Goal: Task Accomplishment & Management: Manage account settings

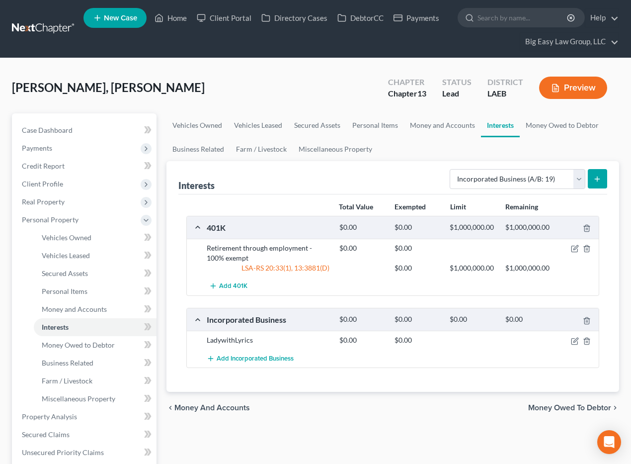
select select "incorporated_business"
click at [181, 20] on link "Home" at bounding box center [171, 18] width 42 height 18
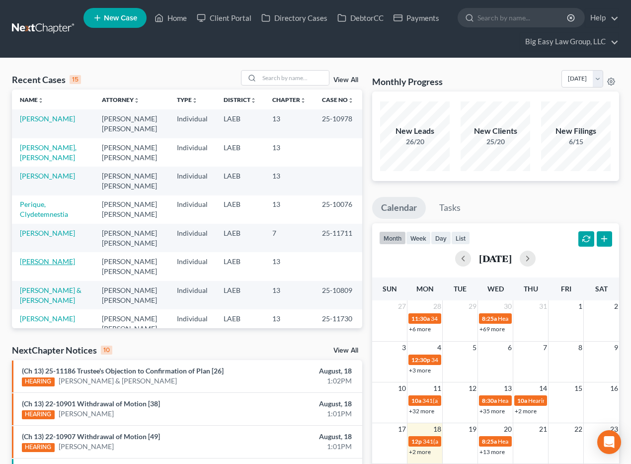
click at [26, 263] on link "[PERSON_NAME]" at bounding box center [47, 261] width 55 height 8
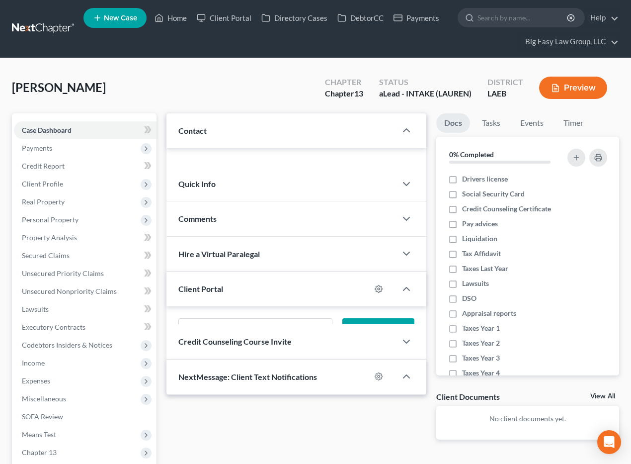
click at [311, 80] on div "Garnett, Dana Upgraded Chapter Chapter 13 Status aLead - INTAKE (LAUREN) Distri…" at bounding box center [316, 91] width 608 height 43
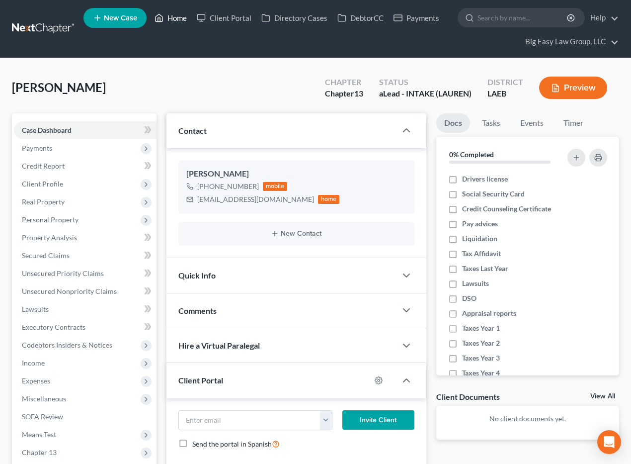
scroll to position [950, 0]
drag, startPoint x: 167, startPoint y: 16, endPoint x: 210, endPoint y: 59, distance: 60.8
click at [167, 16] on link "Home" at bounding box center [171, 18] width 42 height 18
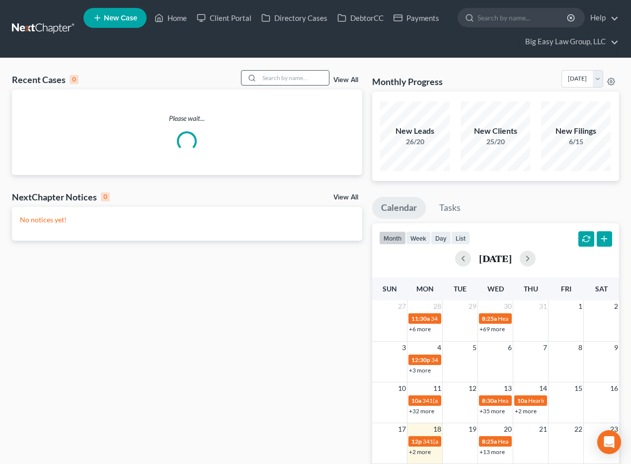
click at [280, 79] on input "search" at bounding box center [295, 78] width 70 height 14
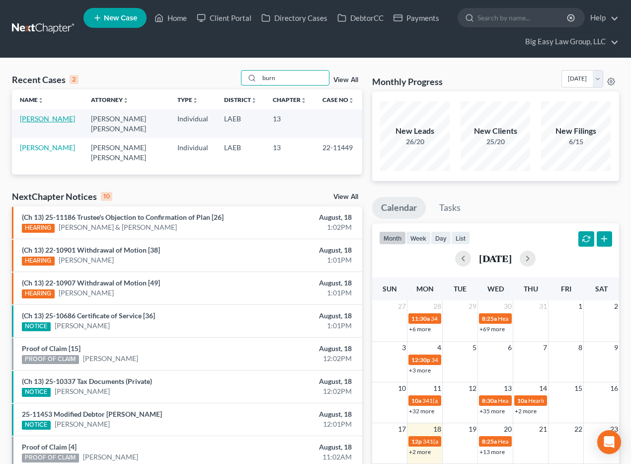
type input "burn"
click at [48, 118] on link "[PERSON_NAME]" at bounding box center [47, 118] width 55 height 8
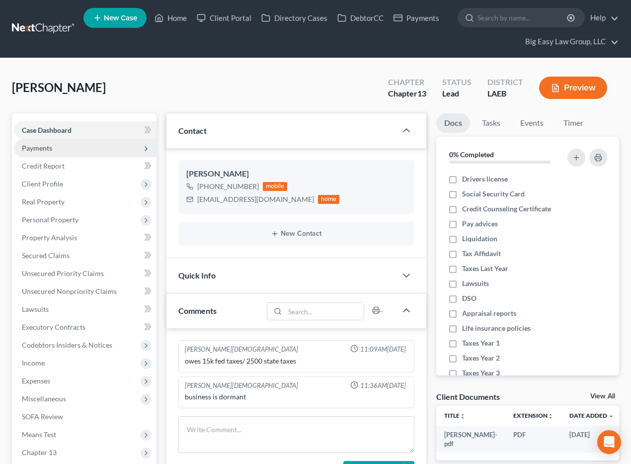
drag, startPoint x: 67, startPoint y: 149, endPoint x: 75, endPoint y: 147, distance: 7.6
click at [67, 148] on span "Payments" at bounding box center [85, 148] width 143 height 18
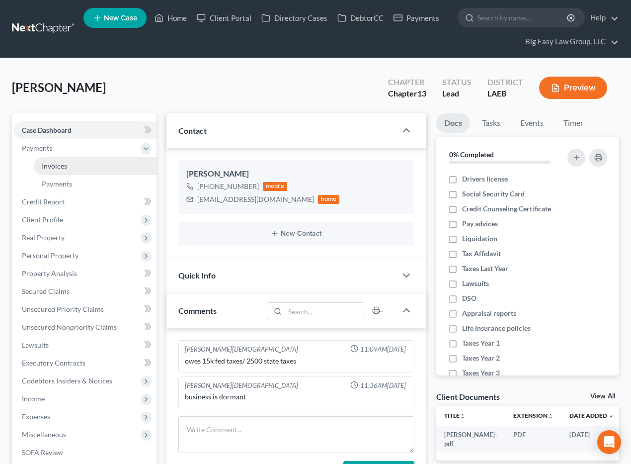
click at [86, 161] on link "Invoices" at bounding box center [95, 166] width 123 height 18
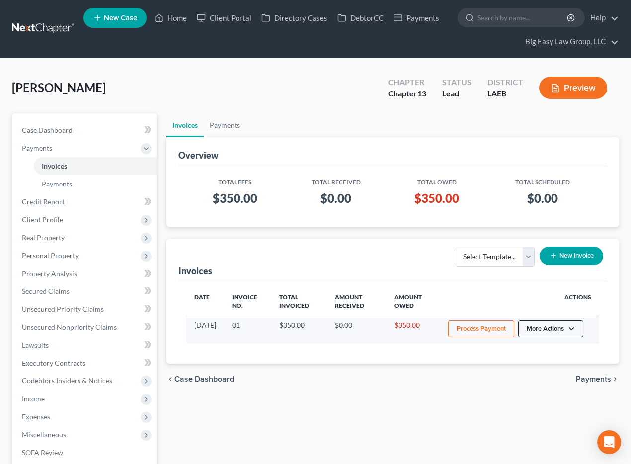
click at [530, 328] on button "More Actions" at bounding box center [551, 328] width 65 height 17
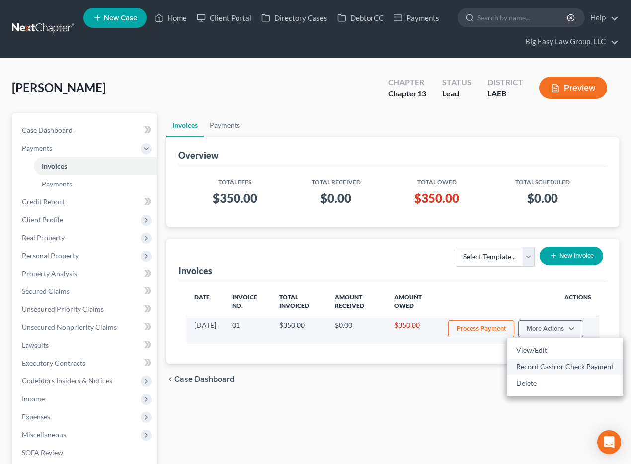
click at [522, 372] on link "Record Cash or Check Payment" at bounding box center [565, 366] width 116 height 17
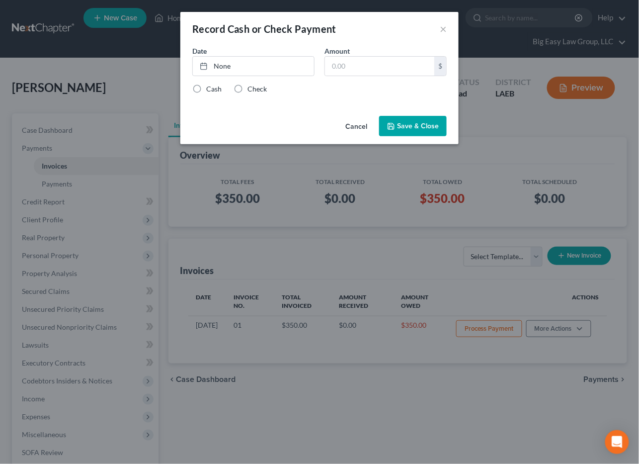
click at [226, 91] on div "Cash Check" at bounding box center [319, 89] width 255 height 10
click at [219, 88] on label "Cash" at bounding box center [213, 89] width 15 height 10
click at [217, 88] on input "Cash" at bounding box center [213, 87] width 6 height 6
radio input "true"
click at [265, 66] on link "None" at bounding box center [253, 66] width 121 height 19
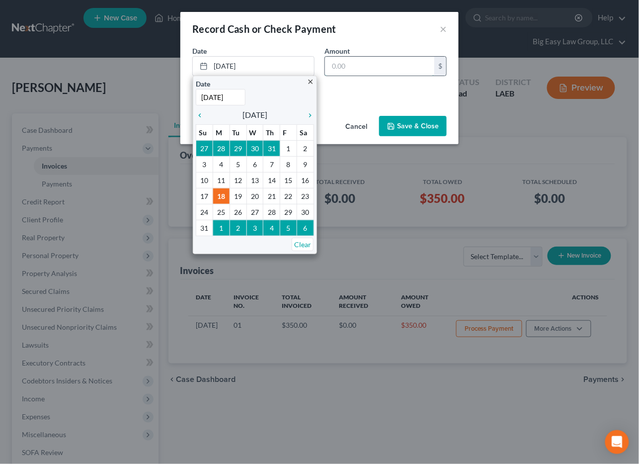
click at [402, 67] on input "text" at bounding box center [379, 66] width 109 height 19
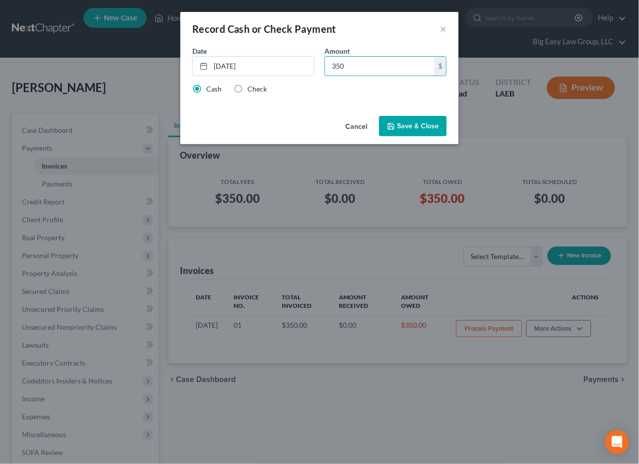
type input "350"
drag, startPoint x: 412, startPoint y: 133, endPoint x: 413, endPoint y: 127, distance: 6.0
click at [412, 133] on button "Save & Close" at bounding box center [413, 126] width 68 height 21
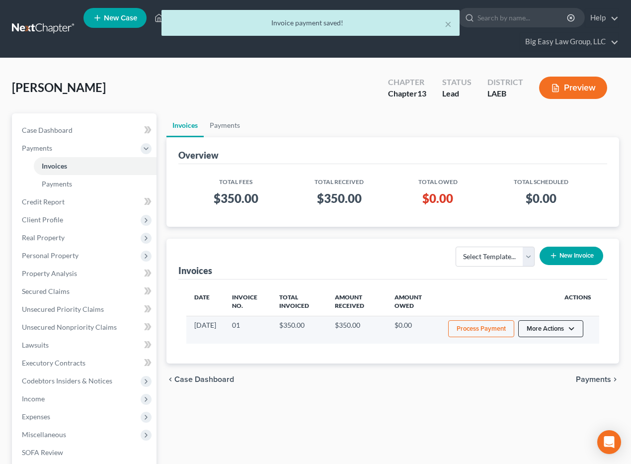
drag, startPoint x: 553, startPoint y: 319, endPoint x: 552, endPoint y: 330, distance: 11.5
click at [552, 323] on td "Process Payment More Actions View/Edit Record Cash or Check Payment" at bounding box center [520, 330] width 159 height 28
click at [551, 333] on button "More Actions" at bounding box center [551, 328] width 65 height 17
click at [550, 344] on link "View/Edit" at bounding box center [565, 350] width 116 height 17
select select "0"
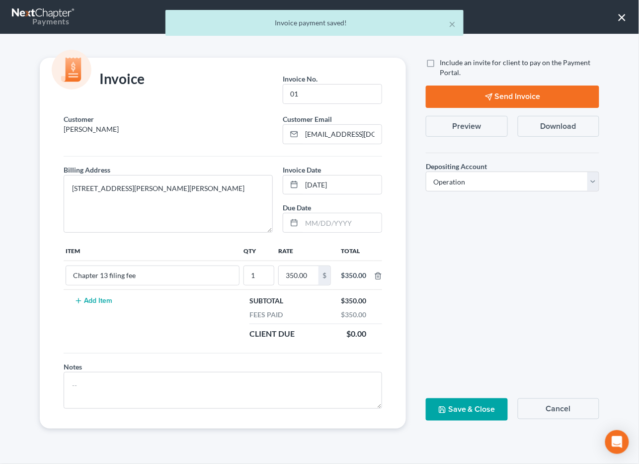
click at [465, 133] on button "Preview" at bounding box center [467, 126] width 82 height 21
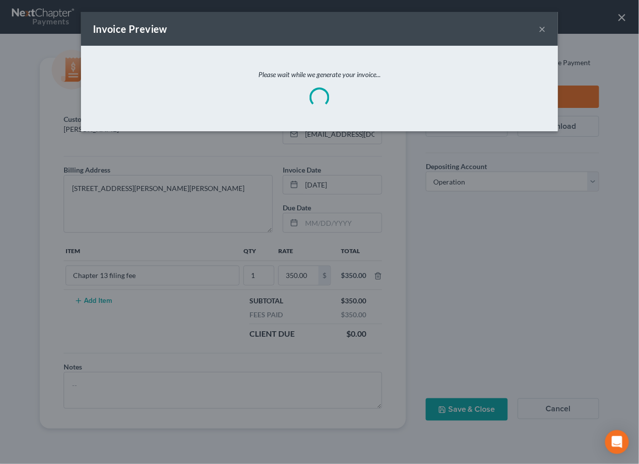
click at [542, 29] on button "×" at bounding box center [542, 29] width 7 height 12
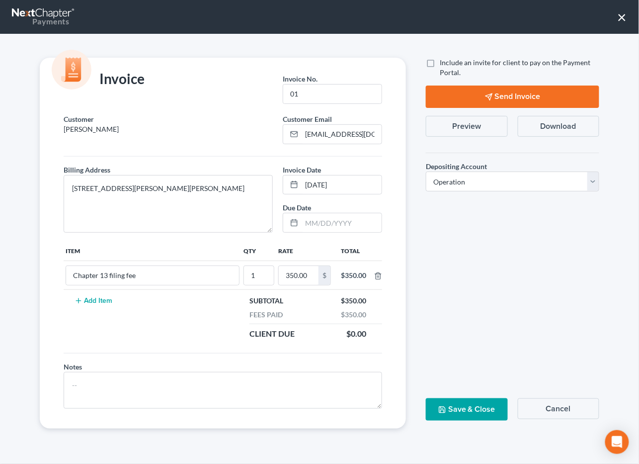
click at [483, 137] on div "Include an invite for client to pay on the Payment Portal. Send Invoice Preview…" at bounding box center [512, 129] width 183 height 142
click at [481, 121] on button "Preview" at bounding box center [467, 126] width 82 height 21
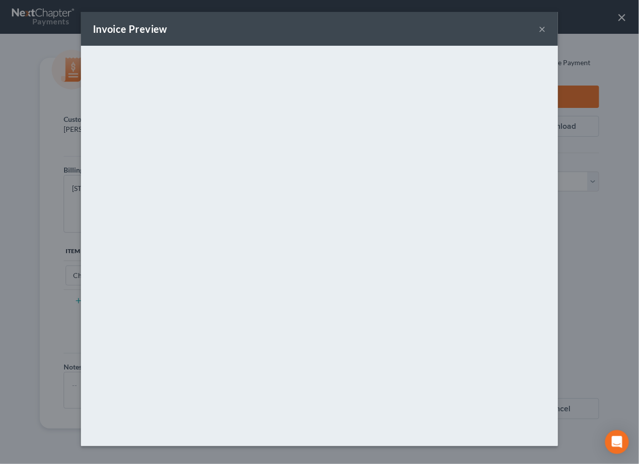
click at [543, 30] on button "×" at bounding box center [542, 29] width 7 height 12
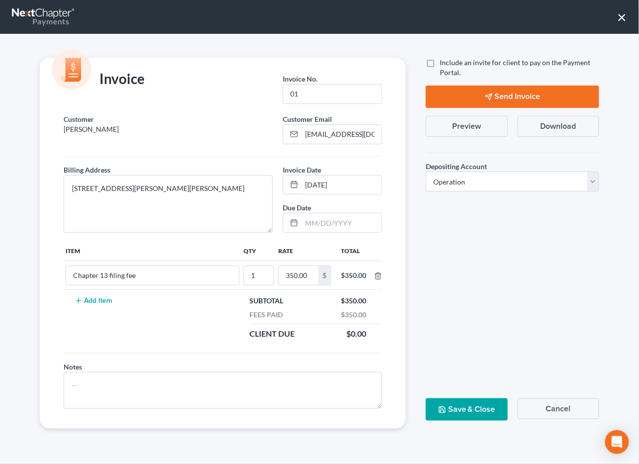
click at [495, 413] on button "Save & Close" at bounding box center [467, 409] width 82 height 22
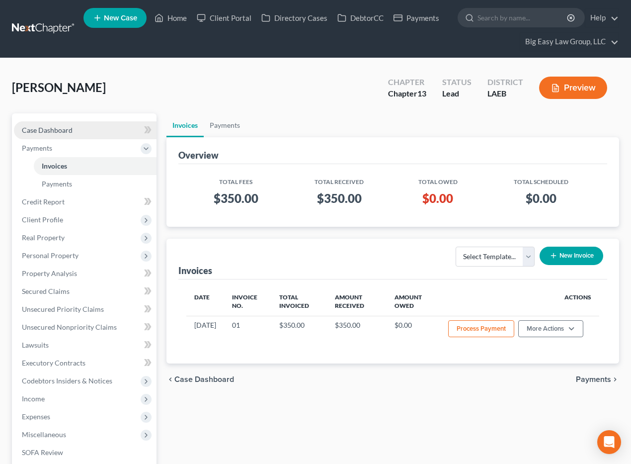
click at [68, 129] on span "Case Dashboard" at bounding box center [47, 130] width 51 height 8
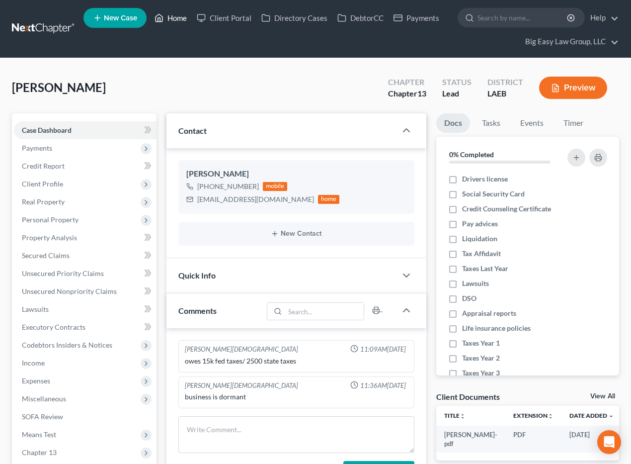
click at [168, 23] on link "Home" at bounding box center [171, 18] width 42 height 18
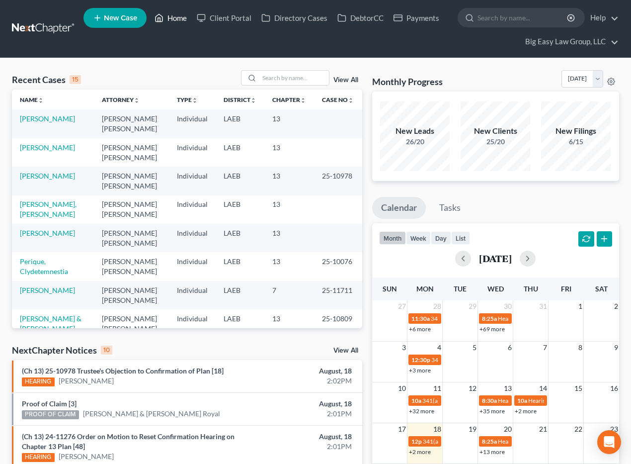
click at [176, 16] on link "Home" at bounding box center [171, 18] width 42 height 18
click at [283, 77] on input "search" at bounding box center [295, 78] width 70 height 14
drag, startPoint x: 64, startPoint y: 203, endPoint x: 94, endPoint y: 196, distance: 31.5
click at [64, 202] on link "[PERSON_NAME], [PERSON_NAME]" at bounding box center [48, 209] width 57 height 18
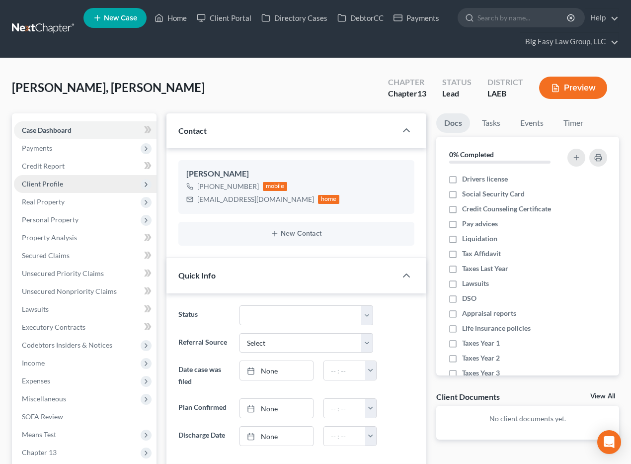
click at [56, 180] on span "Client Profile" at bounding box center [42, 184] width 41 height 8
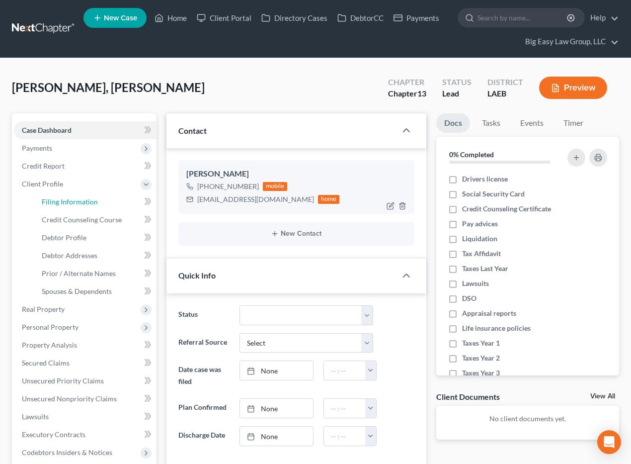
drag, startPoint x: 104, startPoint y: 197, endPoint x: 182, endPoint y: 190, distance: 78.4
click at [105, 197] on link "Filing Information" at bounding box center [95, 202] width 123 height 18
select select "1"
select select "0"
select select "3"
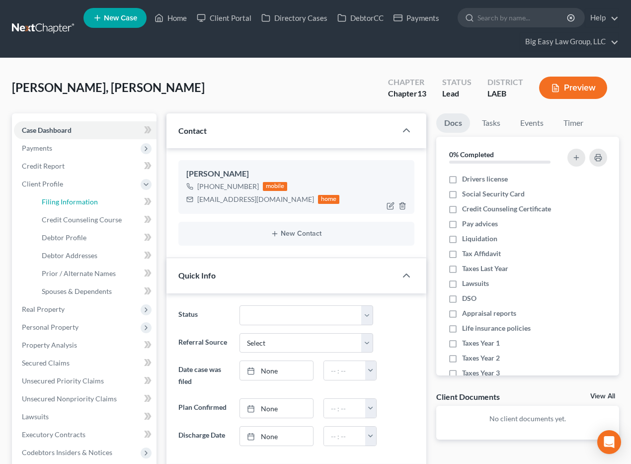
select select "34"
select select "0"
select select "19"
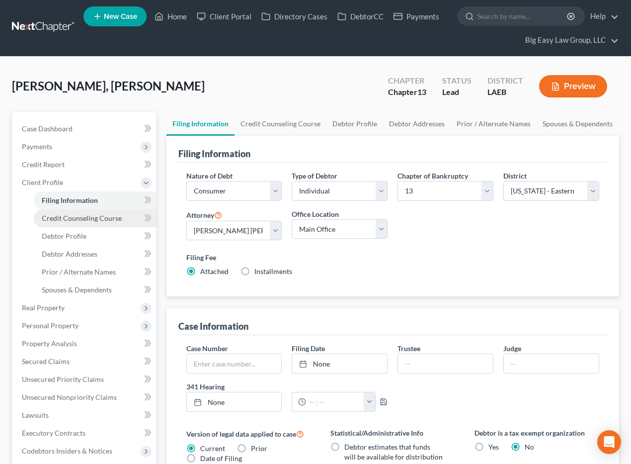
scroll to position [2, 0]
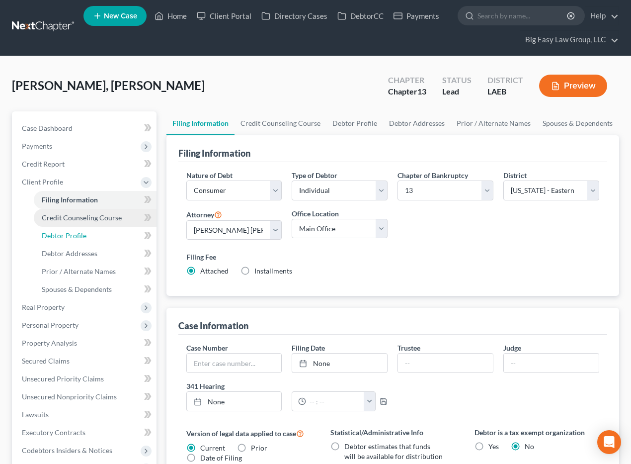
drag, startPoint x: 90, startPoint y: 228, endPoint x: 155, endPoint y: 210, distance: 66.7
click at [91, 227] on link "Debtor Profile" at bounding box center [95, 236] width 123 height 18
select select "0"
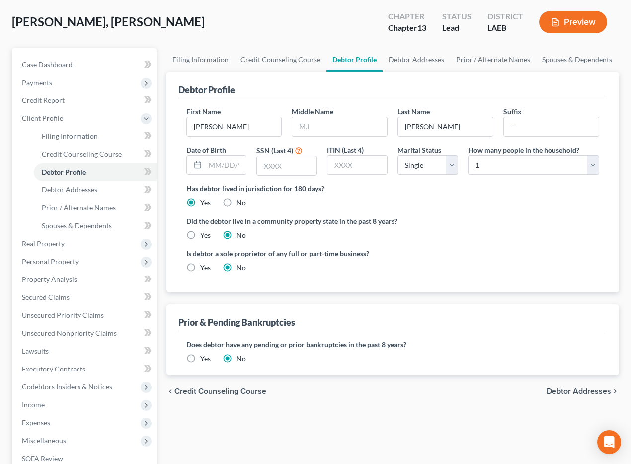
scroll to position [76, 0]
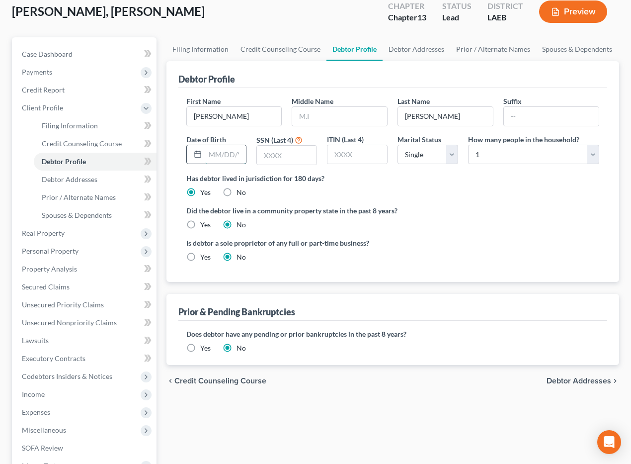
click at [225, 158] on input "text" at bounding box center [225, 154] width 41 height 19
click at [202, 153] on div at bounding box center [196, 154] width 18 height 19
click at [211, 152] on input "text" at bounding box center [225, 154] width 41 height 19
type input "03/12/1987"
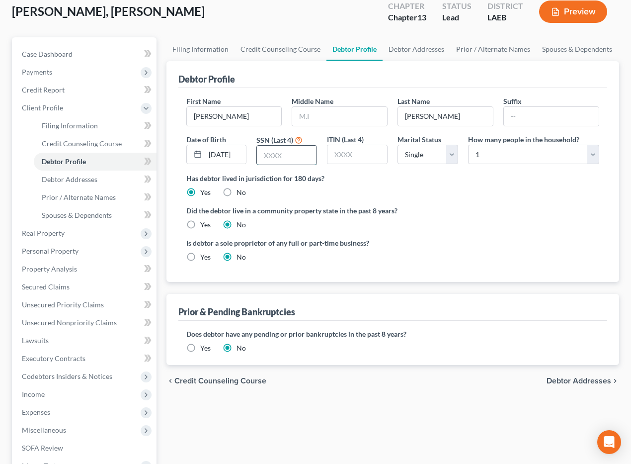
scroll to position [0, 0]
click at [265, 152] on input "text" at bounding box center [287, 155] width 60 height 19
type input "6216"
click at [350, 153] on input "text" at bounding box center [358, 154] width 60 height 19
click at [450, 157] on select "Select Single Married Separated Divorced Widowed" at bounding box center [428, 155] width 61 height 20
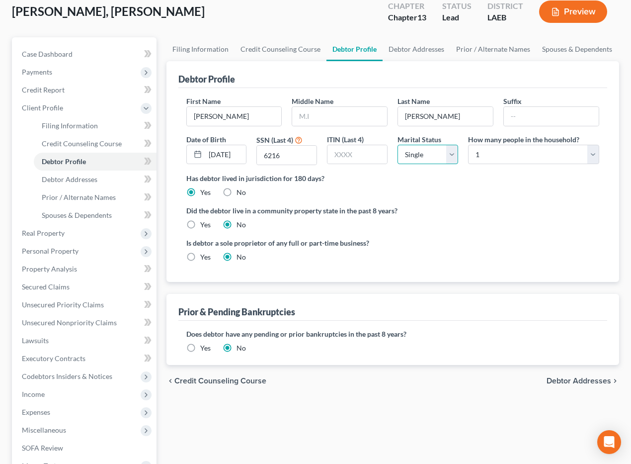
select select "1"
click at [398, 145] on select "Select Single Married Separated Divorced Widowed" at bounding box center [428, 155] width 61 height 20
click at [485, 174] on label "Has debtor lived in jurisdiction for 180 days?" at bounding box center [393, 178] width 414 height 10
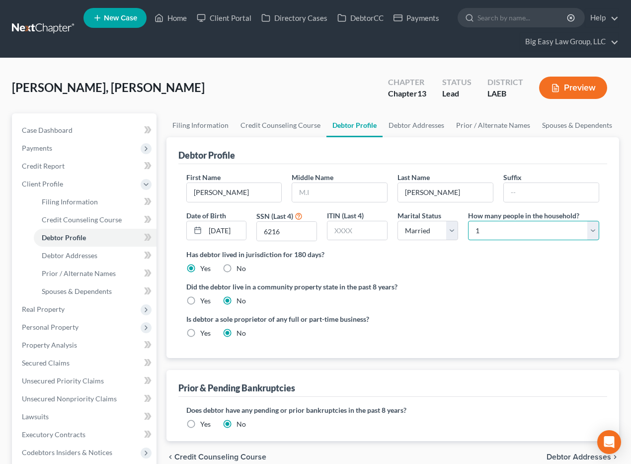
click at [503, 229] on select "Select 1 2 3 4 5 6 7 8 9 10 11 12 13 14 15 16 17 18 19 20" at bounding box center [533, 231] width 131 height 20
select select "1"
click at [468, 221] on select "Select 1 2 3 4 5 6 7 8 9 10 11 12 13 14 15 16 17 18 19 20" at bounding box center [533, 231] width 131 height 20
click at [200, 300] on label "Yes" at bounding box center [205, 301] width 10 height 10
click at [204, 300] on input "Yes" at bounding box center [207, 299] width 6 height 6
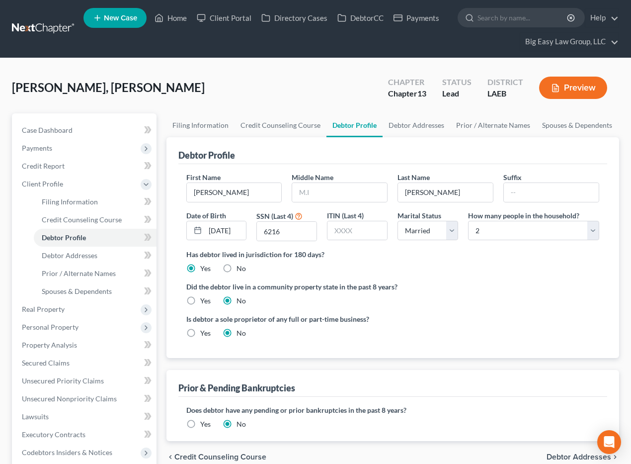
radio input "true"
radio input "false"
click at [537, 239] on select "Select 1 2 3 4 5 6 7 8 9 10 11 12 13 14 15 16 17 18 19 20" at bounding box center [533, 231] width 131 height 20
select select "3"
click at [468, 221] on select "Select 1 2 3 4 5 6 7 8 9 10 11 12 13 14 15 16 17 18 19 20" at bounding box center [533, 231] width 131 height 20
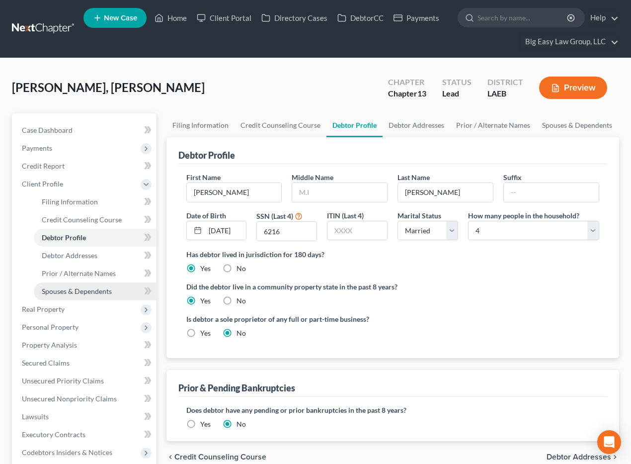
click at [124, 287] on link "Spouses & Dependents" at bounding box center [95, 291] width 123 height 18
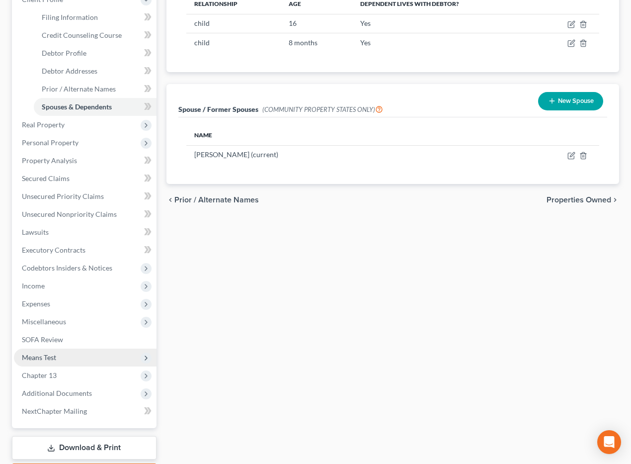
scroll to position [236, 0]
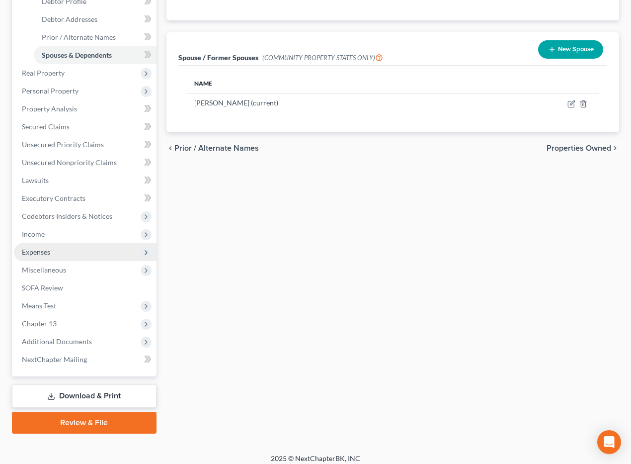
click at [88, 250] on span "Expenses" at bounding box center [85, 252] width 143 height 18
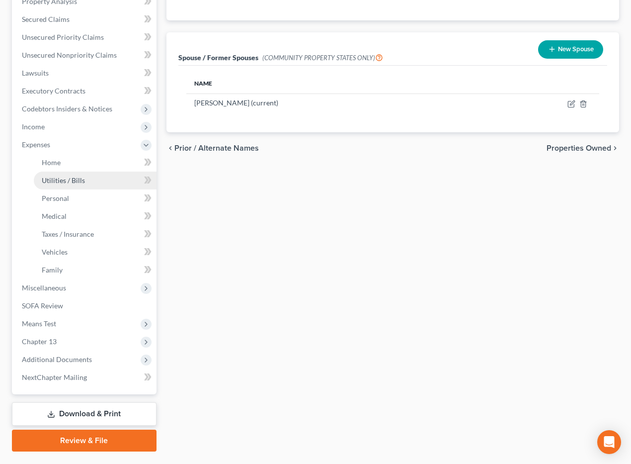
click at [88, 173] on link "Utilities / Bills" at bounding box center [95, 181] width 123 height 18
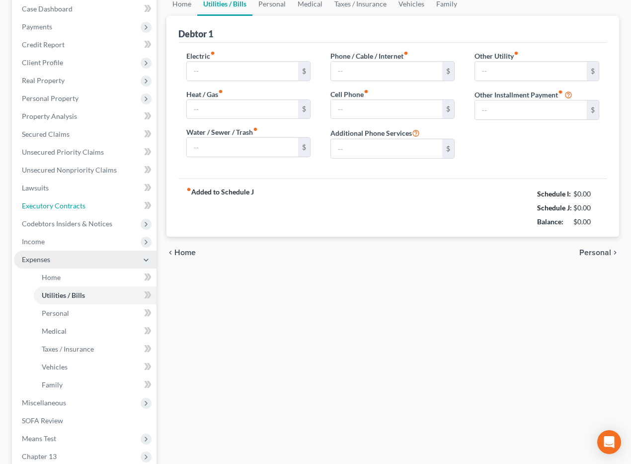
scroll to position [26, 0]
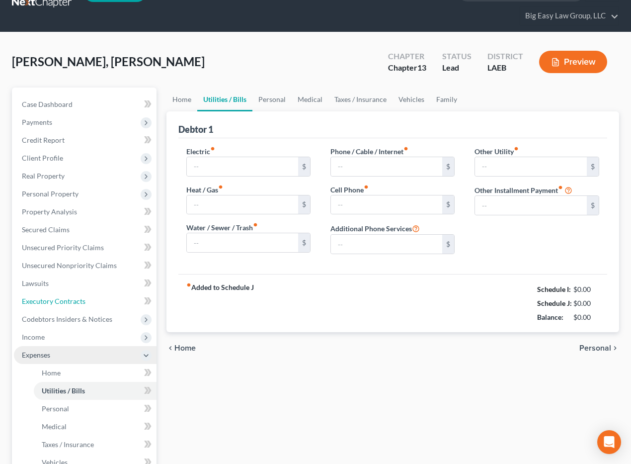
click at [88, 166] on ul "Case Dashboard Payments Invoices Payments Payments Credit Report Client Profile" at bounding box center [85, 345] width 143 height 501
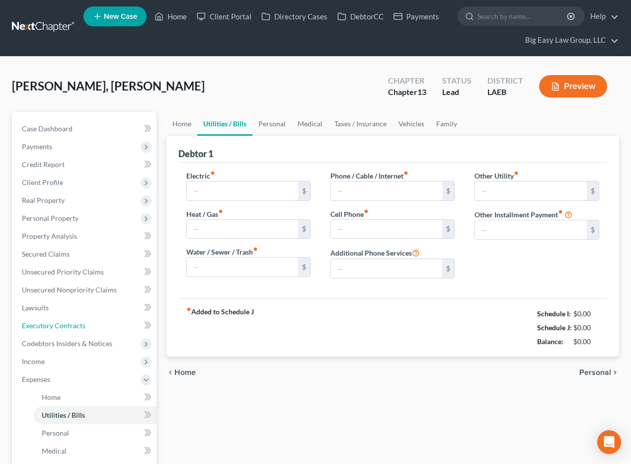
type input "206.00"
type input "0.00"
type input "180.00"
type input "0.00"
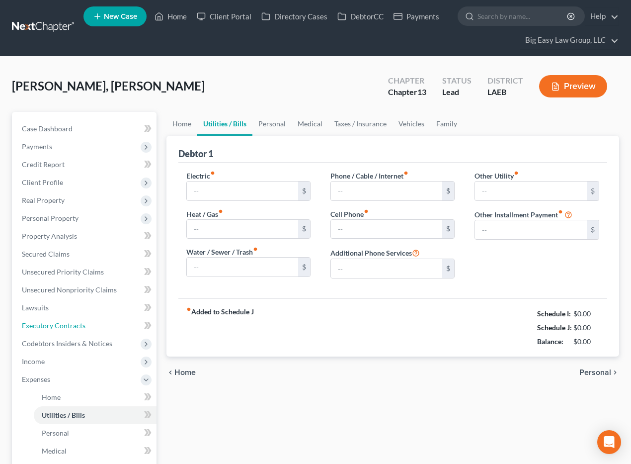
type input "0.00"
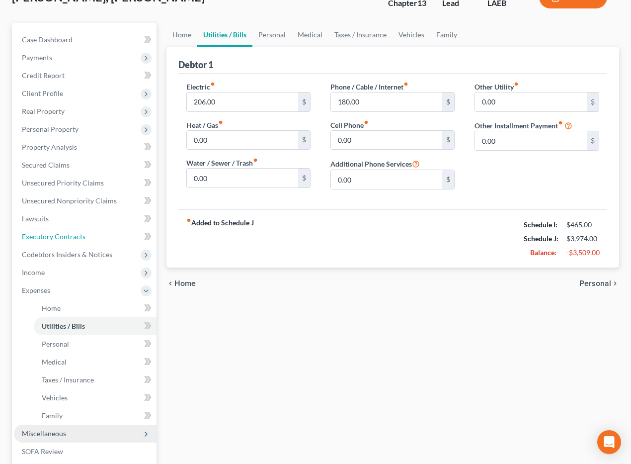
scroll to position [211, 0]
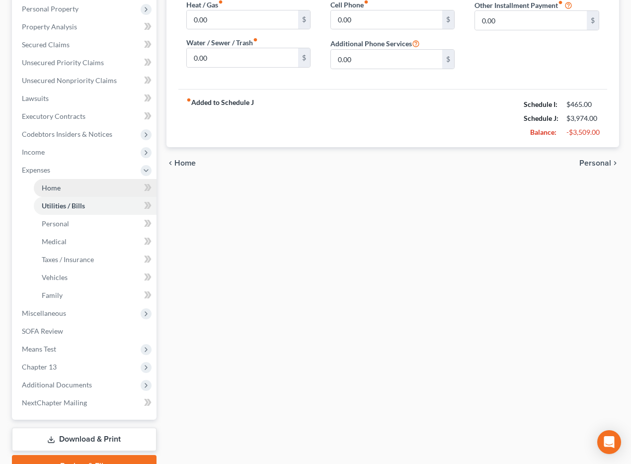
click at [86, 187] on link "Home" at bounding box center [95, 188] width 123 height 18
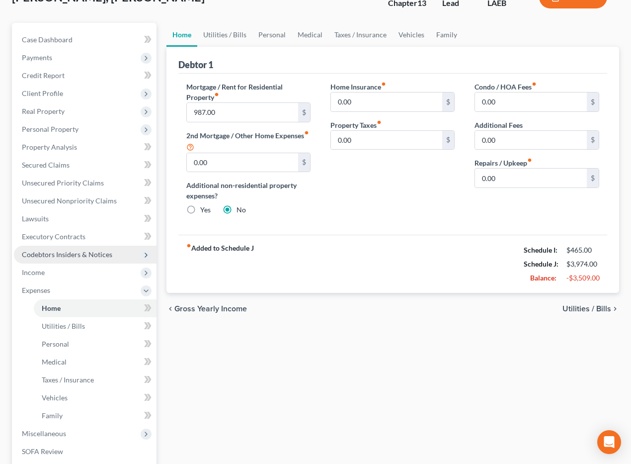
scroll to position [91, 0]
click at [83, 259] on span "Codebtors Insiders & Notices" at bounding box center [85, 254] width 143 height 18
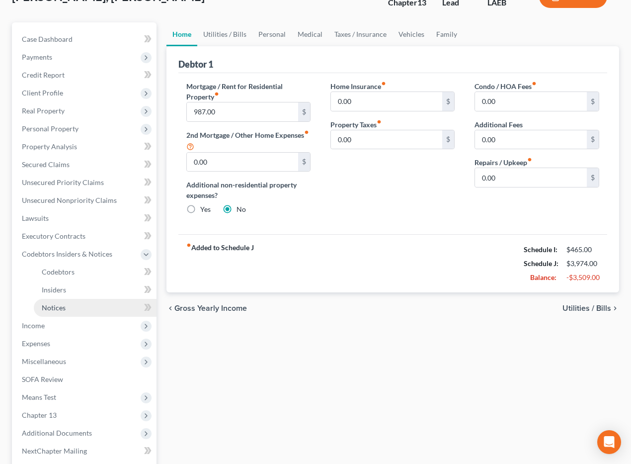
drag, startPoint x: 95, startPoint y: 323, endPoint x: 120, endPoint y: 315, distance: 26.7
click at [95, 323] on span "Income" at bounding box center [85, 326] width 143 height 18
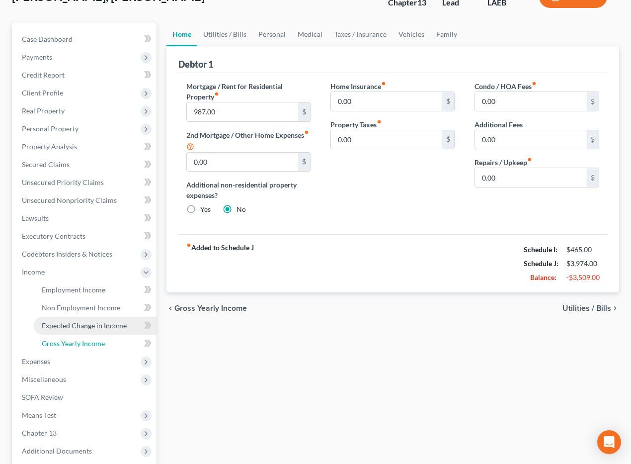
drag, startPoint x: 117, startPoint y: 334, endPoint x: 132, endPoint y: 325, distance: 17.7
click at [117, 335] on link "Gross Yearly Income" at bounding box center [95, 344] width 123 height 18
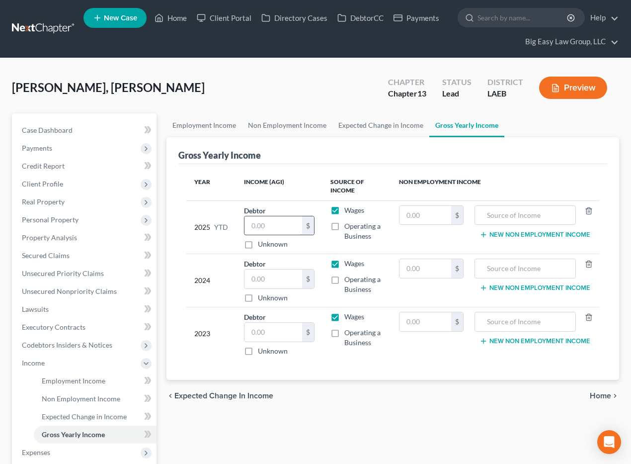
click at [260, 227] on input "text" at bounding box center [274, 225] width 58 height 19
type input "14,900"
click at [265, 279] on input "text" at bounding box center [274, 278] width 58 height 19
type input "28,199"
click at [277, 332] on input "text" at bounding box center [274, 332] width 58 height 19
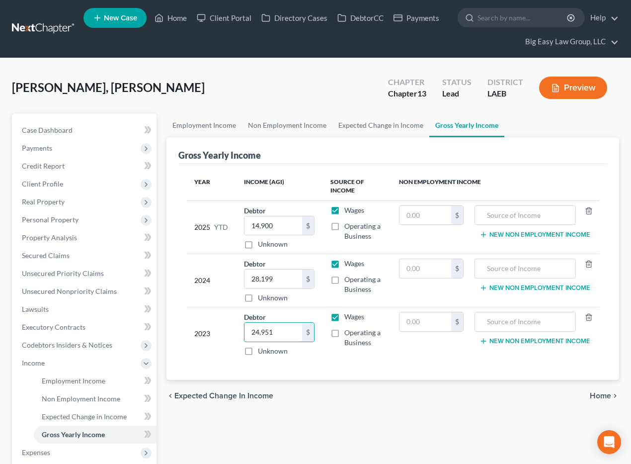
type input "24,951"
click at [176, 20] on link "Home" at bounding box center [171, 18] width 42 height 18
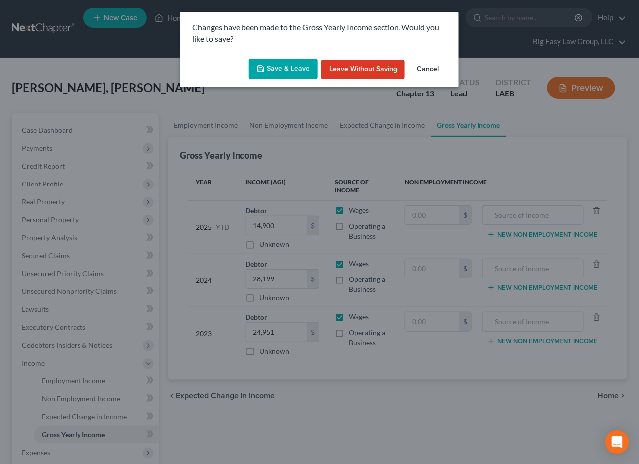
click at [298, 65] on button "Save & Leave" at bounding box center [283, 69] width 69 height 21
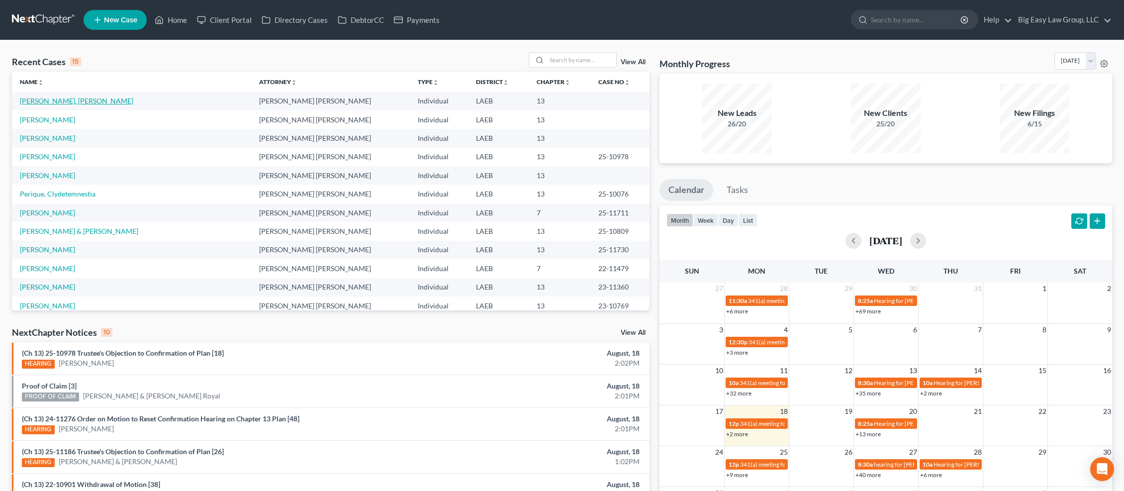
click at [69, 99] on link "[PERSON_NAME], [PERSON_NAME]" at bounding box center [76, 100] width 113 height 8
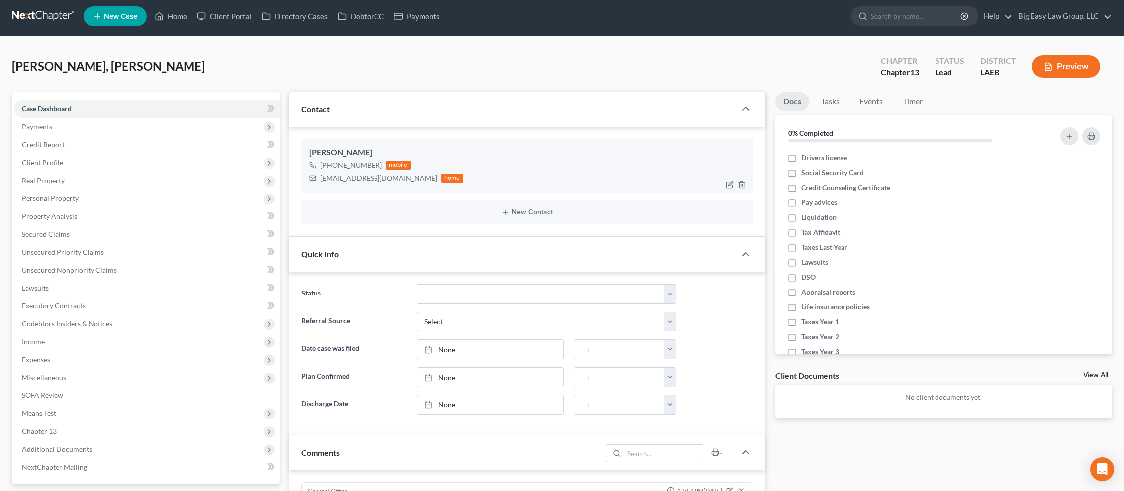
scroll to position [4, 0]
click at [171, 18] on link "Home" at bounding box center [171, 16] width 42 height 18
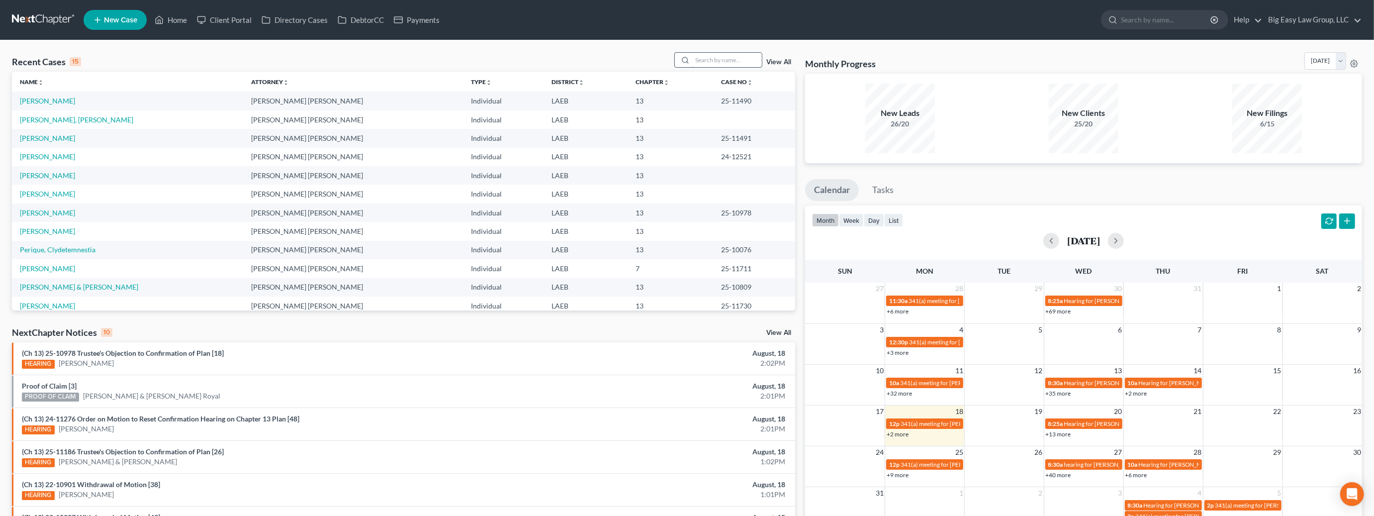
click at [631, 64] on input "search" at bounding box center [727, 60] width 70 height 14
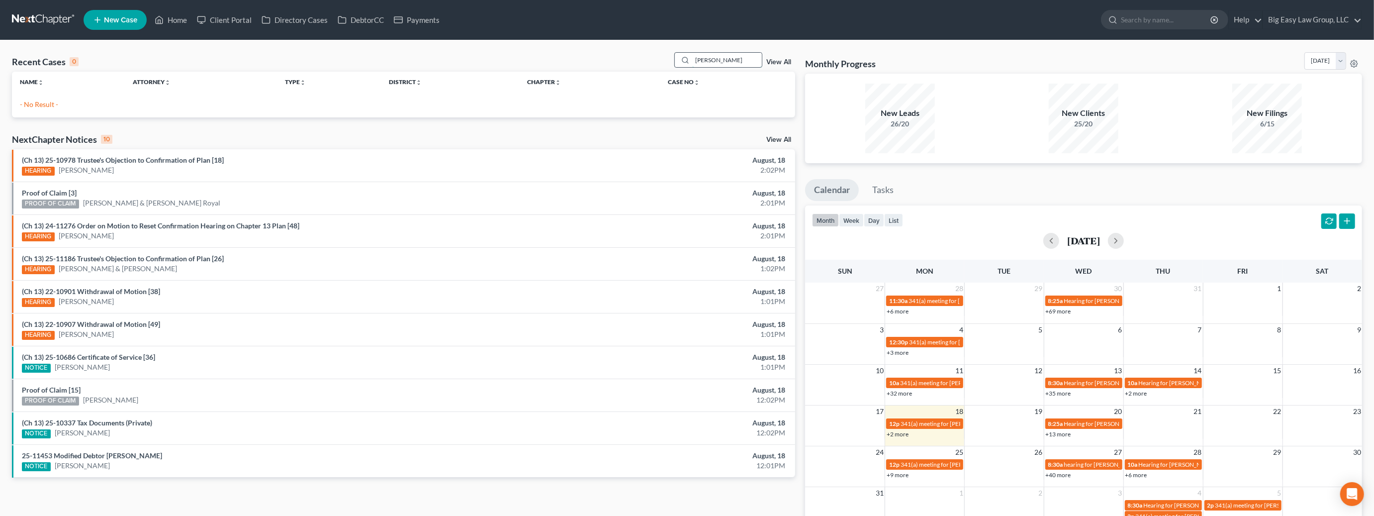
type input "singleton"
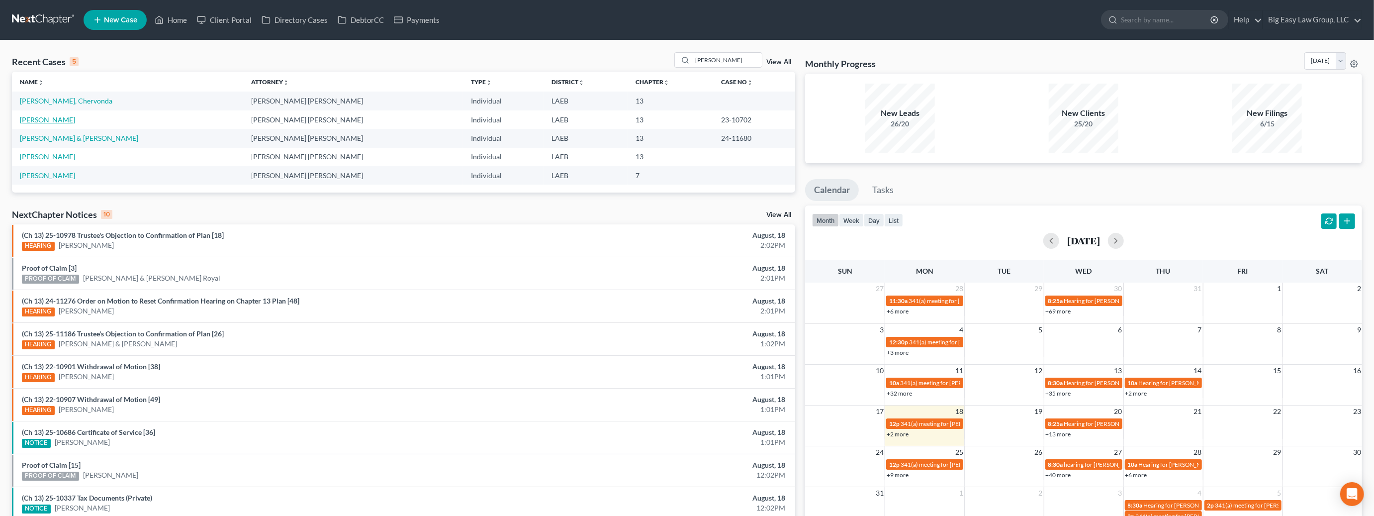
click at [55, 116] on link "[PERSON_NAME]" at bounding box center [47, 119] width 55 height 8
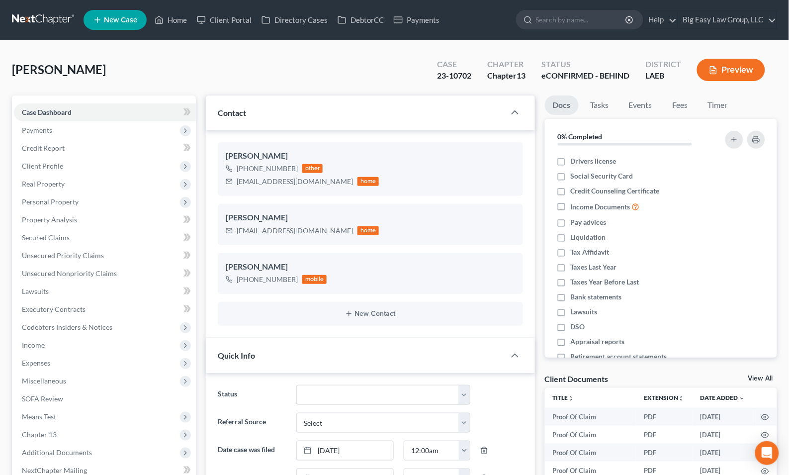
scroll to position [3861, 0]
click at [322, 73] on div "Singleton, Brenda Upgraded Case 23-10702 Chapter Chapter 13 Status eCONFIRMED -…" at bounding box center [394, 73] width 765 height 43
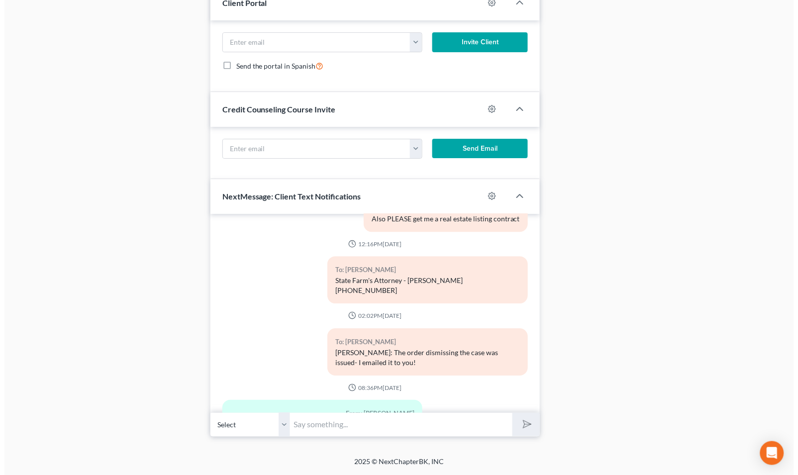
scroll to position [3881, 0]
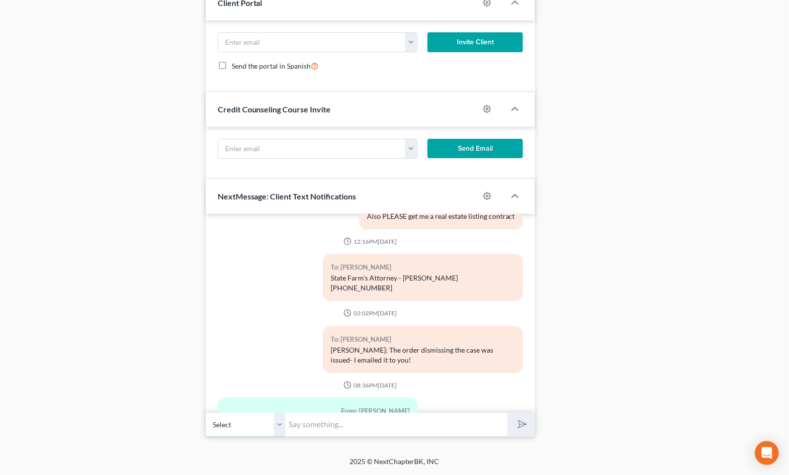
click at [276, 429] on select "Select +1 (504) 919-3027 - Brenda Singleton" at bounding box center [246, 424] width 80 height 24
click at [483, 196] on icon "button" at bounding box center [486, 195] width 7 height 7
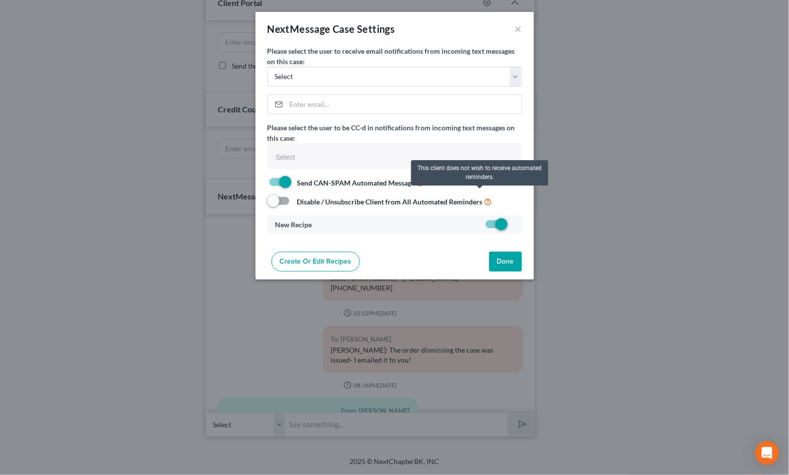
select select
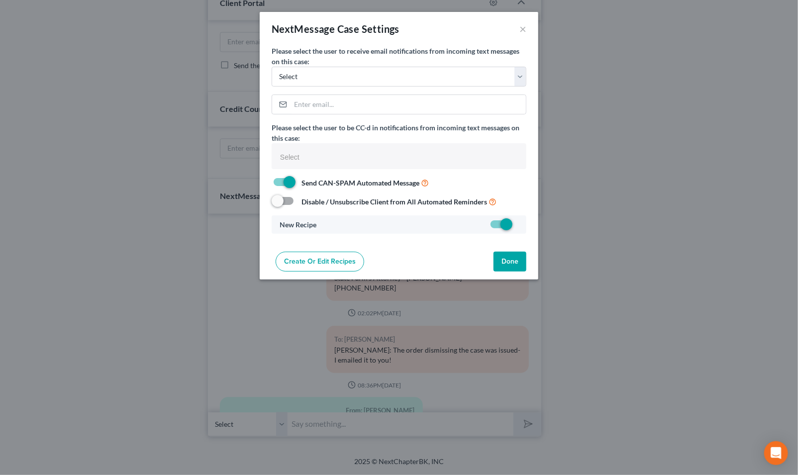
click at [297, 181] on label "Send CAN-SPAM Automated Message" at bounding box center [362, 182] width 131 height 11
click at [301, 181] on input "Send CAN-SPAM Automated Message" at bounding box center [304, 180] width 6 height 6
click at [297, 179] on label "Send CAN-SPAM Automated Message" at bounding box center [362, 182] width 131 height 11
click at [301, 179] on input "Send CAN-SPAM Automated Message" at bounding box center [304, 180] width 6 height 6
click at [297, 180] on label "Send CAN-SPAM Automated Message" at bounding box center [362, 182] width 131 height 11
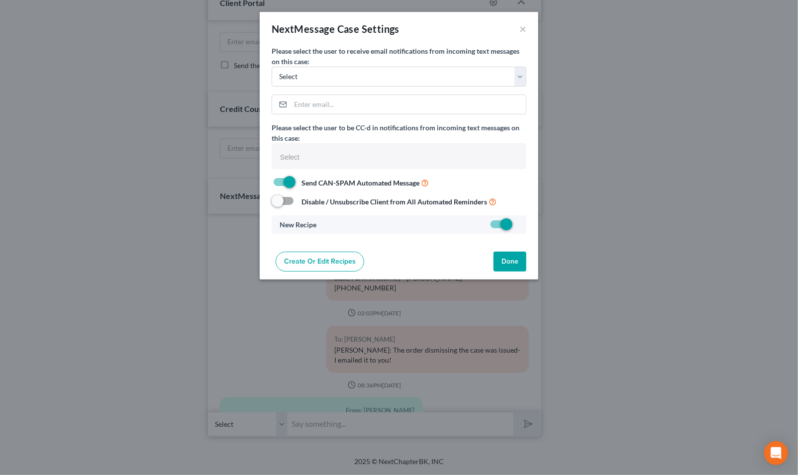
click at [301, 180] on input "Send CAN-SPAM Automated Message" at bounding box center [304, 180] width 6 height 6
checkbox input "false"
click at [368, 77] on select "Select ecf@bigeasybk.com lauren@bigeasybk.com bryce@bigeasybk.com office@bigeas…" at bounding box center [398, 77] width 255 height 20
click at [494, 226] on span at bounding box center [500, 224] width 24 height 12
click at [518, 227] on label at bounding box center [518, 227] width 0 height 0
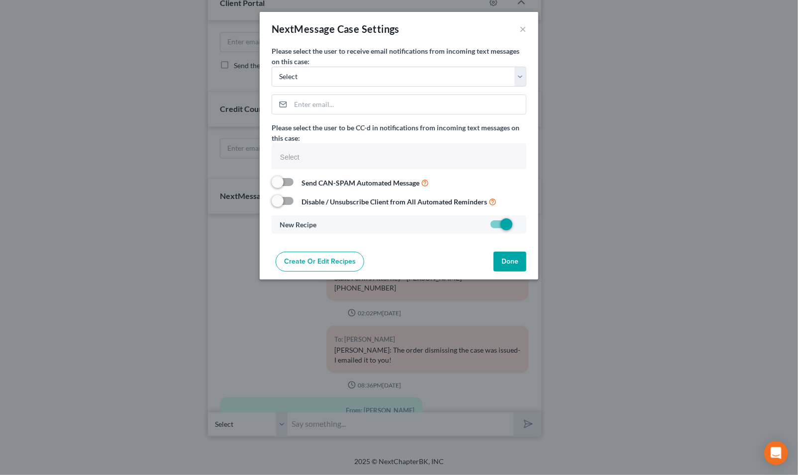
click at [522, 225] on input "checkbox" at bounding box center [525, 222] width 6 height 6
checkbox input "false"
click at [522, 258] on button "Done" at bounding box center [509, 262] width 33 height 20
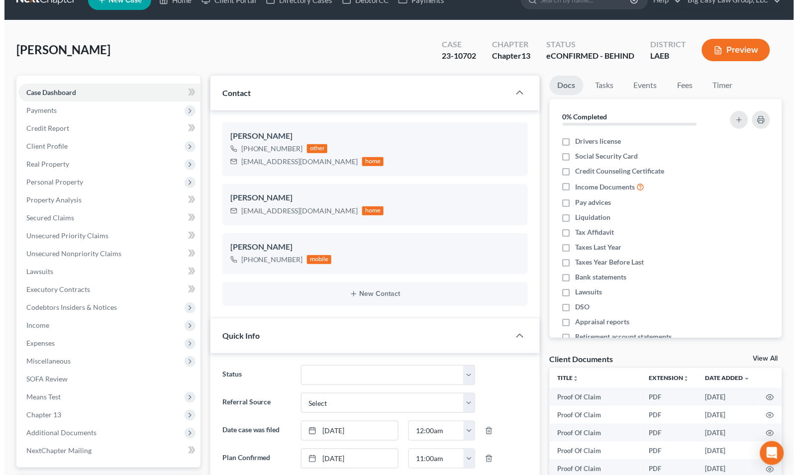
scroll to position [19, 0]
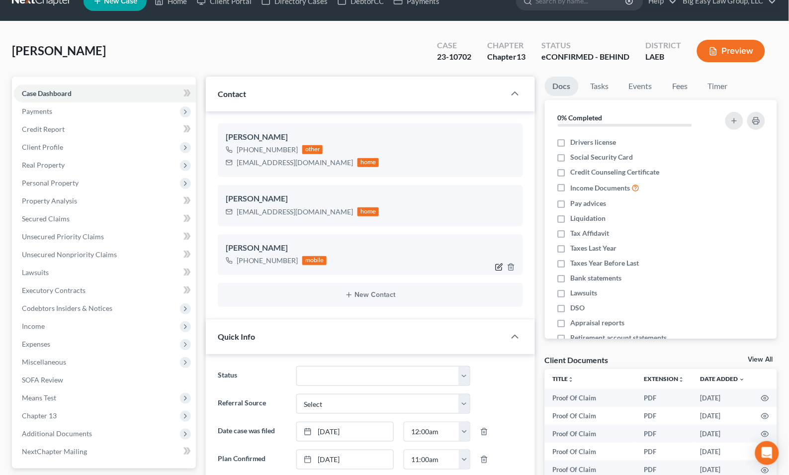
click at [498, 266] on icon "button" at bounding box center [499, 267] width 8 height 8
select select "0"
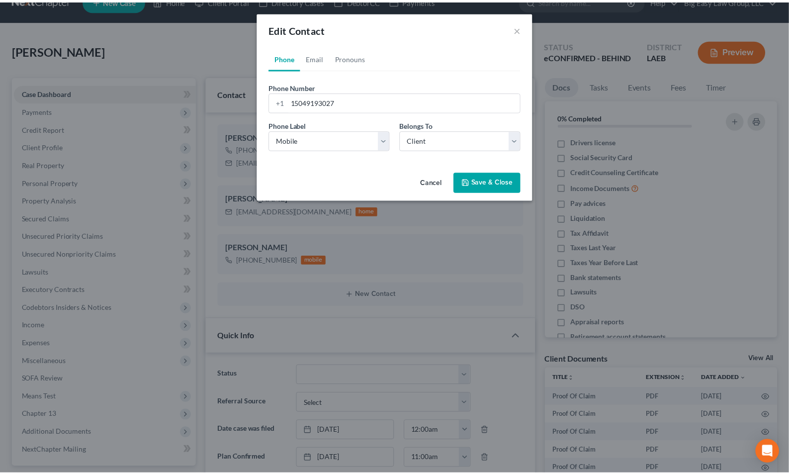
scroll to position [1261, 0]
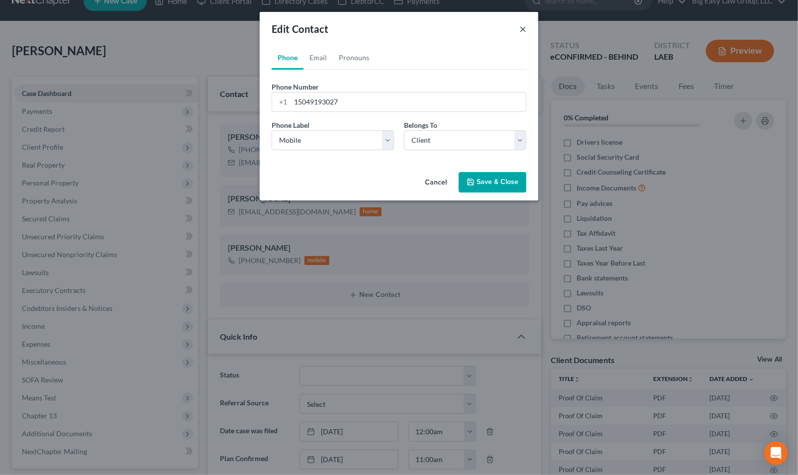
click at [523, 26] on button "×" at bounding box center [522, 29] width 7 height 12
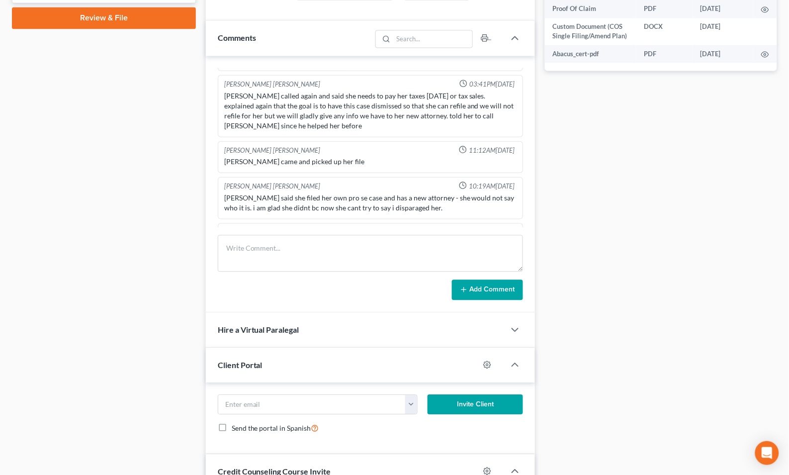
scroll to position [878, 0]
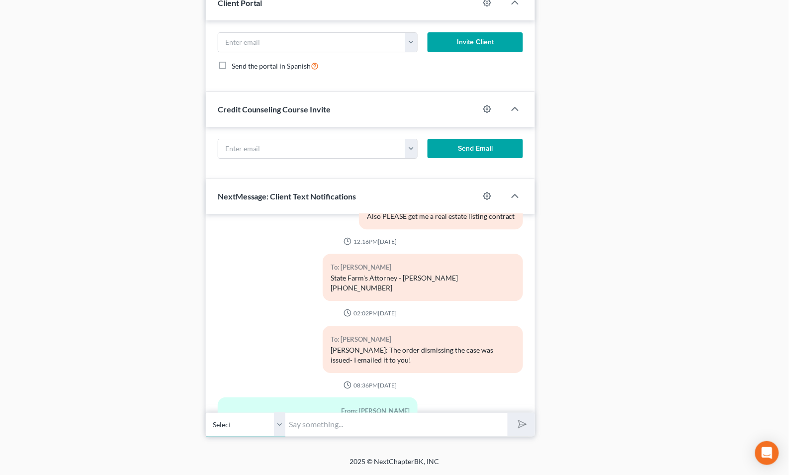
click at [282, 431] on select "Select +1 (504) 919-3027 - Brenda Singleton" at bounding box center [246, 424] width 80 height 24
click at [631, 455] on icon "Open Intercom Messenger" at bounding box center [767, 453] width 13 height 13
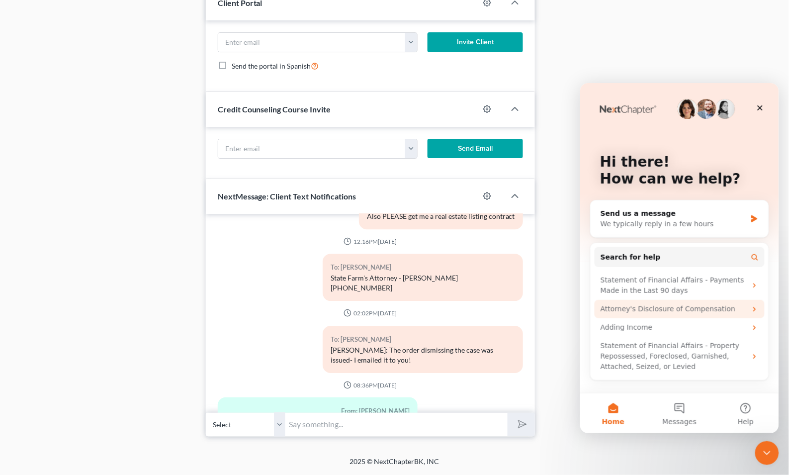
scroll to position [0, 0]
click at [631, 225] on div "We typically reply in a few hours" at bounding box center [673, 223] width 146 height 10
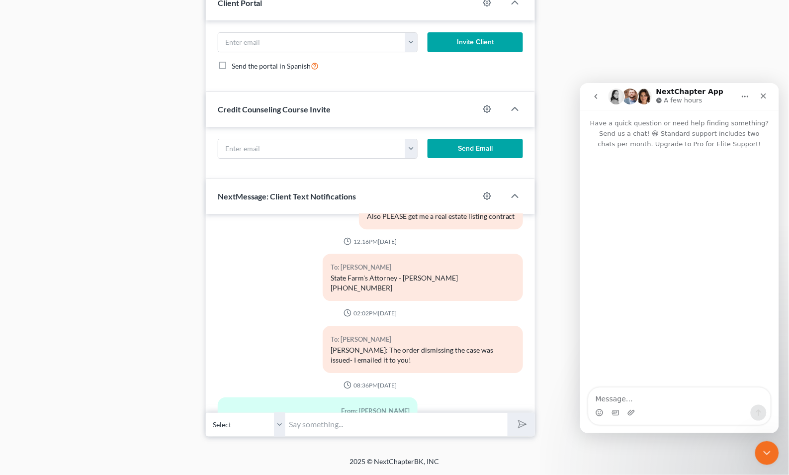
click at [631, 410] on div "Intercom messenger" at bounding box center [679, 412] width 182 height 16
click at [631, 405] on div "Intercom messenger" at bounding box center [679, 412] width 182 height 16
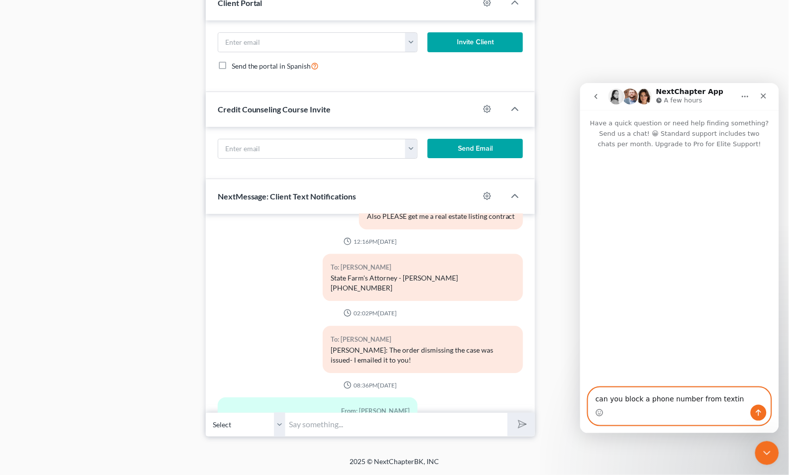
type textarea "can you block a phone number from texting"
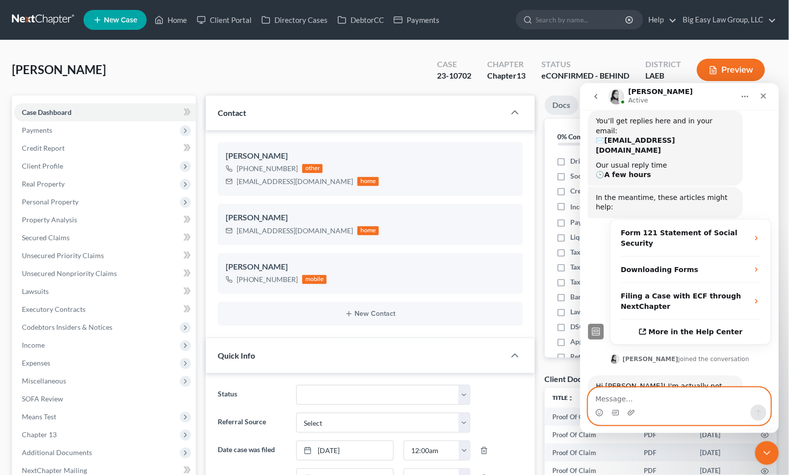
scroll to position [100, 0]
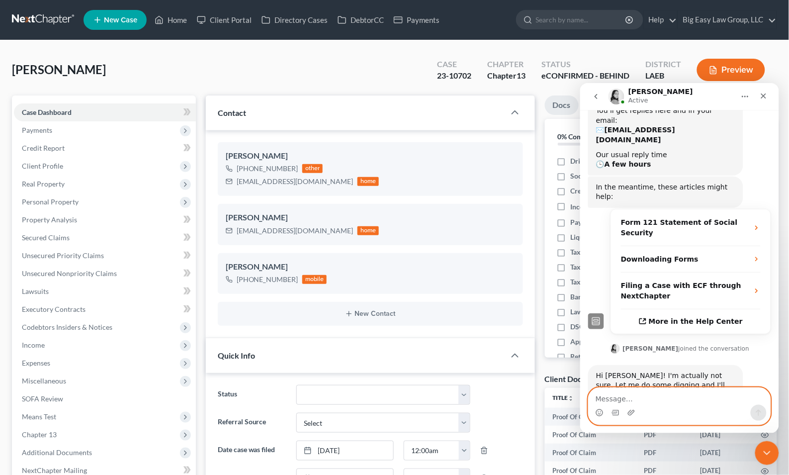
click at [631, 402] on textarea "Message…" at bounding box center [679, 395] width 182 height 17
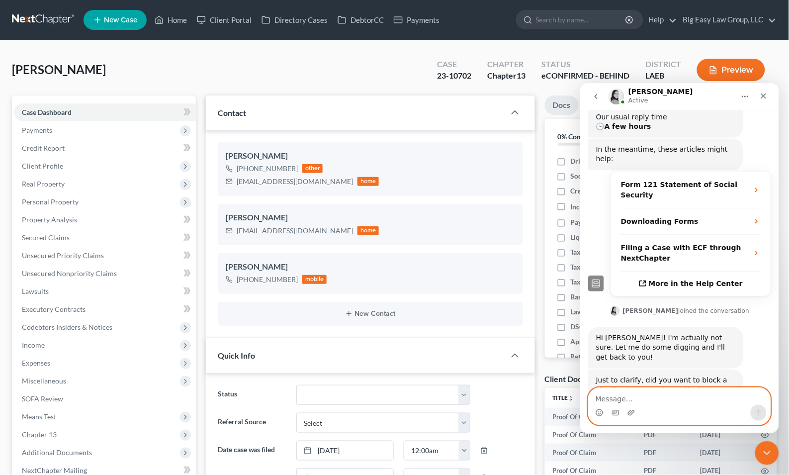
scroll to position [142, 0]
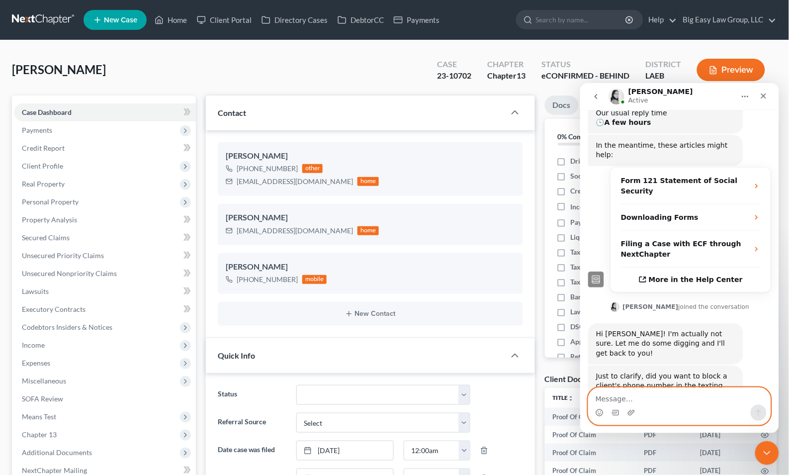
click at [631, 400] on textarea "Message…" at bounding box center [679, 395] width 182 height 17
click at [631, 401] on textarea "Message…" at bounding box center [679, 395] width 182 height 17
type textarea "yes"
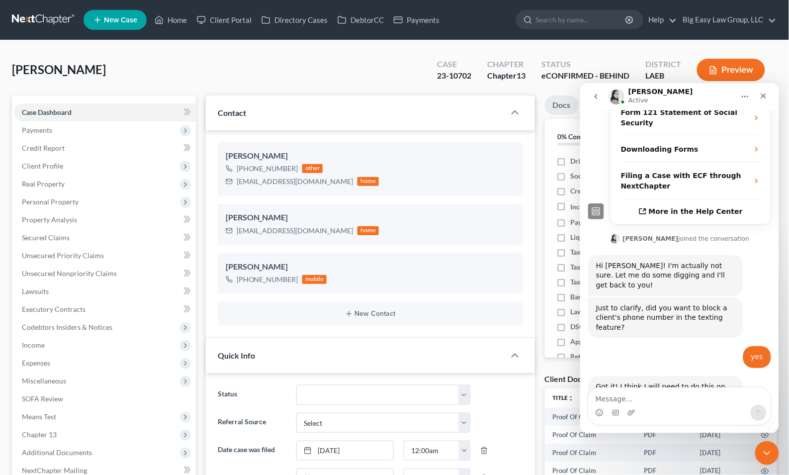
scroll to position [221, 0]
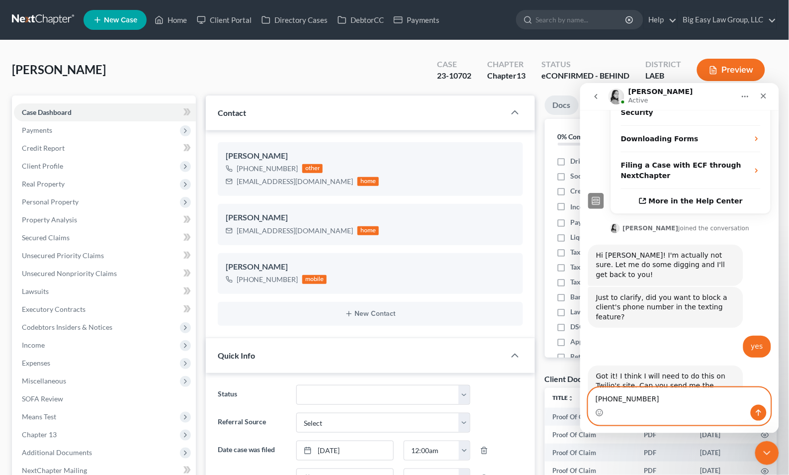
type textarea "[PHONE_NUMBER]"
click at [631, 413] on icon "Send a message…" at bounding box center [758, 412] width 8 height 8
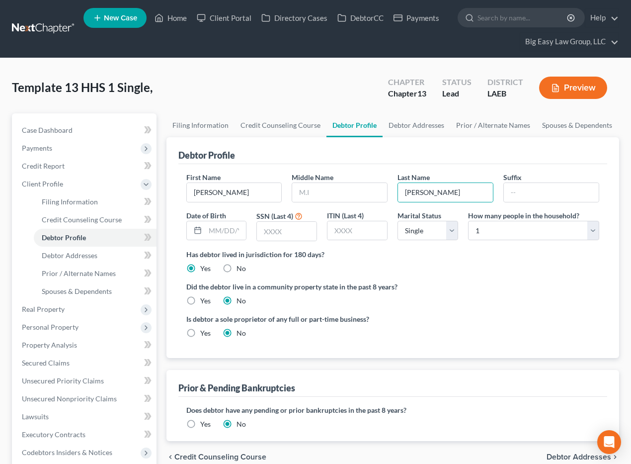
select select "0"
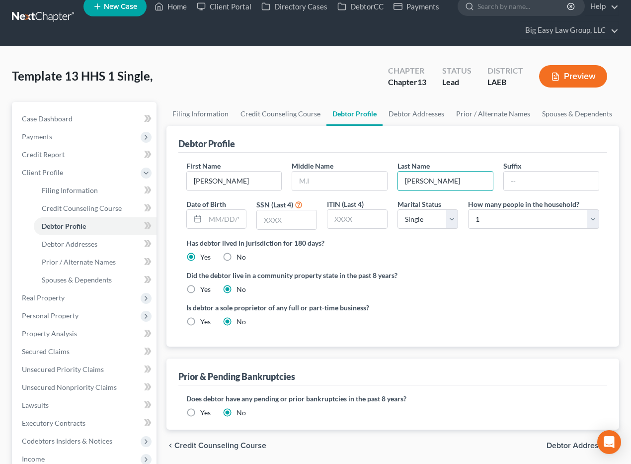
scroll to position [19, 0]
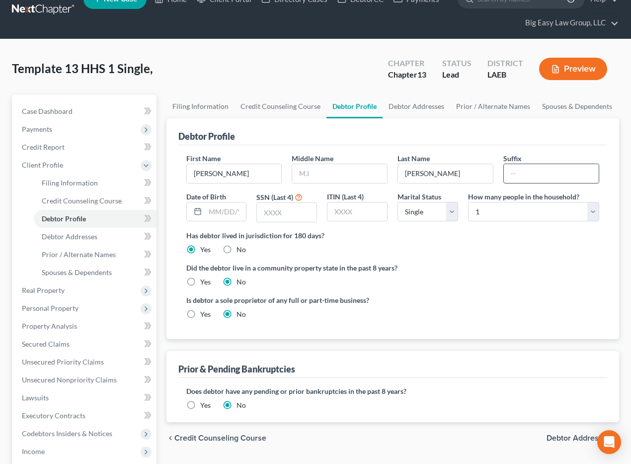
click at [538, 173] on input "text" at bounding box center [551, 173] width 95 height 19
drag, startPoint x: 205, startPoint y: 204, endPoint x: 217, endPoint y: 206, distance: 12.5
click at [205, 204] on input "text" at bounding box center [225, 211] width 41 height 19
drag, startPoint x: 270, startPoint y: 213, endPoint x: 105, endPoint y: 181, distance: 167.6
click at [269, 213] on input "text" at bounding box center [287, 212] width 60 height 19
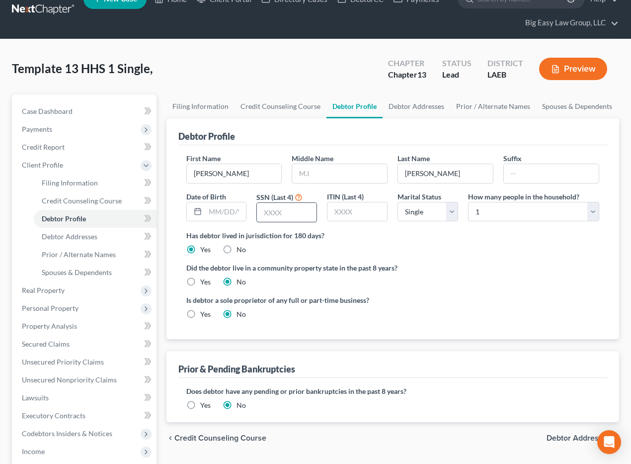
click at [301, 209] on input "text" at bounding box center [287, 212] width 60 height 19
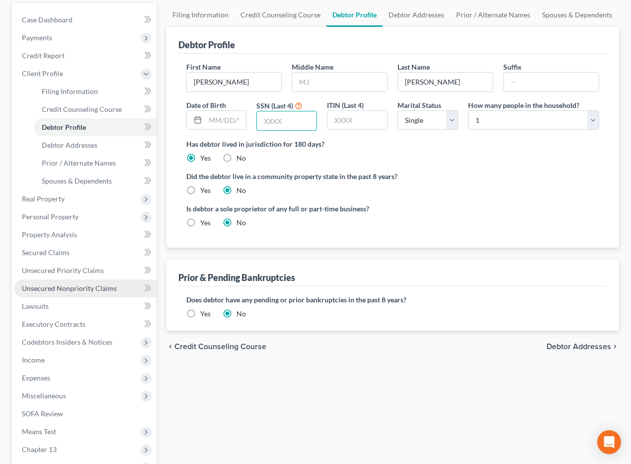
scroll to position [230, 0]
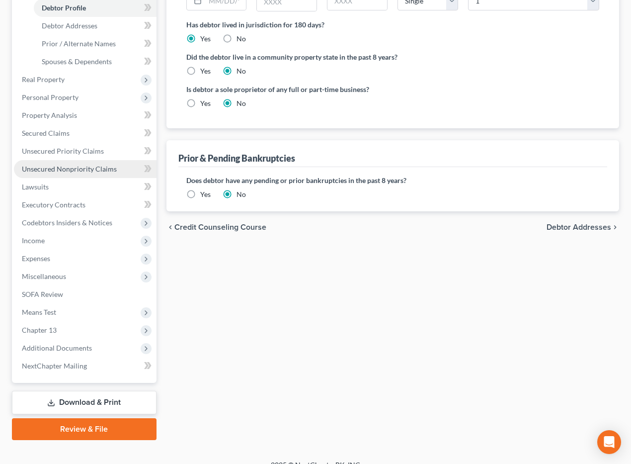
click at [97, 173] on link "Unsecured Nonpriority Claims" at bounding box center [85, 169] width 143 height 18
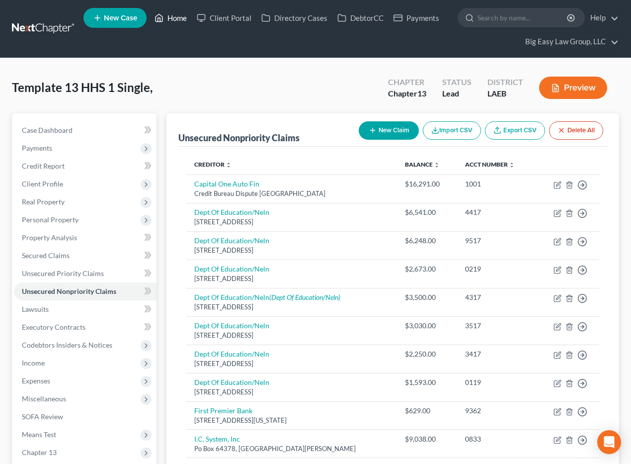
click at [186, 18] on link "Home" at bounding box center [171, 18] width 42 height 18
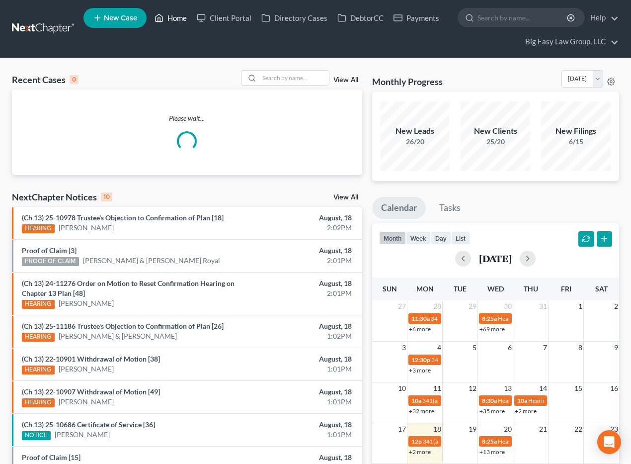
click at [178, 20] on link "Home" at bounding box center [171, 18] width 42 height 18
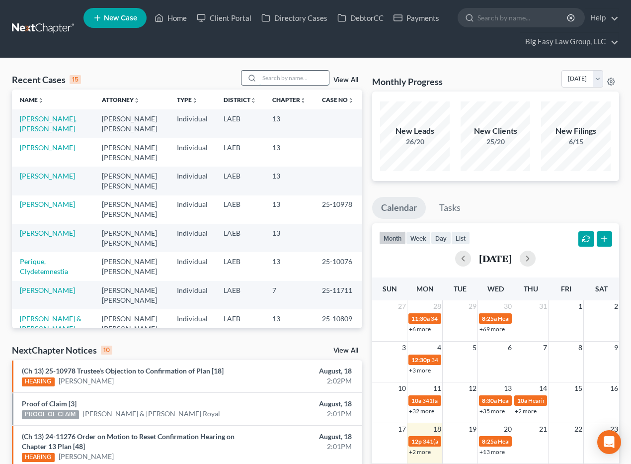
click at [267, 75] on input "search" at bounding box center [295, 78] width 70 height 14
type input "lakeshore"
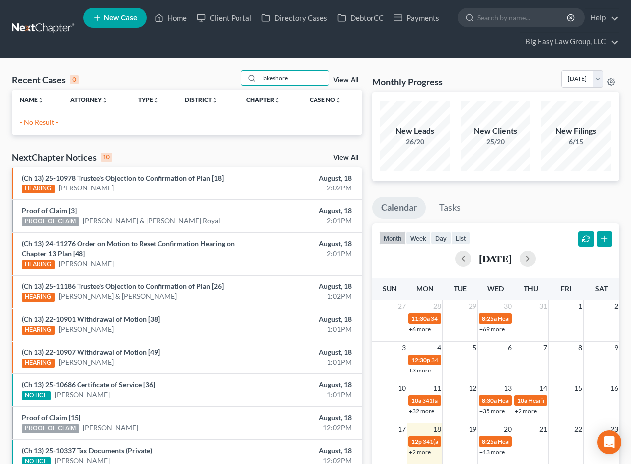
click at [336, 79] on link "View All" at bounding box center [346, 80] width 25 height 7
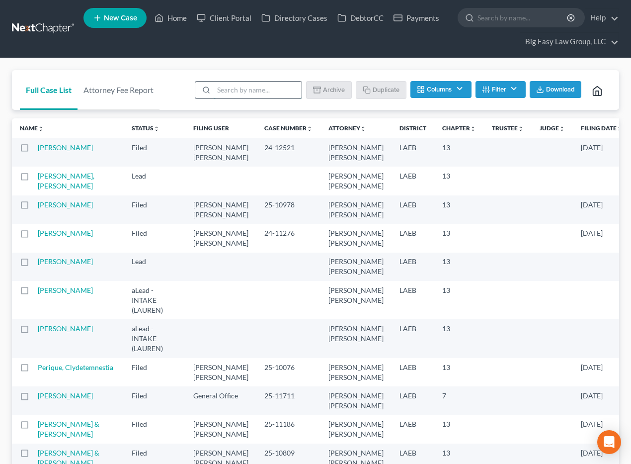
click at [285, 90] on input "search" at bounding box center [258, 90] width 88 height 17
type input "lakeshore"
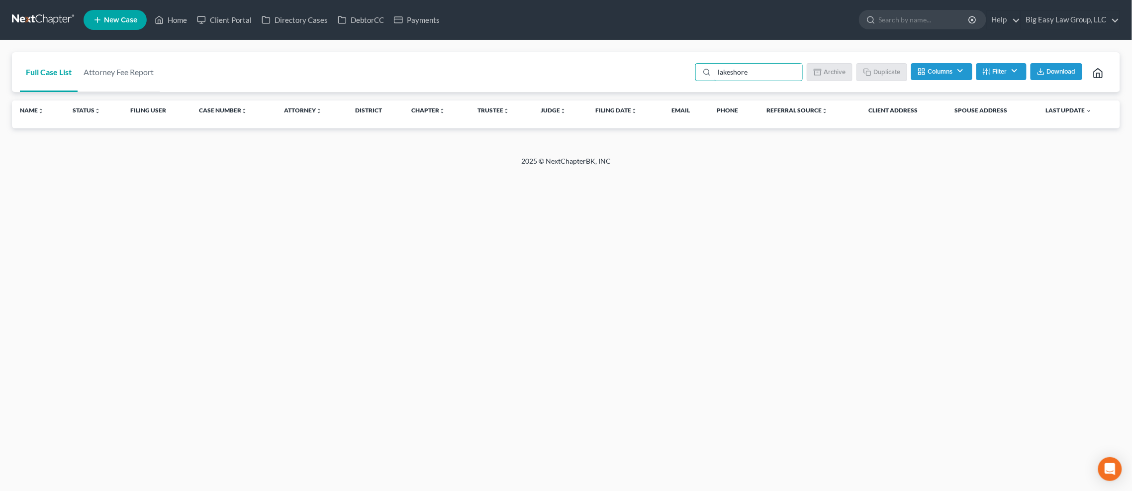
drag, startPoint x: 772, startPoint y: 69, endPoint x: 661, endPoint y: 63, distance: 111.0
click at [639, 63] on div "Full Case List Attorney Fee Report lakeshore Batch Download Archive Un-archive …" at bounding box center [566, 72] width 1108 height 40
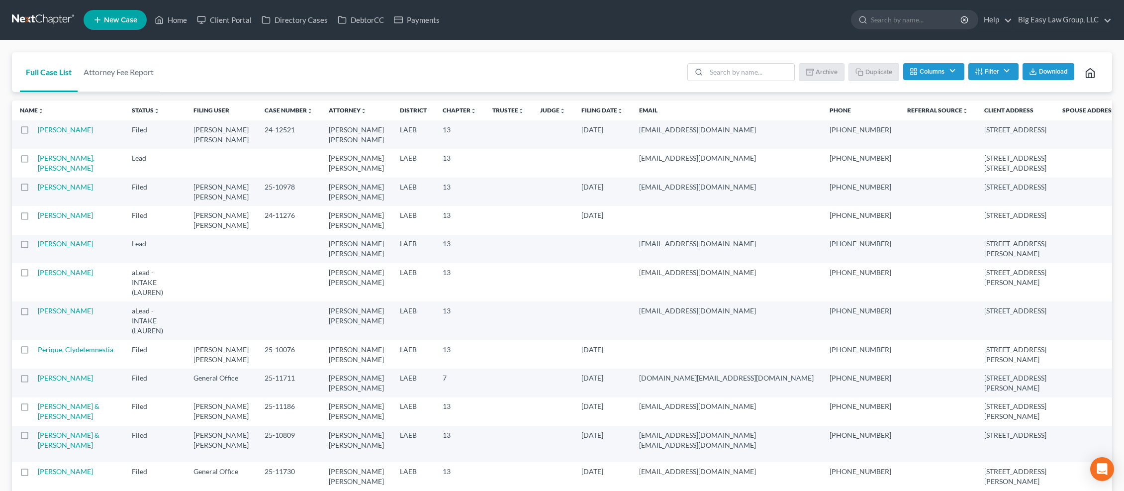
click at [639, 74] on span "Download" at bounding box center [1053, 72] width 29 height 8
click at [183, 17] on link "Home" at bounding box center [171, 20] width 42 height 18
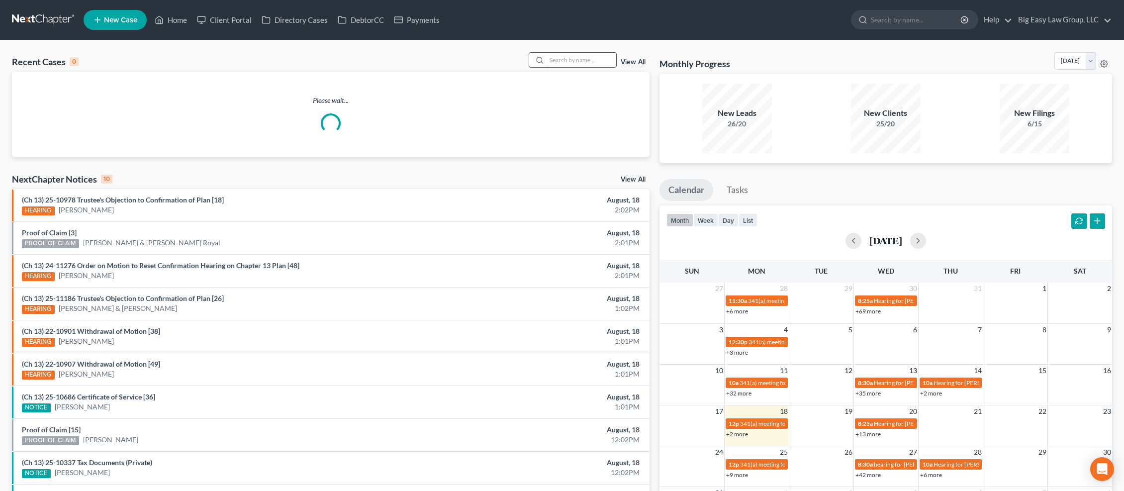
click at [600, 63] on input "search" at bounding box center [581, 60] width 70 height 14
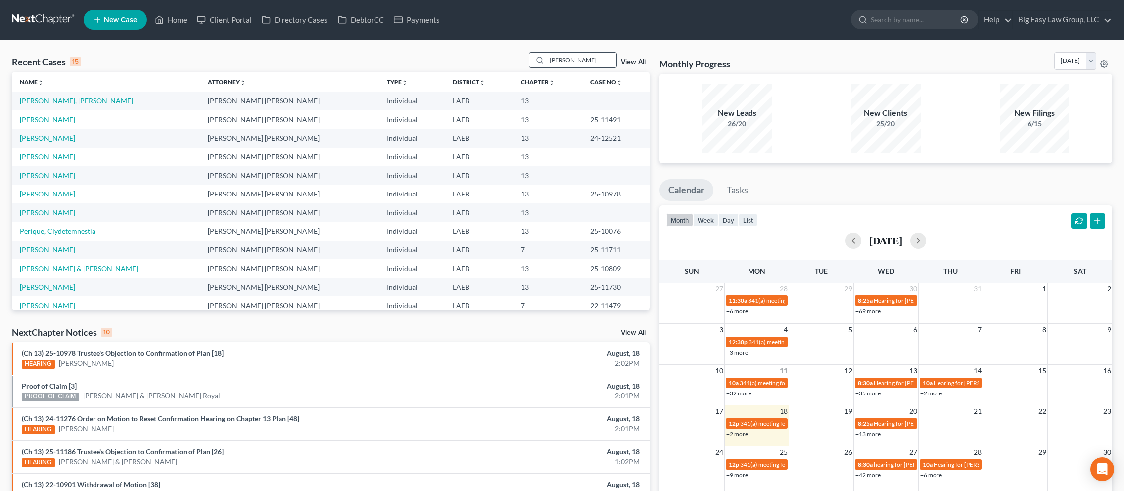
type input "rednour"
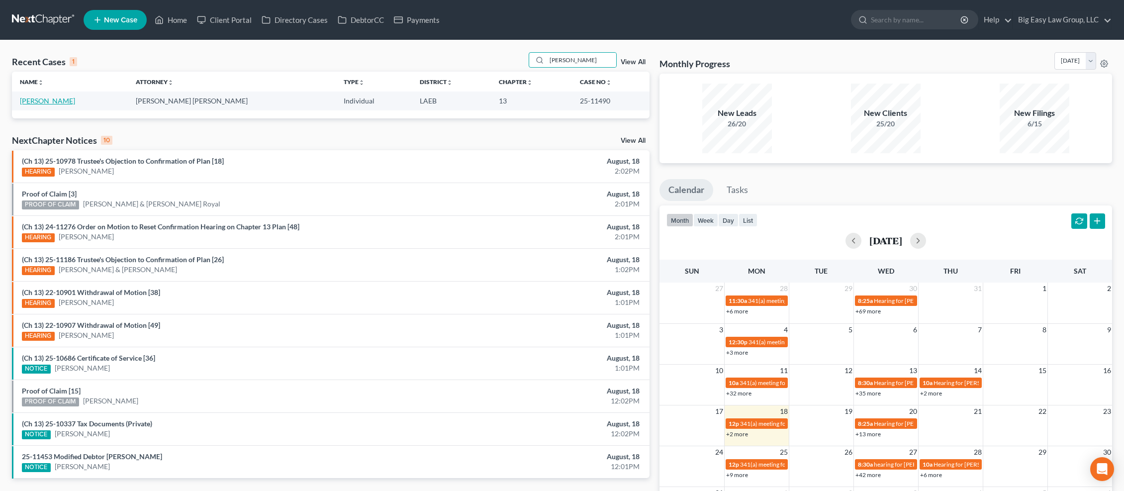
click at [37, 97] on link "[PERSON_NAME]" at bounding box center [47, 100] width 55 height 8
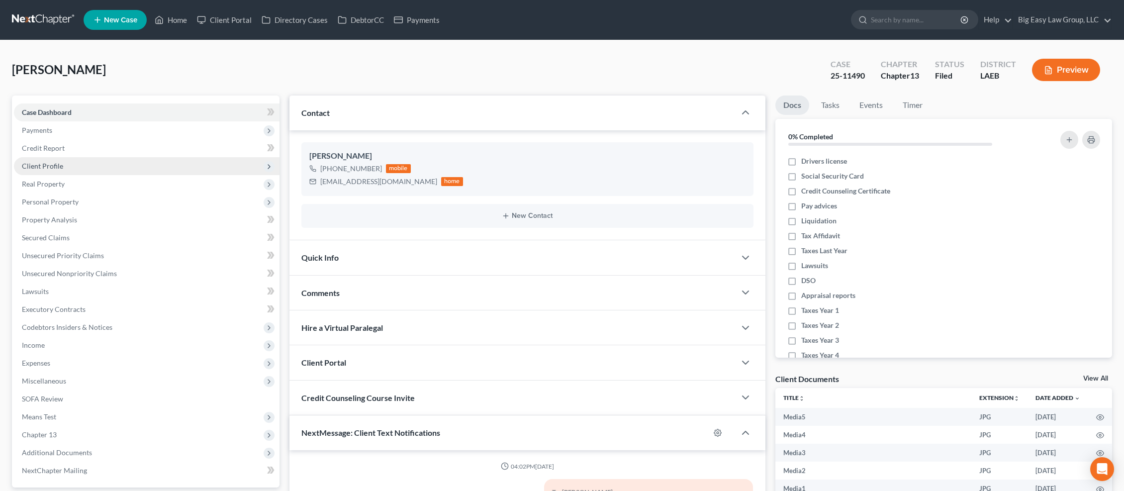
scroll to position [3530, 0]
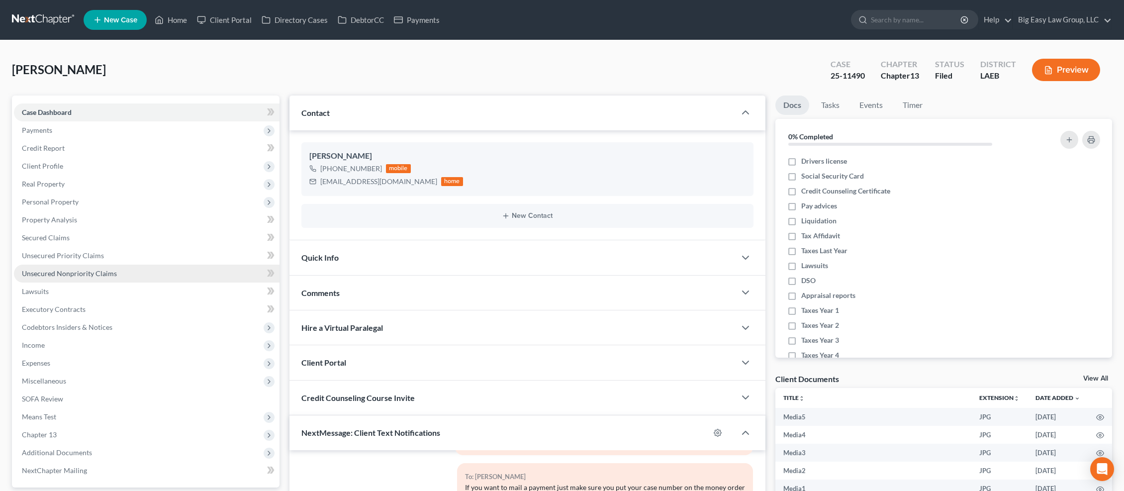
drag, startPoint x: 128, startPoint y: 269, endPoint x: 139, endPoint y: 271, distance: 11.7
click at [128, 269] on link "Unsecured Nonpriority Claims" at bounding box center [147, 274] width 266 height 18
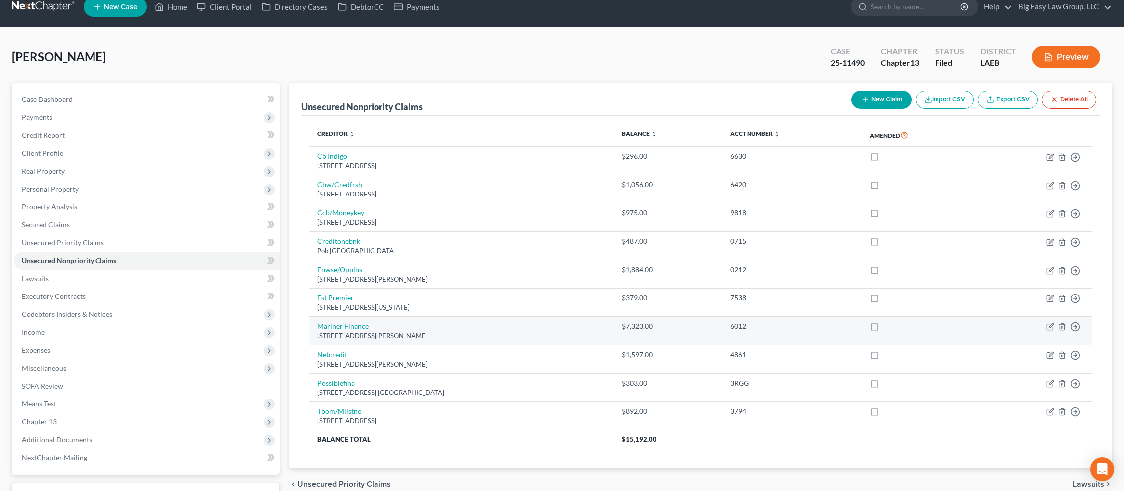
scroll to position [15, 0]
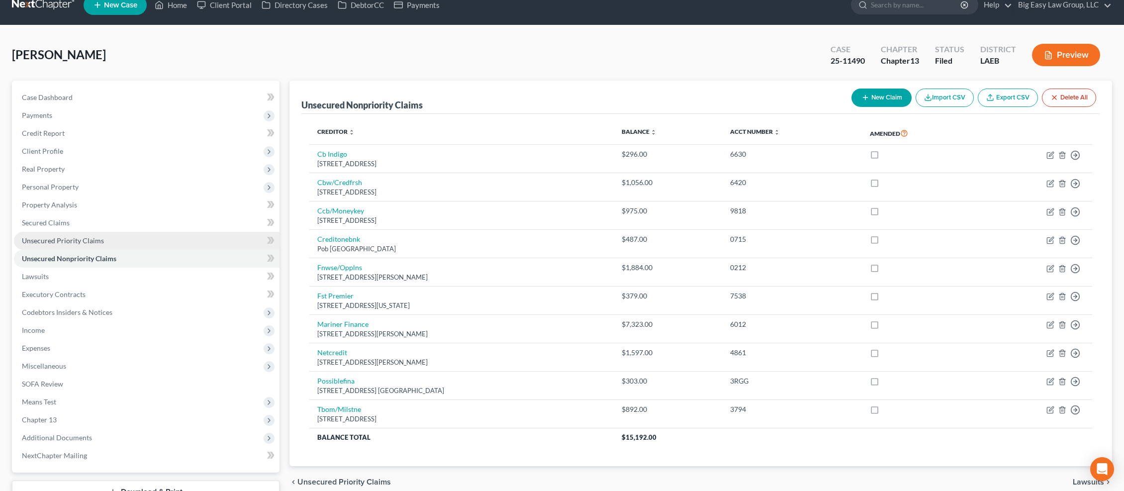
click at [140, 240] on link "Unsecured Priority Claims" at bounding box center [147, 241] width 266 height 18
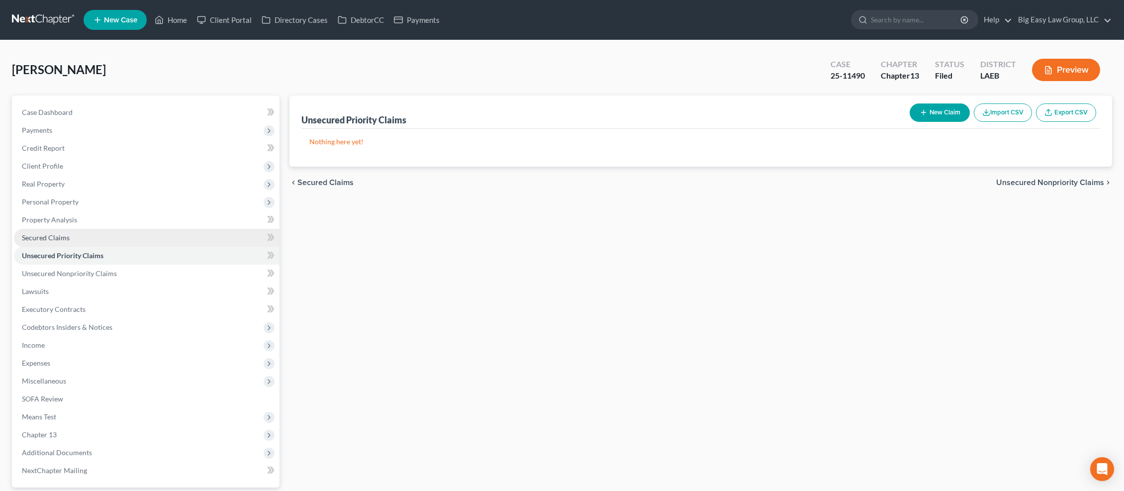
click at [141, 235] on link "Secured Claims" at bounding box center [147, 238] width 266 height 18
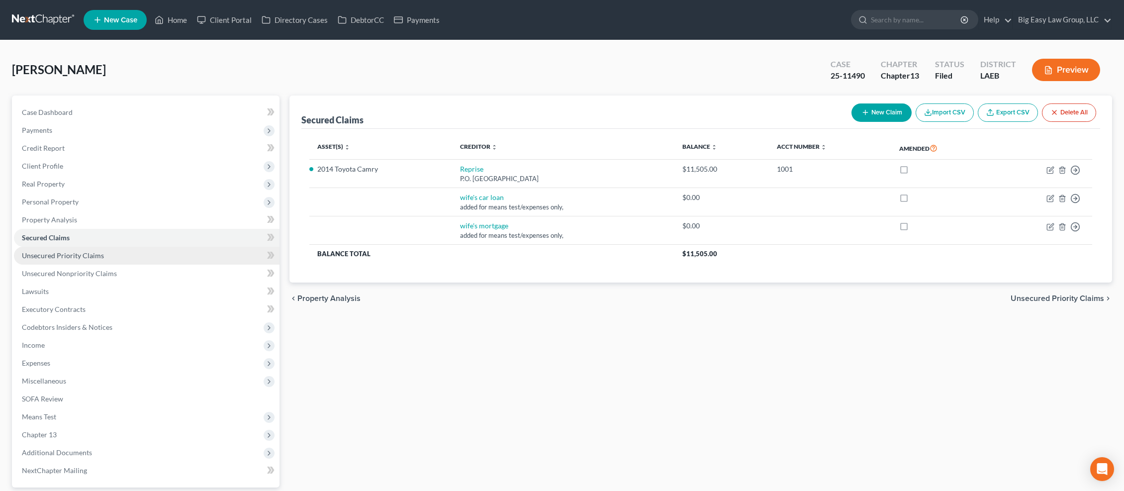
click at [153, 255] on link "Unsecured Priority Claims" at bounding box center [147, 256] width 266 height 18
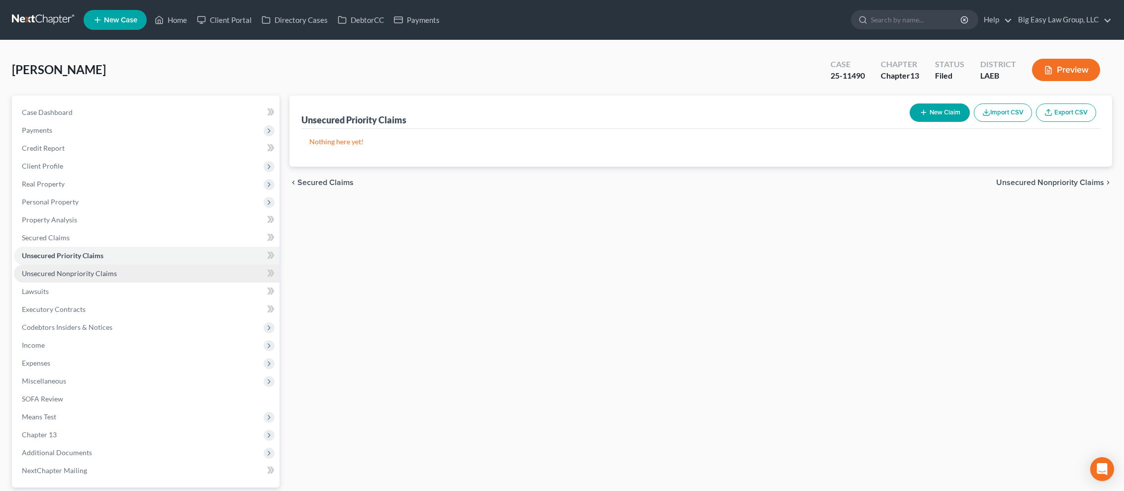
click at [150, 269] on link "Unsecured Nonpriority Claims" at bounding box center [147, 274] width 266 height 18
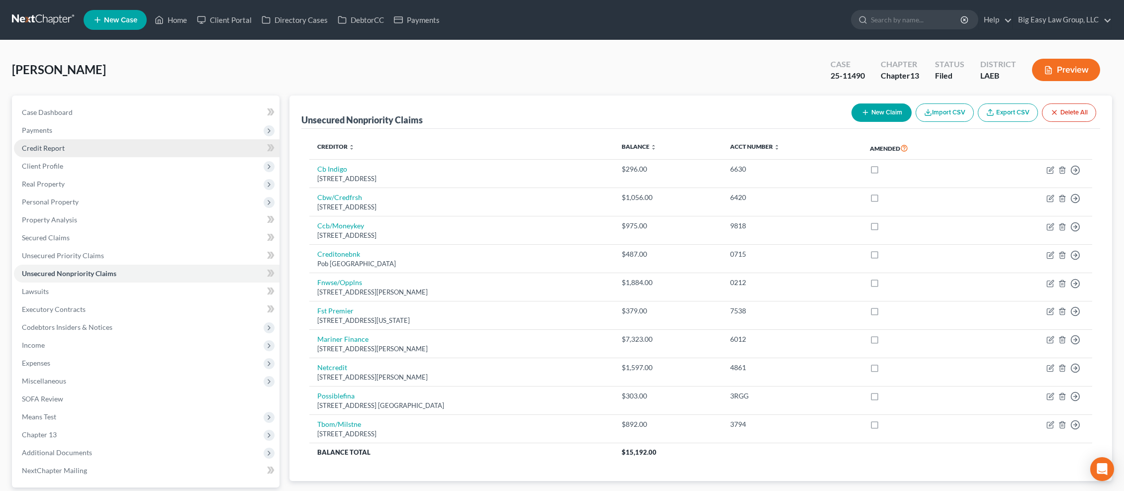
click at [92, 149] on link "Credit Report" at bounding box center [147, 148] width 266 height 18
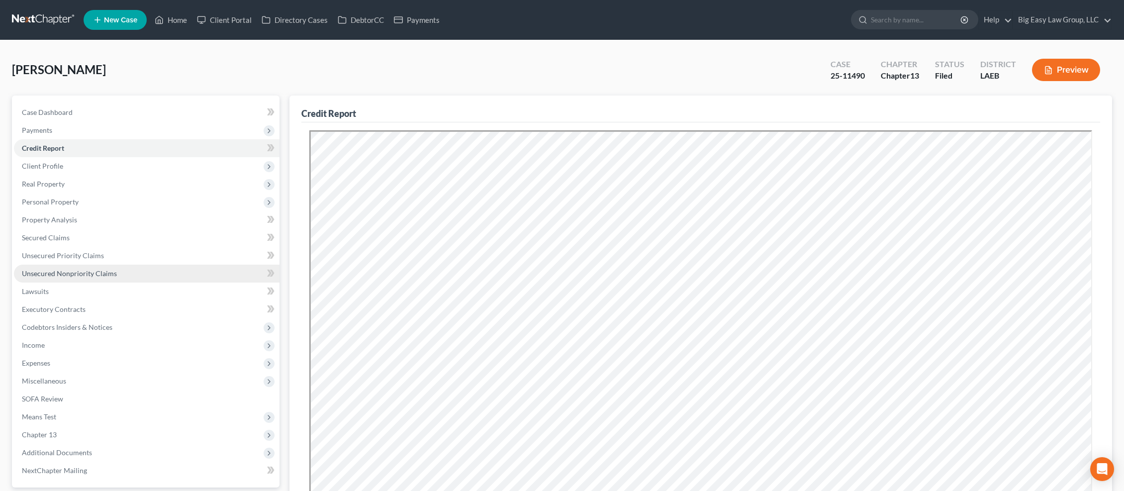
click at [147, 271] on link "Unsecured Nonpriority Claims" at bounding box center [147, 274] width 266 height 18
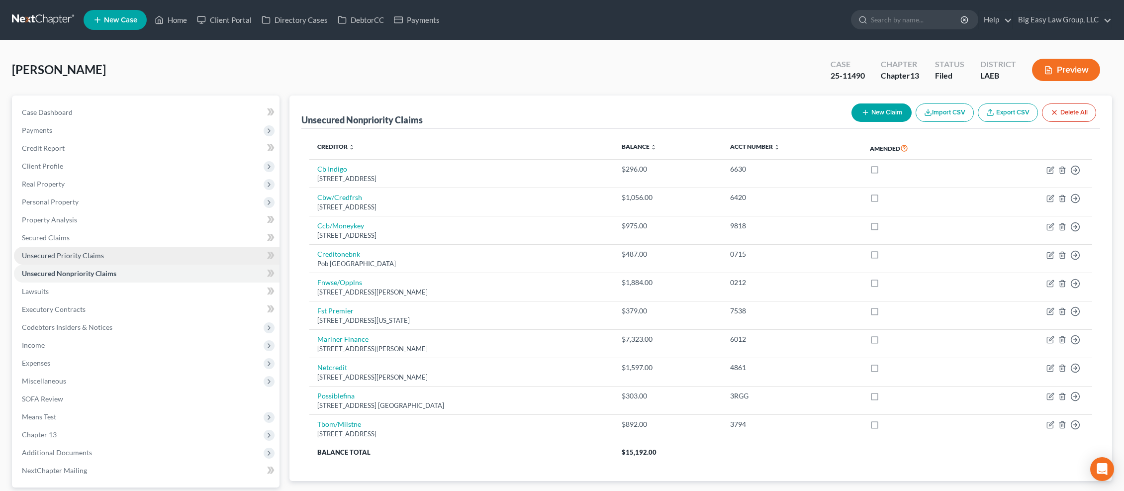
click at [111, 249] on link "Unsecured Priority Claims" at bounding box center [147, 256] width 266 height 18
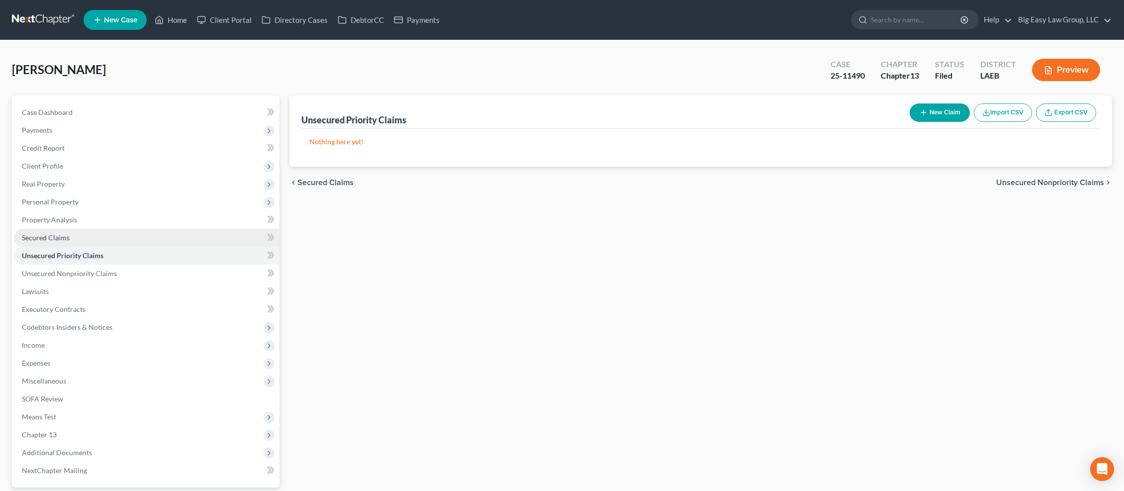
click at [113, 244] on link "Secured Claims" at bounding box center [147, 238] width 266 height 18
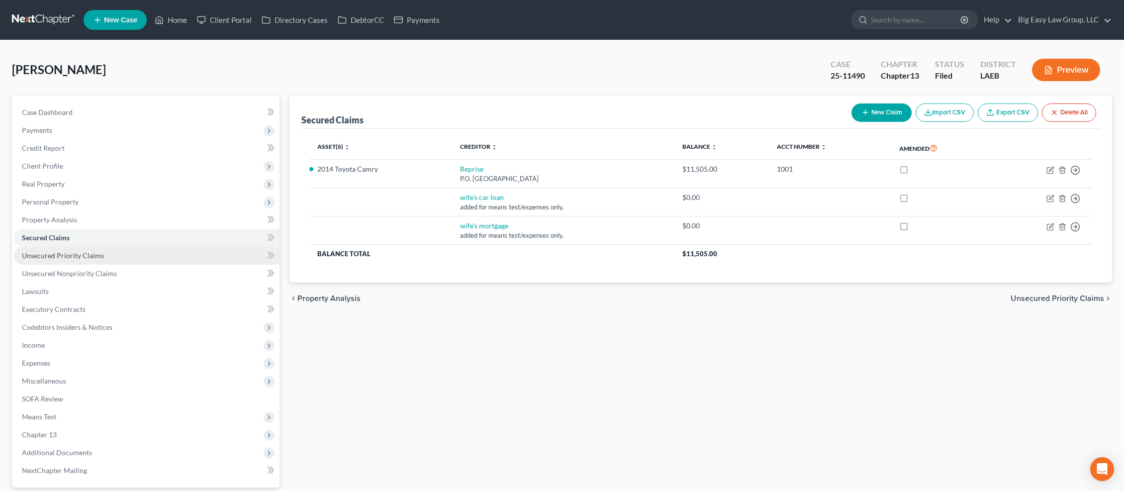
click at [117, 257] on link "Unsecured Priority Claims" at bounding box center [147, 256] width 266 height 18
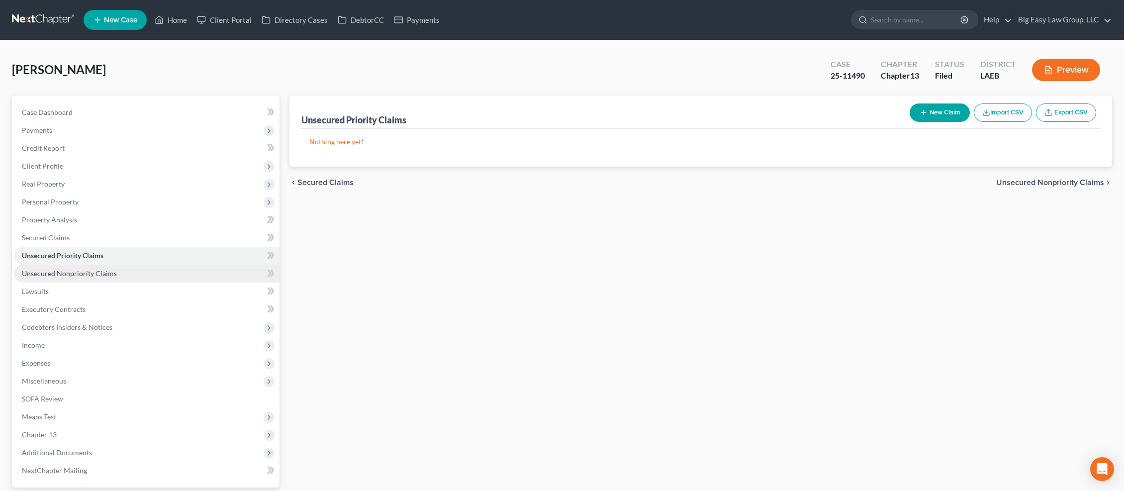
click at [123, 265] on link "Unsecured Nonpriority Claims" at bounding box center [147, 274] width 266 height 18
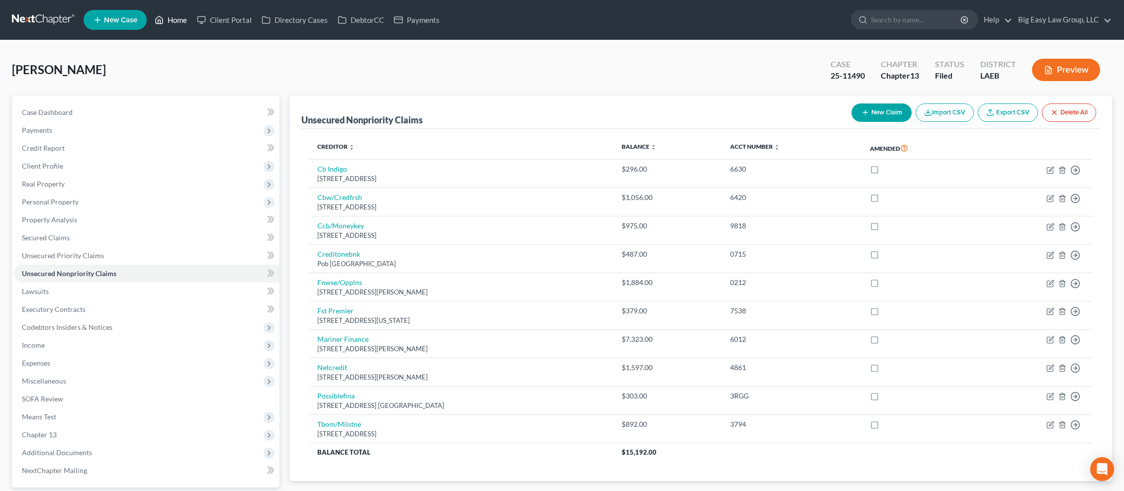
click at [179, 21] on link "Home" at bounding box center [171, 20] width 42 height 18
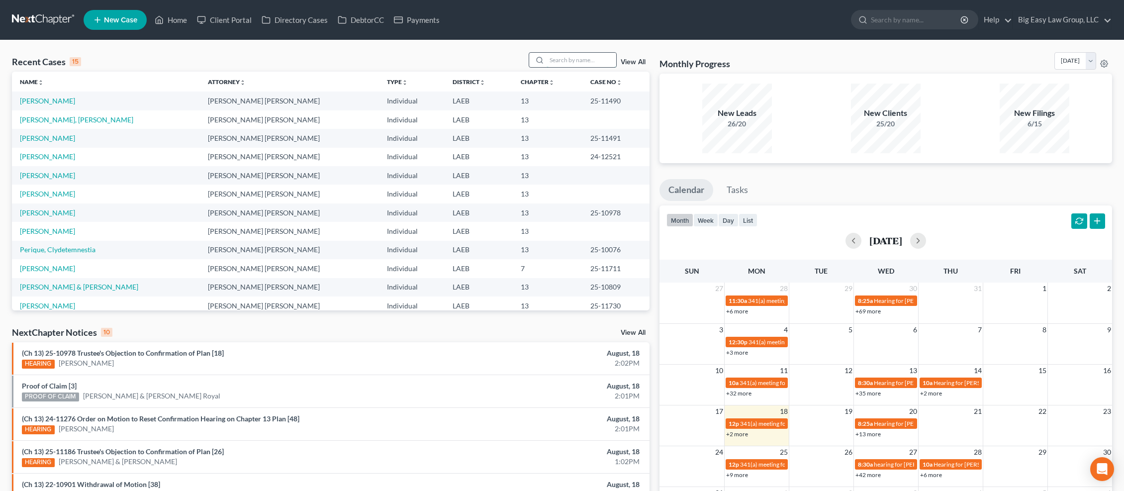
click at [568, 60] on input "search" at bounding box center [581, 60] width 70 height 14
type input "rapp"
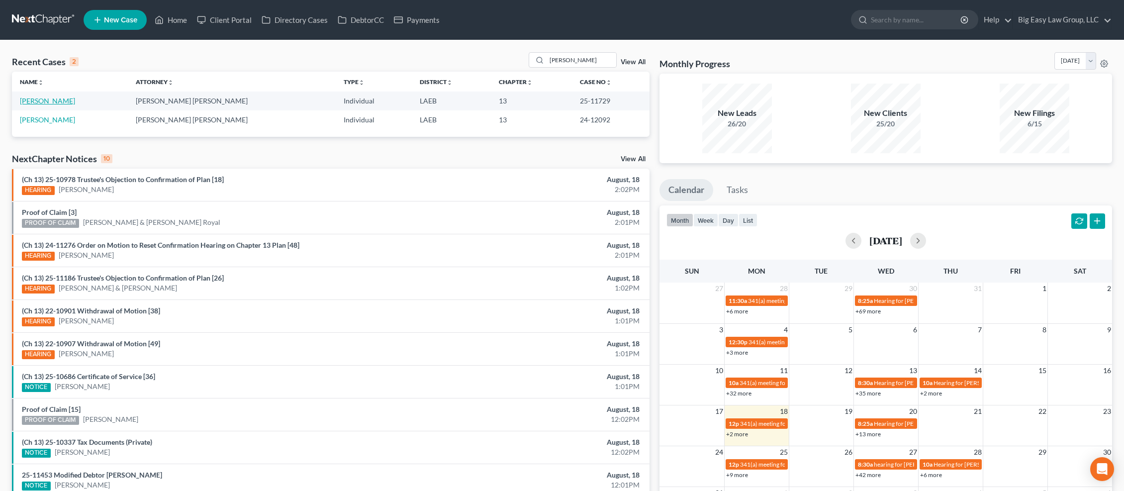
click at [49, 101] on link "[PERSON_NAME]" at bounding box center [47, 100] width 55 height 8
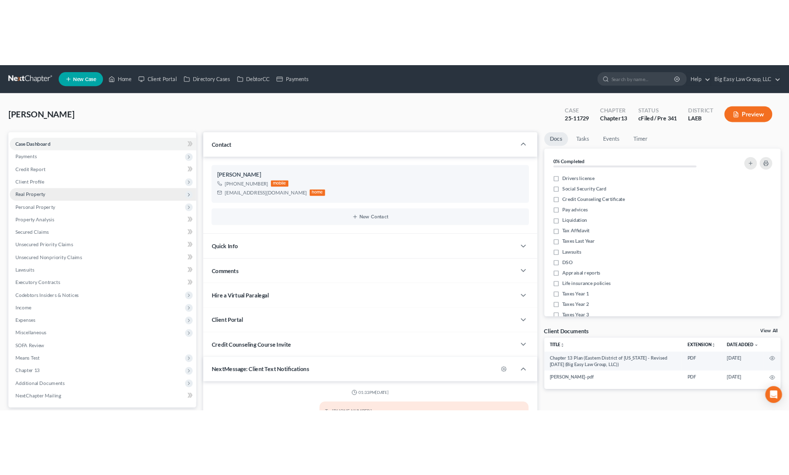
scroll to position [431, 0]
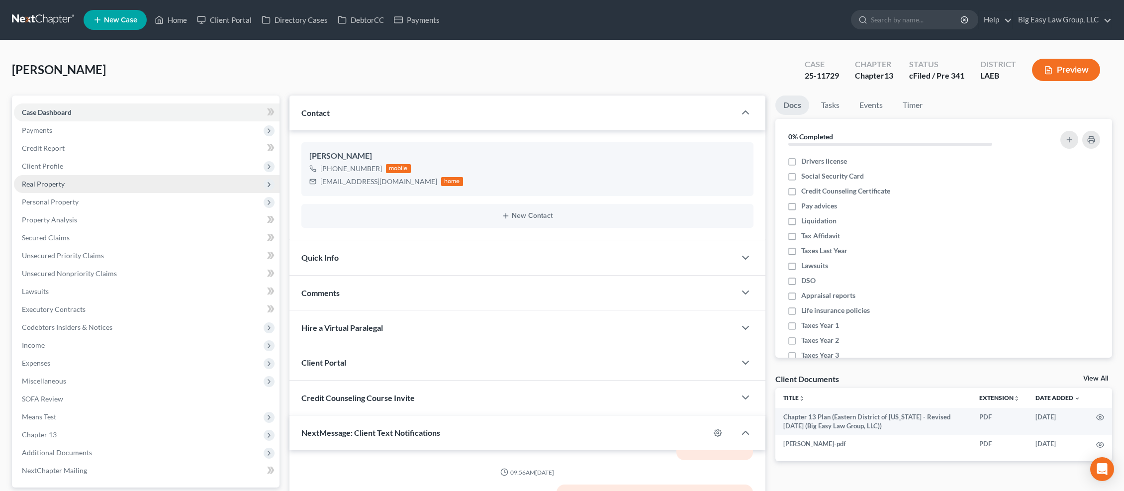
click at [81, 183] on span "Real Property" at bounding box center [147, 184] width 266 height 18
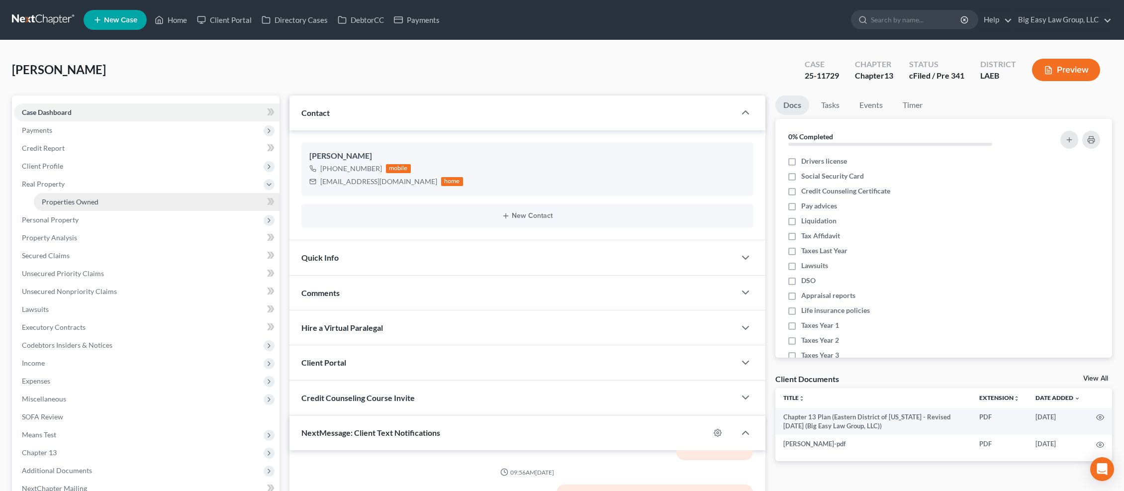
click at [88, 198] on span "Properties Owned" at bounding box center [70, 201] width 57 height 8
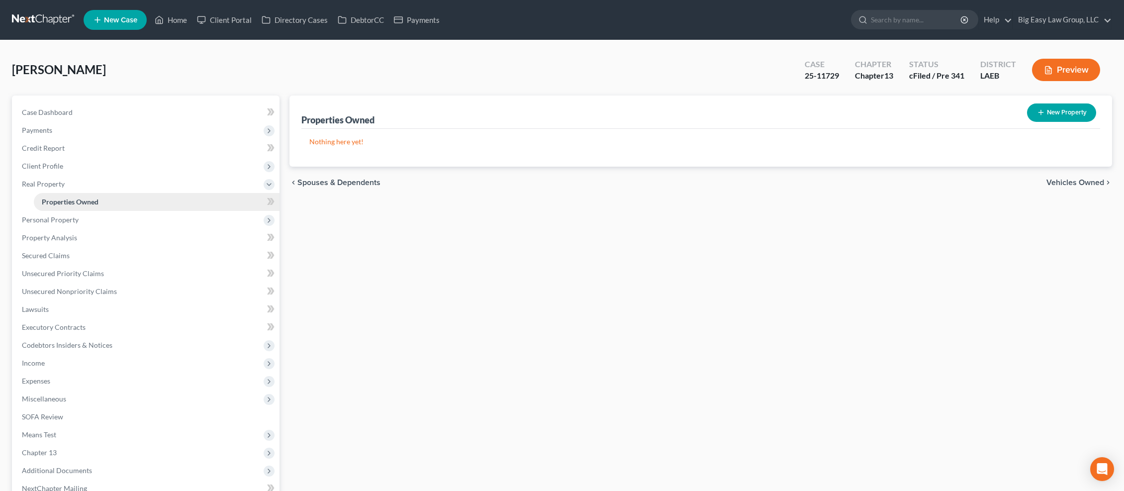
click at [74, 209] on link "Properties Owned" at bounding box center [157, 202] width 246 height 18
drag, startPoint x: 78, startPoint y: 216, endPoint x: 92, endPoint y: 222, distance: 15.6
click at [79, 216] on span "Personal Property" at bounding box center [147, 220] width 266 height 18
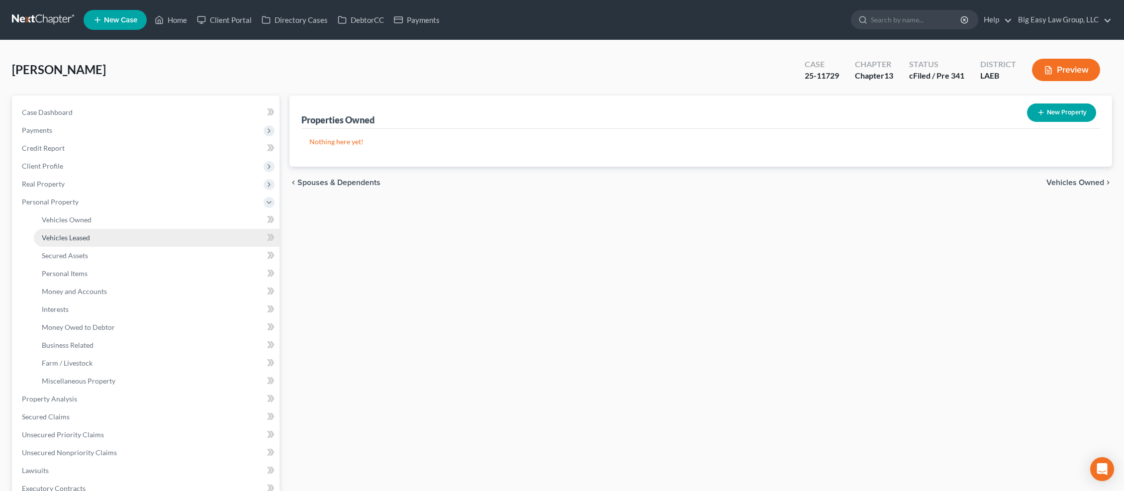
click at [83, 232] on link "Vehicles Leased" at bounding box center [157, 238] width 246 height 18
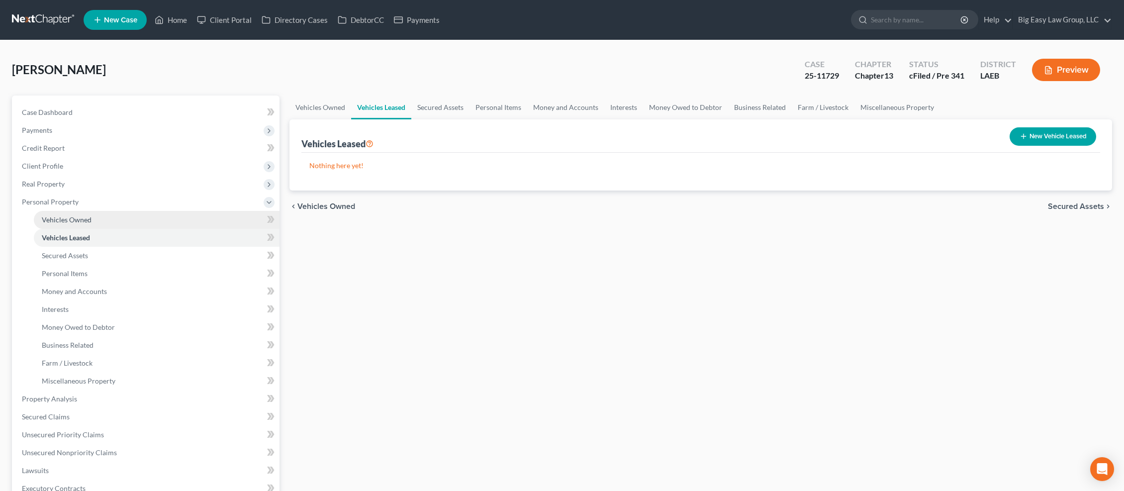
click at [50, 213] on link "Vehicles Owned" at bounding box center [157, 220] width 246 height 18
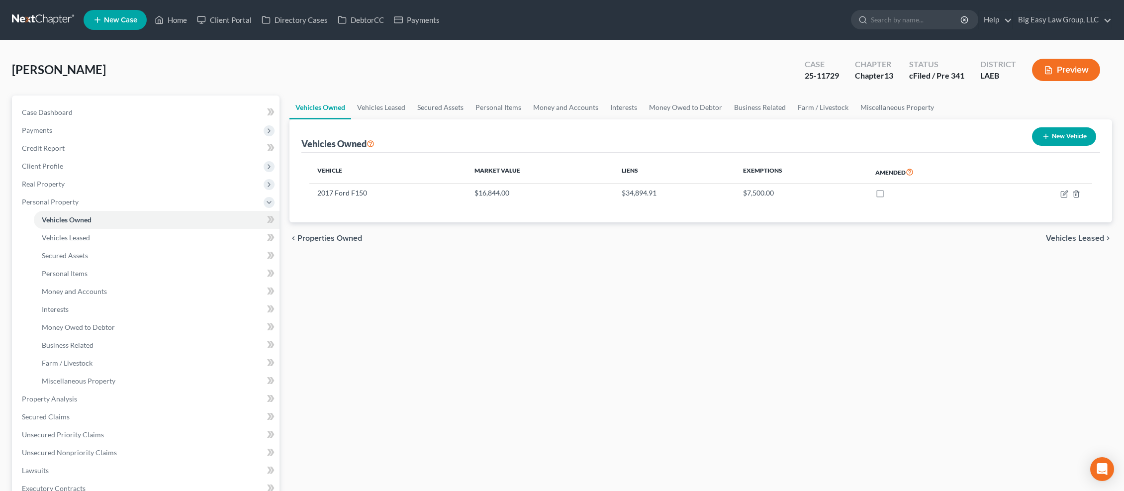
click at [222, 78] on div "Rapp, Samuel Upgraded Case 25-11729 Chapter Chapter 13 Status cFiled / Pre 341 …" at bounding box center [562, 73] width 1100 height 43
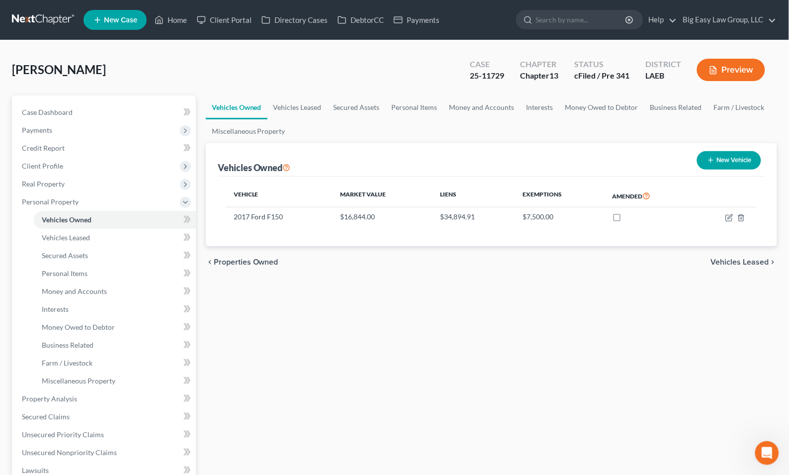
click at [330, 92] on div "Rapp, Samuel Upgraded Case 25-11729 Chapter Chapter 13 Status cFiled / Pre 341 …" at bounding box center [394, 73] width 765 height 43
click at [179, 14] on link "Home" at bounding box center [171, 20] width 42 height 18
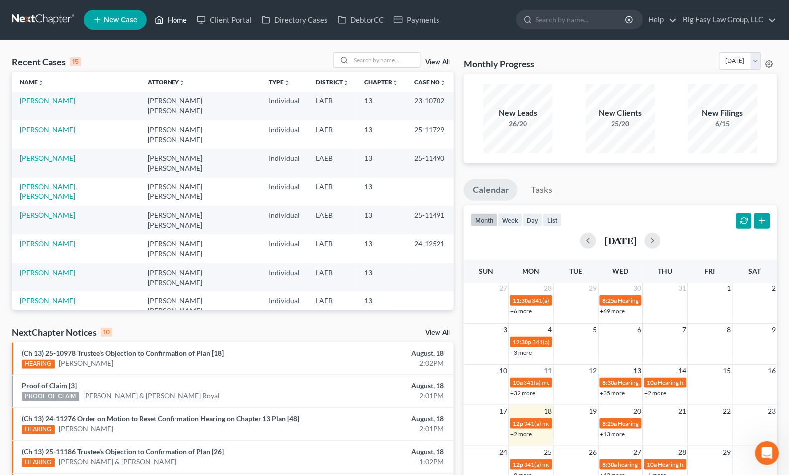
click at [175, 19] on link "Home" at bounding box center [171, 20] width 42 height 18
click at [374, 58] on input "search" at bounding box center [386, 60] width 70 height 14
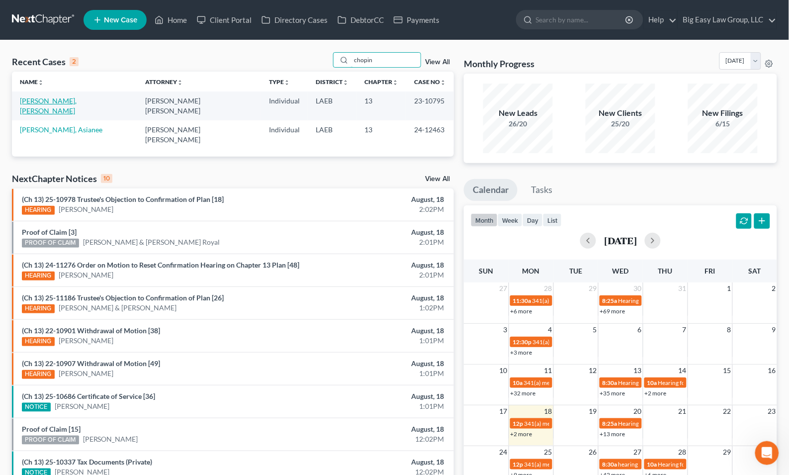
type input "chopin"
click at [59, 101] on link "Chopin, Aaliyah" at bounding box center [48, 105] width 57 height 18
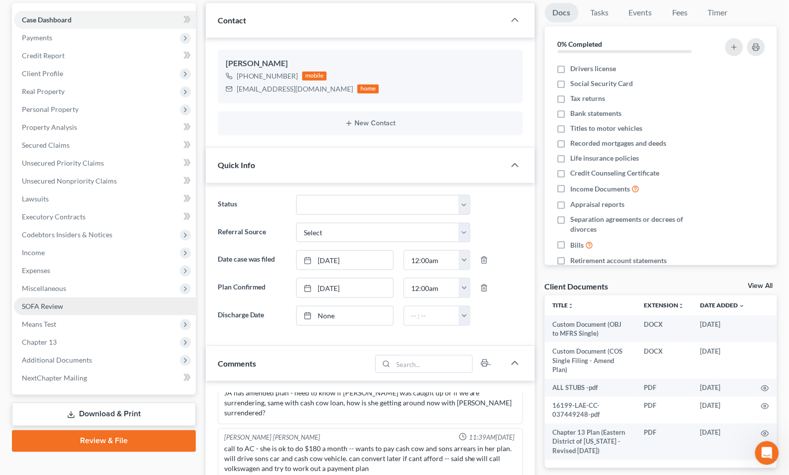
scroll to position [219, 0]
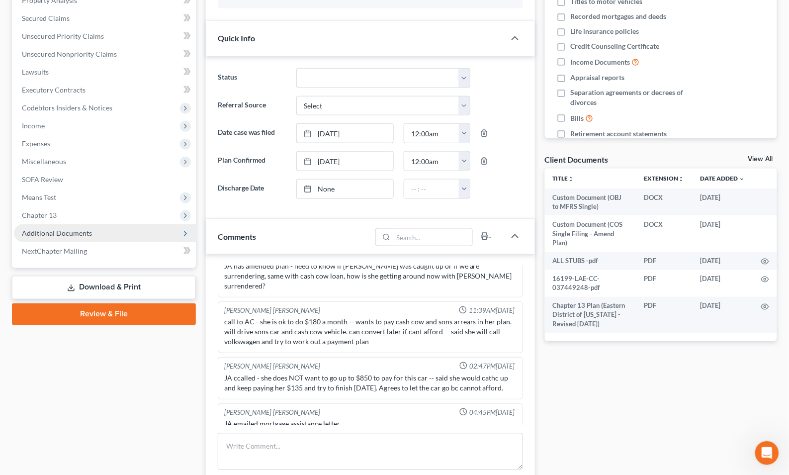
click at [146, 233] on span "Additional Documents" at bounding box center [105, 233] width 182 height 18
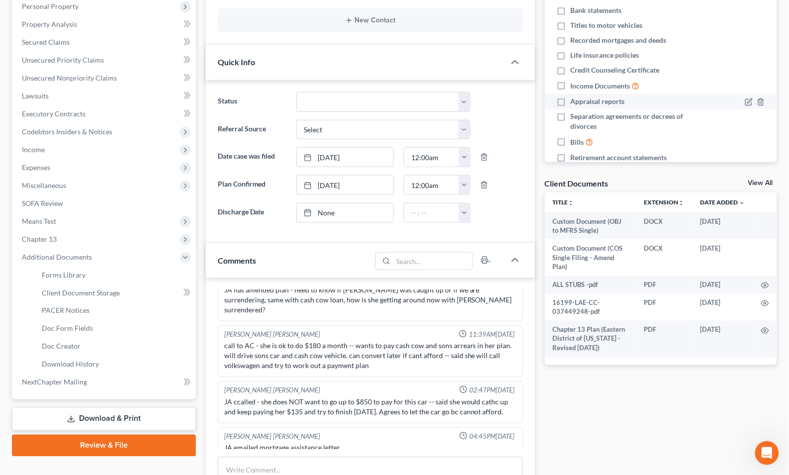
scroll to position [0, 0]
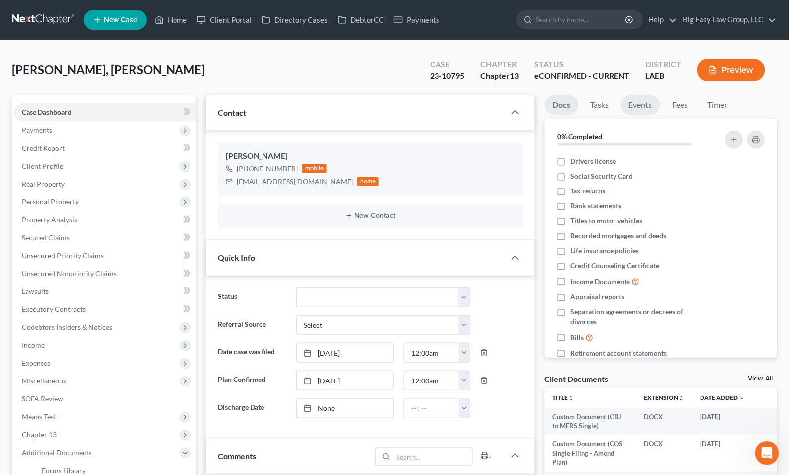
click at [639, 104] on link "Events" at bounding box center [640, 104] width 39 height 19
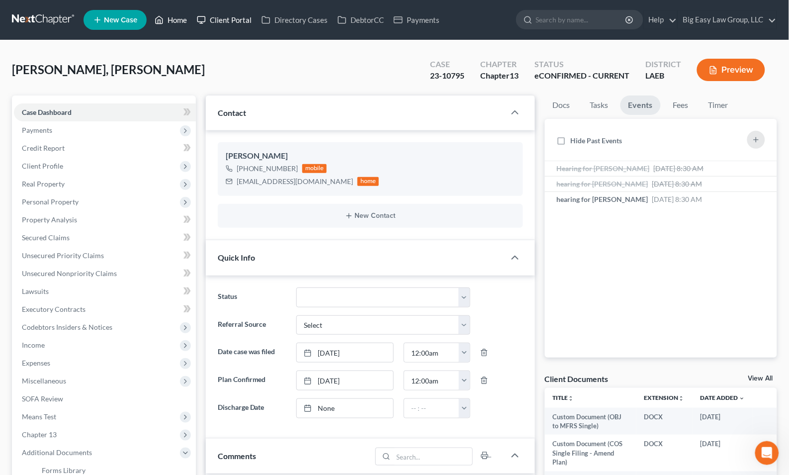
drag, startPoint x: 179, startPoint y: 26, endPoint x: 212, endPoint y: 21, distance: 34.2
click at [179, 26] on link "Home" at bounding box center [171, 20] width 42 height 18
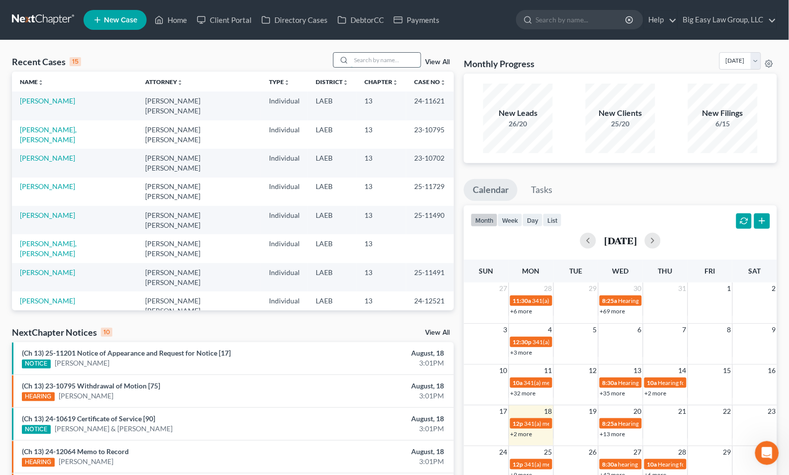
click at [366, 66] on input "search" at bounding box center [386, 60] width 70 height 14
type input "steele"
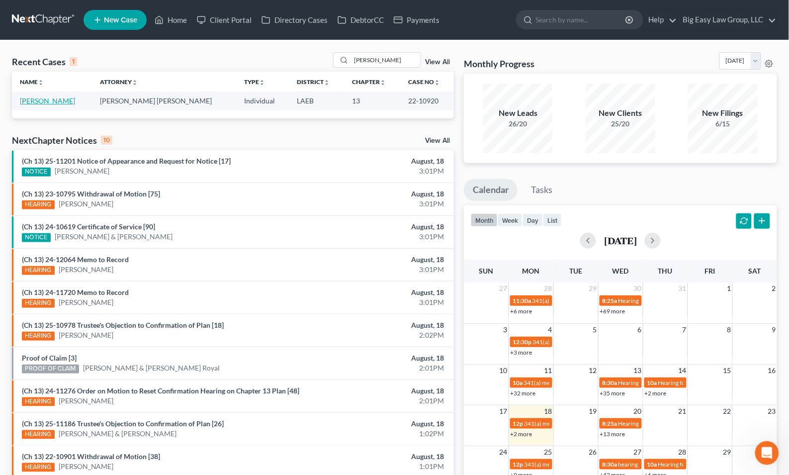
click at [50, 101] on link "Steele, Peter" at bounding box center [47, 100] width 55 height 8
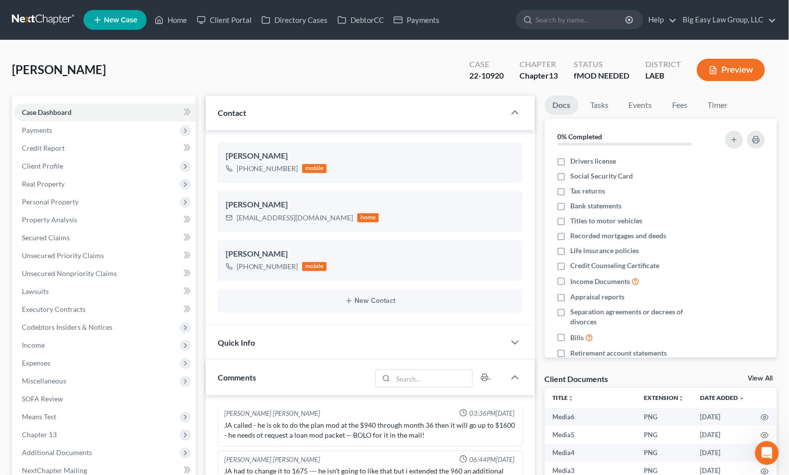
click at [164, 72] on div "Steele, Peter Upgraded Case 22-10920 Chapter Chapter 13 Status fMOD NEEDED Dist…" at bounding box center [394, 73] width 765 height 43
click at [176, 18] on link "Home" at bounding box center [171, 20] width 42 height 18
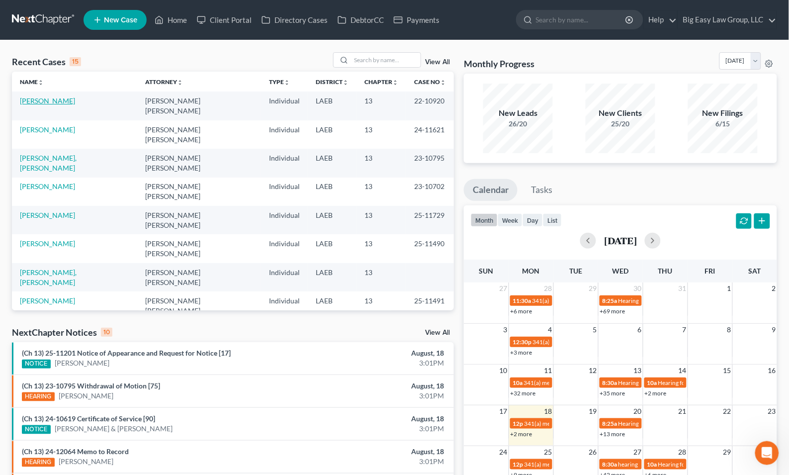
click at [51, 102] on link "Steele, Peter" at bounding box center [47, 100] width 55 height 8
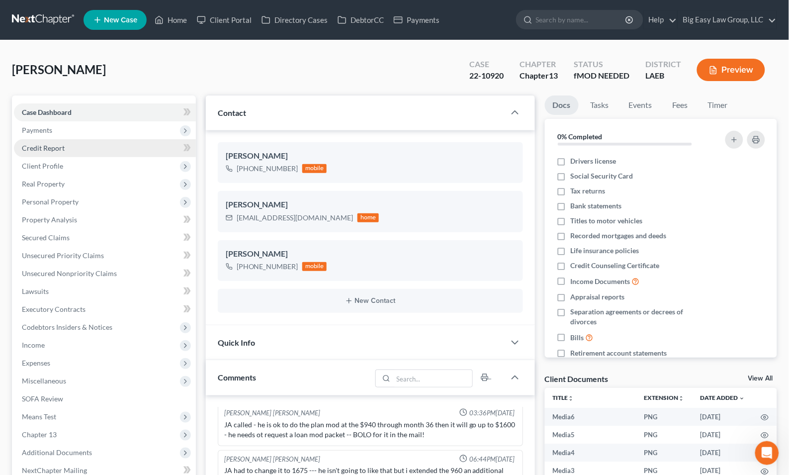
scroll to position [1847, 0]
click at [93, 149] on link "Credit Report" at bounding box center [105, 148] width 182 height 18
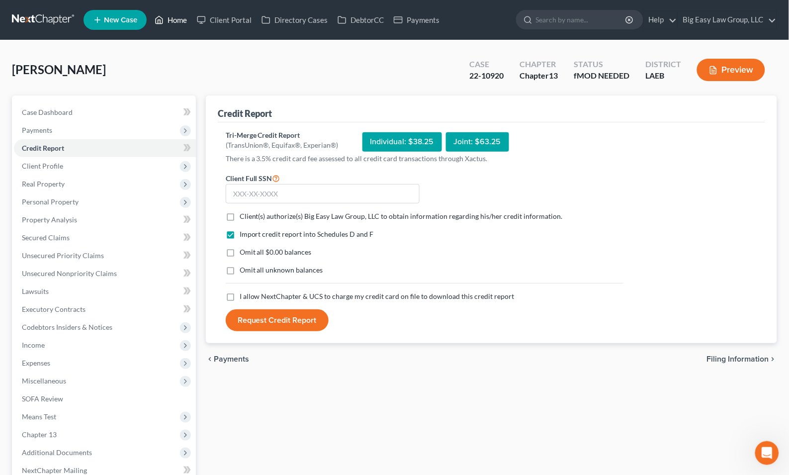
click at [175, 21] on link "Home" at bounding box center [171, 20] width 42 height 18
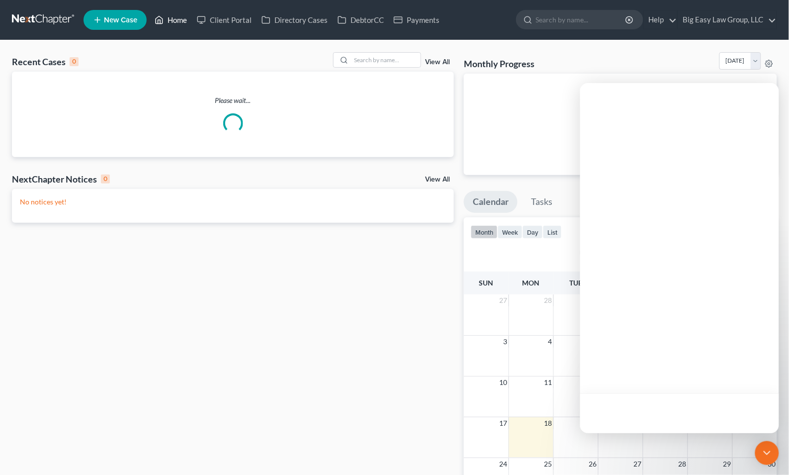
click at [176, 26] on link "Home" at bounding box center [171, 20] width 42 height 18
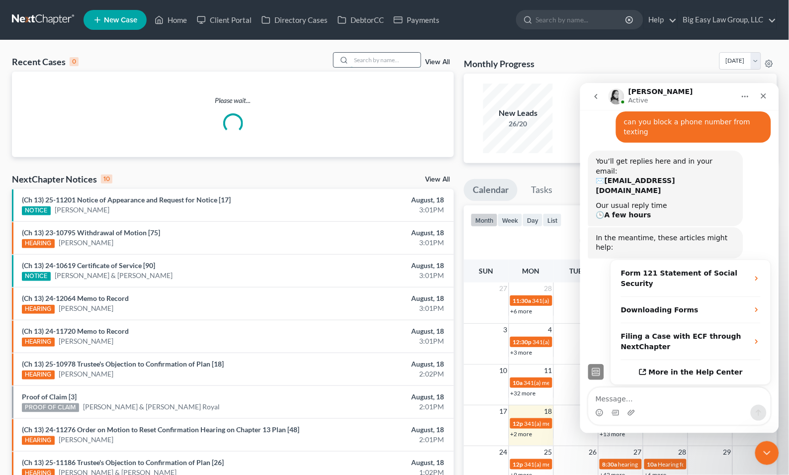
click at [362, 60] on input "search" at bounding box center [386, 60] width 70 height 14
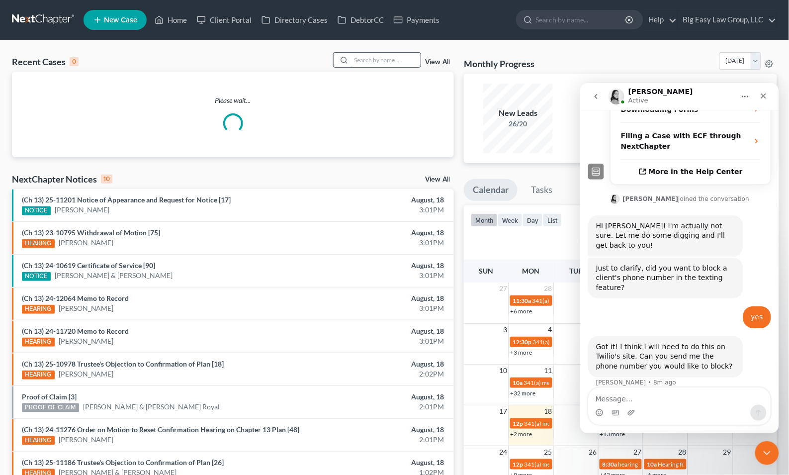
scroll to position [251, 0]
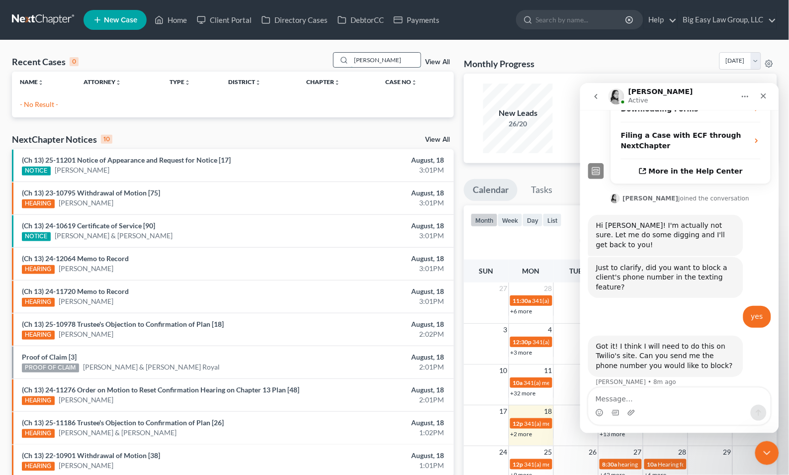
type input "eaton"
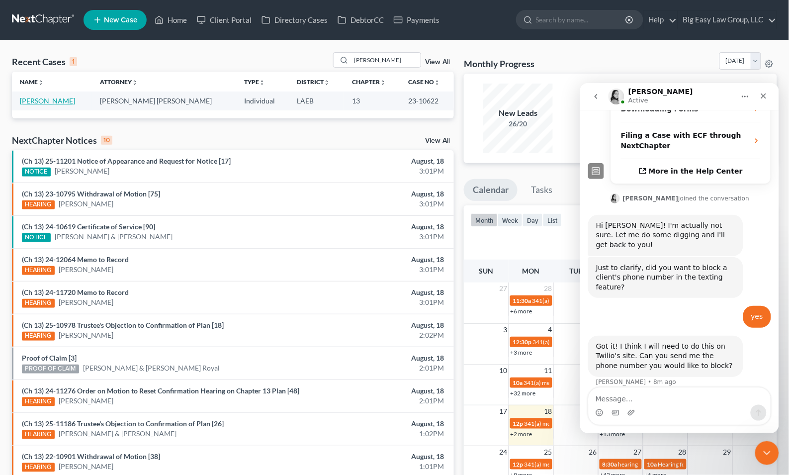
click at [54, 103] on link "Eaton, LaDonna" at bounding box center [47, 100] width 55 height 8
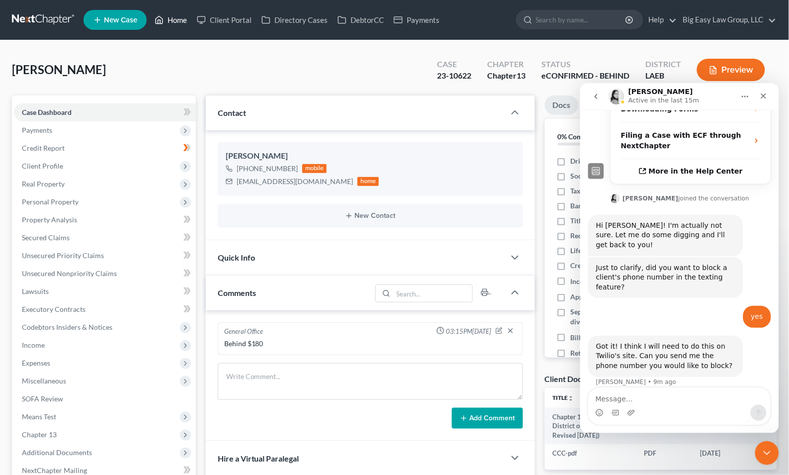
click at [175, 21] on link "Home" at bounding box center [171, 20] width 42 height 18
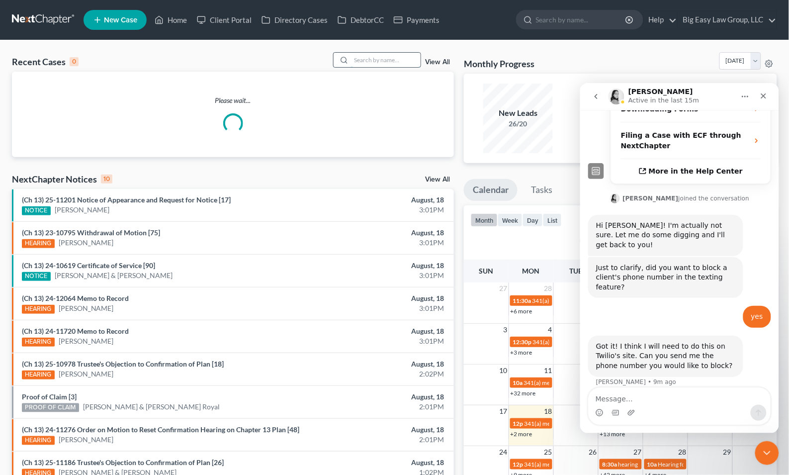
click at [395, 61] on input "search" at bounding box center [386, 60] width 70 height 14
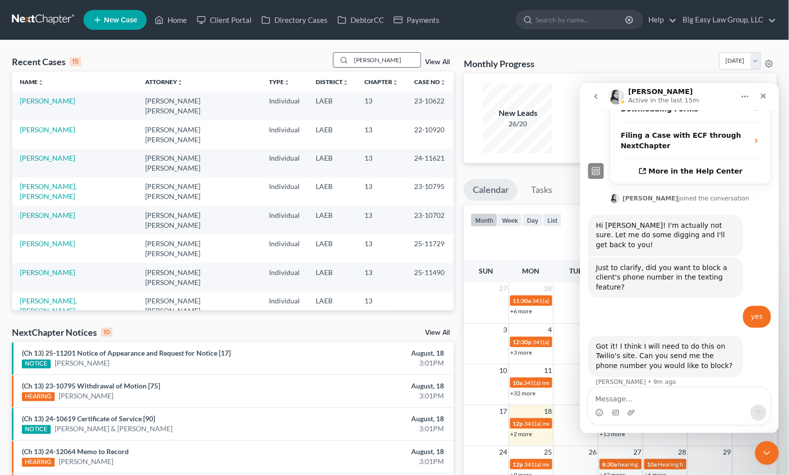
type input "edward"
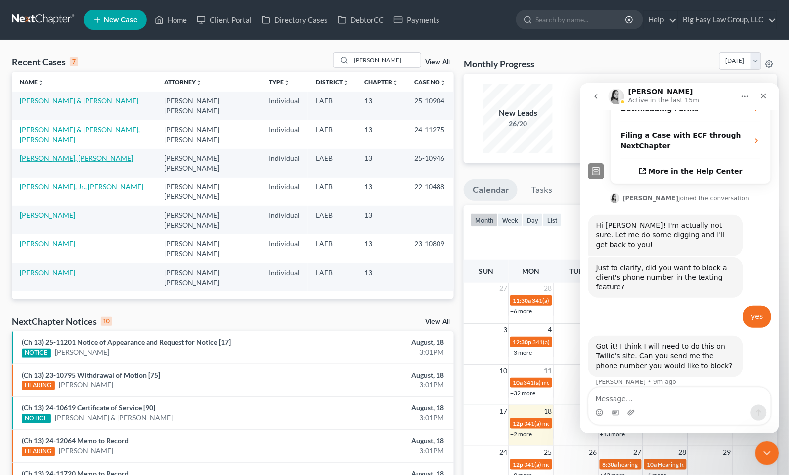
click at [58, 154] on link "Edward, Tashika" at bounding box center [76, 158] width 113 height 8
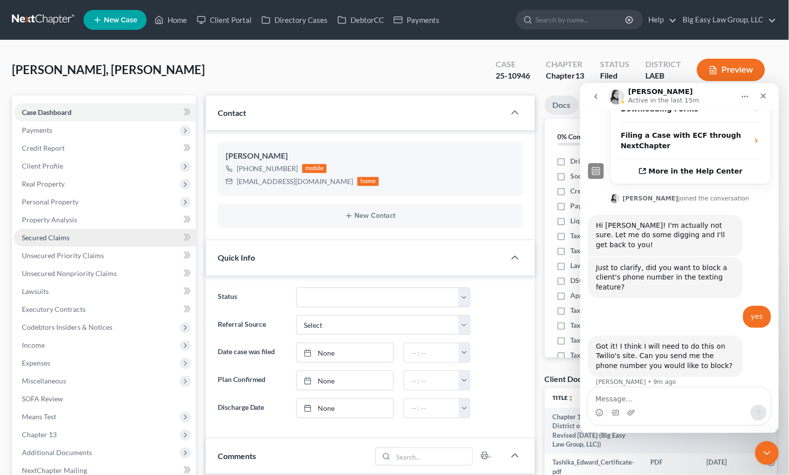
scroll to position [1029, 0]
click at [94, 235] on link "Secured Claims" at bounding box center [105, 238] width 182 height 18
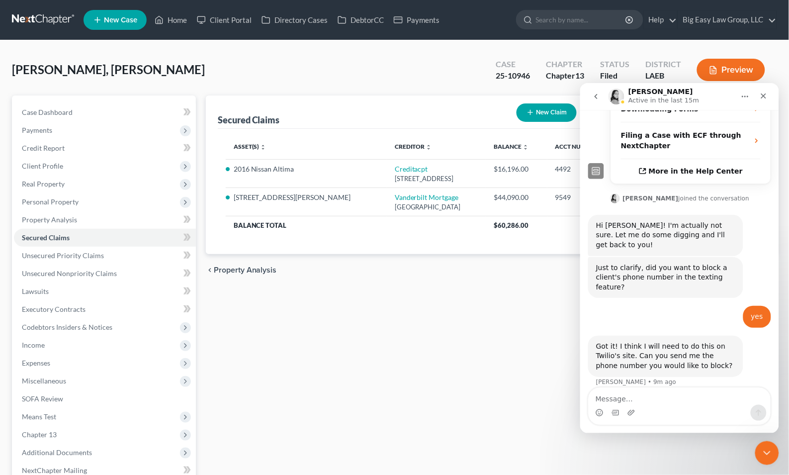
click at [397, 263] on div "chevron_left Property Analysis Unsecured Priority Claims chevron_right" at bounding box center [491, 270] width 571 height 32
click at [767, 454] on icon "Close Intercom Messenger" at bounding box center [765, 452] width 12 height 12
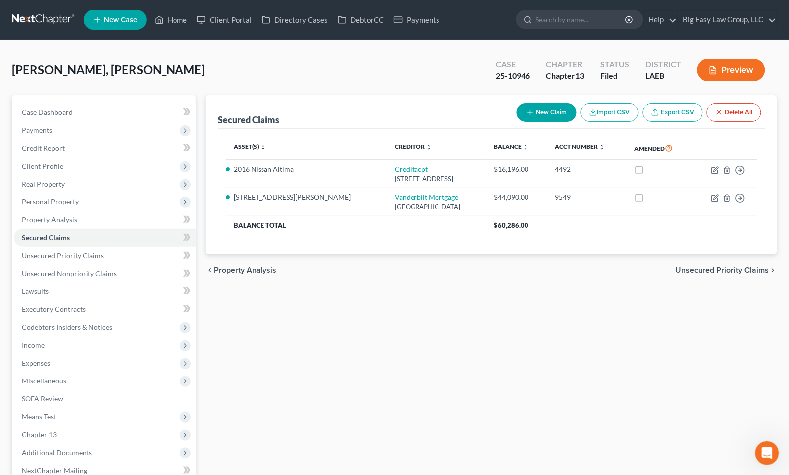
scroll to position [251, 0]
click at [170, 20] on link "Home" at bounding box center [171, 20] width 42 height 18
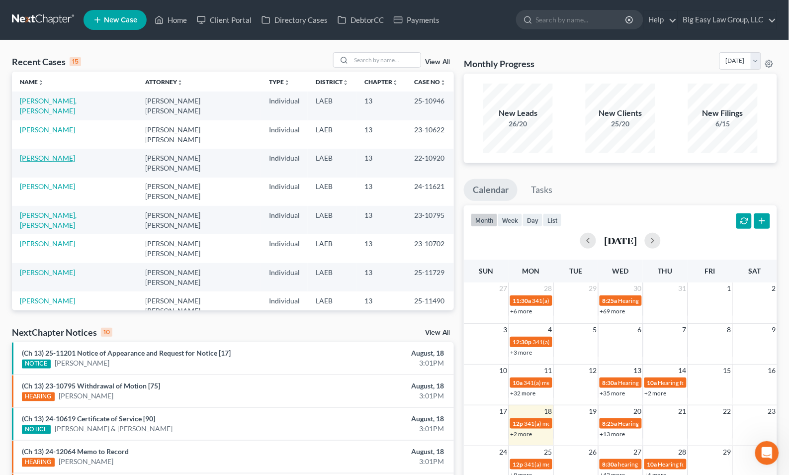
click at [45, 154] on link "[PERSON_NAME]" at bounding box center [47, 158] width 55 height 8
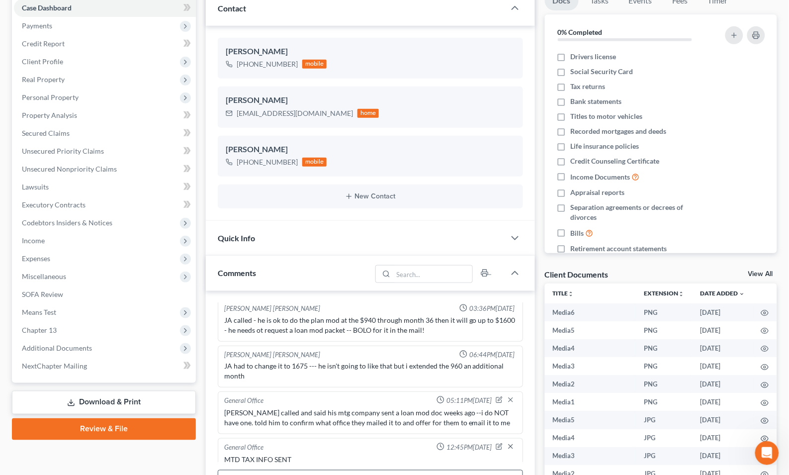
scroll to position [226, 0]
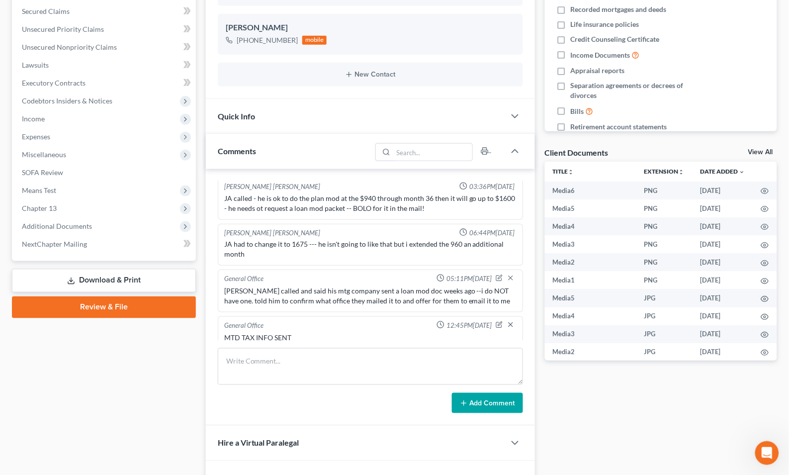
click at [330, 346] on div "Lauren Gay 04:23PM, 09/27/2023 need to call their mtg company - saying payments…" at bounding box center [370, 297] width 329 height 257
click at [336, 362] on textarea at bounding box center [370, 366] width 305 height 37
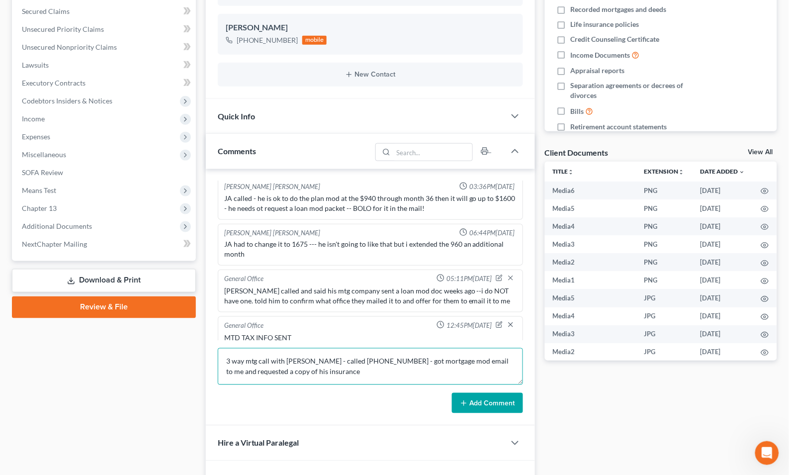
type textarea "3 way mtg call with Peter - called 833-685-2566 - got mortgage mod email to me …"
click at [396, 372] on textarea "3 way mtg call with Peter - called 833-685-2566 - got mortgage mod email to me …" at bounding box center [370, 366] width 305 height 37
click at [479, 396] on button "Add Comment" at bounding box center [487, 403] width 71 height 21
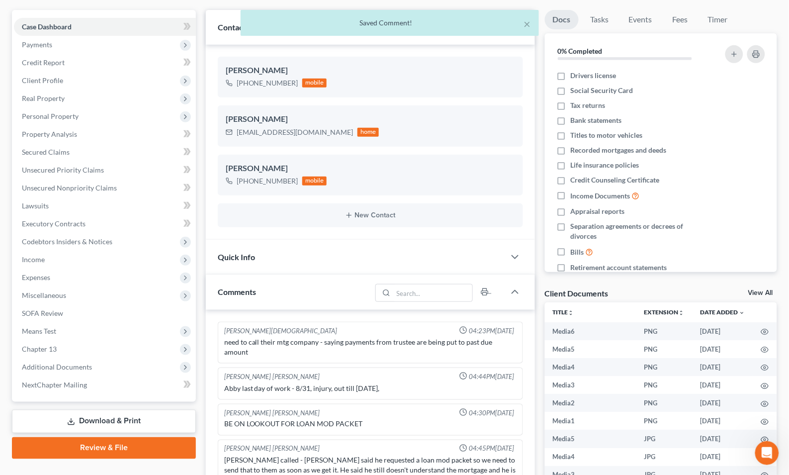
scroll to position [0, 0]
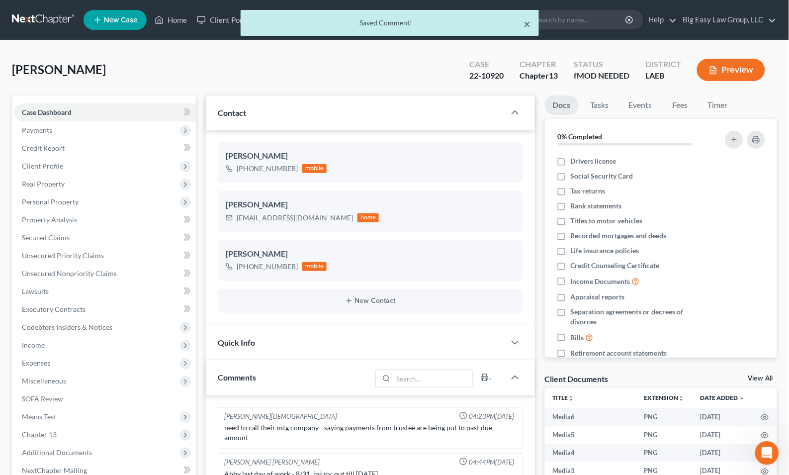
click at [528, 20] on button "×" at bounding box center [527, 24] width 7 height 12
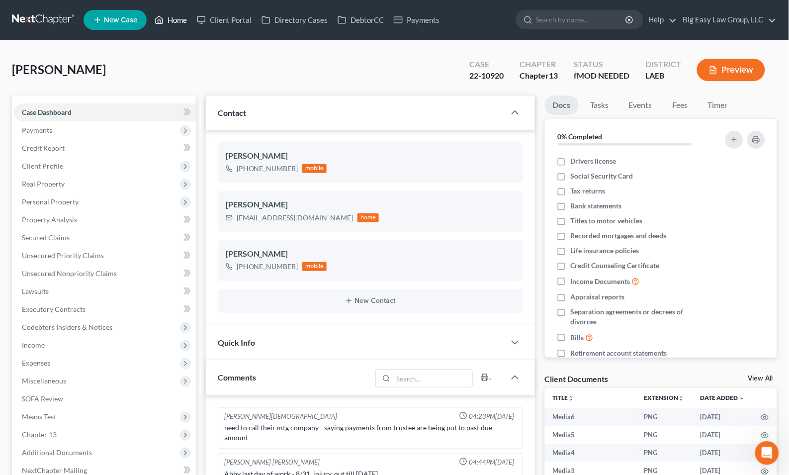
click at [180, 15] on link "Home" at bounding box center [171, 20] width 42 height 18
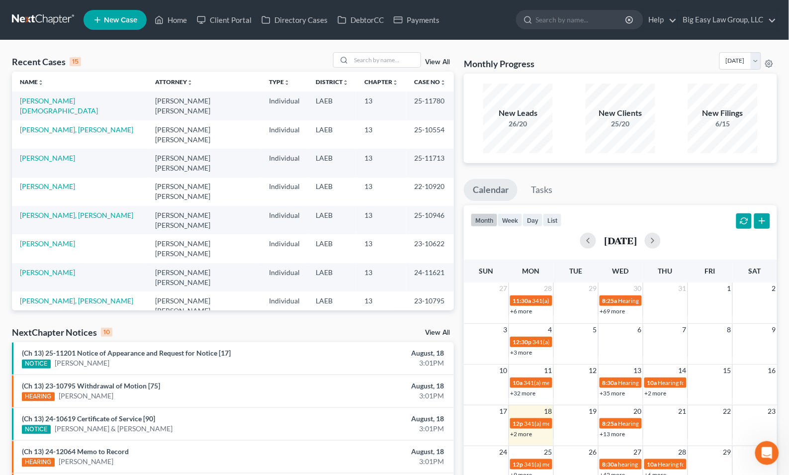
scroll to position [449, 0]
click at [383, 54] on input "search" at bounding box center [386, 60] width 70 height 14
type input "garnet"
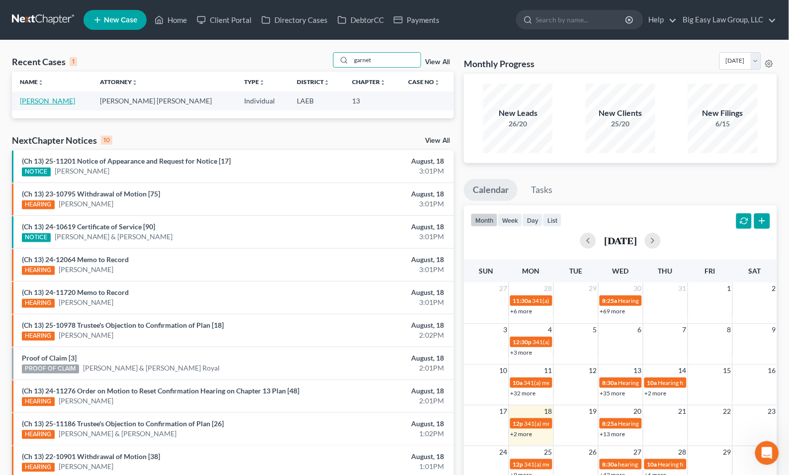
click at [51, 98] on link "Garnett, Dana" at bounding box center [47, 100] width 55 height 8
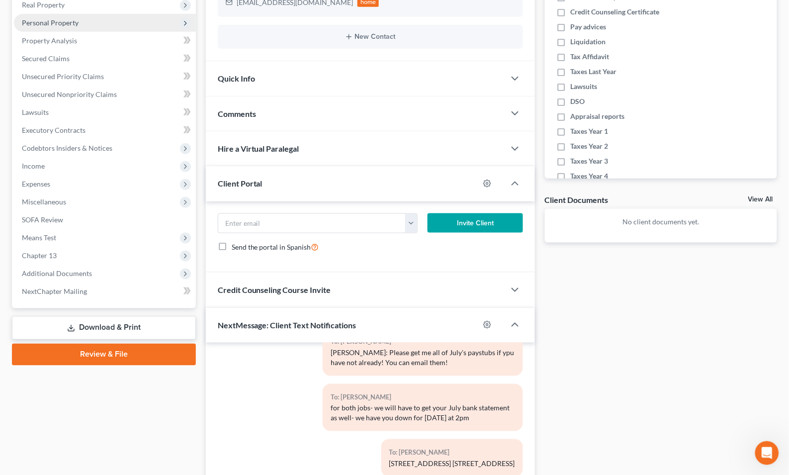
scroll to position [203, 0]
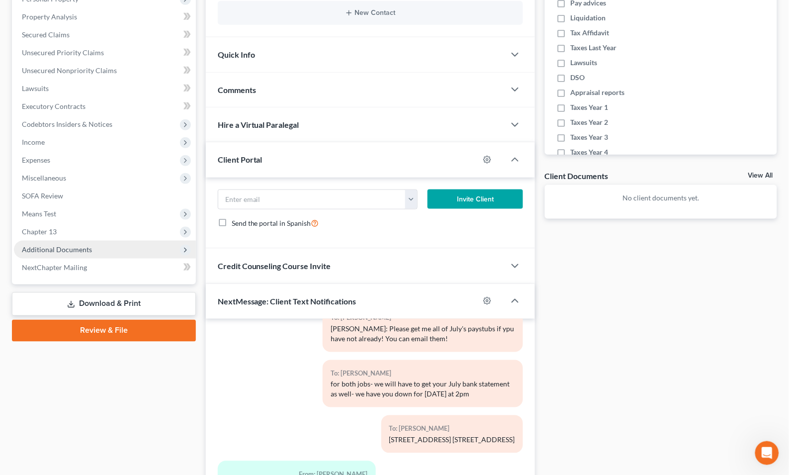
click at [86, 249] on span "Additional Documents" at bounding box center [57, 249] width 70 height 8
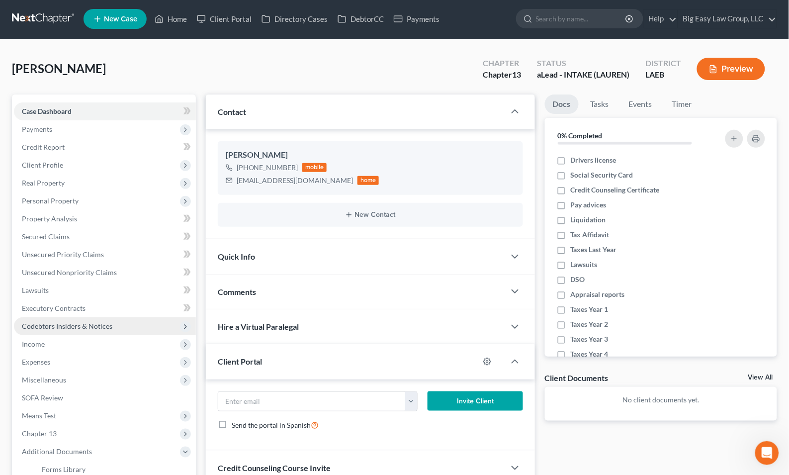
scroll to position [0, 0]
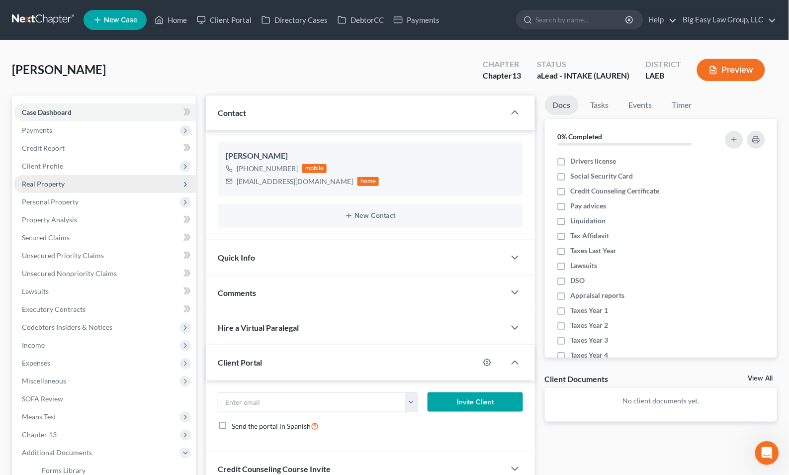
click at [123, 181] on span "Real Property" at bounding box center [105, 184] width 182 height 18
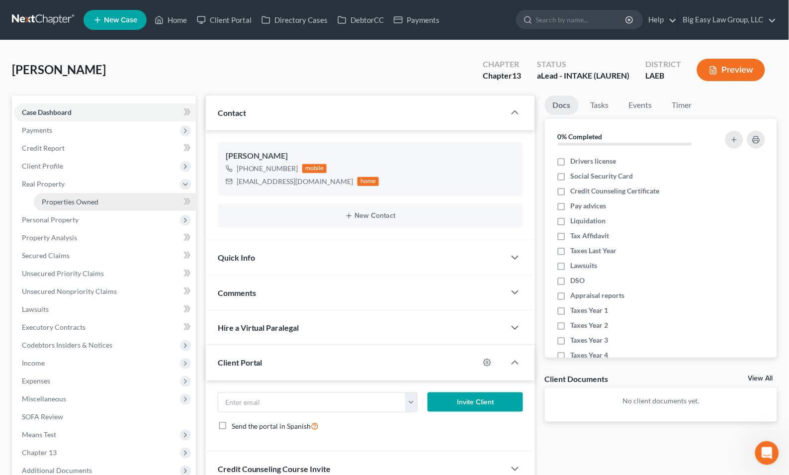
drag, startPoint x: 141, startPoint y: 192, endPoint x: 136, endPoint y: 193, distance: 5.5
click at [141, 193] on link "Properties Owned" at bounding box center [115, 202] width 162 height 18
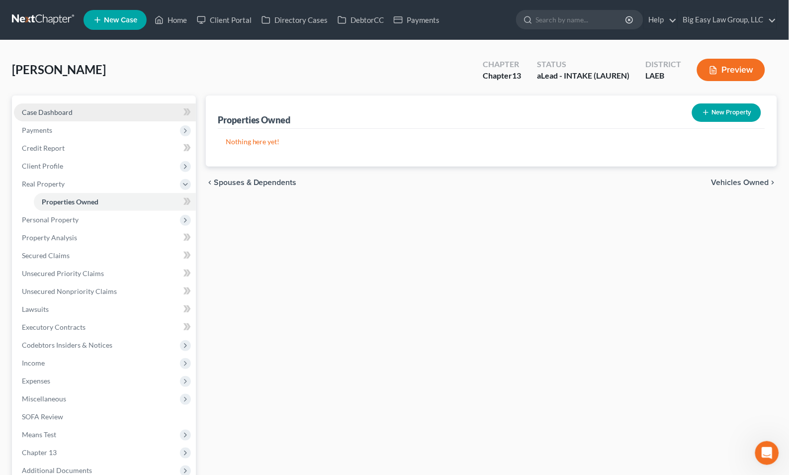
click at [89, 113] on link "Case Dashboard" at bounding box center [105, 112] width 182 height 18
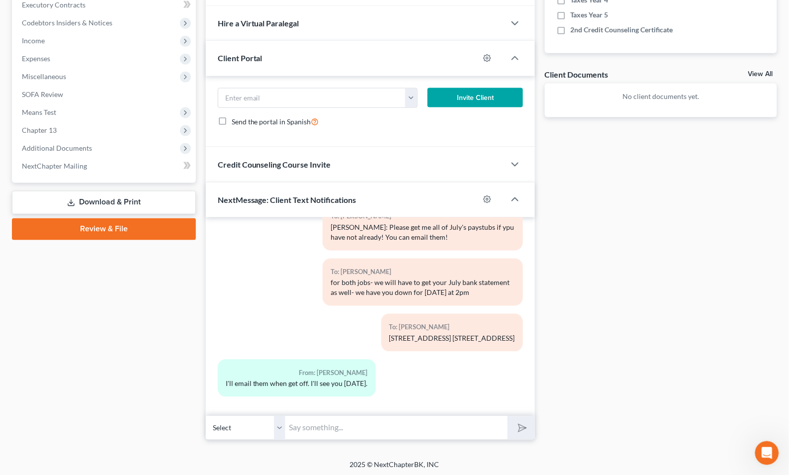
scroll to position [307, 0]
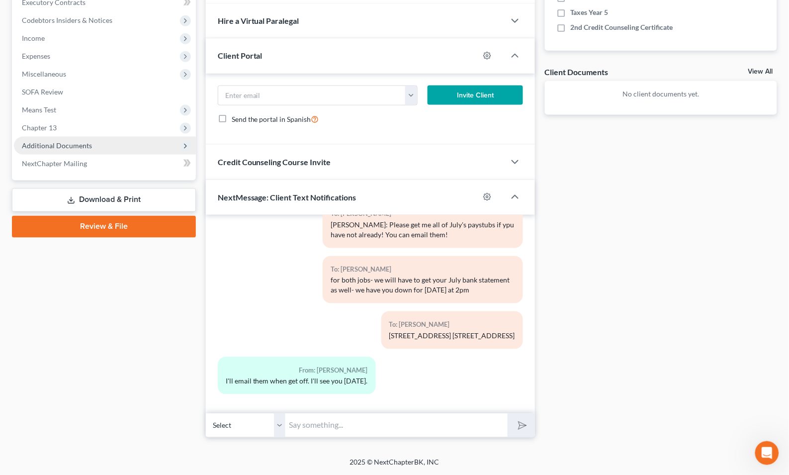
click at [62, 142] on span "Additional Documents" at bounding box center [57, 145] width 70 height 8
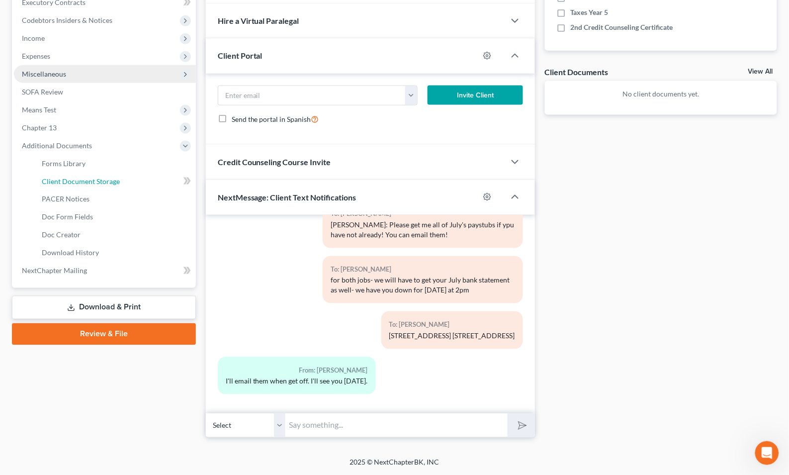
drag, startPoint x: 95, startPoint y: 181, endPoint x: 104, endPoint y: 174, distance: 12.0
click at [95, 181] on span "Client Document Storage" at bounding box center [81, 181] width 78 height 8
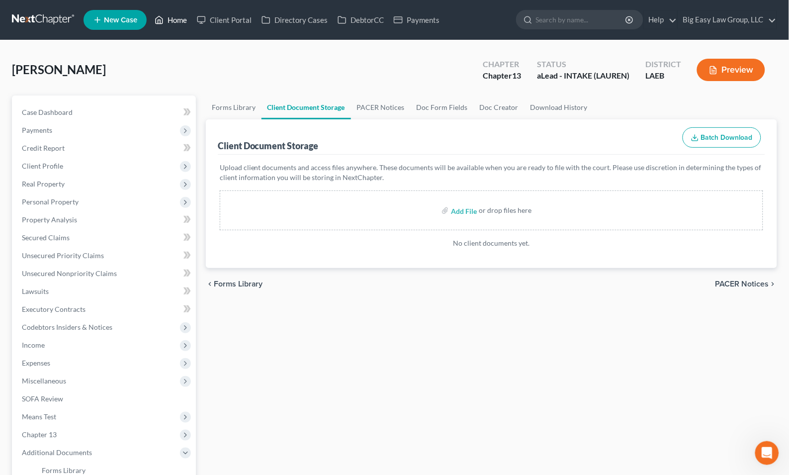
click at [175, 18] on link "Home" at bounding box center [171, 20] width 42 height 18
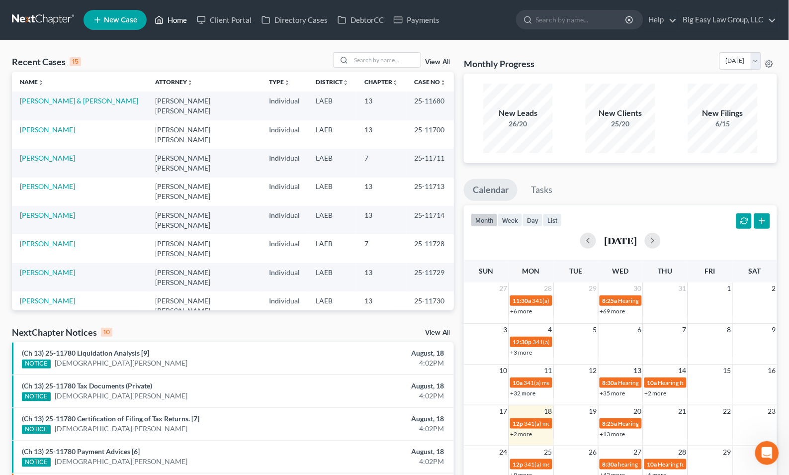
click at [163, 22] on icon at bounding box center [159, 19] width 7 height 7
click at [179, 35] on nav "Home New Case Client Portal Directory Cases DebtorCC Payments Big Easy Law Grou…" at bounding box center [394, 20] width 789 height 40
click at [401, 55] on input "search" at bounding box center [386, 60] width 70 height 14
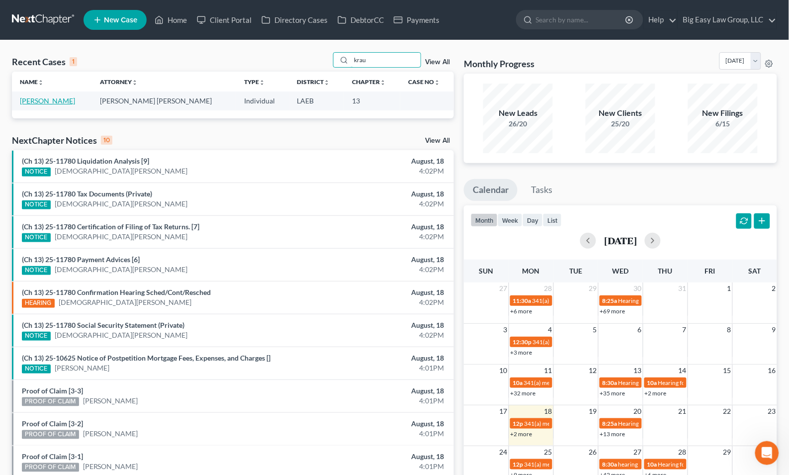
type input "krau"
click at [50, 101] on link "Krautter, Stephanie" at bounding box center [47, 100] width 55 height 8
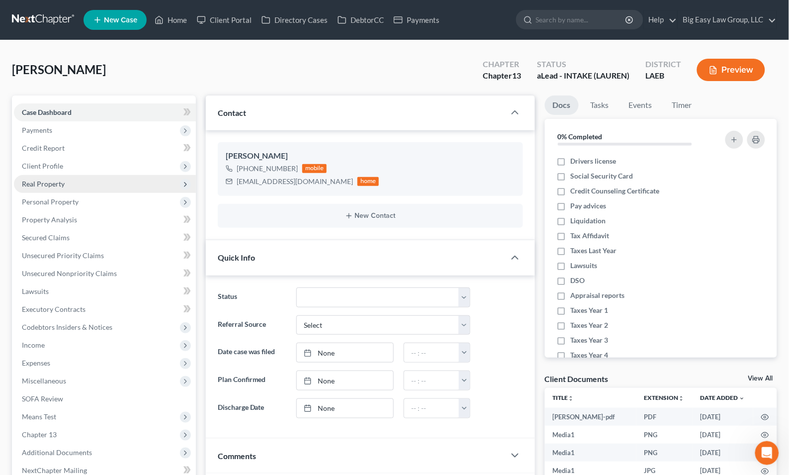
scroll to position [1328, 0]
click at [75, 164] on span "Client Profile" at bounding box center [105, 166] width 182 height 18
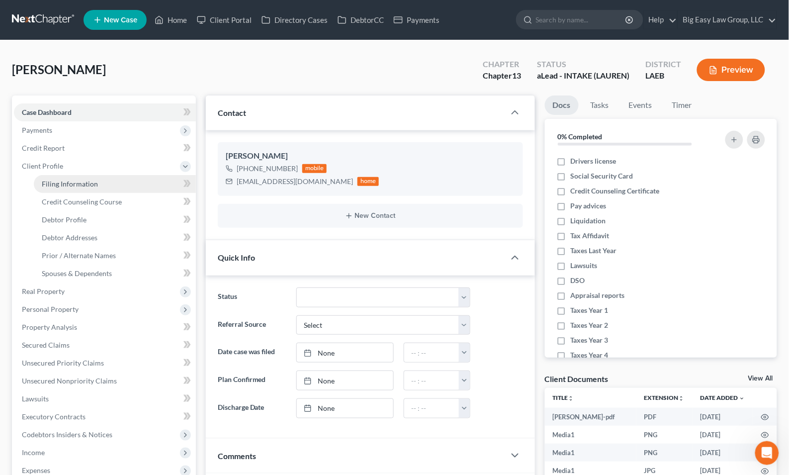
click at [86, 181] on span "Filing Information" at bounding box center [70, 184] width 56 height 8
select select "1"
select select "0"
select select "3"
select select "19"
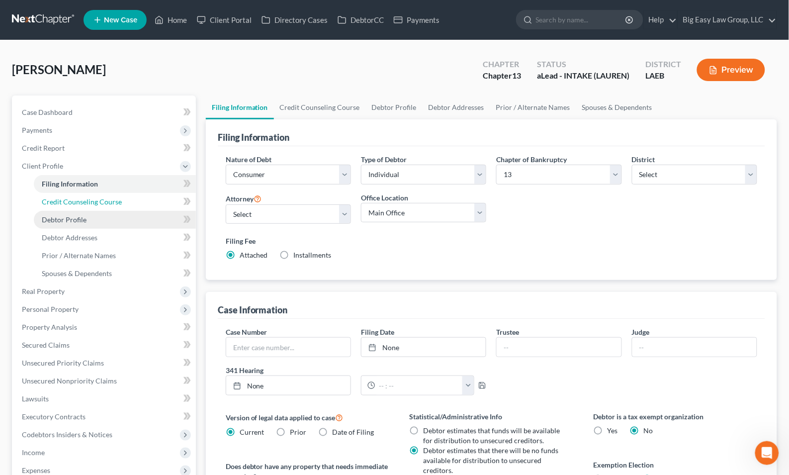
click at [108, 201] on span "Credit Counseling Course" at bounding box center [82, 201] width 80 height 8
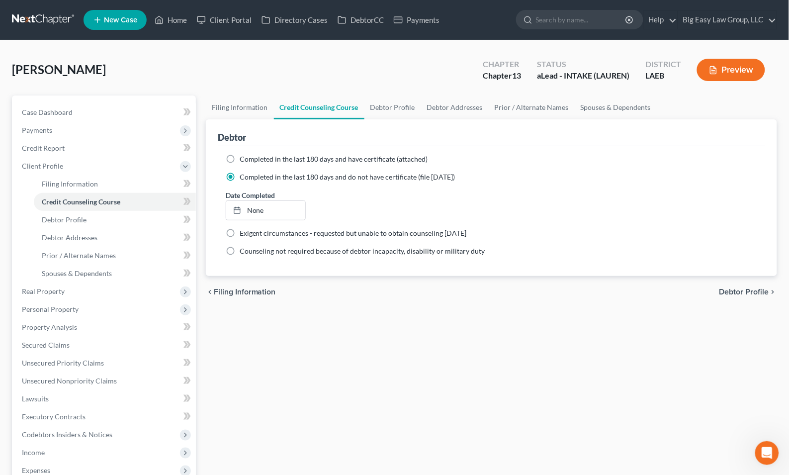
drag, startPoint x: 231, startPoint y: 159, endPoint x: 236, endPoint y: 157, distance: 5.4
click at [240, 159] on label "Completed in the last 180 days and have certificate (attached)" at bounding box center [334, 159] width 188 height 10
click at [244, 159] on input "Completed in the last 180 days and have certificate (attached)" at bounding box center [247, 157] width 6 height 6
radio input "true"
radio input "false"
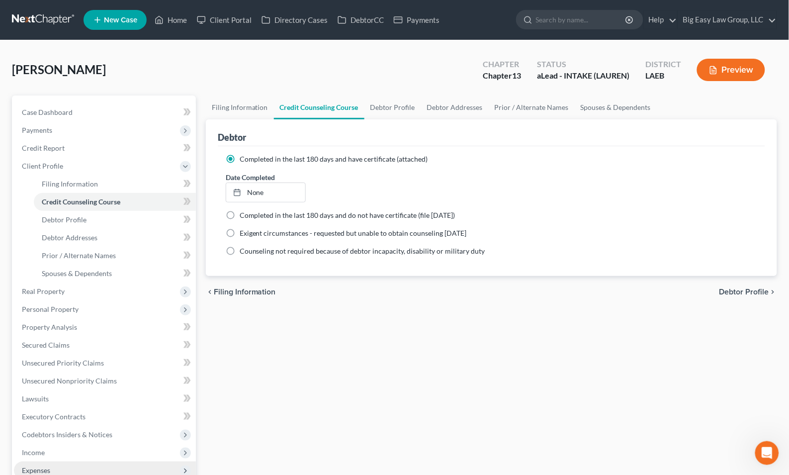
scroll to position [213, 0]
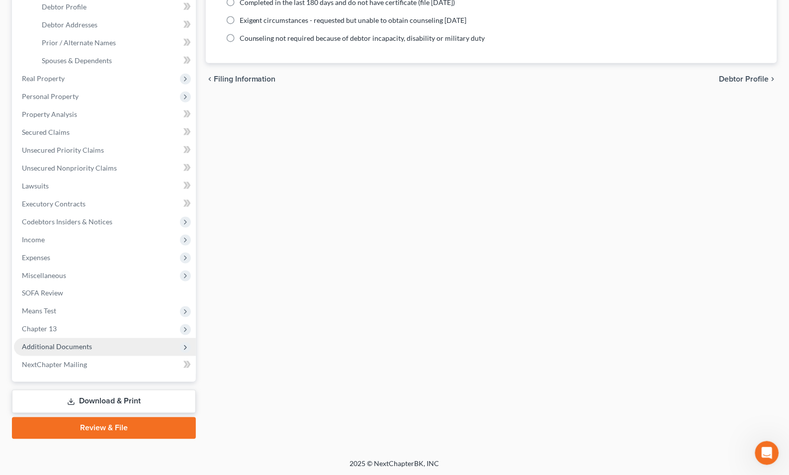
drag, startPoint x: 89, startPoint y: 340, endPoint x: 93, endPoint y: 336, distance: 5.3
click at [89, 339] on span "Additional Documents" at bounding box center [105, 347] width 182 height 18
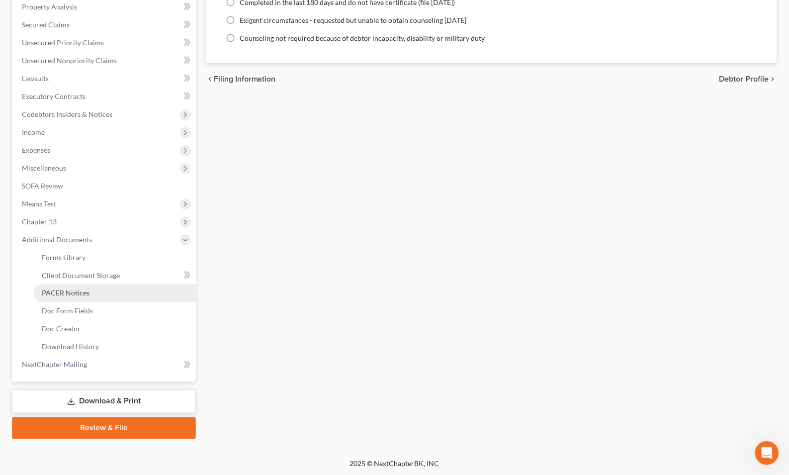
click at [107, 295] on link "PACER Notices" at bounding box center [115, 293] width 162 height 18
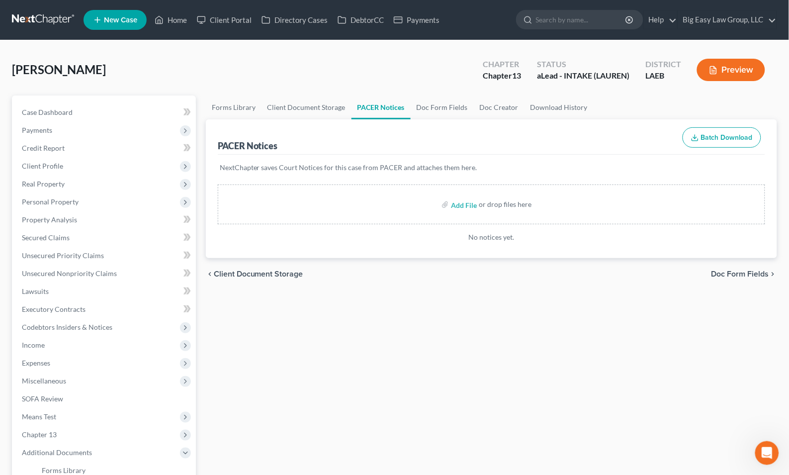
scroll to position [205, 0]
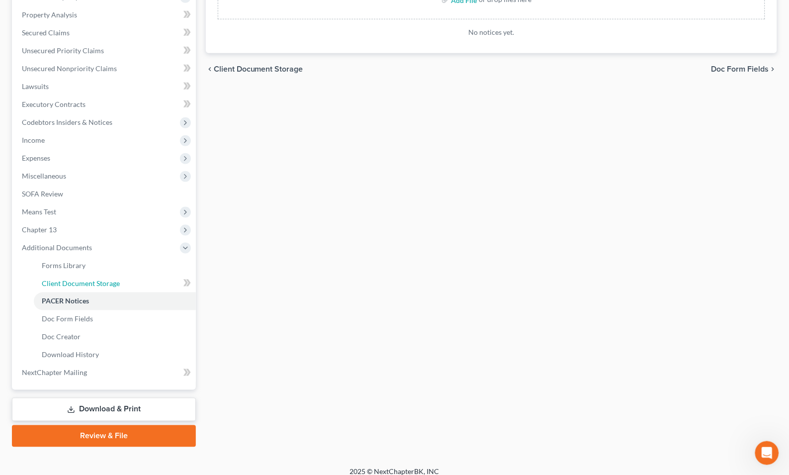
drag, startPoint x: 118, startPoint y: 286, endPoint x: 313, endPoint y: 248, distance: 198.6
click at [118, 286] on link "Client Document Storage" at bounding box center [115, 283] width 162 height 18
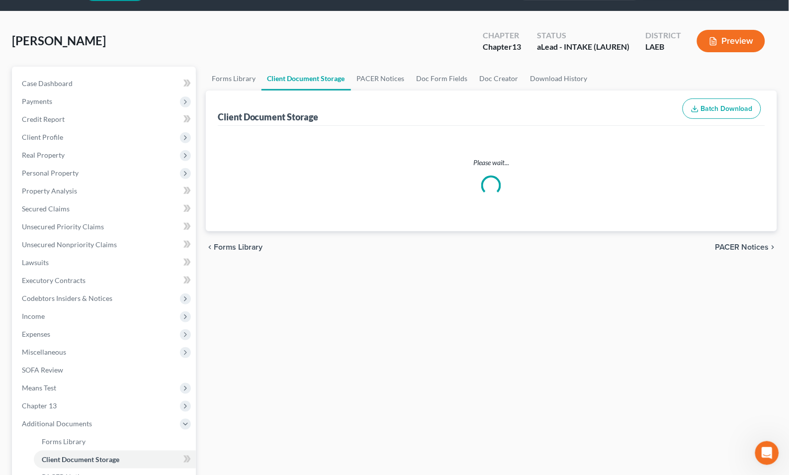
scroll to position [3, 0]
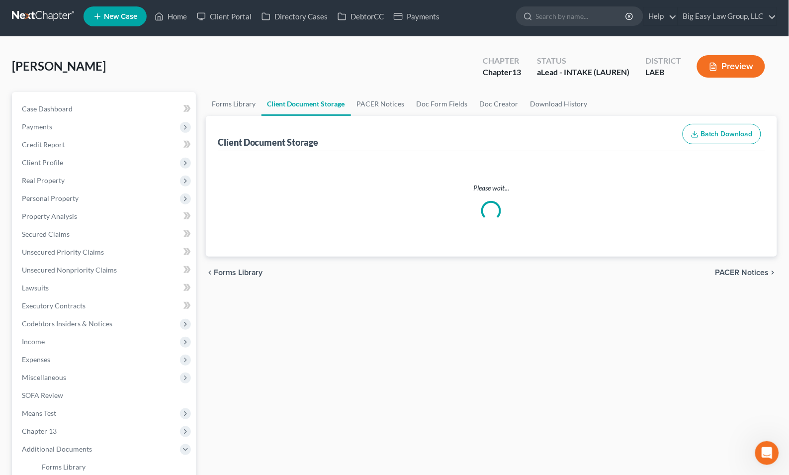
select select "0"
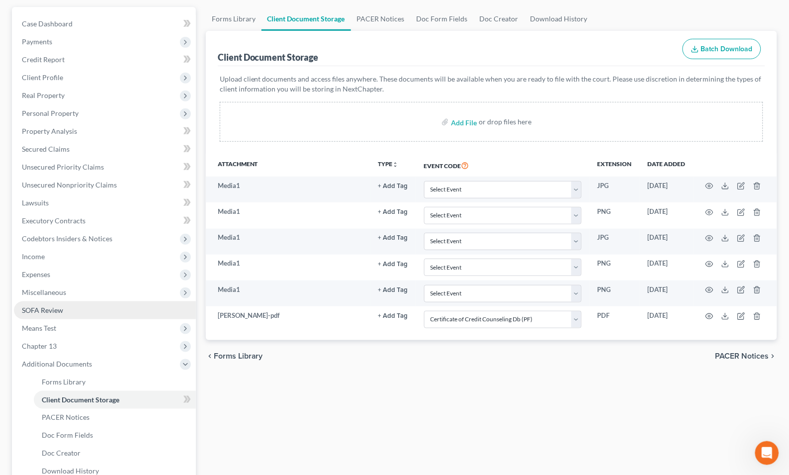
scroll to position [0, 0]
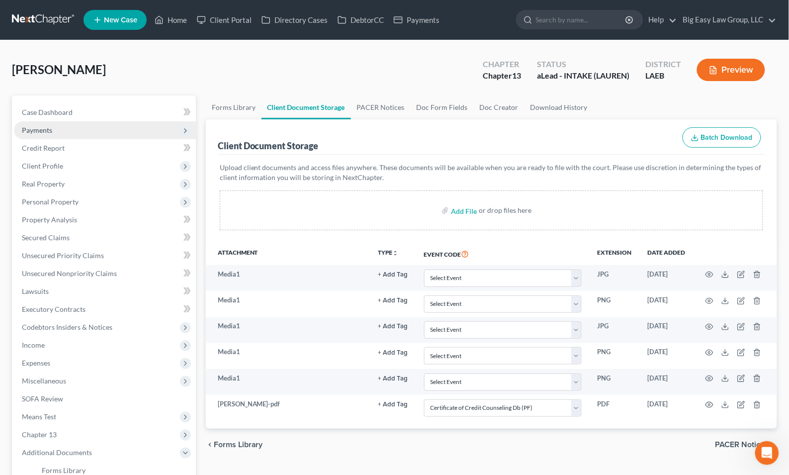
click at [135, 124] on span "Payments" at bounding box center [105, 130] width 182 height 18
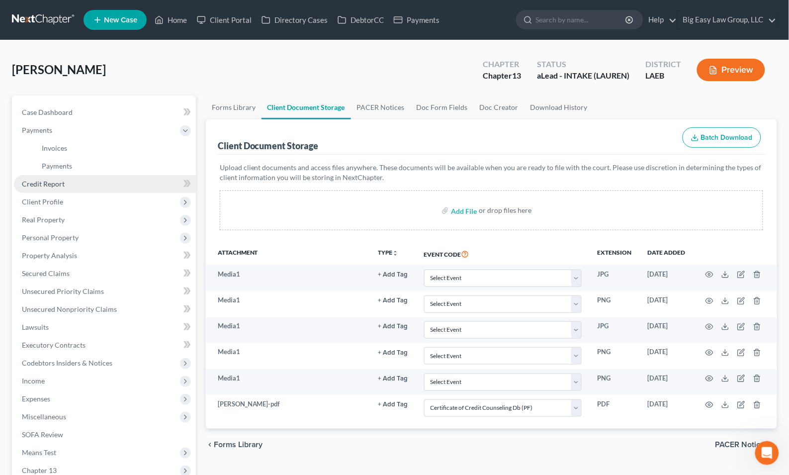
click at [123, 183] on link "Credit Report" at bounding box center [105, 184] width 182 height 18
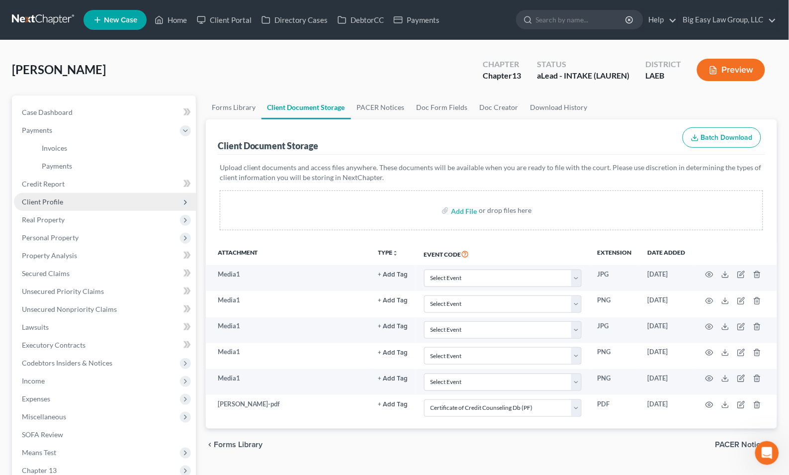
click at [121, 202] on span "Client Profile" at bounding box center [105, 202] width 182 height 18
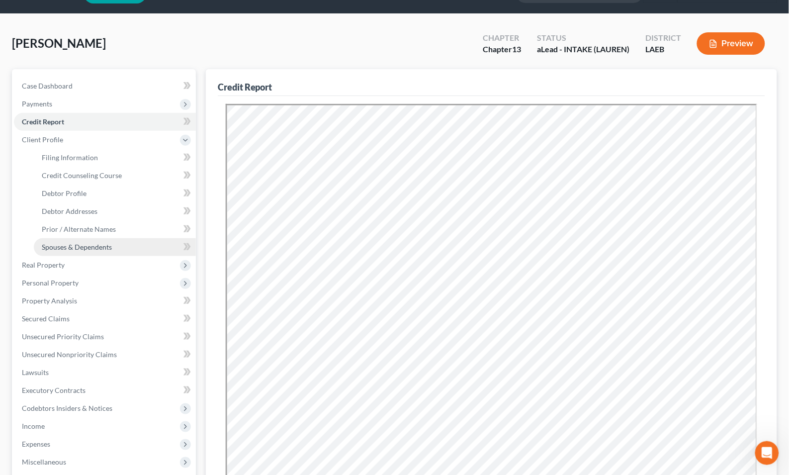
scroll to position [178, 0]
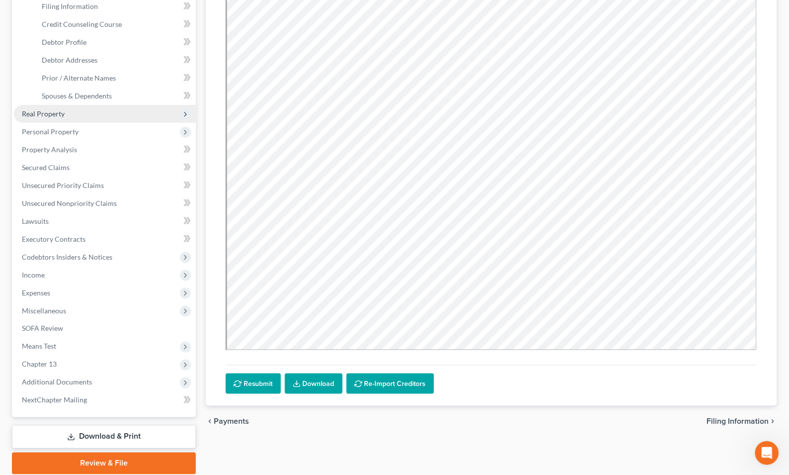
click at [139, 113] on span "Real Property" at bounding box center [105, 114] width 182 height 18
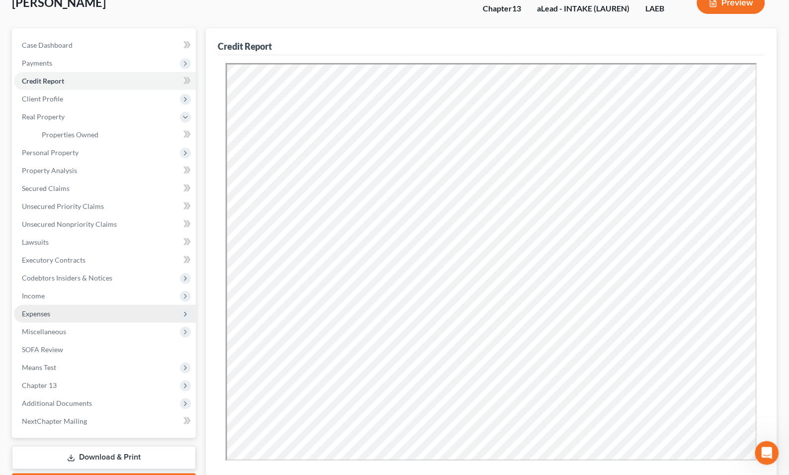
scroll to position [132, 0]
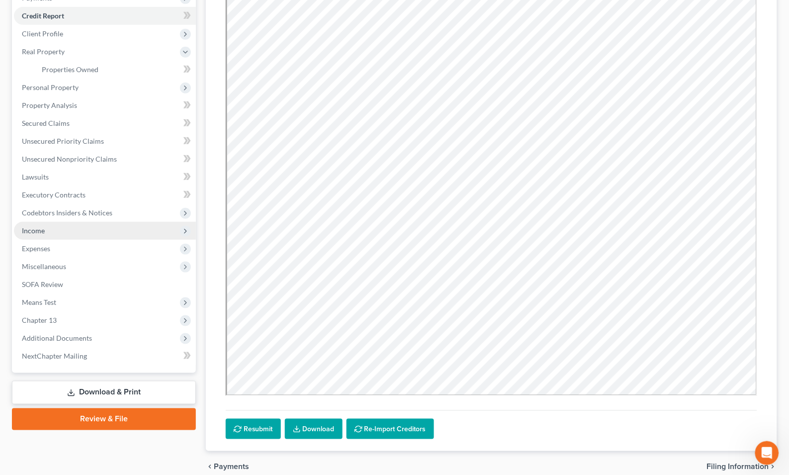
click at [90, 223] on span "Income" at bounding box center [105, 231] width 182 height 18
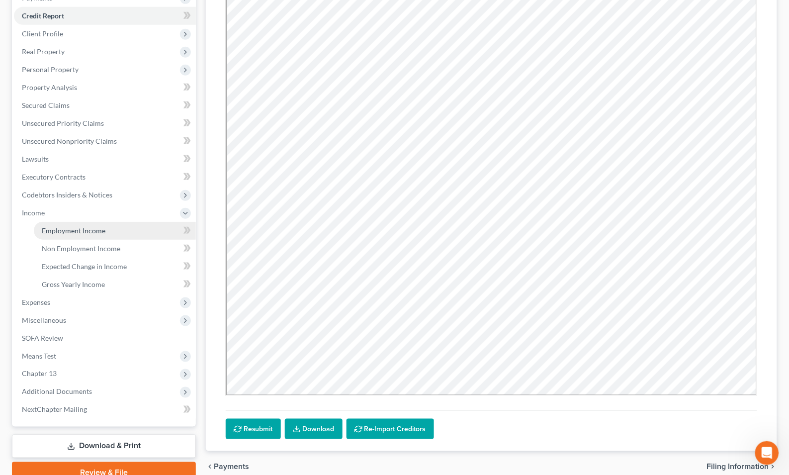
click at [106, 230] on link "Employment Income" at bounding box center [115, 231] width 162 height 18
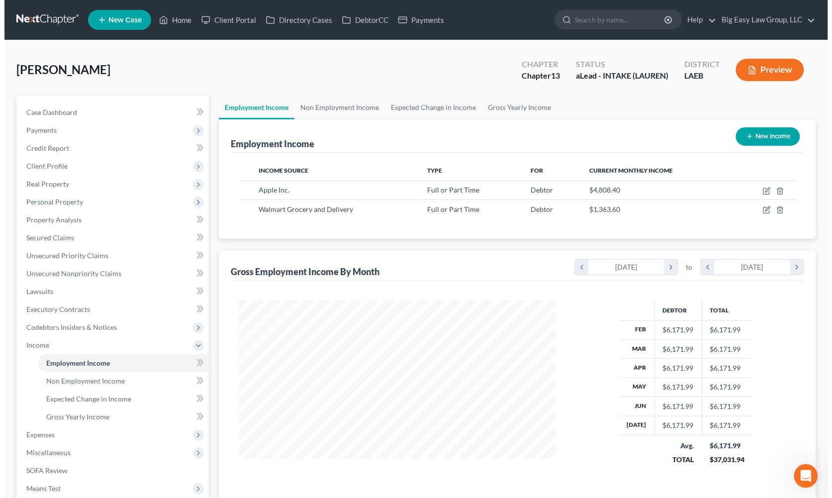
scroll to position [178, 337]
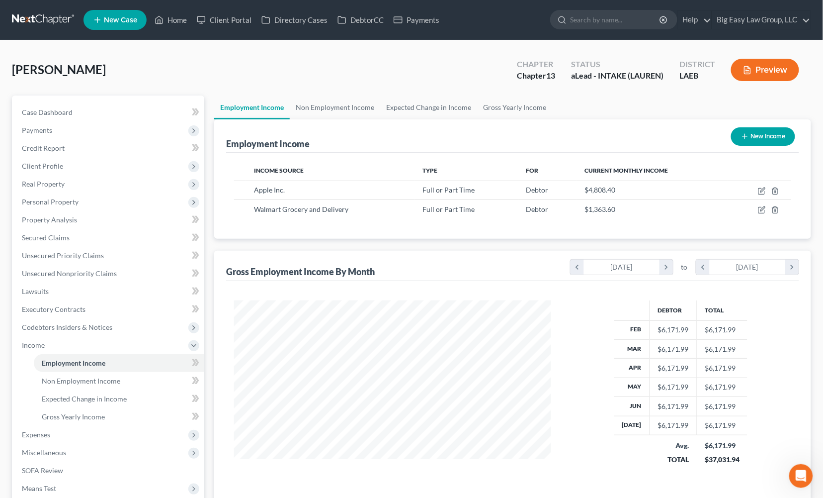
click at [456, 70] on div "Krautter, Stephanie Upgraded Chapter Chapter 13 Status aLead - INTAKE (LAUREN) …" at bounding box center [412, 73] width 800 height 43
drag, startPoint x: 495, startPoint y: 76, endPoint x: 503, endPoint y: 72, distance: 8.7
click at [495, 76] on div "Krautter, Stephanie Upgraded Chapter Chapter 13 Status aLead - INTAKE (LAUREN) …" at bounding box center [412, 73] width 800 height 43
click at [765, 188] on icon "button" at bounding box center [762, 191] width 8 height 8
select select "0"
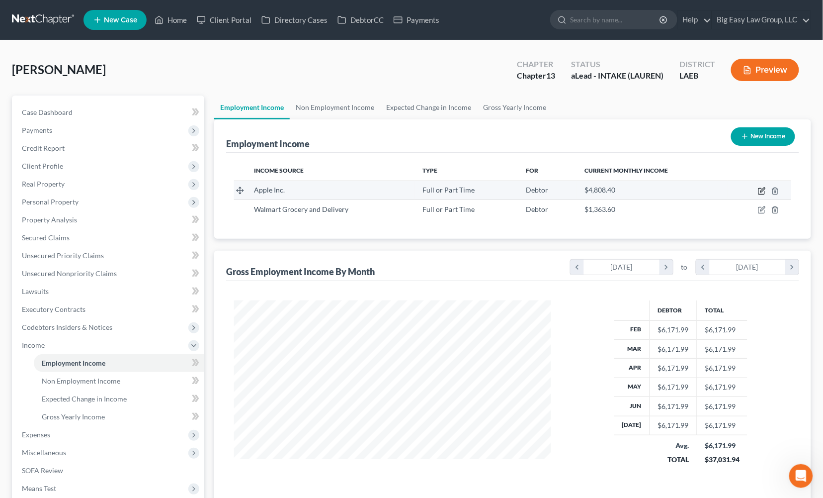
select select "4"
select select "2"
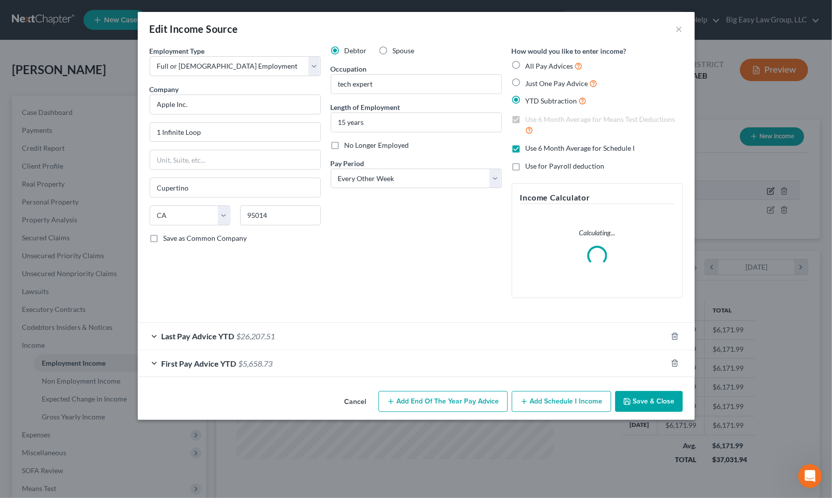
scroll to position [178, 341]
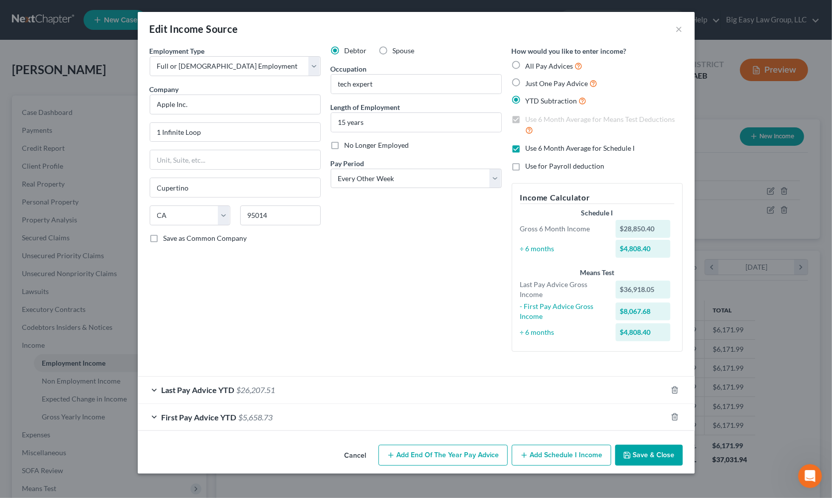
click at [256, 390] on span "$26,207.51" at bounding box center [256, 389] width 39 height 9
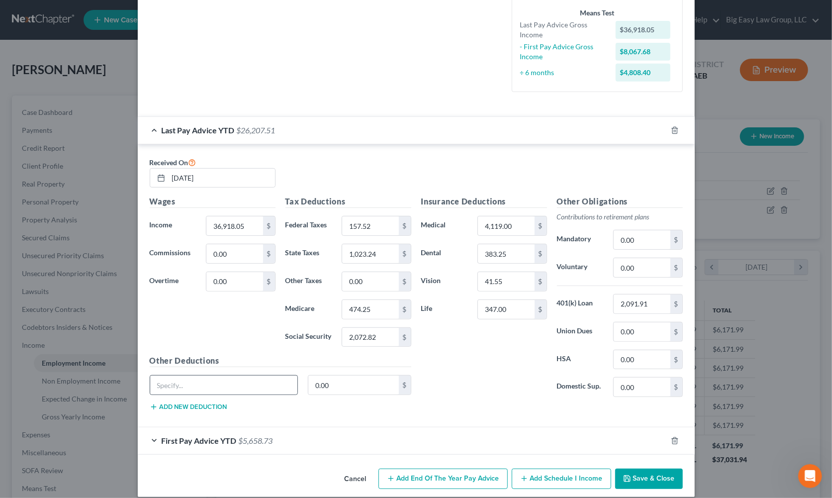
scroll to position [271, 0]
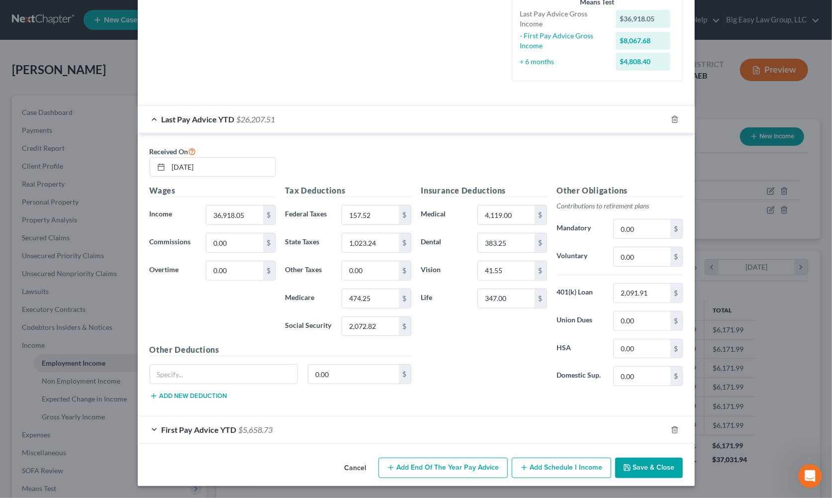
click at [241, 431] on span "$5,658.73" at bounding box center [256, 429] width 34 height 9
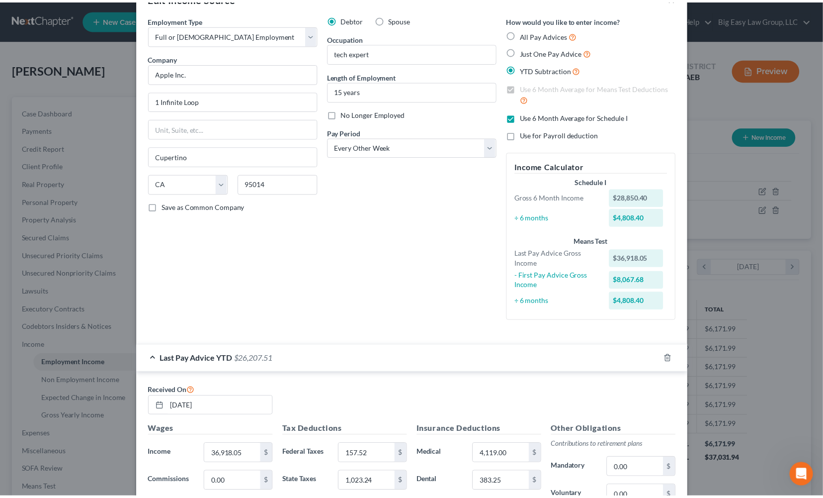
scroll to position [0, 0]
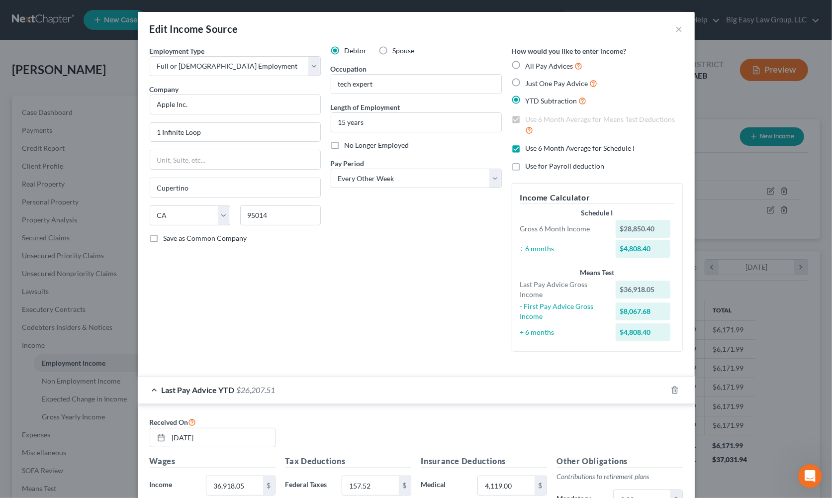
click at [679, 30] on div "Edit Income Source ×" at bounding box center [416, 29] width 557 height 34
click at [679, 29] on div "Edit Income Source ×" at bounding box center [416, 29] width 557 height 34
click at [676, 29] on button "×" at bounding box center [679, 29] width 7 height 12
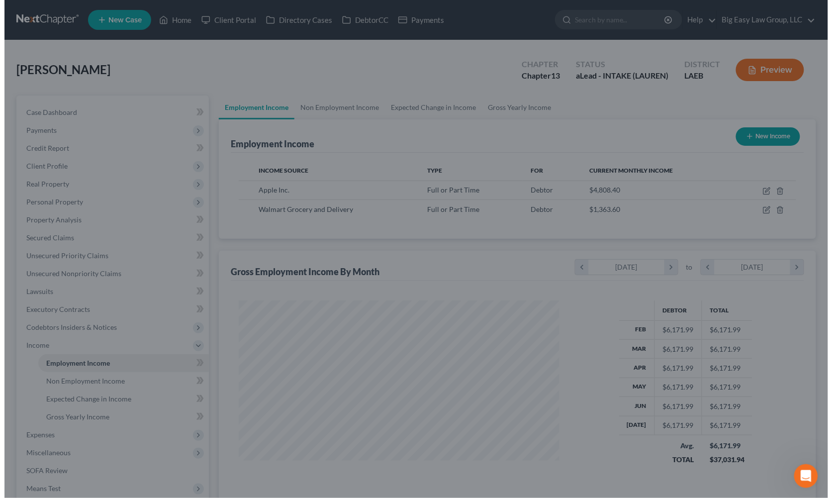
scroll to position [497053, 496894]
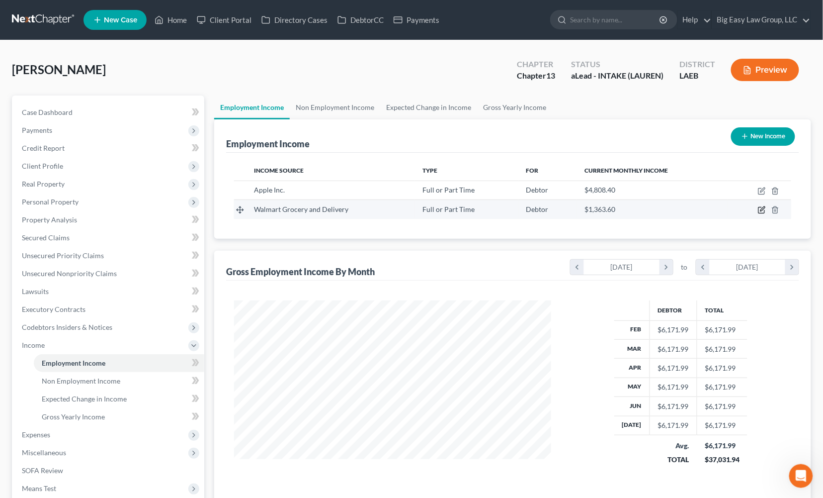
click at [762, 206] on icon "button" at bounding box center [762, 210] width 8 height 8
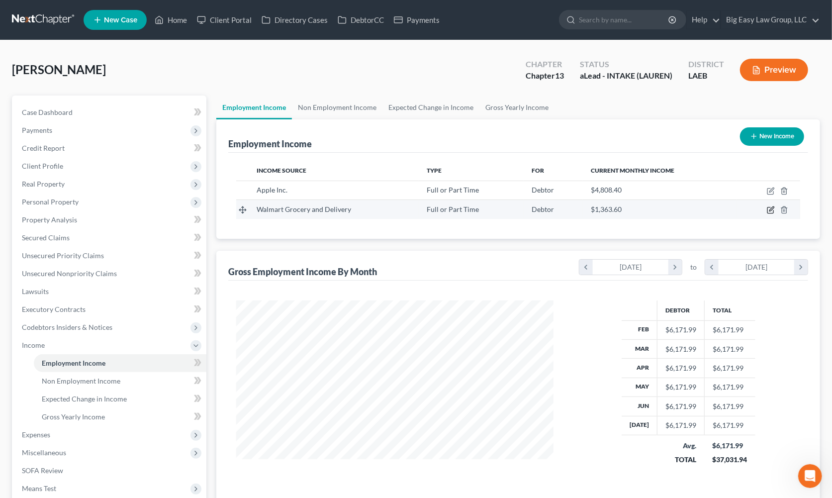
scroll to position [178, 341]
select select "0"
select select "2"
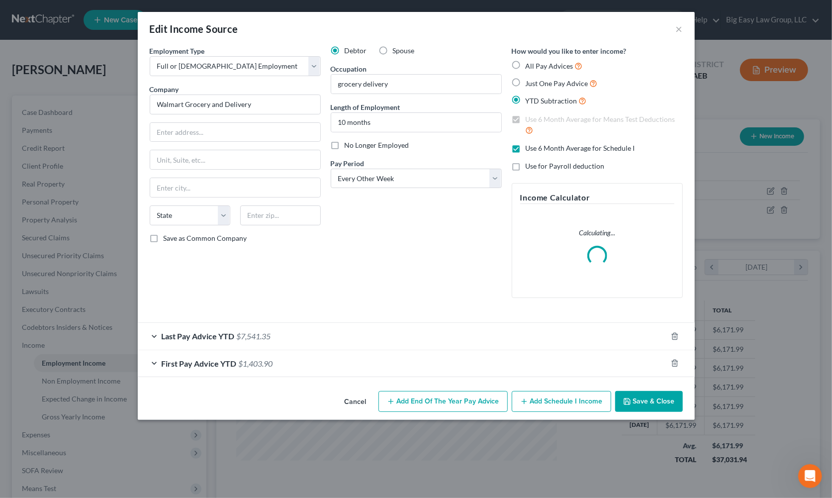
click at [240, 334] on span "$7,541.35" at bounding box center [254, 335] width 34 height 9
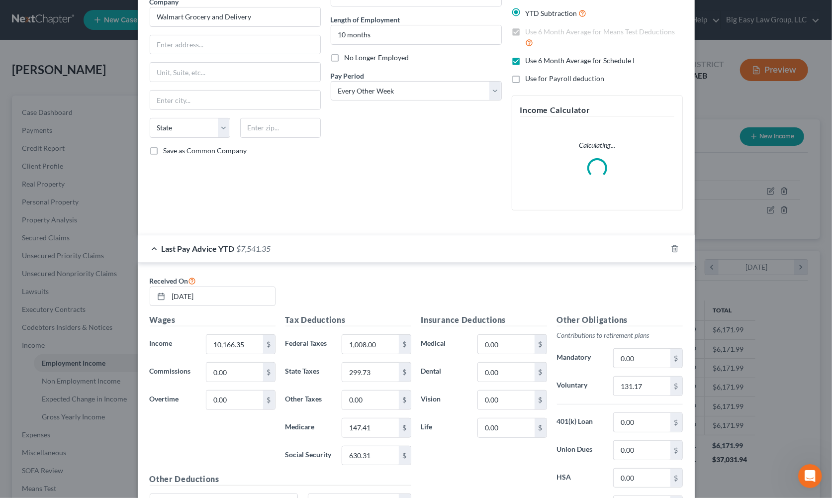
scroll to position [246, 0]
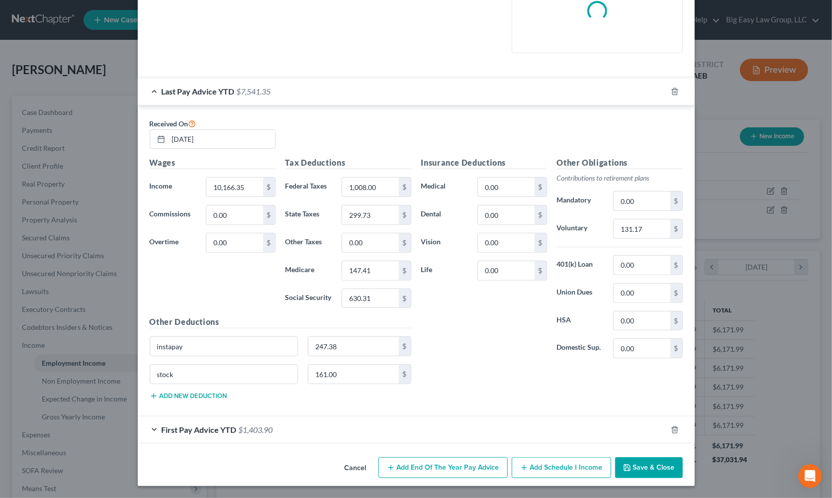
drag, startPoint x: 224, startPoint y: 428, endPoint x: 235, endPoint y: 415, distance: 16.9
click at [225, 427] on span "First Pay Advice YTD" at bounding box center [199, 429] width 75 height 9
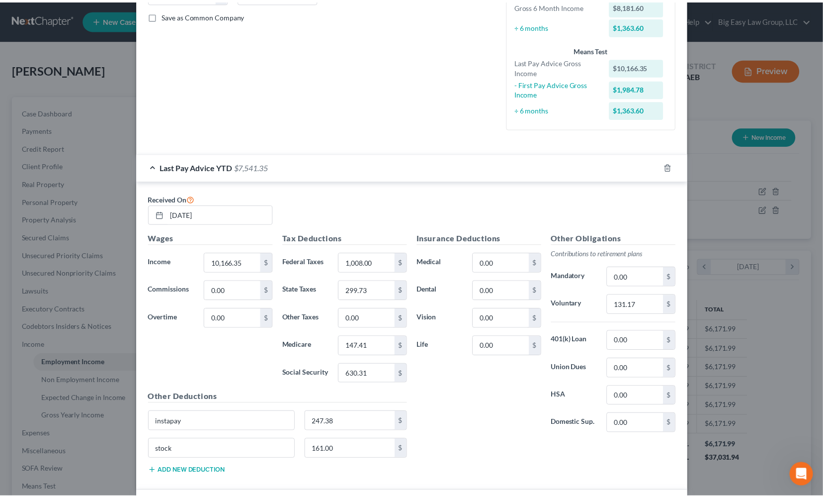
scroll to position [0, 0]
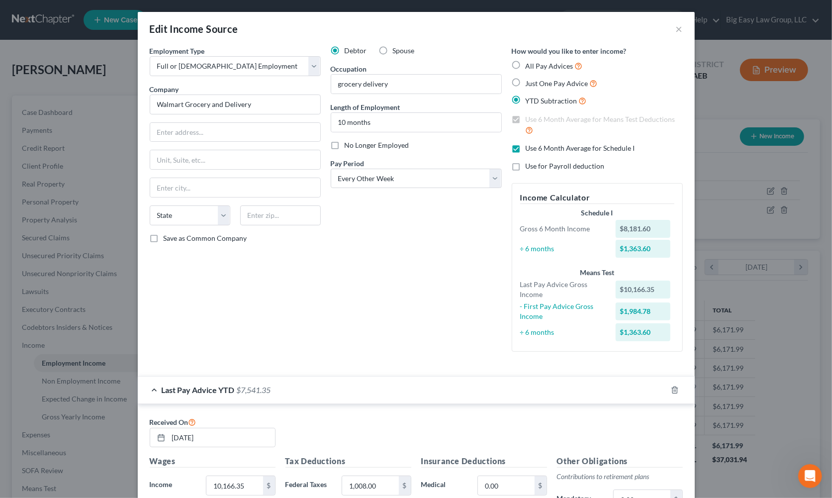
click at [669, 29] on div "Edit Income Source ×" at bounding box center [416, 29] width 557 height 34
click at [676, 27] on button "×" at bounding box center [679, 29] width 7 height 12
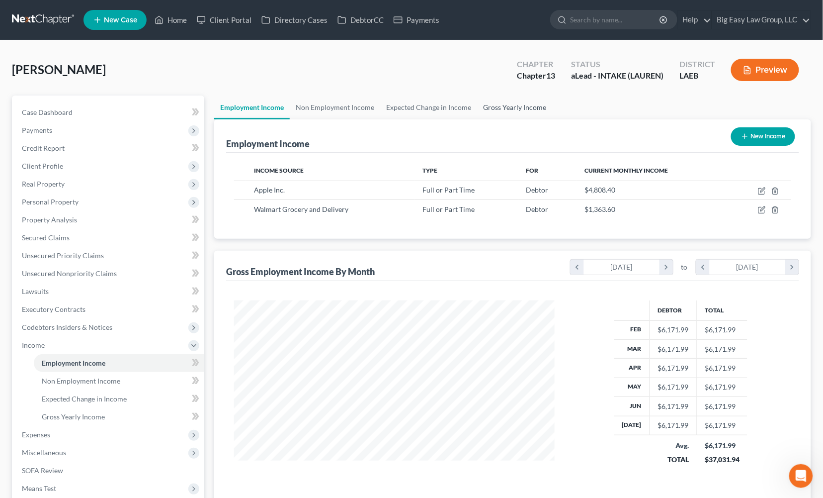
scroll to position [497053, 496894]
click at [435, 112] on link "Expected Change in Income" at bounding box center [428, 107] width 97 height 24
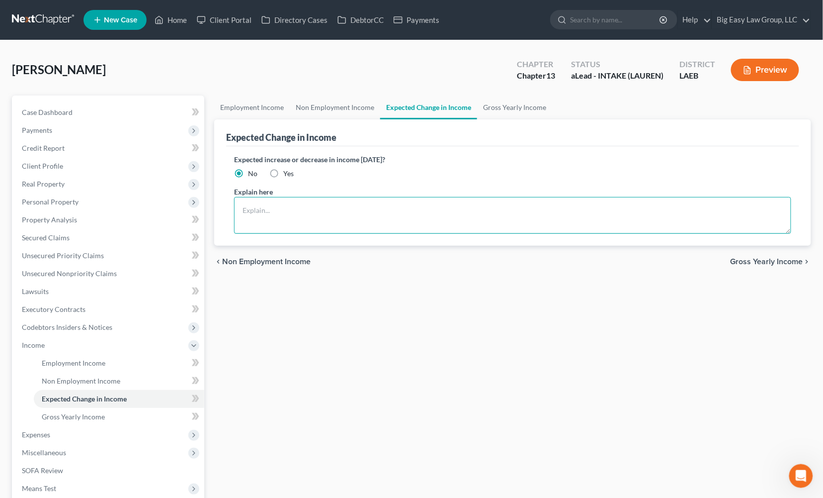
click at [275, 207] on textarea at bounding box center [512, 215] width 557 height 37
type textarea "A"
click at [243, 108] on link "Employment Income" at bounding box center [252, 107] width 76 height 24
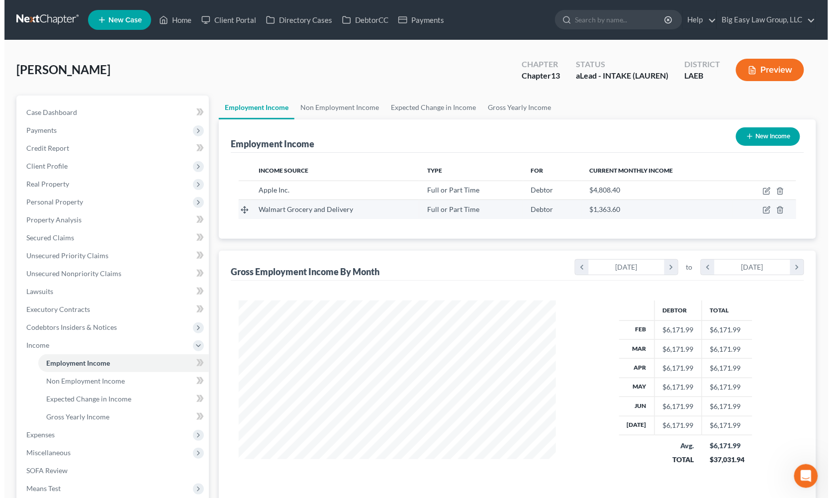
scroll to position [178, 337]
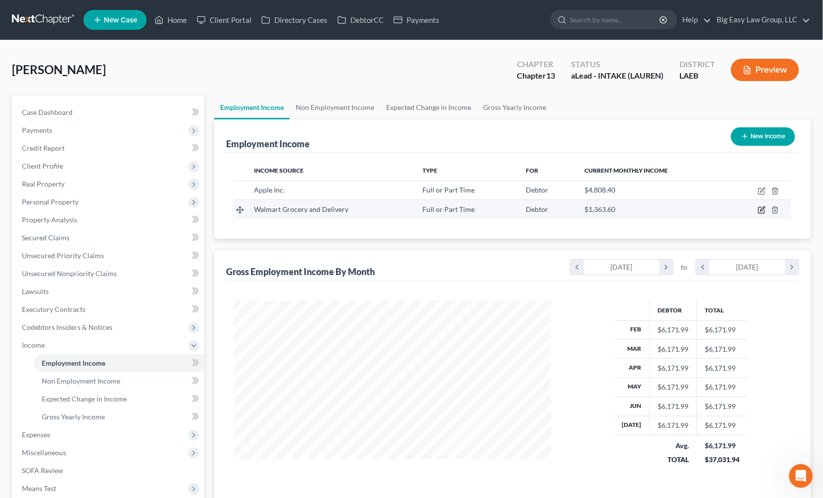
click at [759, 209] on icon "button" at bounding box center [762, 210] width 8 height 8
select select "0"
select select "2"
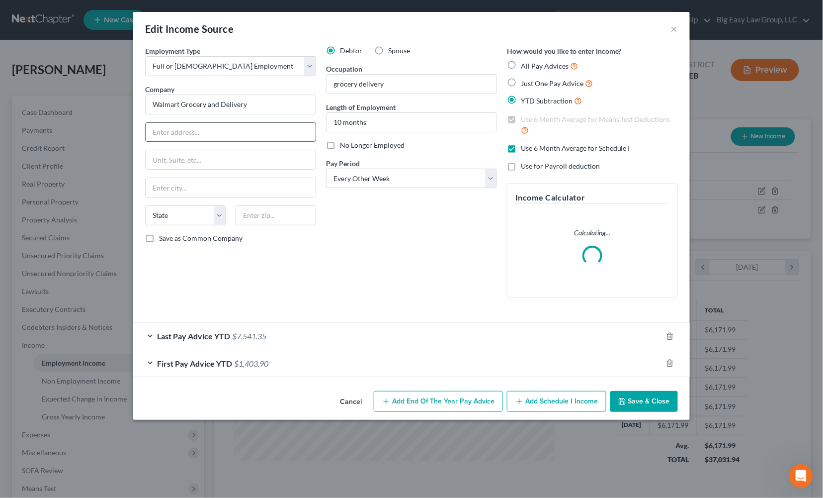
scroll to position [178, 341]
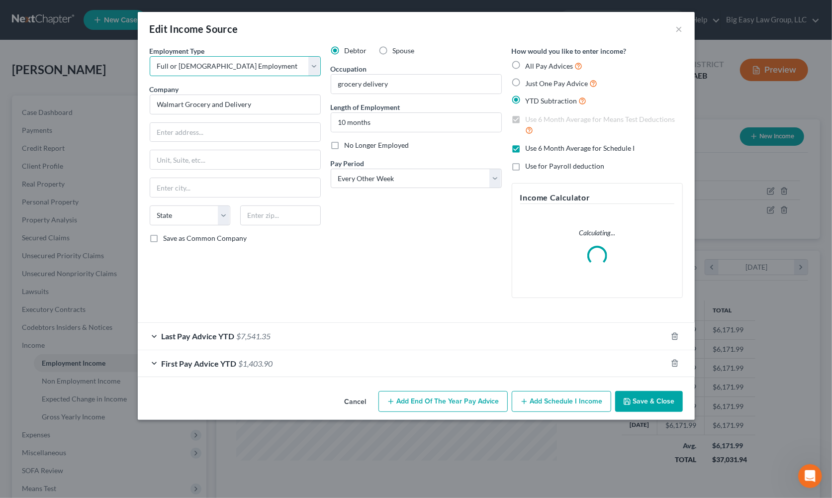
click at [261, 70] on select "Select Full or Part Time Employment Self Employment" at bounding box center [235, 66] width 171 height 20
select select "1"
click at [150, 56] on select "Select Full or Part Time Employment Self Employment" at bounding box center [235, 66] width 171 height 20
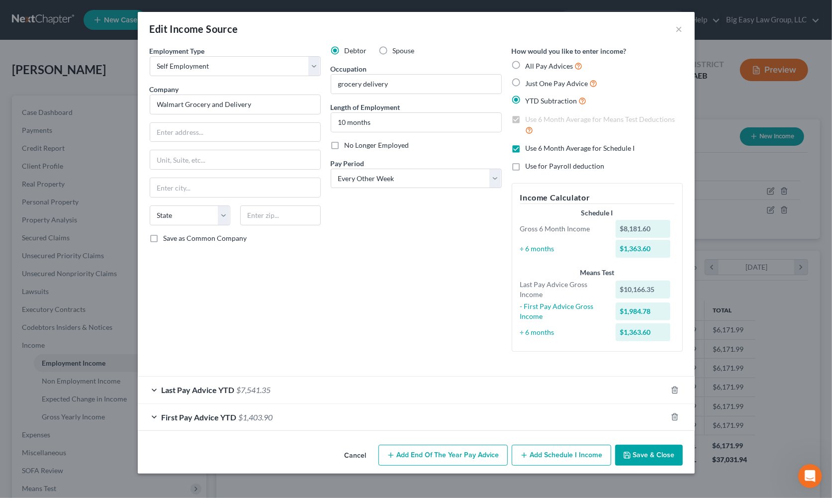
click at [648, 448] on button "Save & Close" at bounding box center [649, 455] width 68 height 21
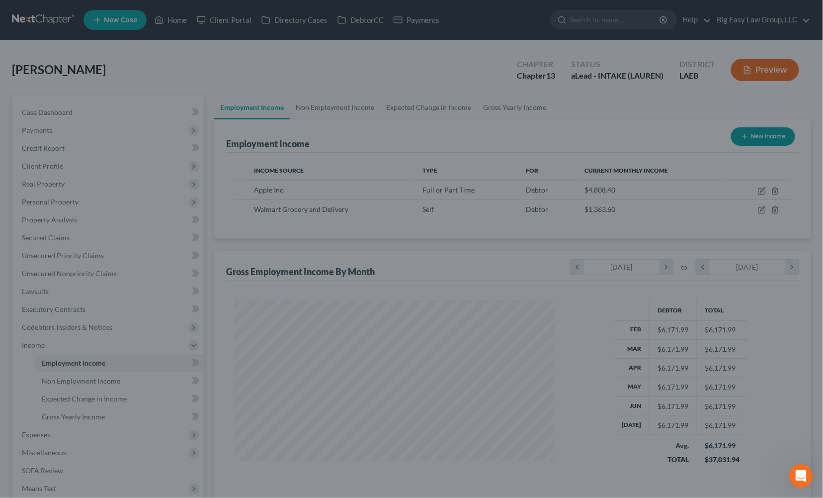
scroll to position [178, 337]
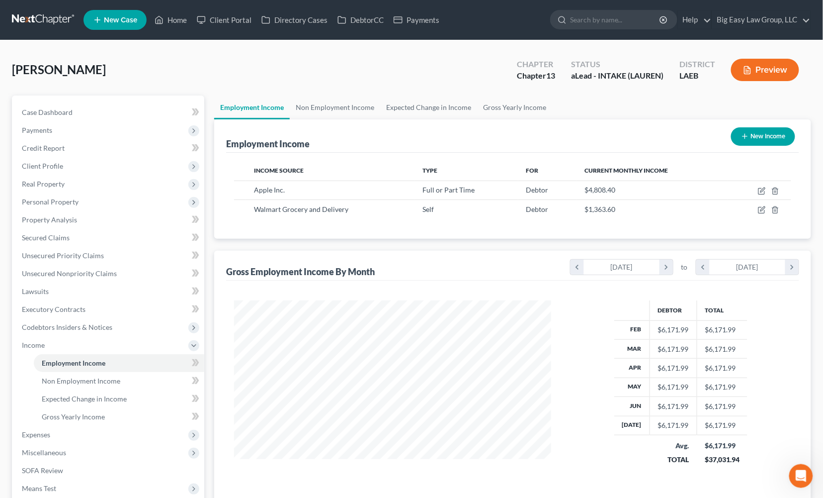
click at [793, 62] on button "Preview" at bounding box center [765, 70] width 68 height 22
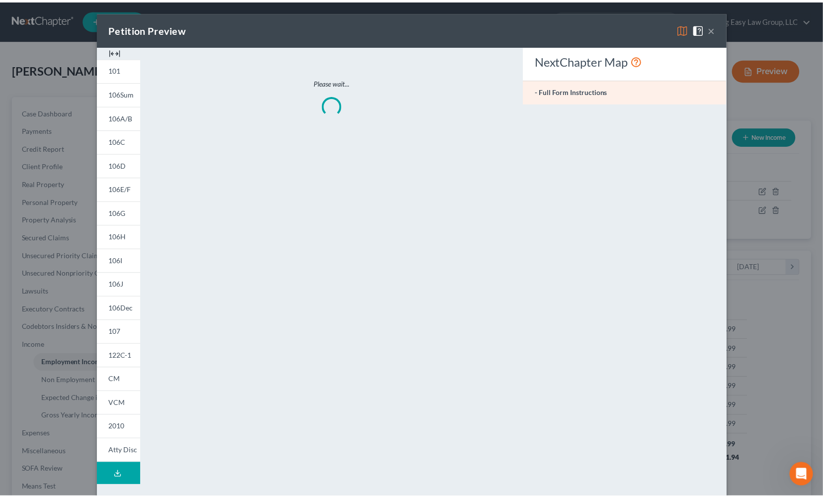
scroll to position [178, 341]
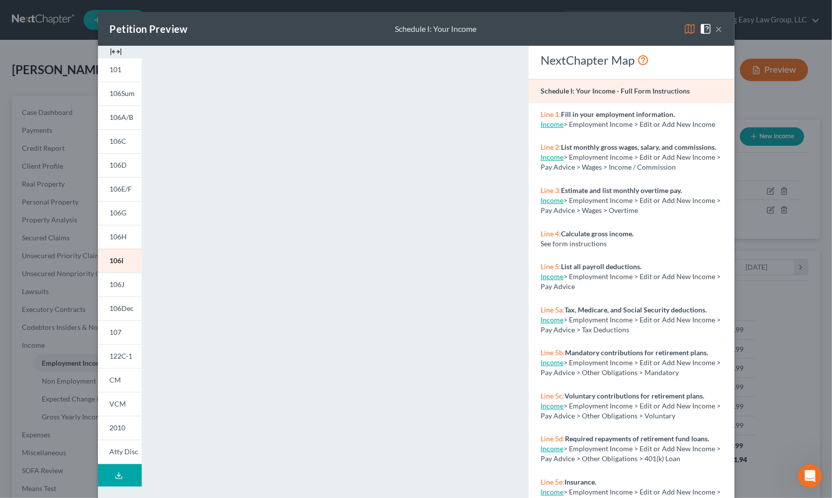
click at [716, 27] on button "×" at bounding box center [719, 29] width 7 height 12
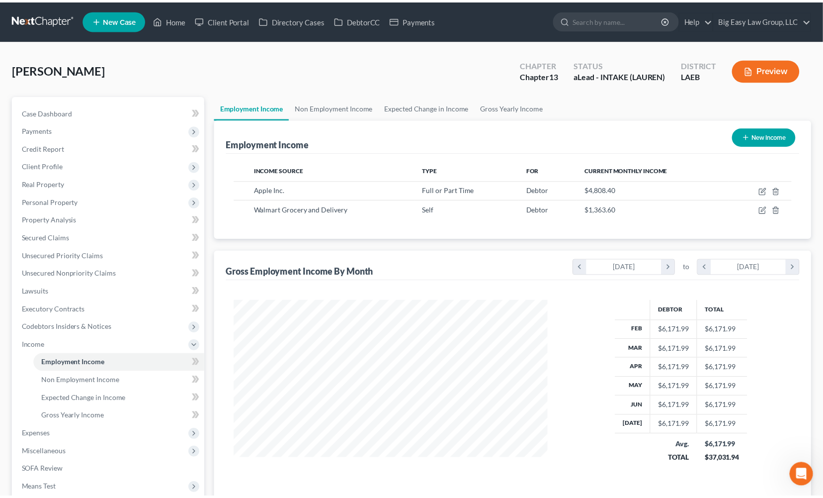
scroll to position [497053, 496894]
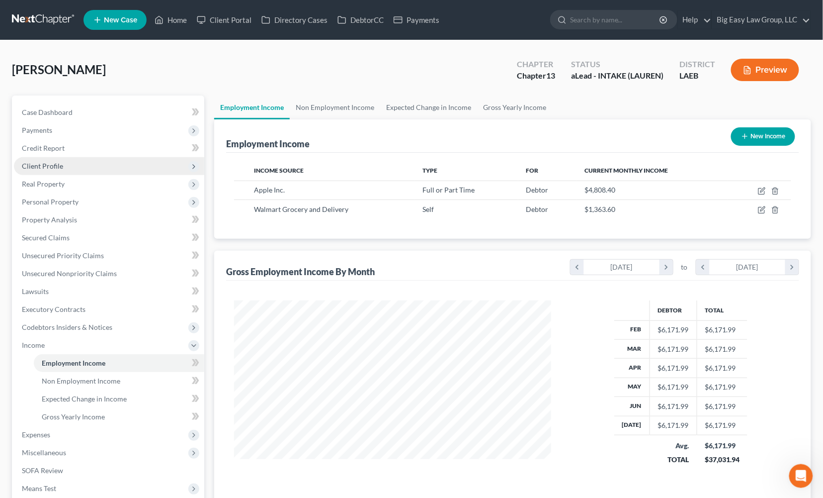
click at [61, 167] on span "Client Profile" at bounding box center [42, 166] width 41 height 8
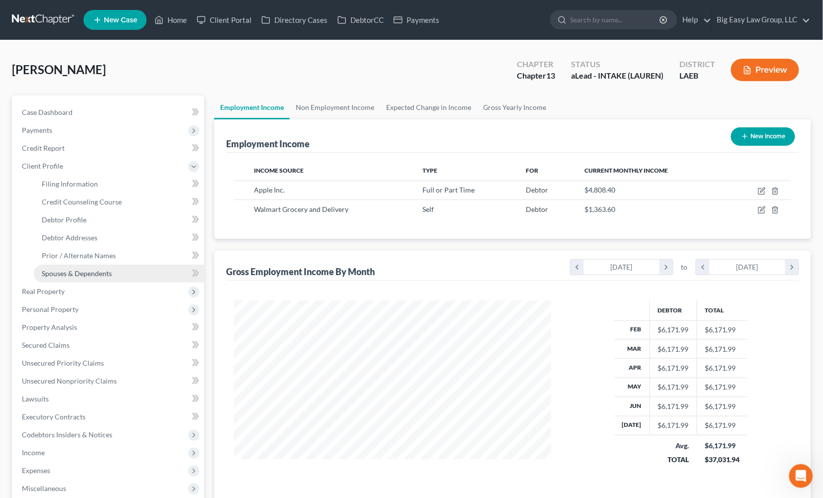
click at [95, 272] on span "Spouses & Dependents" at bounding box center [77, 273] width 70 height 8
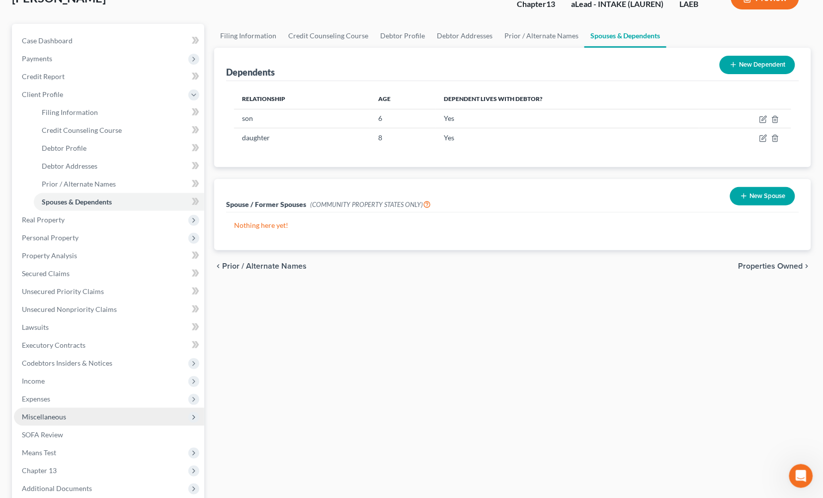
scroll to position [80, 0]
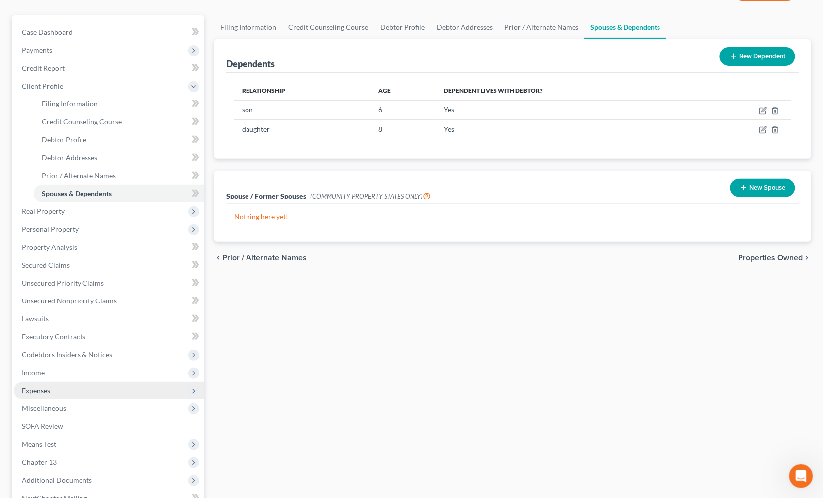
click at [110, 381] on span "Expenses" at bounding box center [109, 390] width 190 height 18
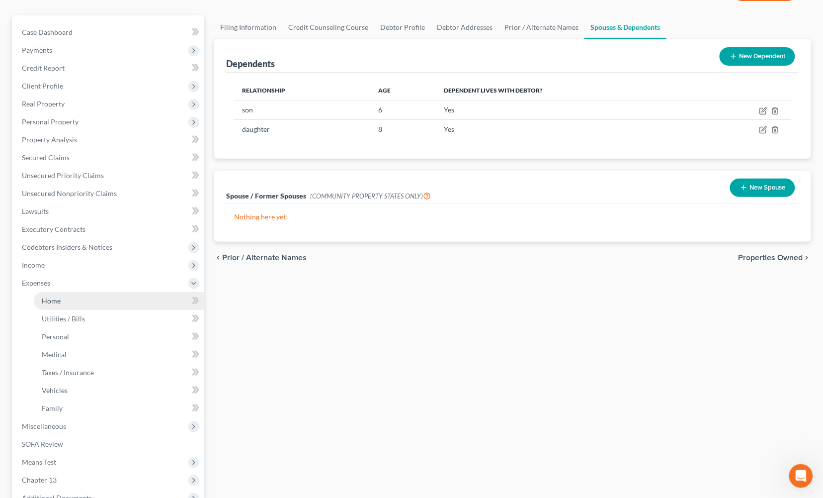
click at [105, 297] on link "Home" at bounding box center [119, 301] width 171 height 18
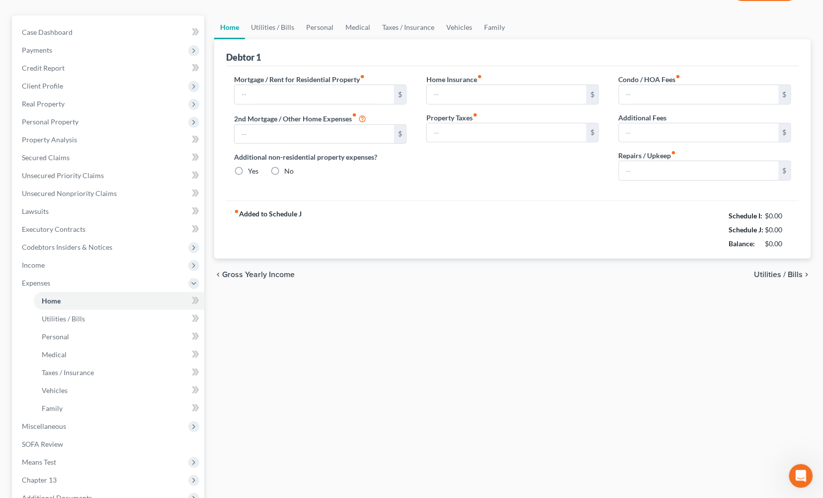
scroll to position [13, 0]
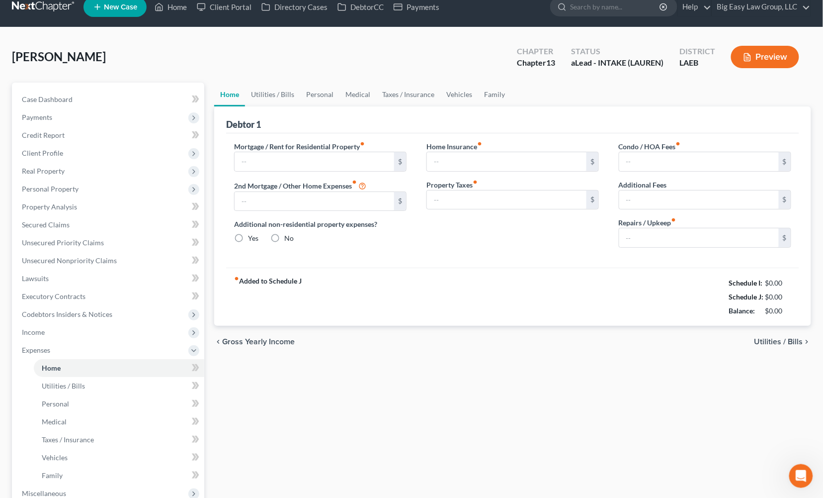
type input "1,600.00"
type input "0.00"
radio input "true"
type input "0.00"
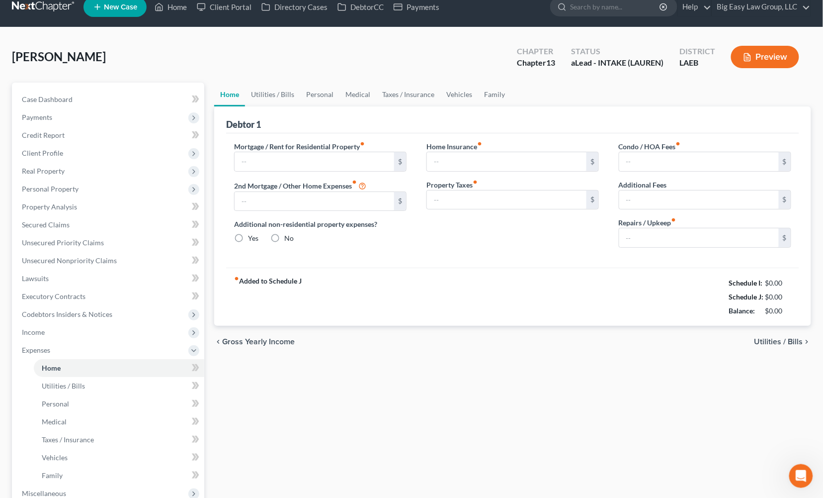
type input "0.00"
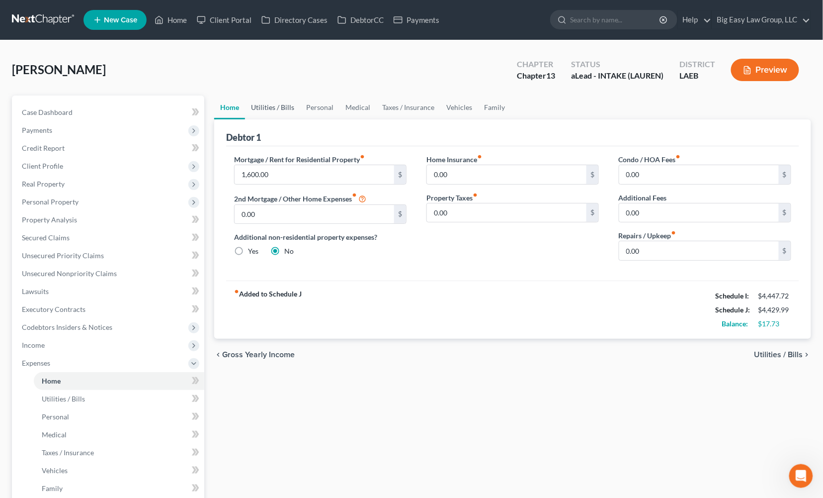
click at [263, 105] on link "Utilities / Bills" at bounding box center [272, 107] width 55 height 24
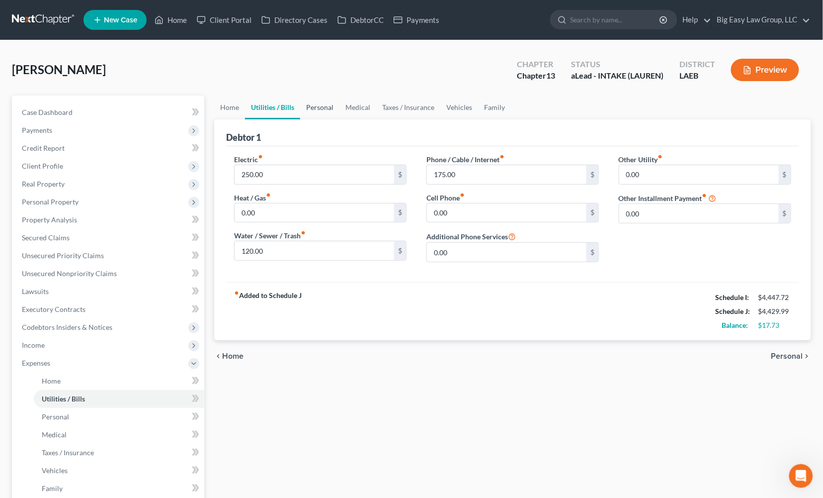
click at [321, 103] on link "Personal" at bounding box center [319, 107] width 39 height 24
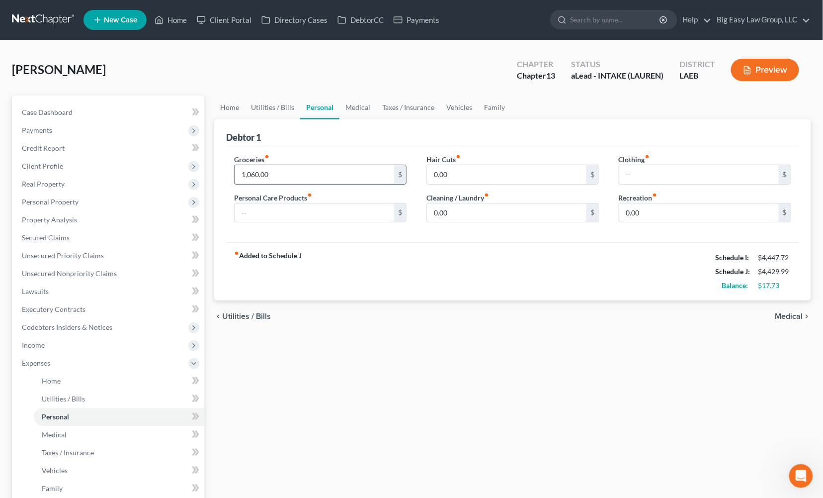
click at [261, 176] on input "1,060.00" at bounding box center [315, 174] width 160 height 19
type input "800."
click at [343, 103] on link "Medical" at bounding box center [358, 107] width 37 height 24
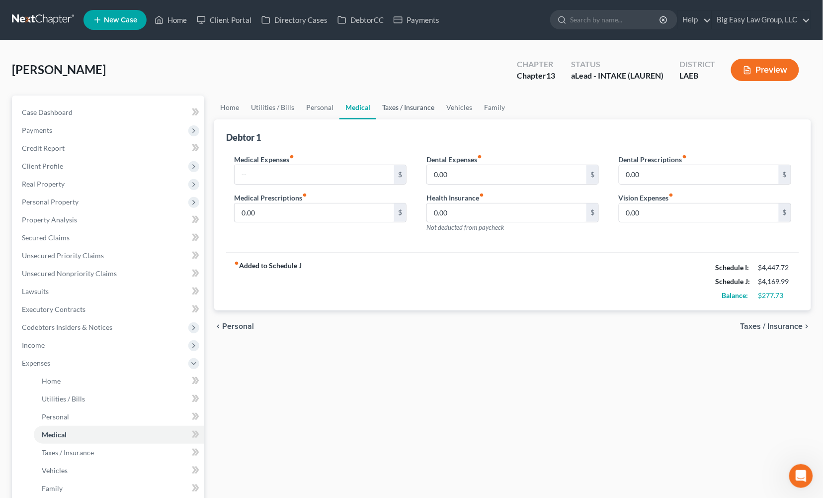
click at [420, 105] on link "Taxes / Insurance" at bounding box center [408, 107] width 64 height 24
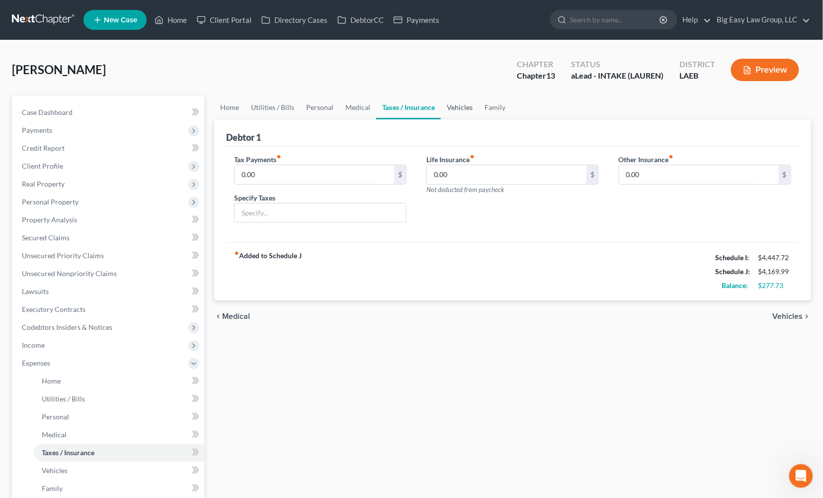
drag, startPoint x: 454, startPoint y: 105, endPoint x: 474, endPoint y: 102, distance: 19.6
click at [455, 105] on link "Vehicles" at bounding box center [460, 107] width 38 height 24
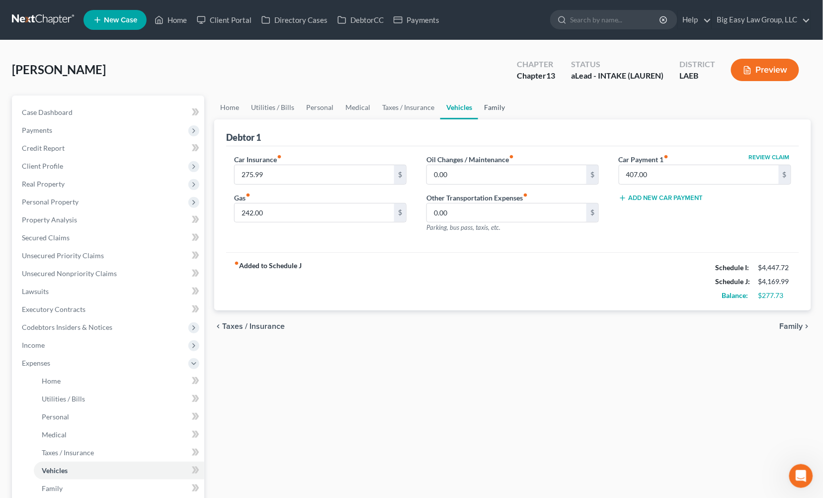
click at [490, 104] on link "Family" at bounding box center [494, 107] width 33 height 24
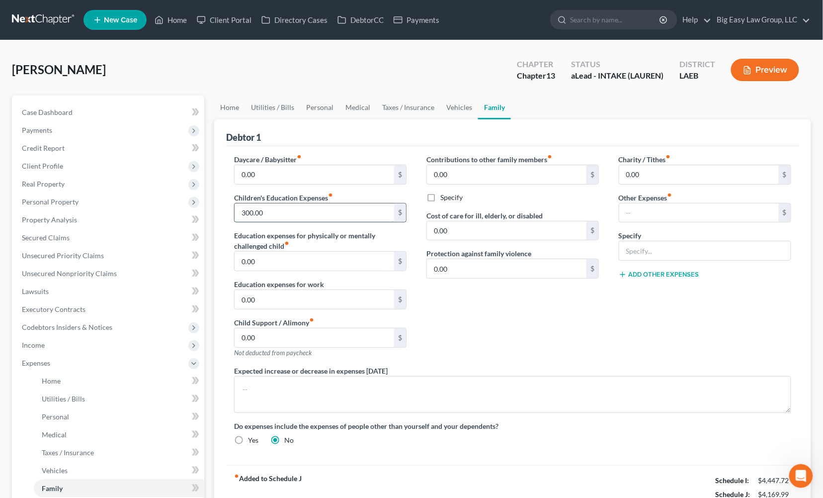
click at [248, 209] on input "300.00" at bounding box center [315, 212] width 160 height 19
type input "200"
click at [311, 104] on link "Personal" at bounding box center [319, 107] width 39 height 24
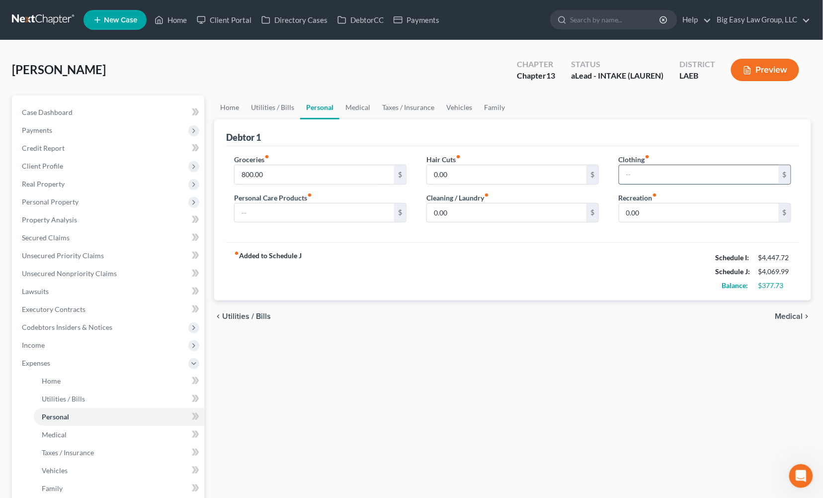
click at [701, 170] on input "text" at bounding box center [700, 174] width 160 height 19
click at [700, 321] on div "chevron_left Utilities / Bills Medical chevron_right" at bounding box center [512, 316] width 597 height 32
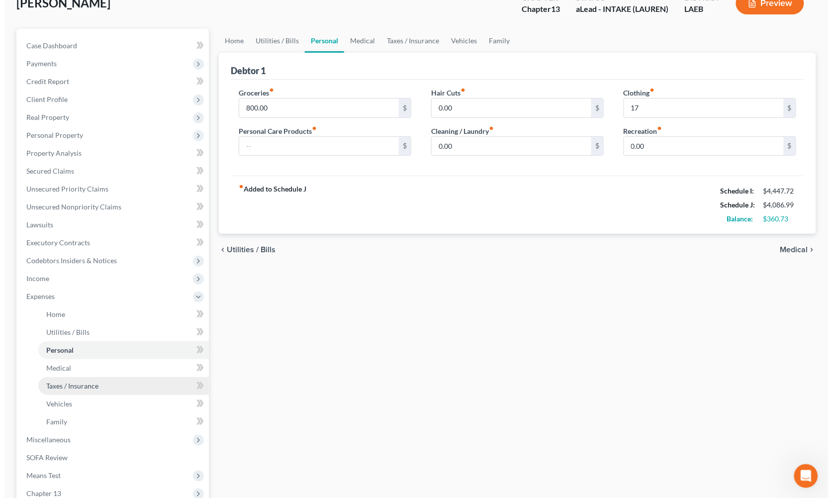
scroll to position [78, 0]
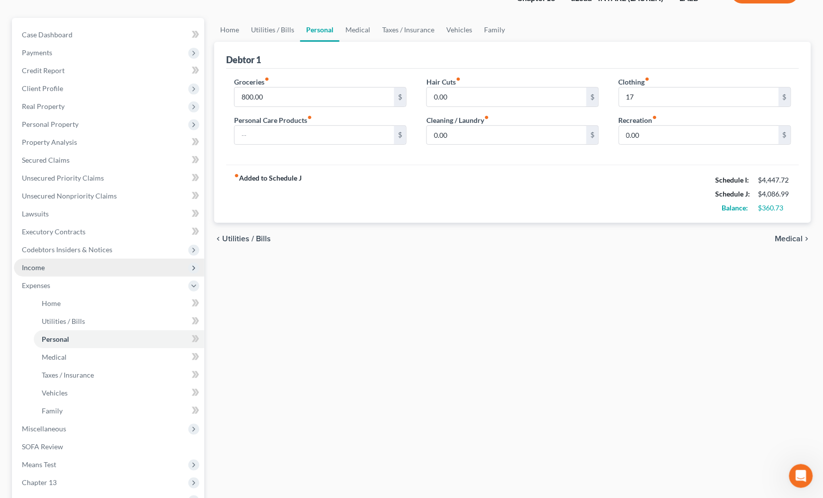
click at [119, 270] on span "Income" at bounding box center [109, 268] width 190 height 18
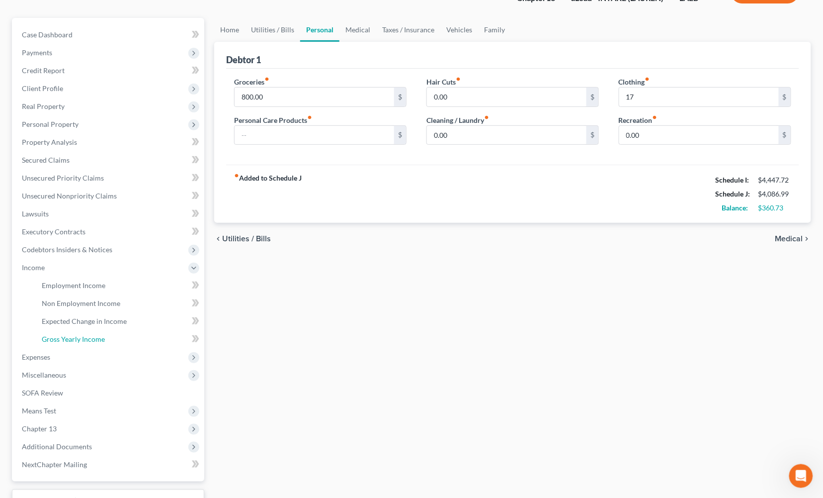
drag, startPoint x: 135, startPoint y: 335, endPoint x: 214, endPoint y: 334, distance: 79.6
click at [135, 335] on link "Gross Yearly Income" at bounding box center [119, 339] width 171 height 18
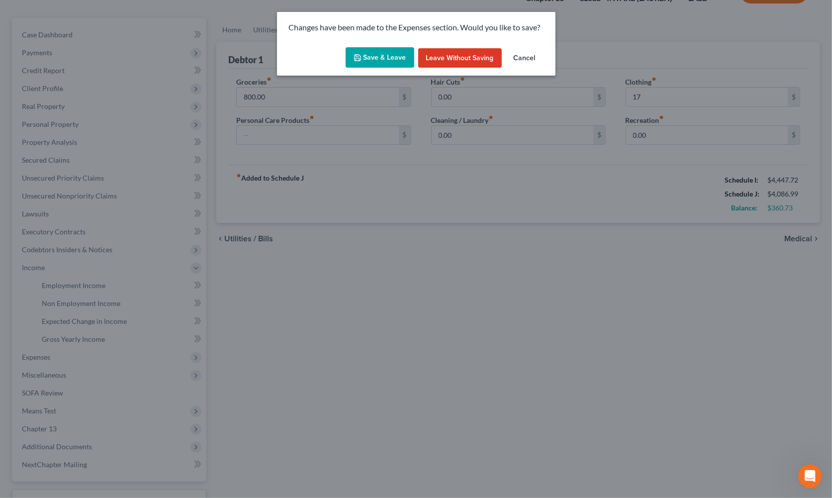
click at [385, 59] on button "Save & Leave" at bounding box center [380, 57] width 69 height 21
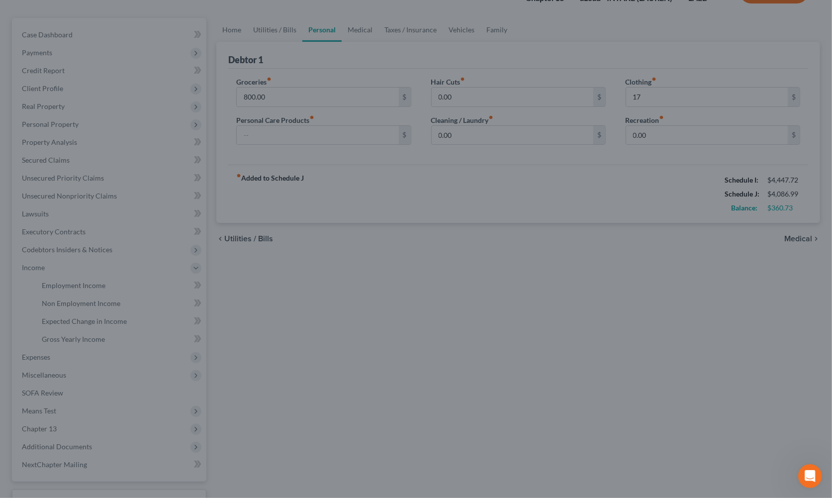
type input "17.00"
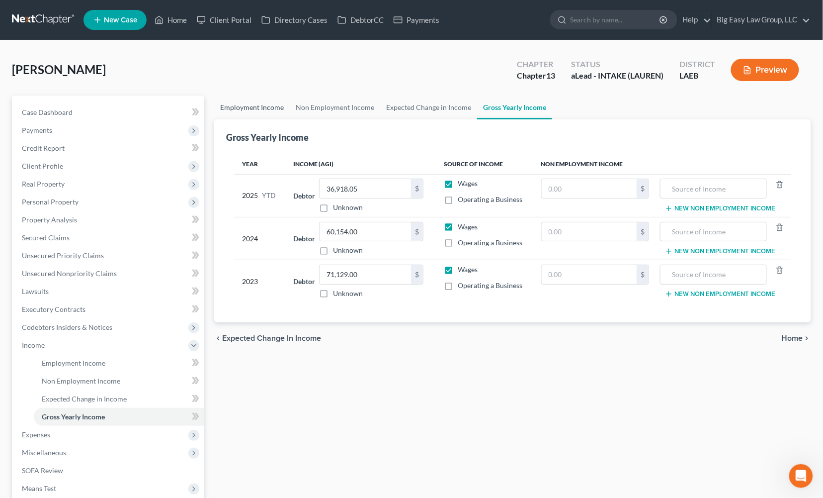
click at [264, 107] on link "Employment Income" at bounding box center [252, 107] width 76 height 24
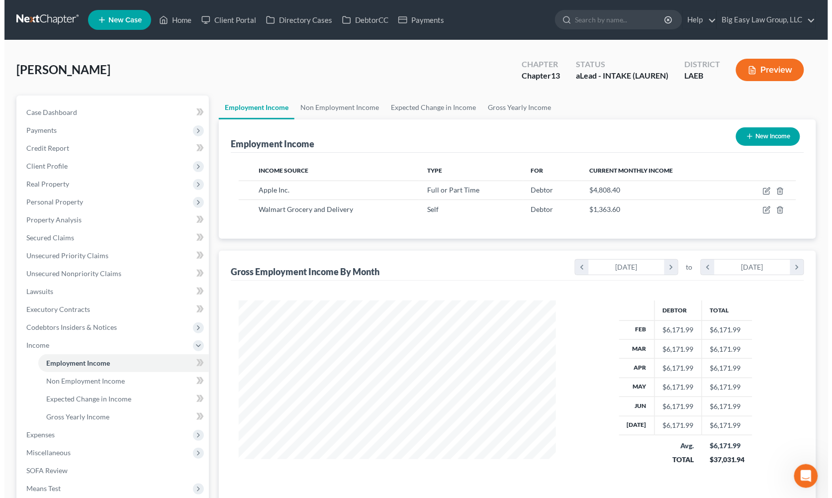
scroll to position [178, 337]
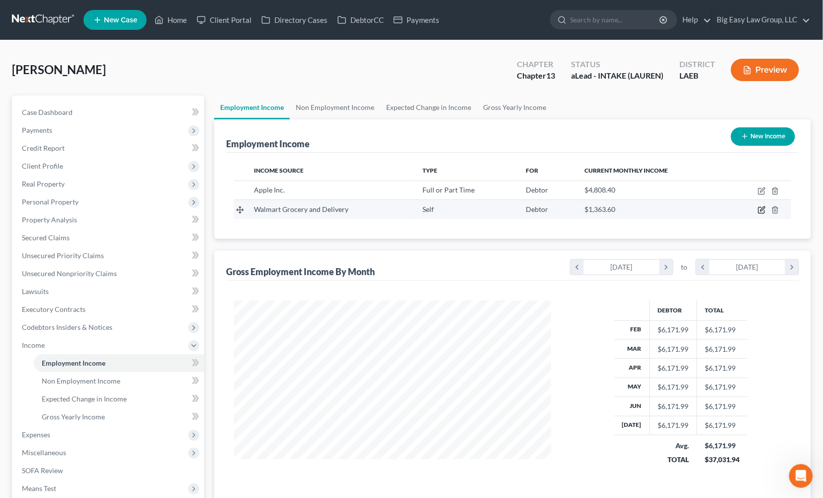
click at [759, 208] on icon "button" at bounding box center [762, 210] width 6 height 6
select select "1"
select select "2"
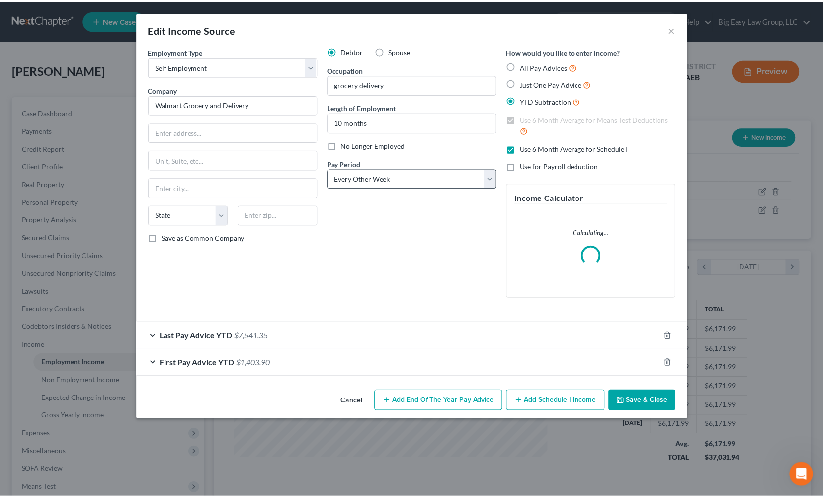
scroll to position [178, 341]
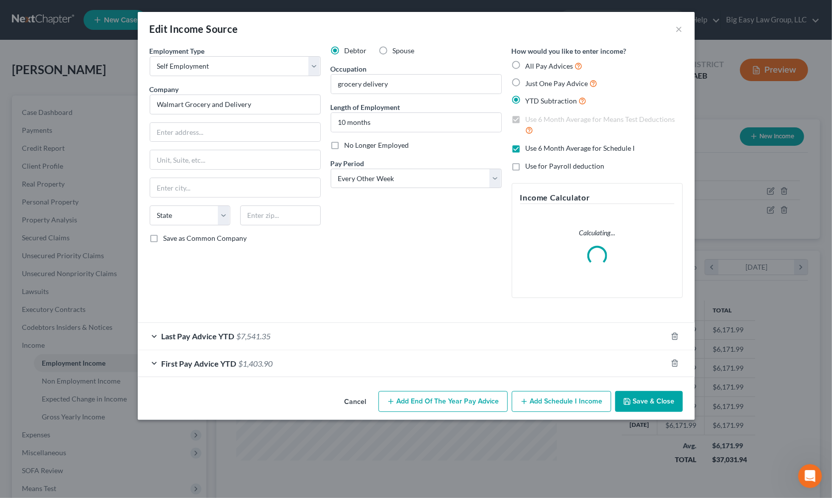
click at [248, 335] on span "$7,541.35" at bounding box center [254, 335] width 34 height 9
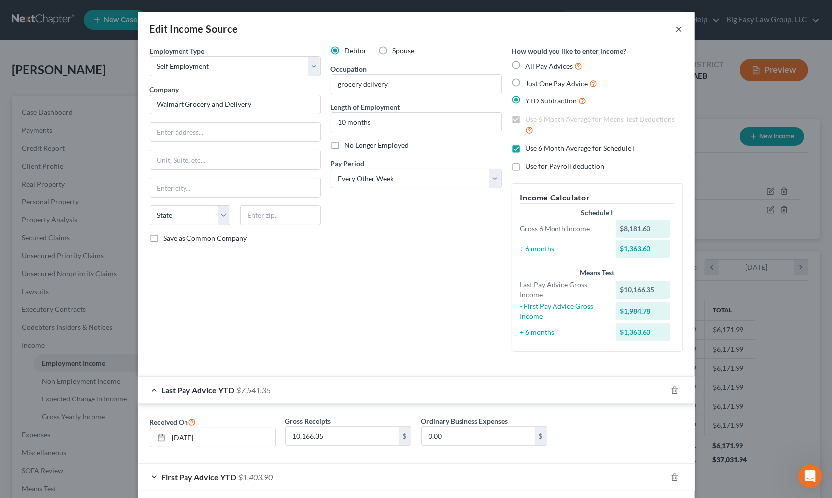
click at [676, 30] on button "×" at bounding box center [679, 29] width 7 height 12
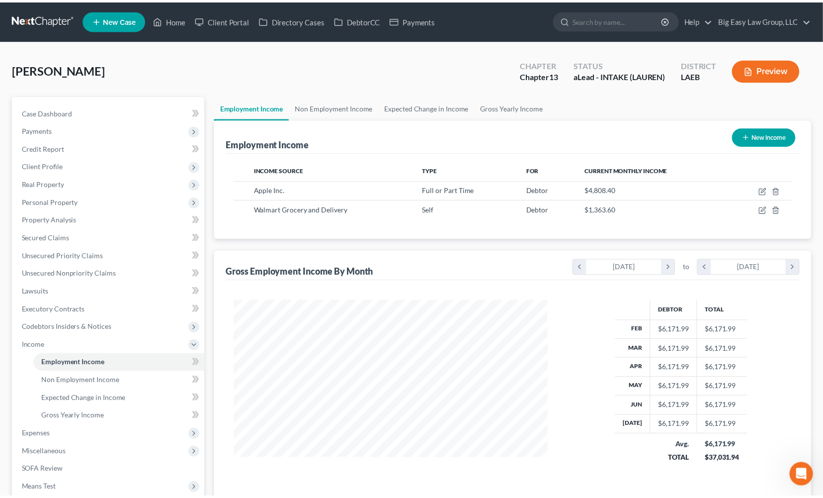
scroll to position [497053, 496894]
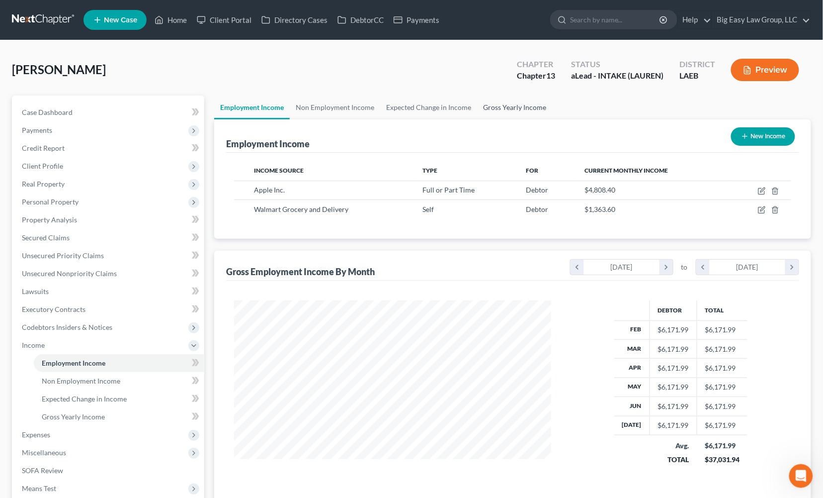
click at [509, 109] on link "Gross Yearly Income" at bounding box center [514, 107] width 75 height 24
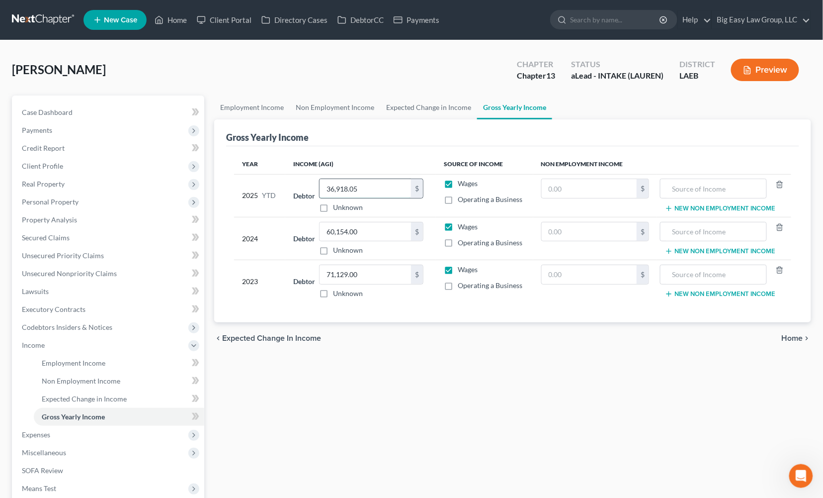
drag, startPoint x: 394, startPoint y: 179, endPoint x: 397, endPoint y: 186, distance: 8.7
click at [397, 186] on input "36,918.05" at bounding box center [365, 188] width 91 height 19
type input "44,459"
click at [364, 187] on input "44,459" at bounding box center [365, 188] width 91 height 19
click at [623, 189] on input "text" at bounding box center [589, 188] width 95 height 19
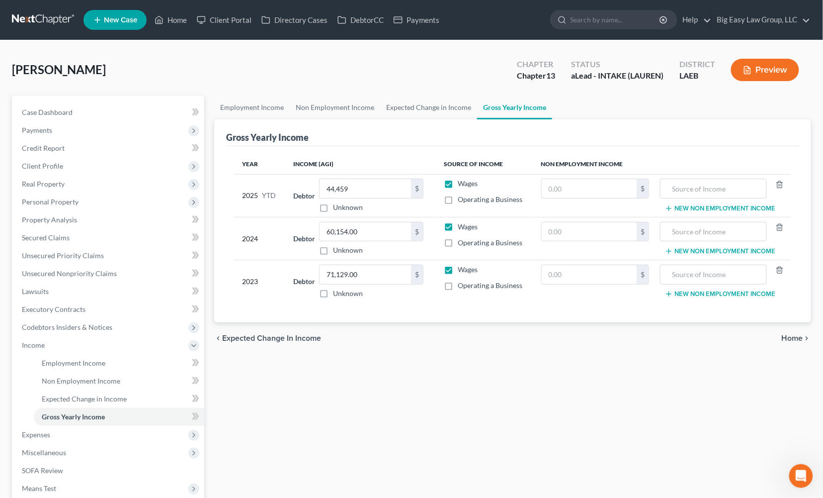
click at [759, 74] on button "Preview" at bounding box center [765, 70] width 68 height 22
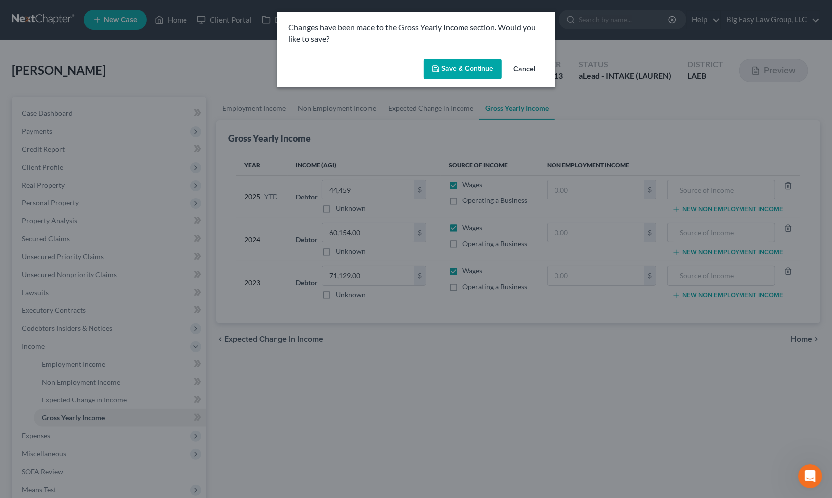
click at [459, 64] on button "Save & Continue" at bounding box center [463, 69] width 78 height 21
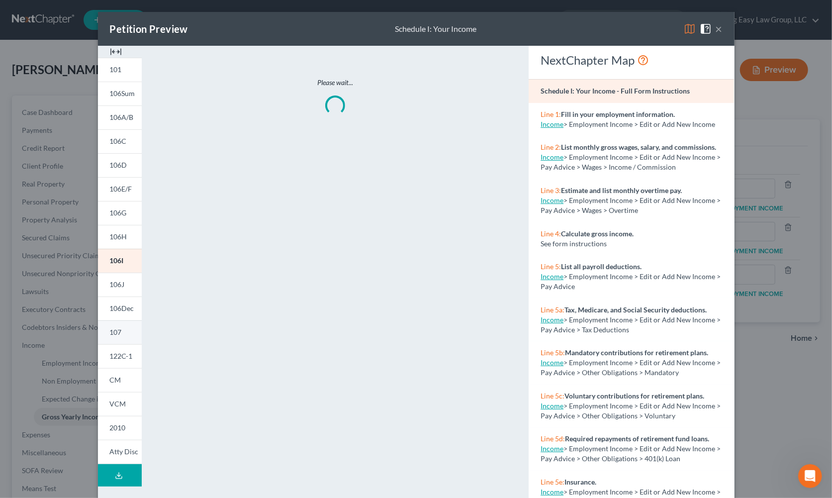
click at [123, 331] on link "107" at bounding box center [120, 332] width 44 height 24
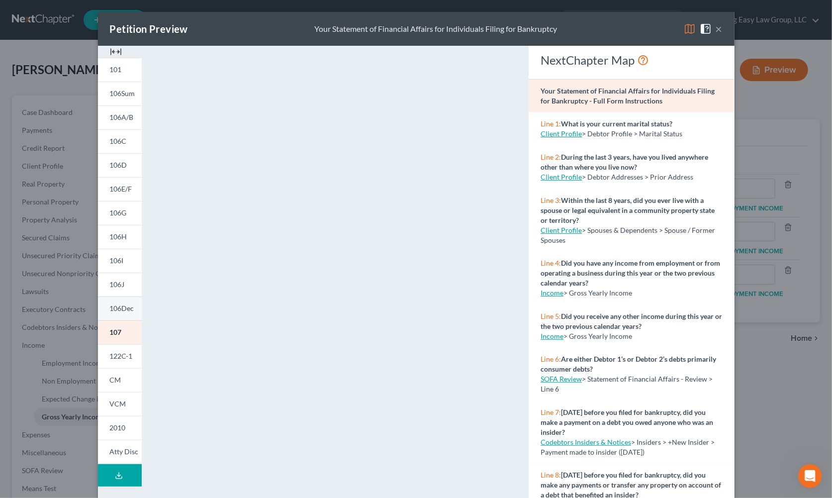
click at [120, 308] on span "106Dec" at bounding box center [122, 308] width 24 height 8
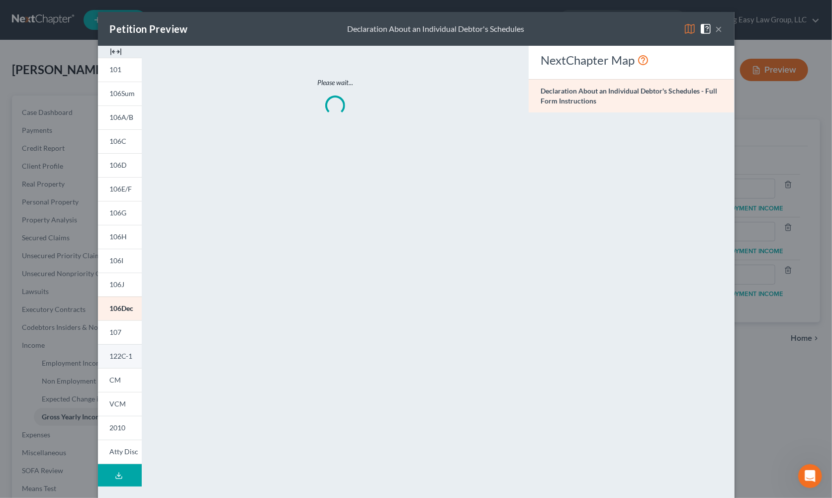
click at [117, 350] on link "122C-1" at bounding box center [120, 356] width 44 height 24
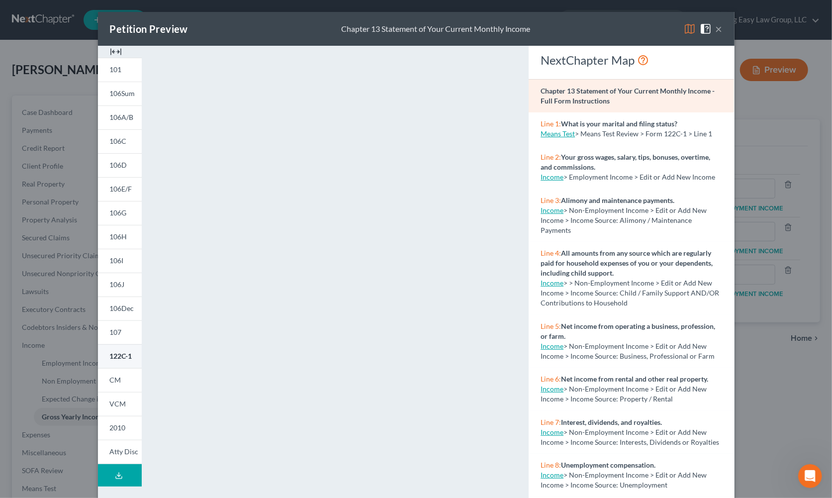
click at [125, 366] on link "122C-1" at bounding box center [120, 356] width 44 height 24
click at [131, 376] on link "CM" at bounding box center [120, 380] width 44 height 24
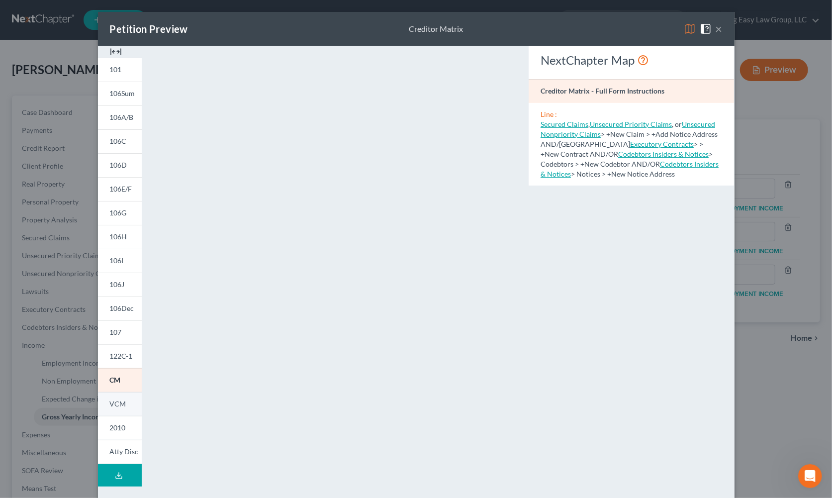
click at [126, 396] on link "VCM" at bounding box center [120, 404] width 44 height 24
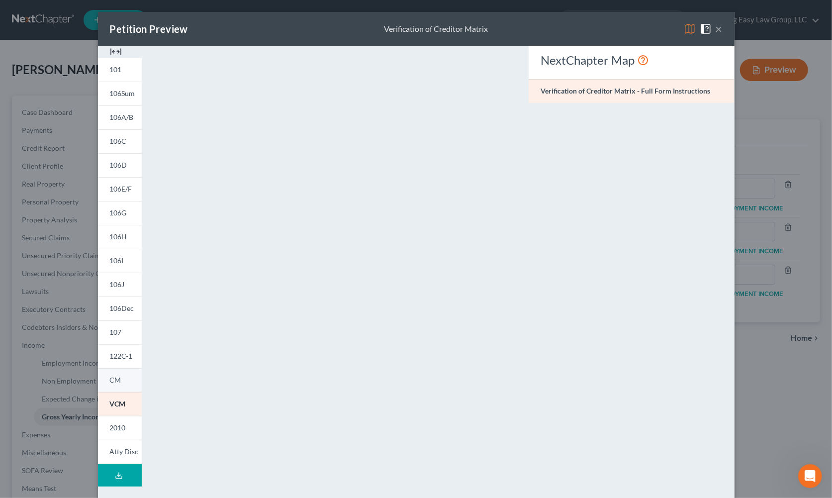
click at [121, 380] on link "CM" at bounding box center [120, 380] width 44 height 24
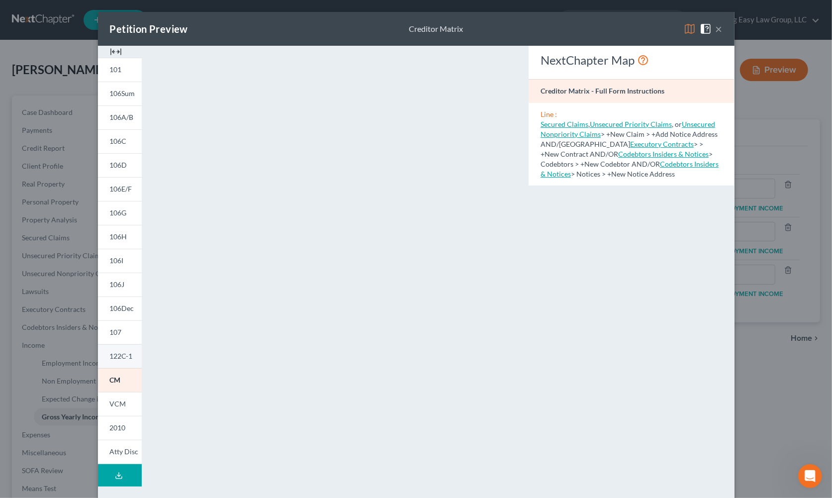
click at [126, 349] on link "122C-1" at bounding box center [120, 356] width 44 height 24
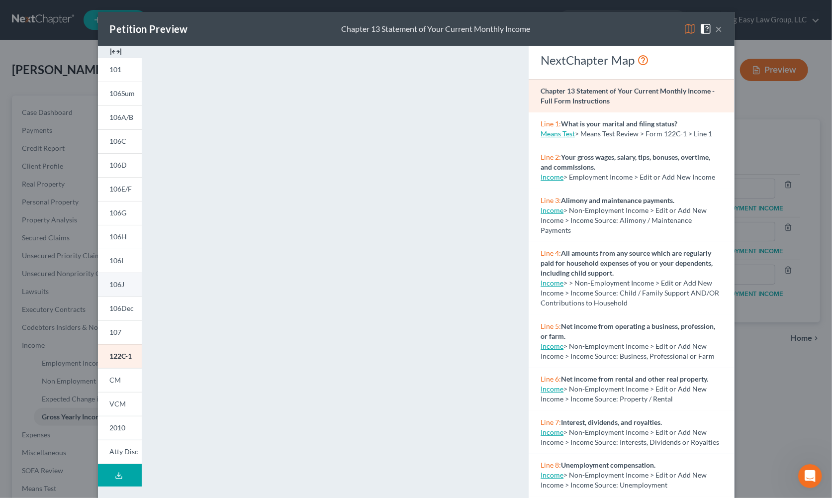
click at [117, 287] on span "106J" at bounding box center [117, 284] width 15 height 8
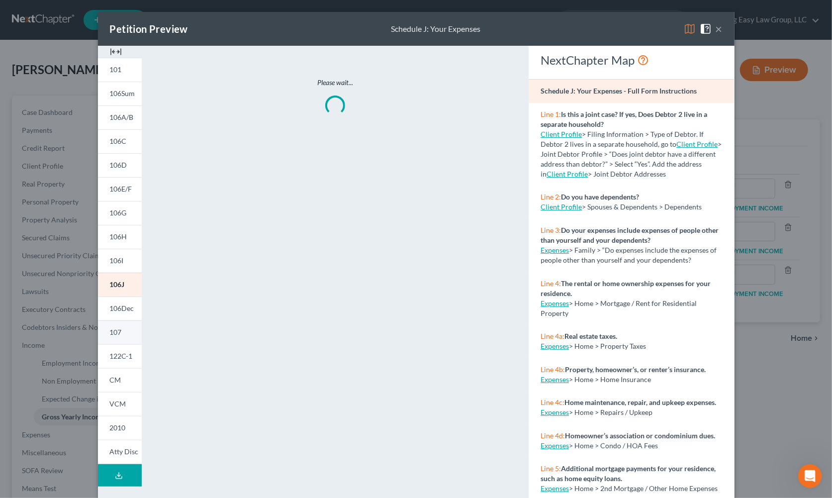
click at [125, 327] on link "107" at bounding box center [120, 332] width 44 height 24
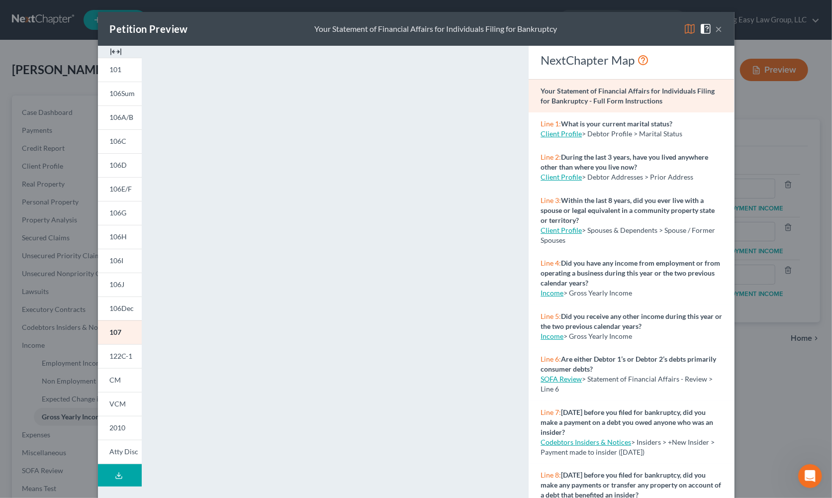
click at [716, 33] on button "×" at bounding box center [719, 29] width 7 height 12
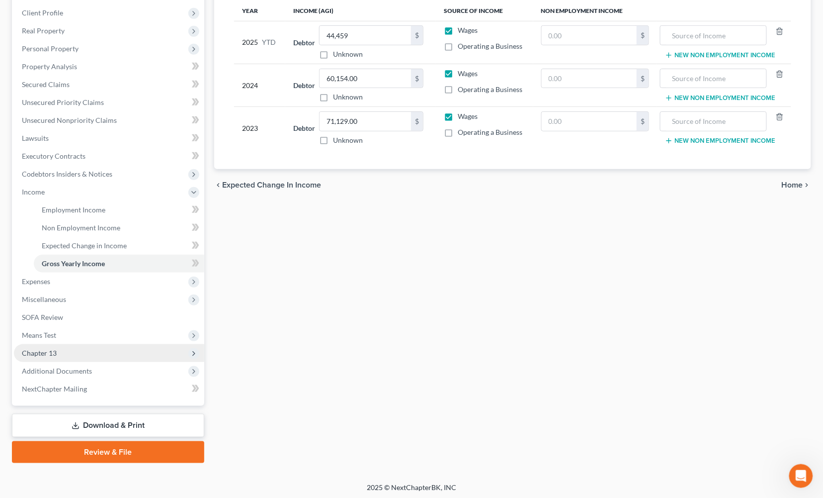
scroll to position [153, 0]
click at [146, 359] on span "Chapter 13" at bounding box center [109, 354] width 190 height 18
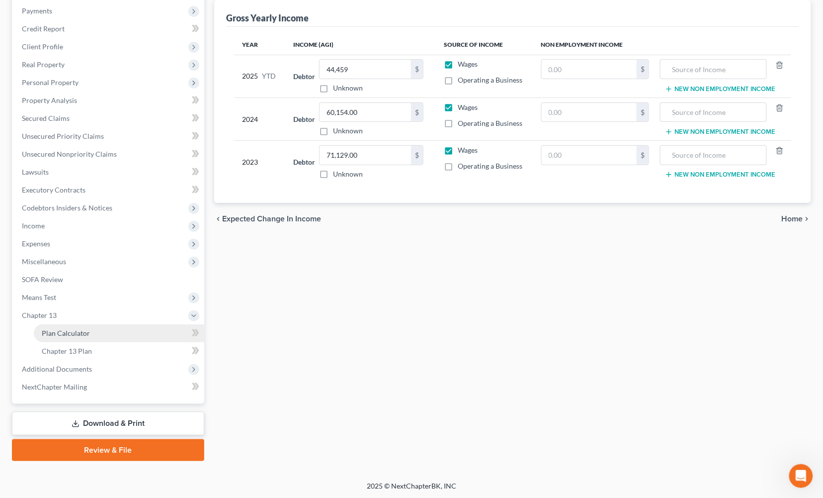
click at [141, 333] on link "Plan Calculator" at bounding box center [119, 333] width 171 height 18
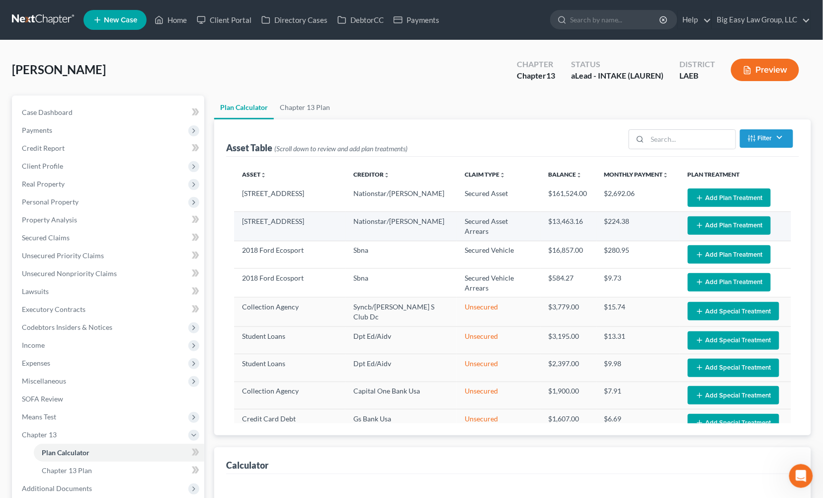
select select "59"
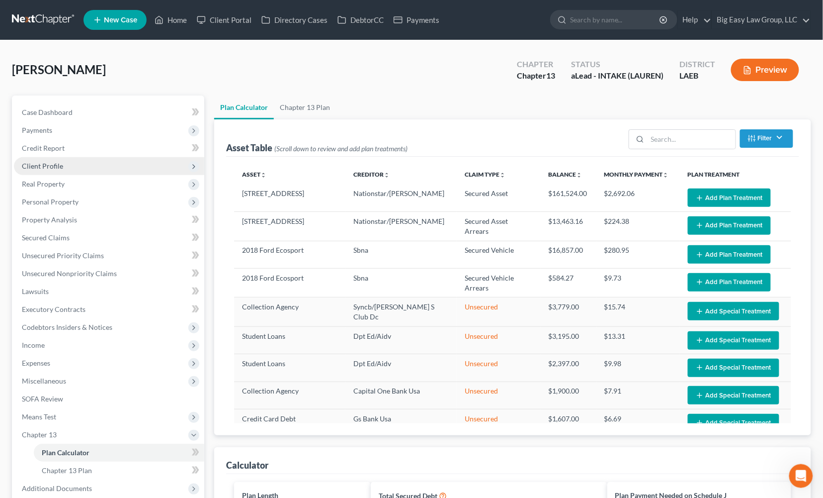
click at [123, 169] on span "Client Profile" at bounding box center [109, 166] width 190 height 18
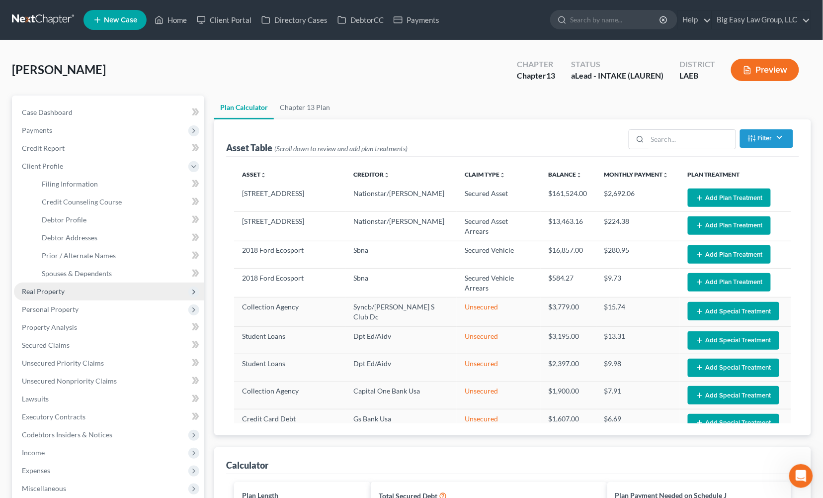
click at [110, 290] on span "Real Property" at bounding box center [109, 291] width 190 height 18
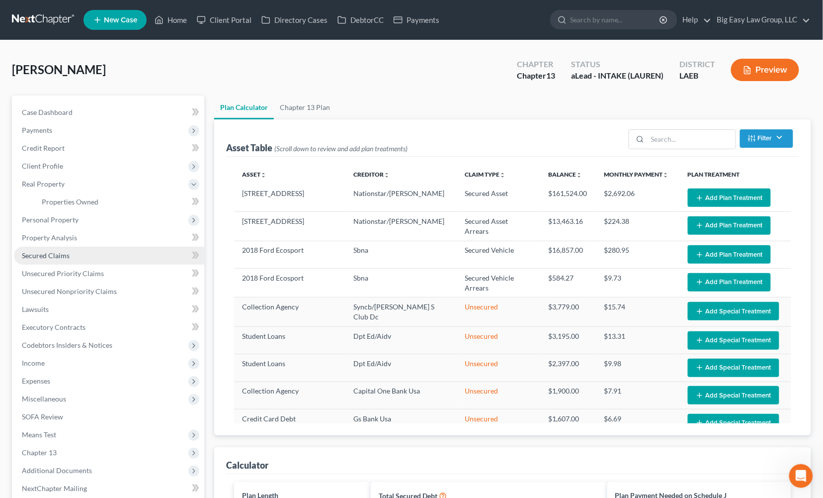
click at [128, 254] on link "Secured Claims" at bounding box center [109, 256] width 190 height 18
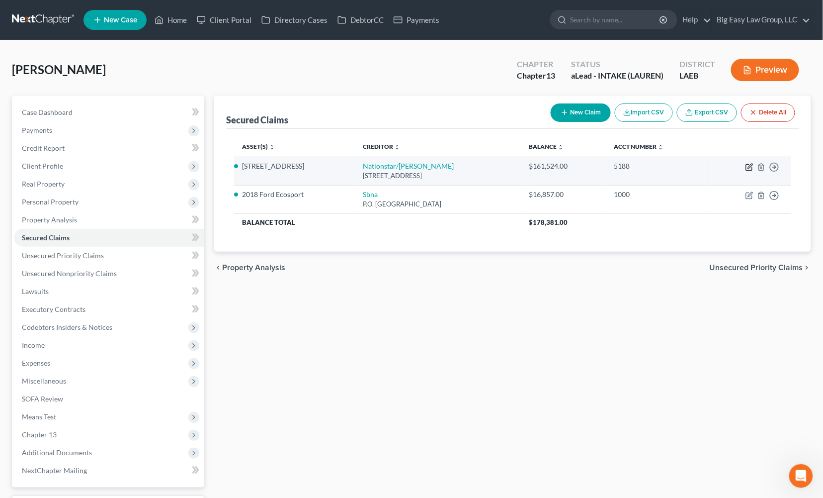
click at [750, 168] on icon "button" at bounding box center [750, 167] width 8 height 8
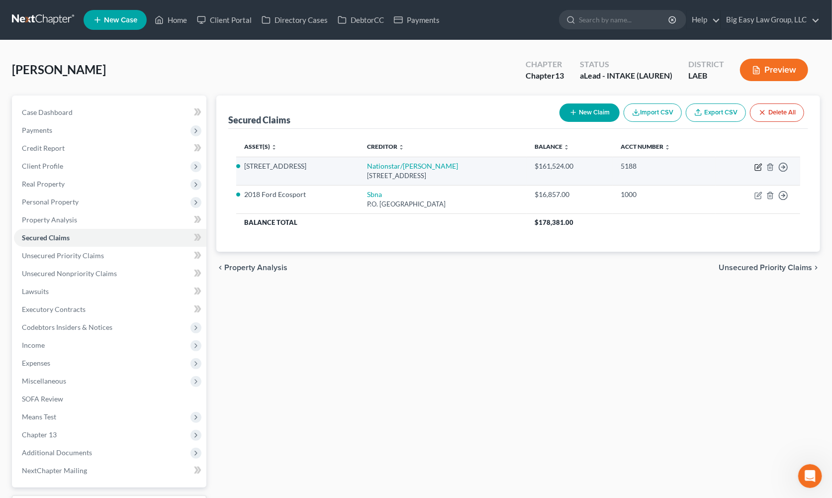
select select "45"
select select "10"
select select "0"
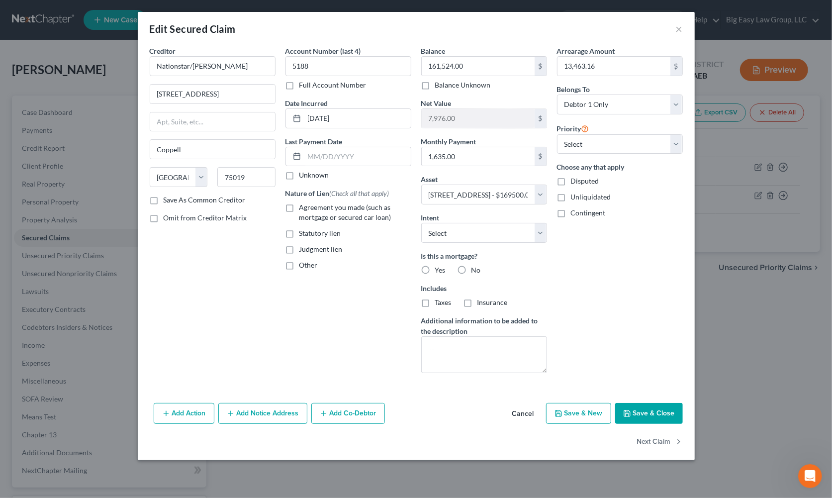
drag, startPoint x: 289, startPoint y: 209, endPoint x: 452, endPoint y: 310, distance: 192.1
click at [299, 208] on label "Agreement you made (such as mortgage or secured car loan)" at bounding box center [355, 212] width 112 height 20
click at [303, 208] on input "Agreement you made (such as mortgage or secured car loan)" at bounding box center [306, 205] width 6 height 6
checkbox input "true"
click at [435, 268] on label "Yes" at bounding box center [440, 270] width 10 height 10
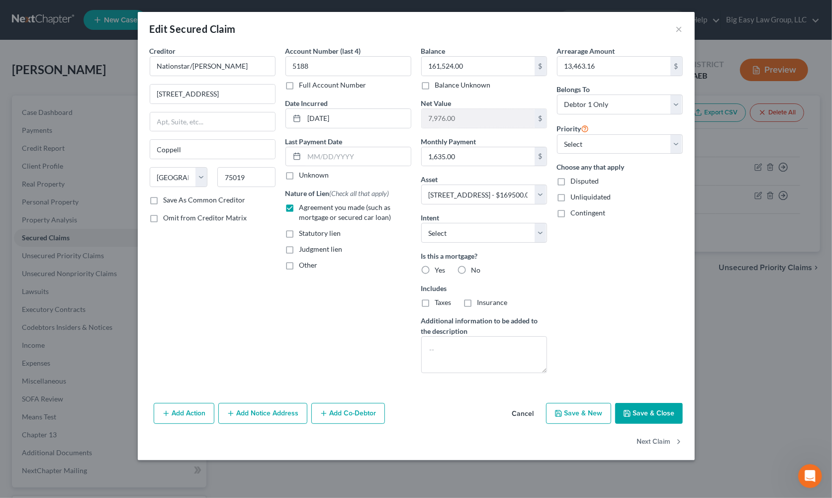
click at [439, 268] on input "Yes" at bounding box center [442, 268] width 6 height 6
radio input "true"
click at [435, 300] on label "Taxes" at bounding box center [443, 302] width 16 height 10
click at [439, 300] on input "Taxes" at bounding box center [442, 300] width 6 height 6
checkbox input "true"
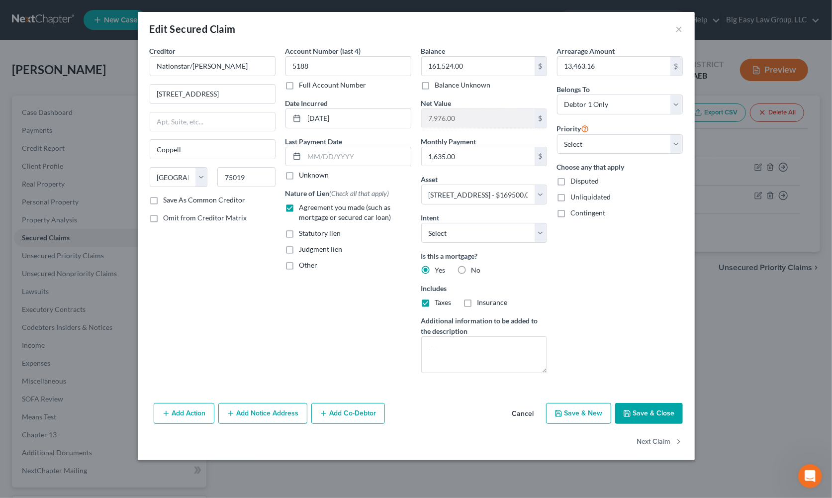
click at [477, 302] on label "Insurance" at bounding box center [492, 302] width 30 height 10
click at [481, 302] on input "Insurance" at bounding box center [484, 300] width 6 height 6
checkbox input "true"
click at [652, 425] on div "Add Action Add Notice Address Add Co-Debtor Cancel Save & New Save & Close" at bounding box center [416, 415] width 557 height 33
click at [629, 65] on input "13,463.16" at bounding box center [613, 66] width 113 height 19
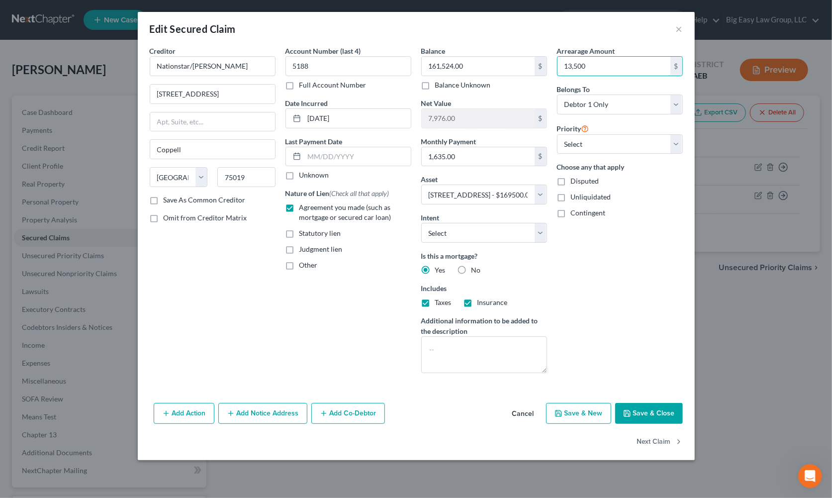
type input "13,500"
click at [645, 412] on button "Save & Close" at bounding box center [649, 413] width 68 height 21
select select
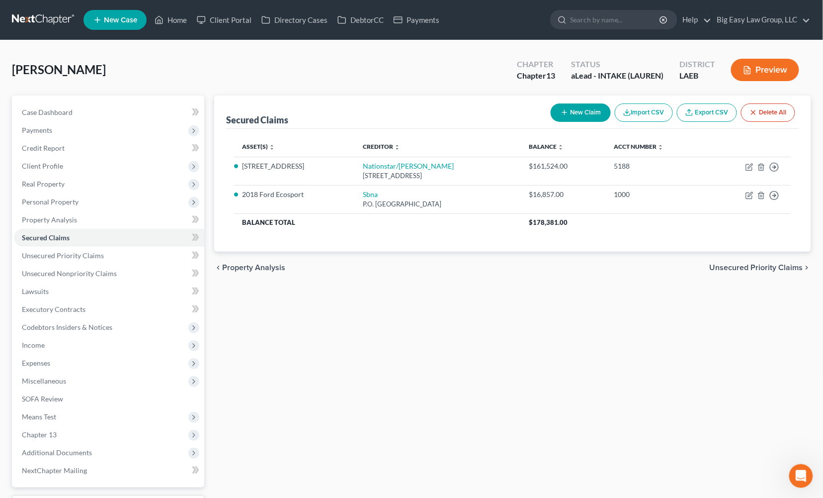
click at [210, 67] on div "Krautter, Stephanie Upgraded Chapter Chapter 13 Status aLead - INTAKE (LAUREN) …" at bounding box center [412, 73] width 800 height 43
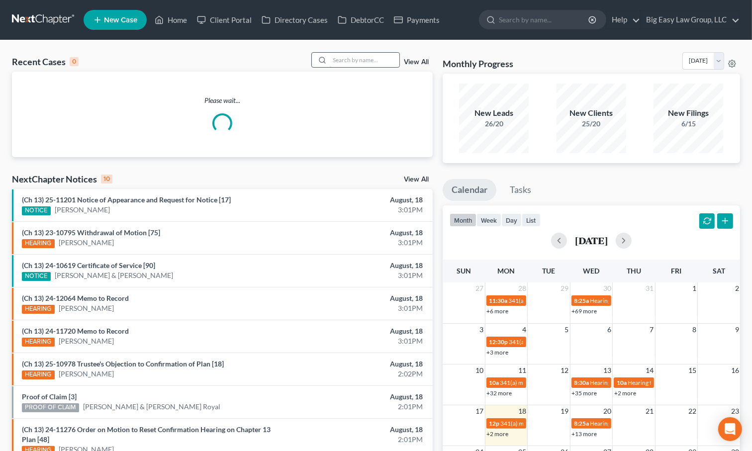
click at [346, 59] on input "search" at bounding box center [365, 60] width 70 height 14
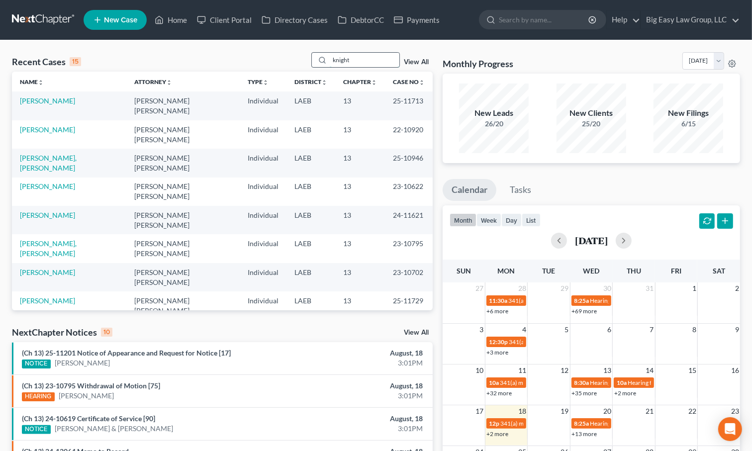
type input "knight"
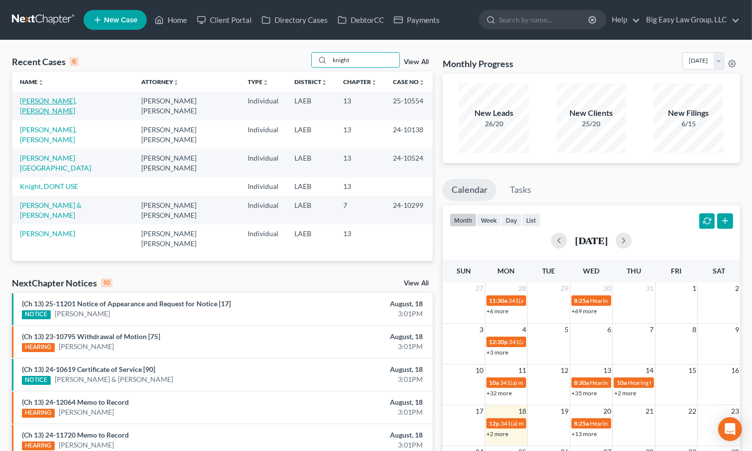
click at [51, 102] on link "[PERSON_NAME], [PERSON_NAME]" at bounding box center [48, 105] width 57 height 18
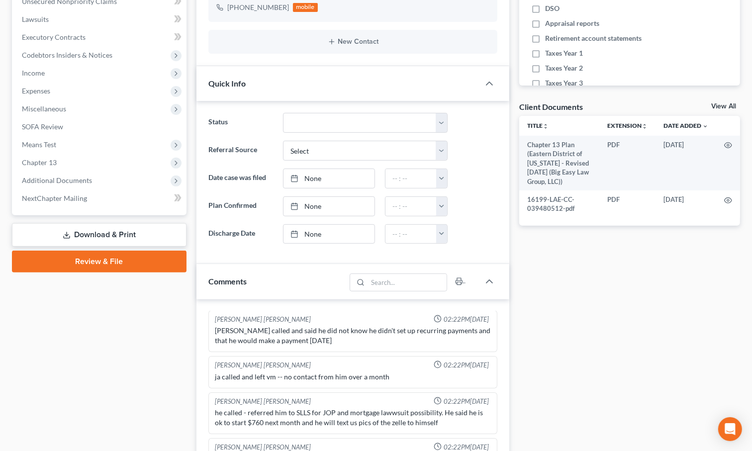
scroll to position [410, 0]
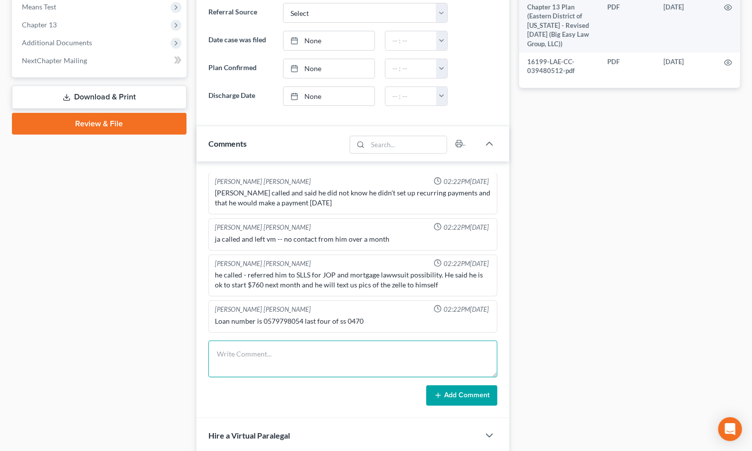
click at [286, 350] on textarea at bounding box center [352, 359] width 289 height 37
type textarea "G"
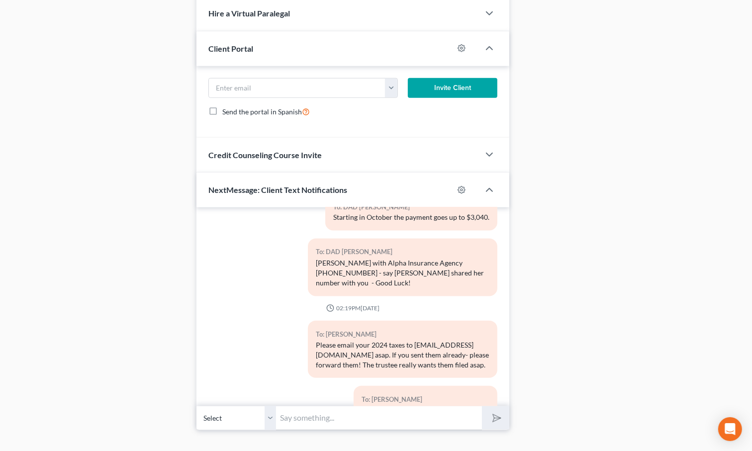
scroll to position [824, 0]
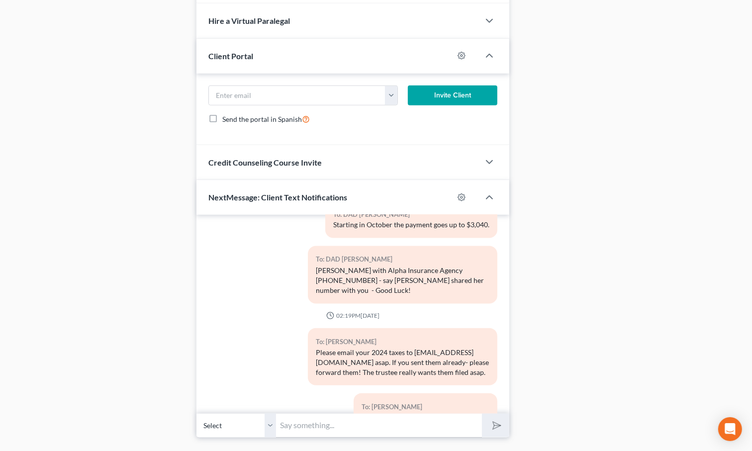
type textarea "[PERSON_NAME] called and said his dad was hurt at work - [PERSON_NAME] said he …"
click at [394, 428] on input "text" at bounding box center [379, 425] width 206 height 24
click at [272, 427] on select "Select [PHONE_NUMBER] - [PERSON_NAME] [PHONE_NUMBER] - DAD [PERSON_NAME] [PHONE…" at bounding box center [236, 425] width 80 height 24
click at [196, 413] on select "Select [PHONE_NUMBER] - [PERSON_NAME] [PHONE_NUMBER] - DAD [PERSON_NAME] [PHONE…" at bounding box center [236, 425] width 80 height 24
click at [328, 424] on input "text" at bounding box center [379, 425] width 206 height 24
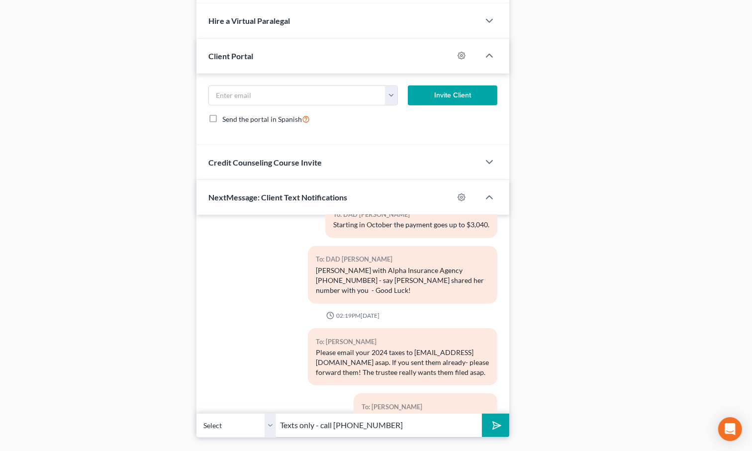
type input "Texts only - call [PHONE_NUMBER]"
click at [482, 414] on button "submit" at bounding box center [495, 425] width 27 height 23
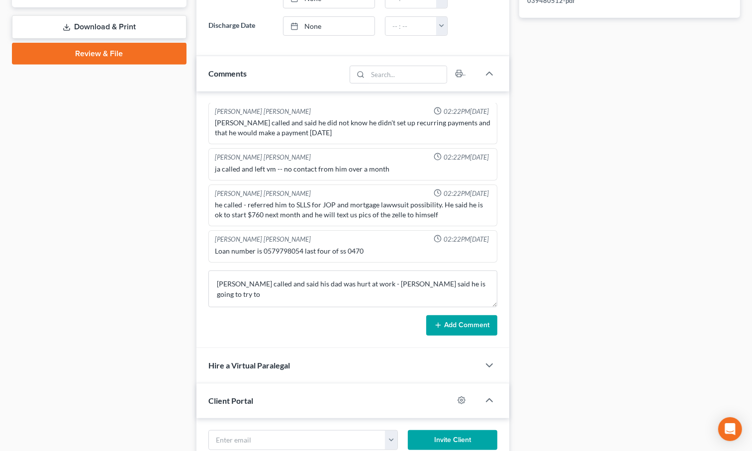
scroll to position [480, 0]
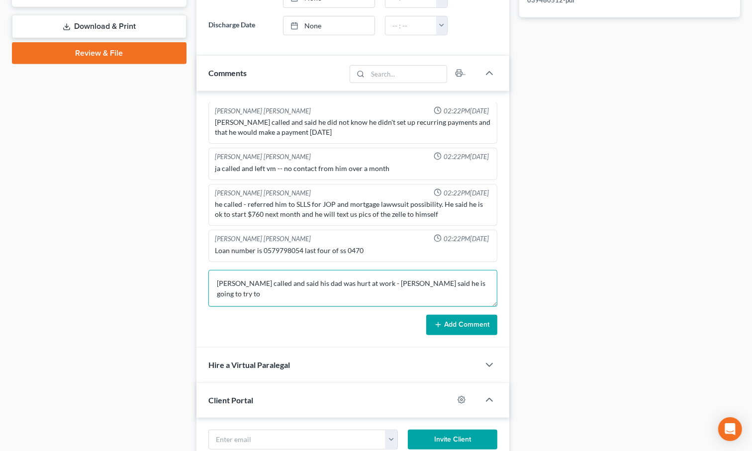
click at [459, 280] on textarea "[PERSON_NAME] called and said his dad was hurt at work - [PERSON_NAME] said he …" at bounding box center [352, 288] width 289 height 37
click at [314, 290] on textarea "[PERSON_NAME] called and said his dad was hurt at work - [PERSON_NAME] said he …" at bounding box center [352, 288] width 289 height 37
type textarea "Felton called and said his dad was hurt at work - felton said he is going to tr…"
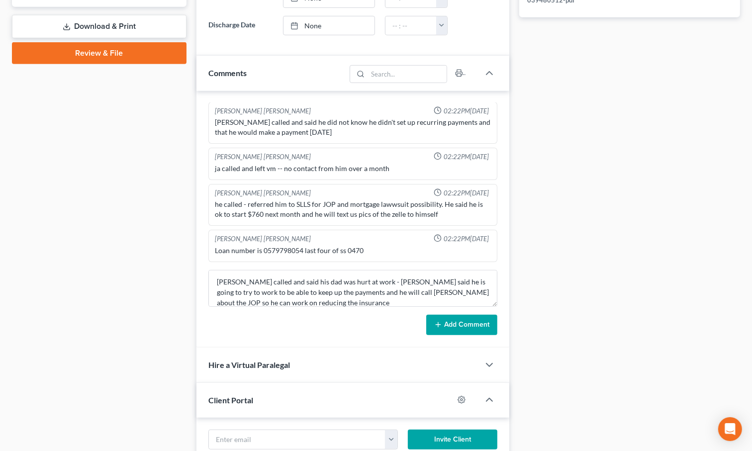
click at [469, 327] on button "Add Comment" at bounding box center [461, 325] width 71 height 21
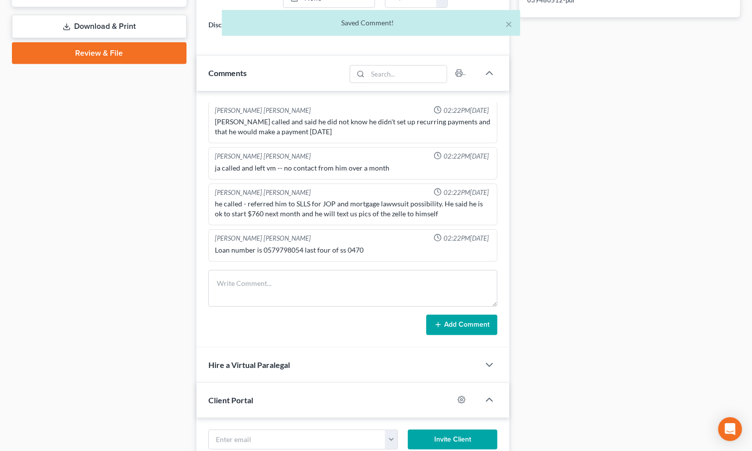
scroll to position [207, 0]
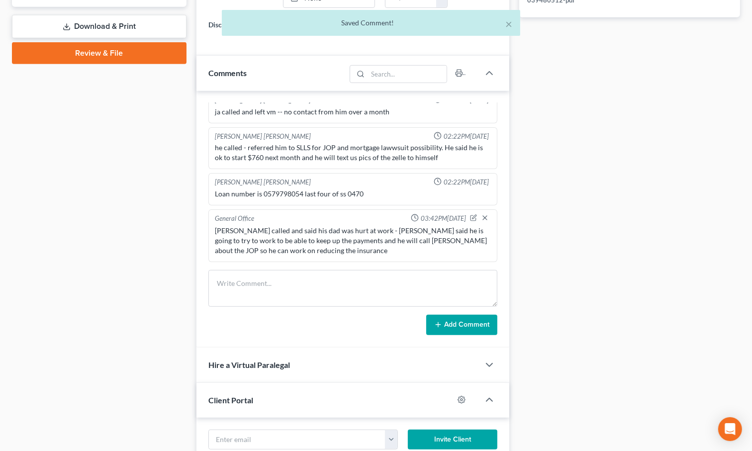
click at [628, 249] on div "Docs Tasks Events Timer 0% Completed Nothing here yet! Drivers license Social S…" at bounding box center [629, 198] width 231 height 1167
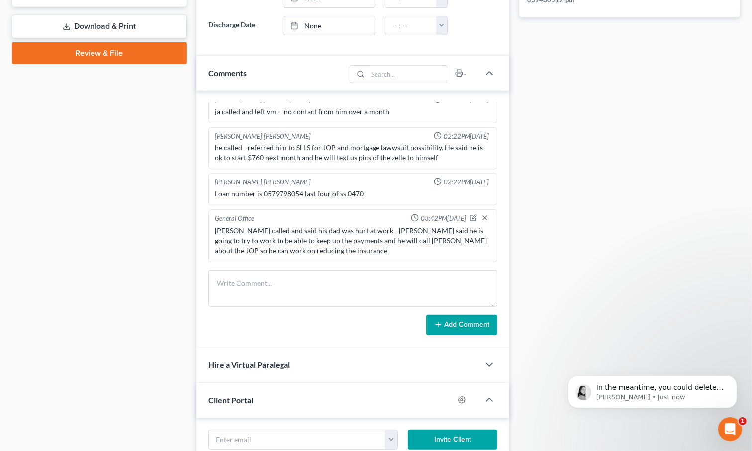
scroll to position [0, 0]
click at [627, 385] on p "In the meantime, you could delete the client's phone number from the case dashb…" at bounding box center [660, 387] width 128 height 10
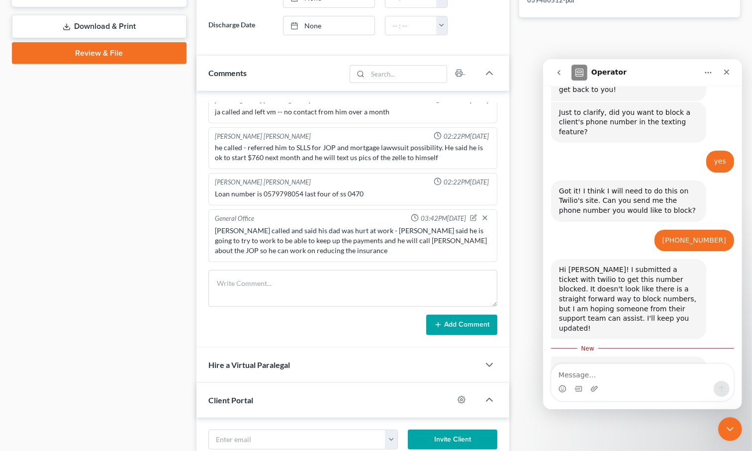
scroll to position [397, 0]
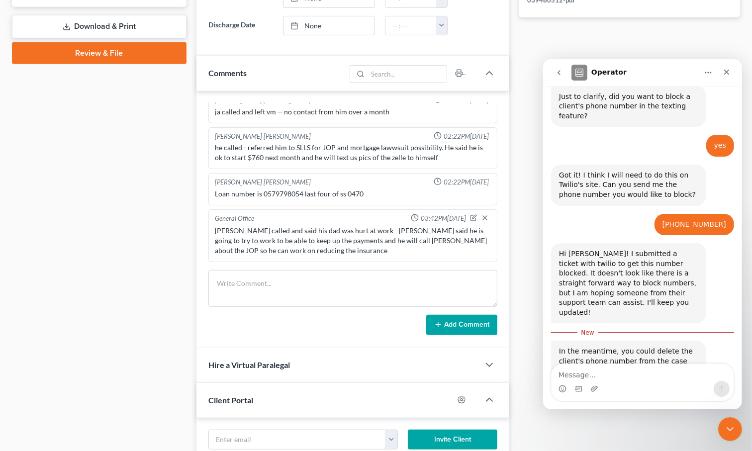
click at [661, 377] on textarea "Message…" at bounding box center [642, 371] width 182 height 17
type textarea "i dont want to lose the texts"
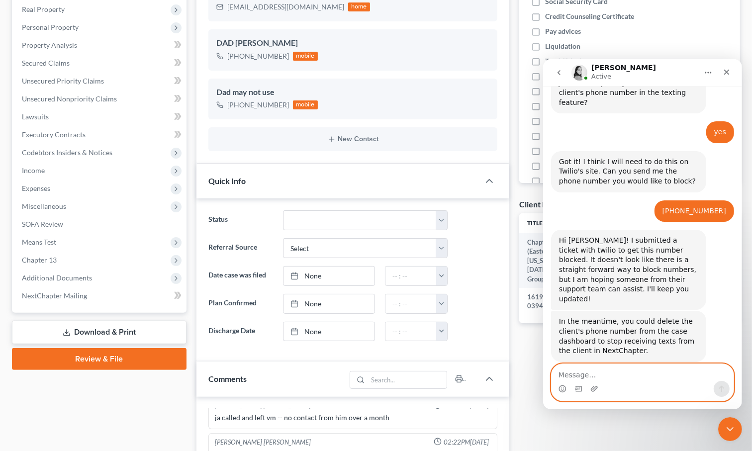
scroll to position [0, 0]
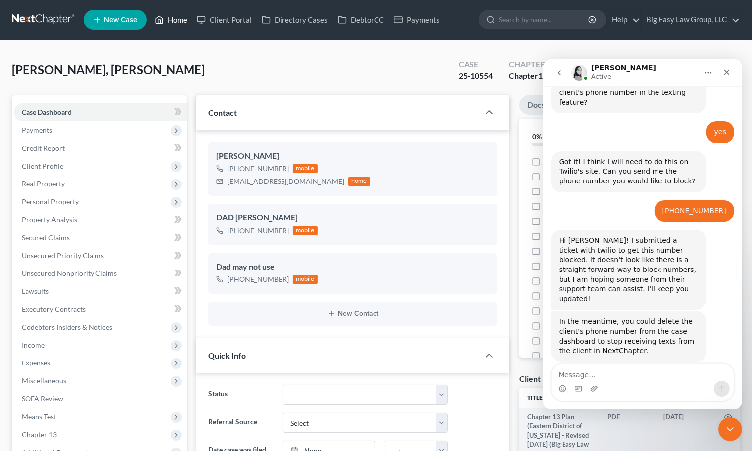
click at [174, 18] on link "Home" at bounding box center [171, 20] width 42 height 18
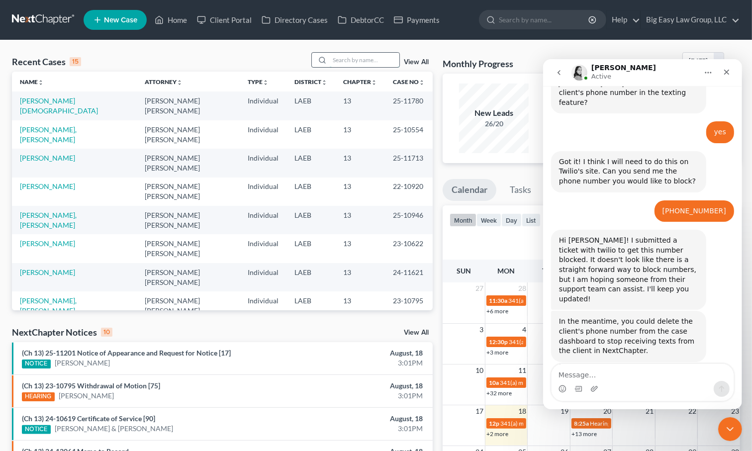
click at [378, 62] on input "search" at bounding box center [365, 60] width 70 height 14
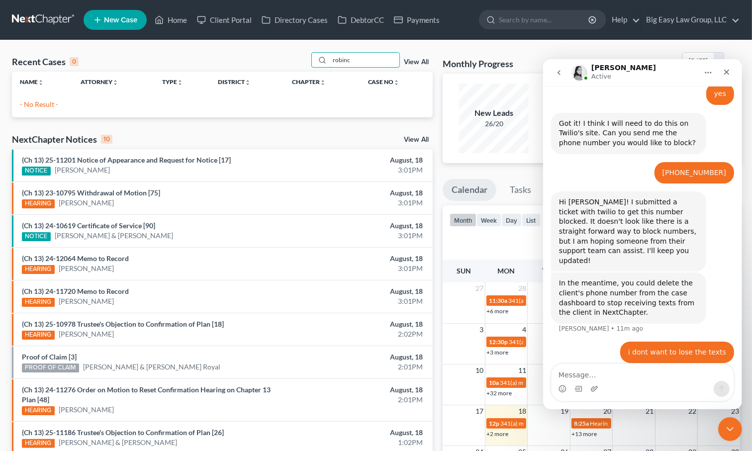
scroll to position [411, 0]
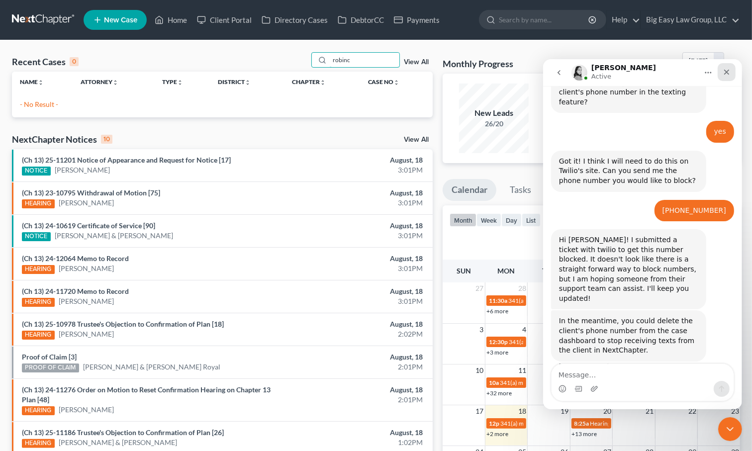
type input "robinc"
click at [728, 70] on icon "Close" at bounding box center [726, 72] width 8 height 8
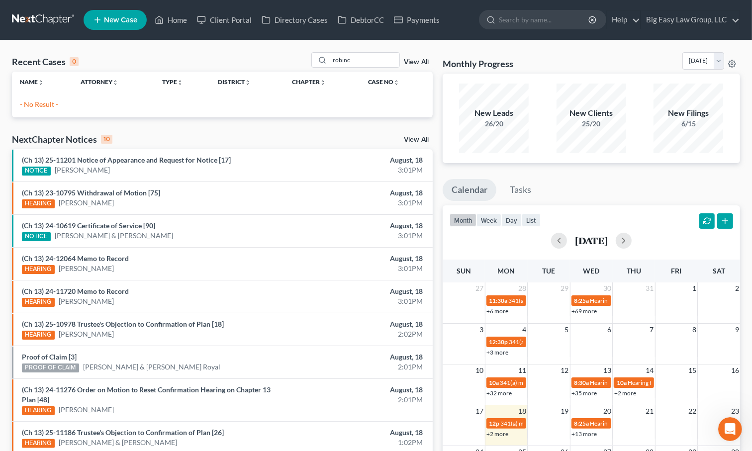
scroll to position [410, 0]
click at [361, 57] on input "robinc" at bounding box center [365, 60] width 70 height 14
drag, startPoint x: 367, startPoint y: 58, endPoint x: 267, endPoint y: 58, distance: 99.9
click at [272, 57] on div "Recent Cases 0 robinc View All" at bounding box center [222, 61] width 421 height 19
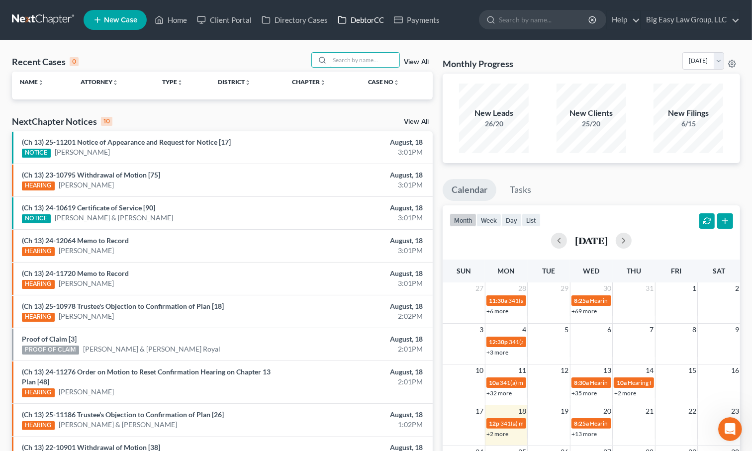
scroll to position [449, 0]
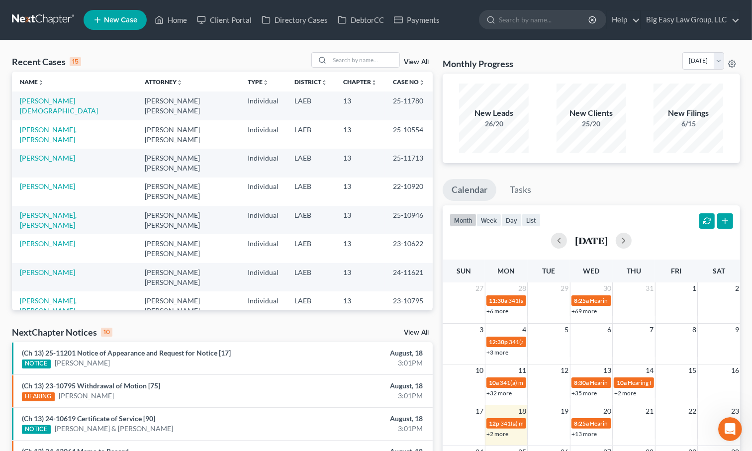
click at [179, 53] on div "Recent Cases 15 View All" at bounding box center [222, 61] width 421 height 19
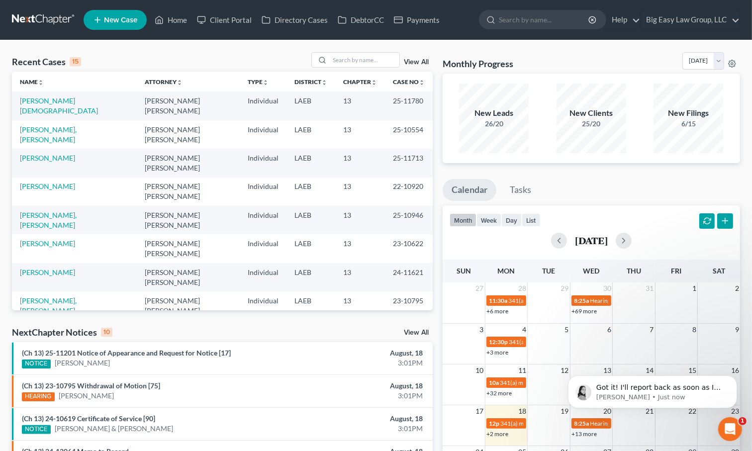
scroll to position [449, 0]
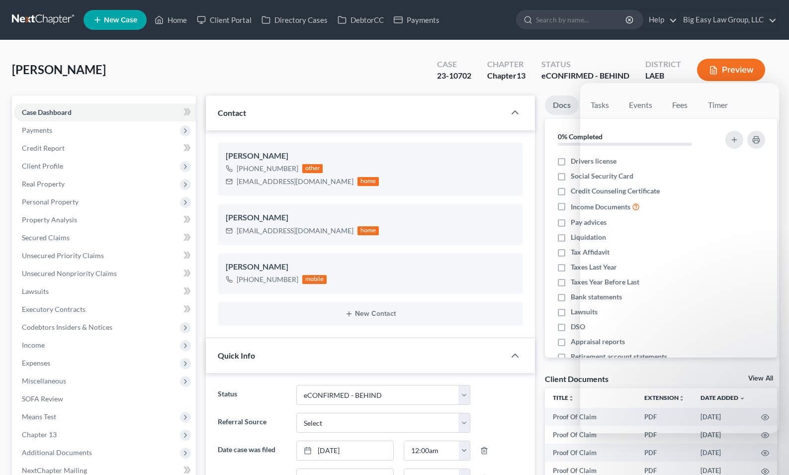
select select "14"
select select "0"
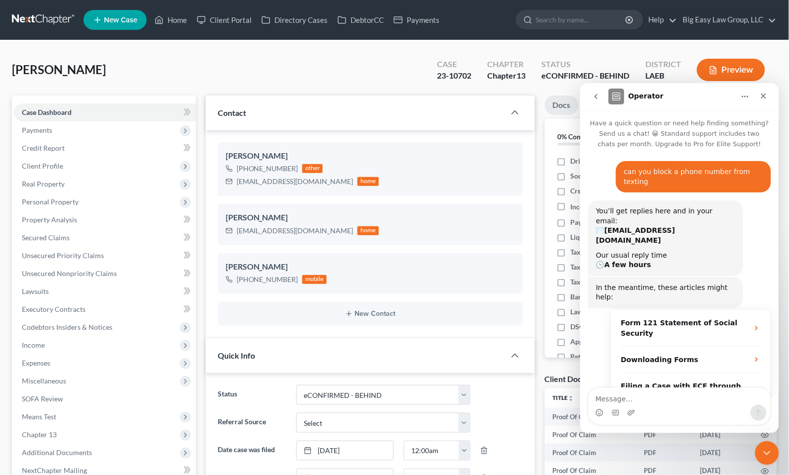
scroll to position [449, 0]
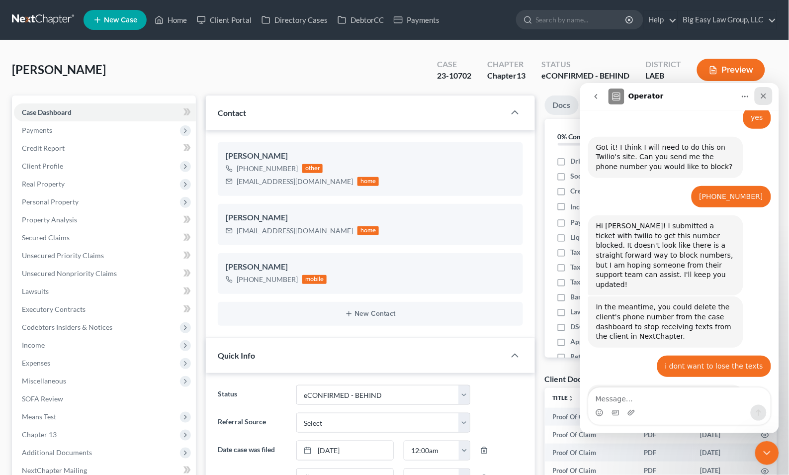
click at [764, 94] on icon "Close" at bounding box center [763, 95] width 5 height 5
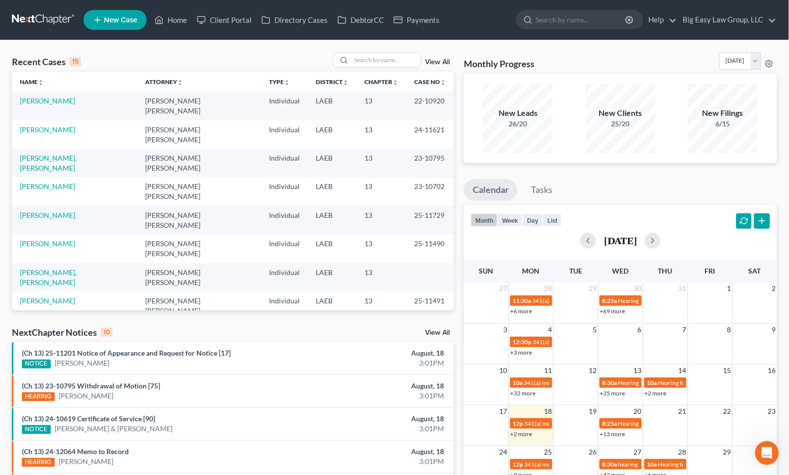
click at [197, 54] on div "Recent Cases 15 View All" at bounding box center [233, 61] width 442 height 19
click at [385, 58] on input "search" at bounding box center [386, 60] width 70 height 14
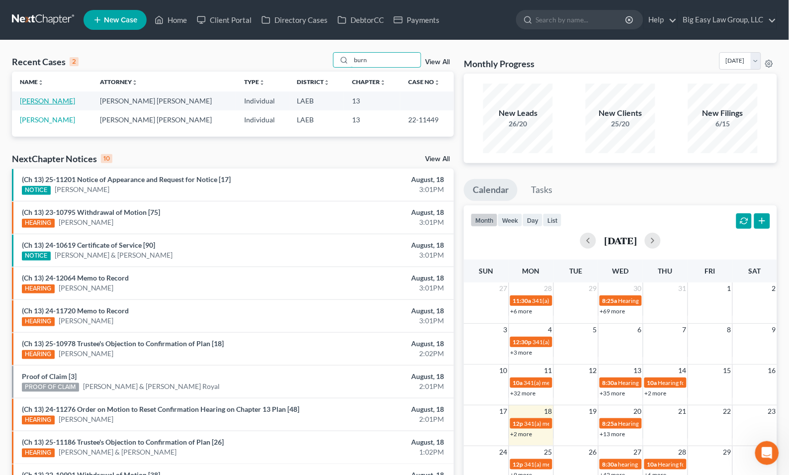
type input "burn"
click at [43, 99] on link "[PERSON_NAME]" at bounding box center [47, 100] width 55 height 8
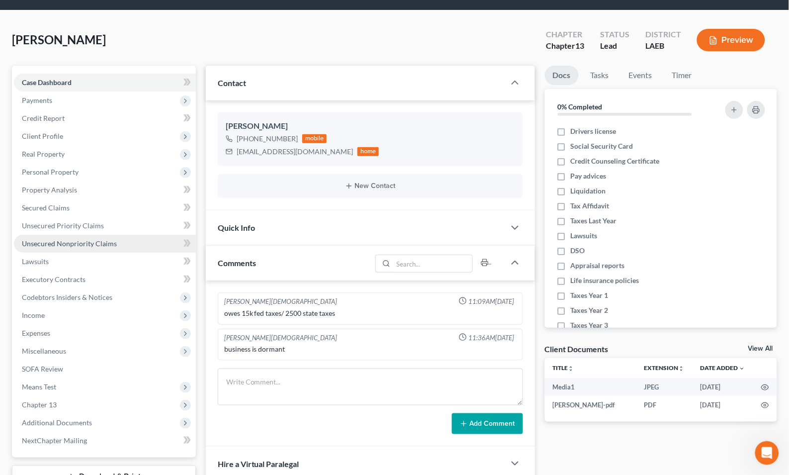
scroll to position [346, 0]
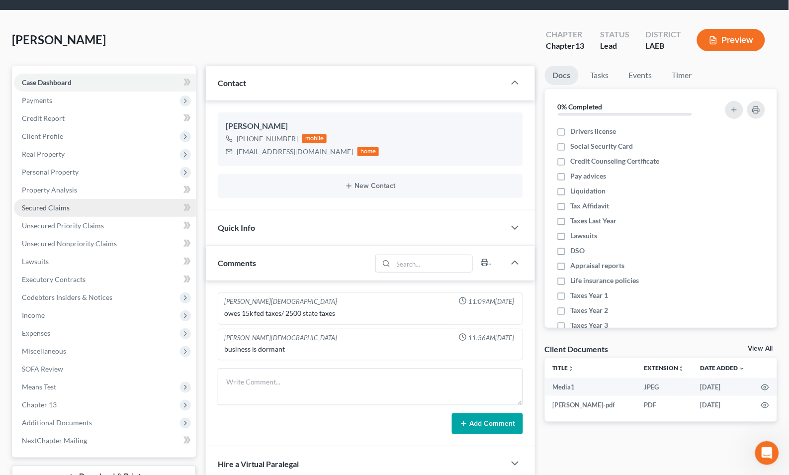
click at [83, 211] on link "Secured Claims" at bounding box center [105, 208] width 182 height 18
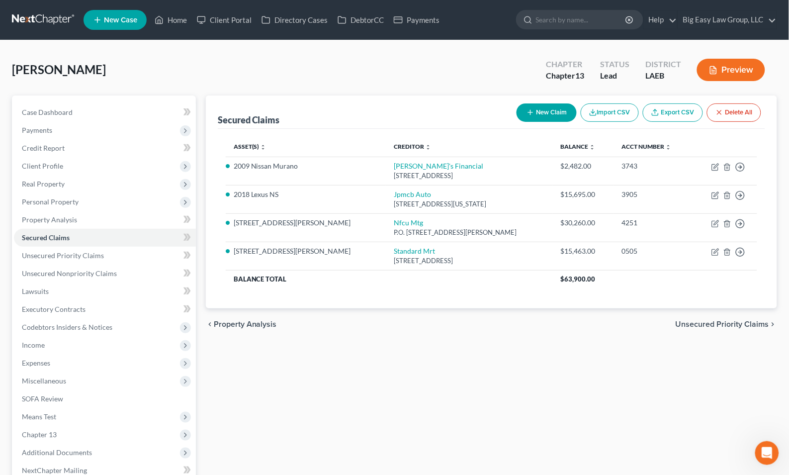
click at [534, 113] on button "New Claim" at bounding box center [547, 112] width 60 height 18
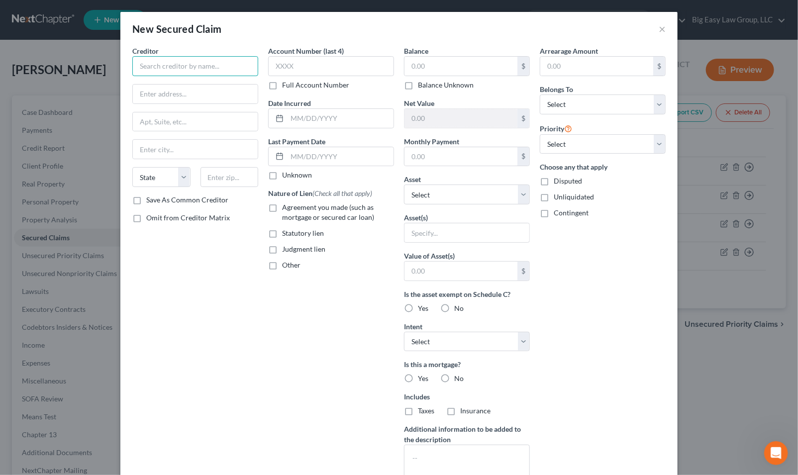
click at [179, 74] on input "text" at bounding box center [195, 66] width 126 height 20
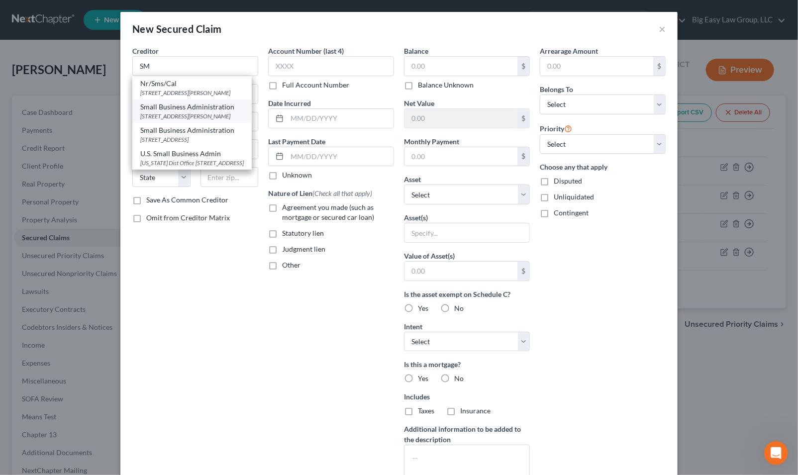
click at [195, 104] on div "Small Business Administration" at bounding box center [191, 107] width 103 height 10
type input "Small Business Administration"
type input "[STREET_ADDRESS][PERSON_NAME]"
type input "Santa [PERSON_NAME]"
select select "4"
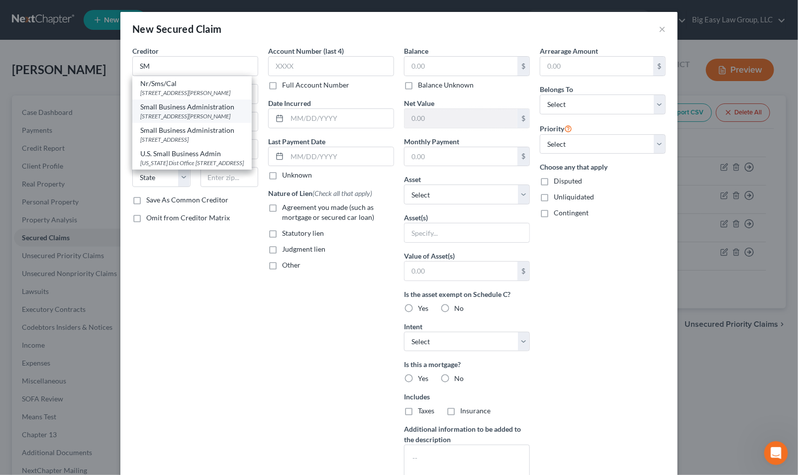
type input "92701"
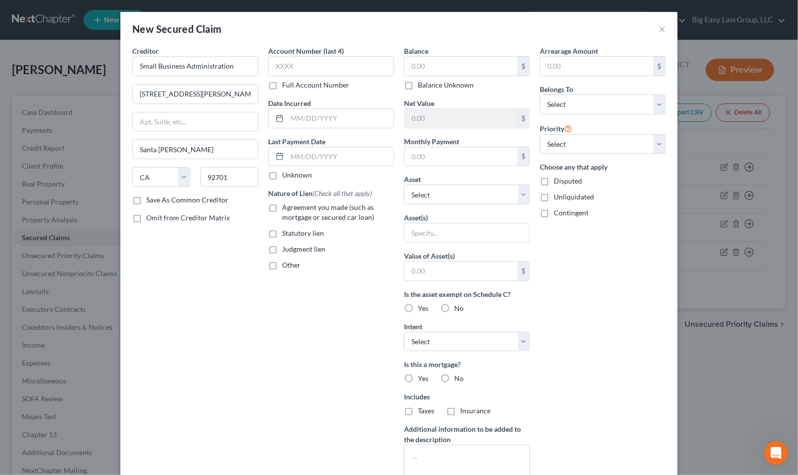
scroll to position [77, 0]
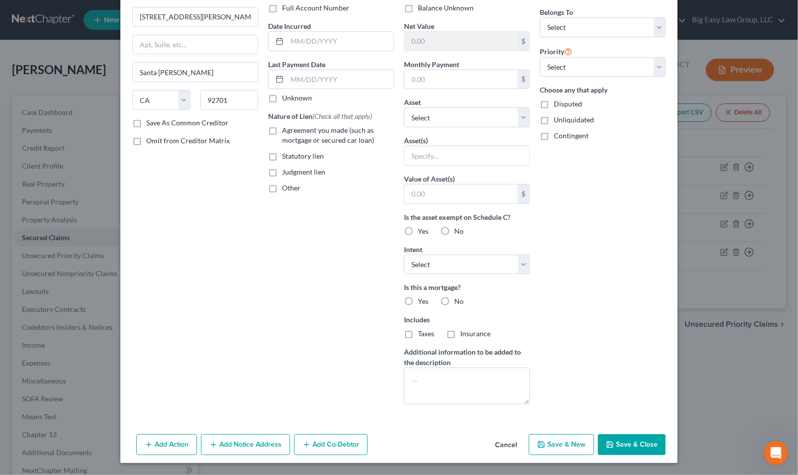
click at [268, 437] on button "Add Notice Address" at bounding box center [245, 444] width 89 height 21
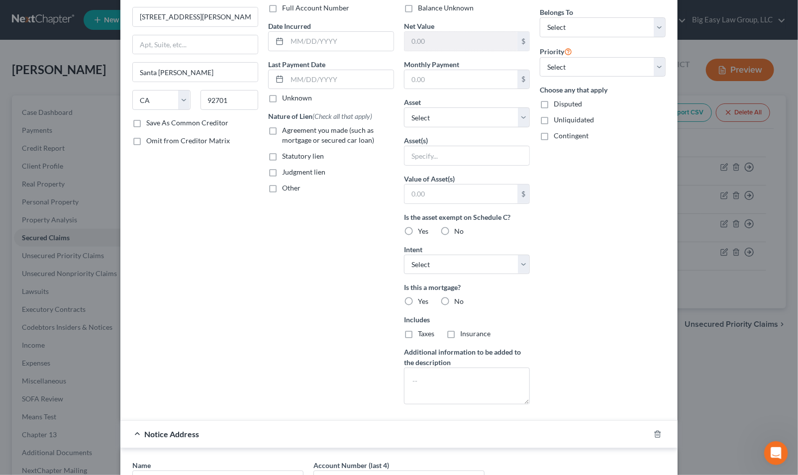
scroll to position [292, 0]
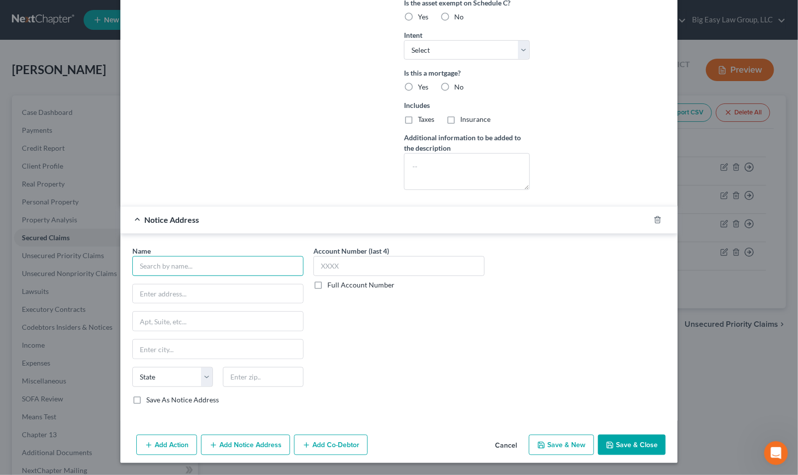
click at [184, 272] on input "text" at bounding box center [217, 266] width 171 height 20
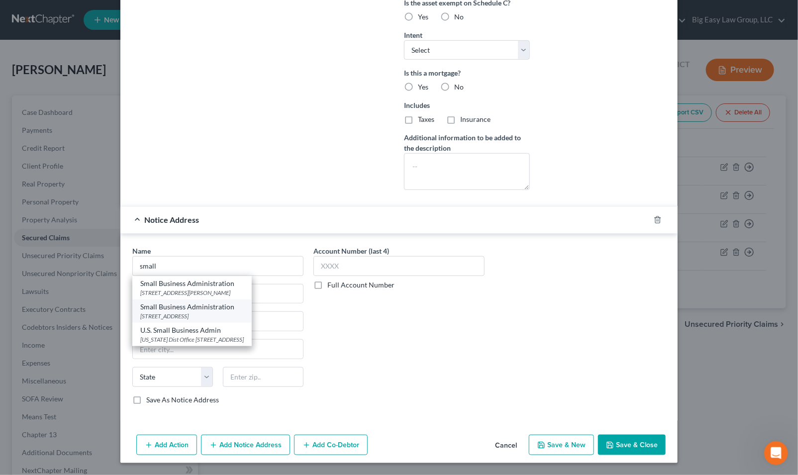
click at [190, 317] on div "[STREET_ADDRESS]" at bounding box center [191, 316] width 103 height 8
type input "Small Business Administration"
type input "[GEOGRAPHIC_DATA]"
type input "Suite 300"
type input "[GEOGRAPHIC_DATA]"
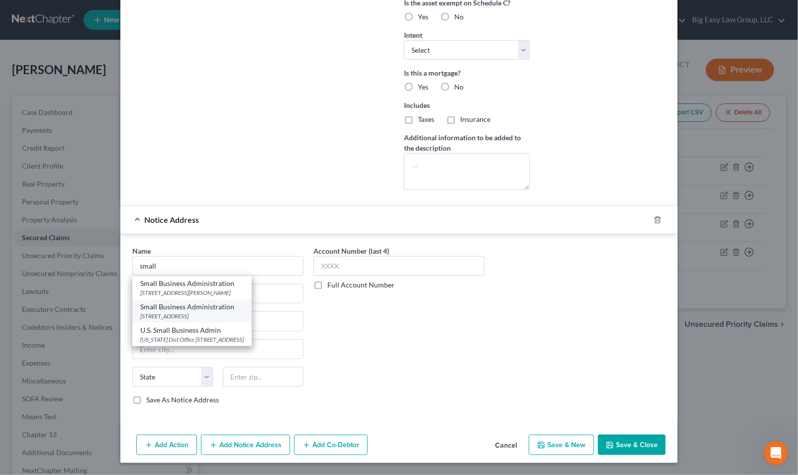
select select "45"
type input "79935"
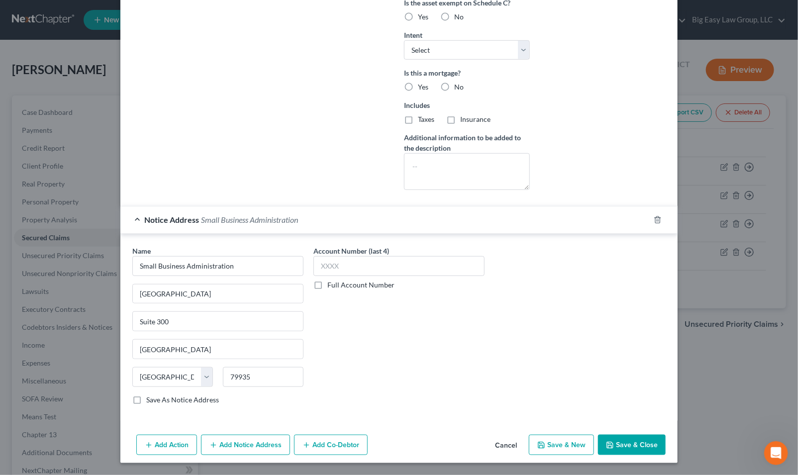
click at [569, 444] on button "Save & New" at bounding box center [561, 445] width 65 height 21
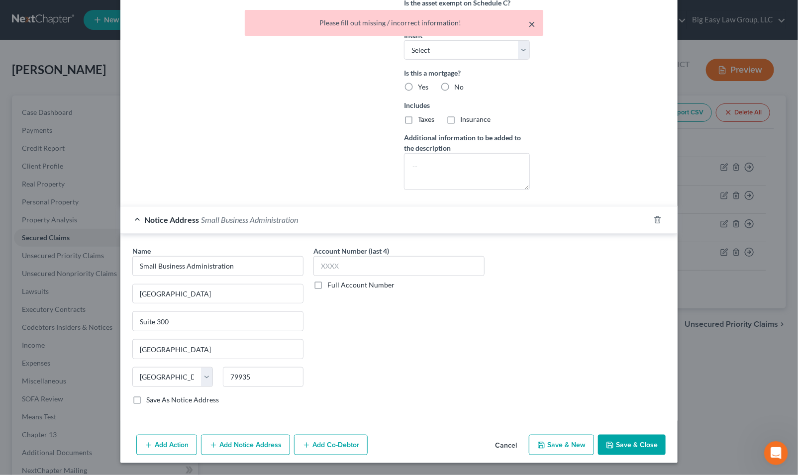
click at [535, 22] on button "×" at bounding box center [531, 24] width 7 height 12
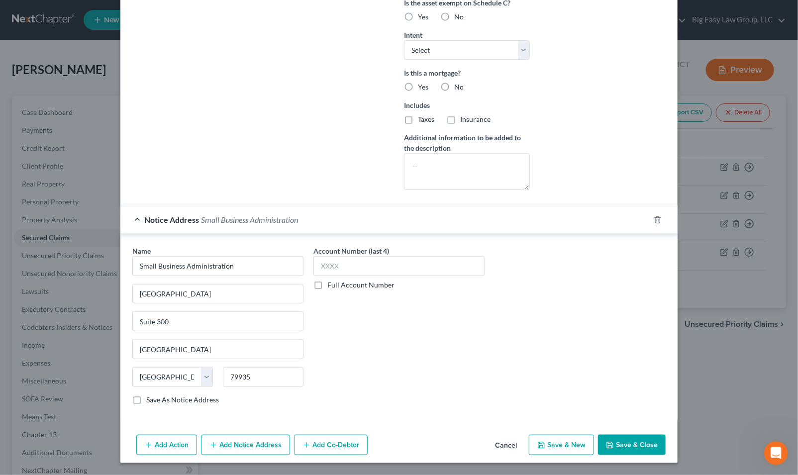
click at [253, 446] on button "Add Notice Address" at bounding box center [245, 445] width 89 height 21
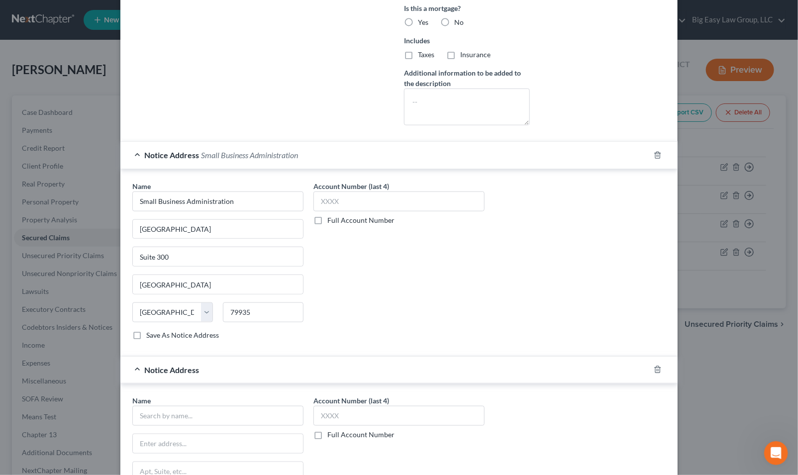
scroll to position [508, 0]
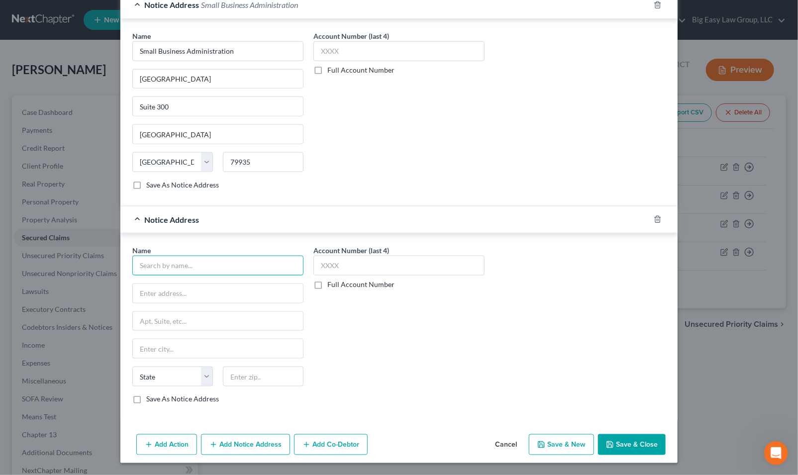
click at [191, 260] on input "text" at bounding box center [217, 266] width 171 height 20
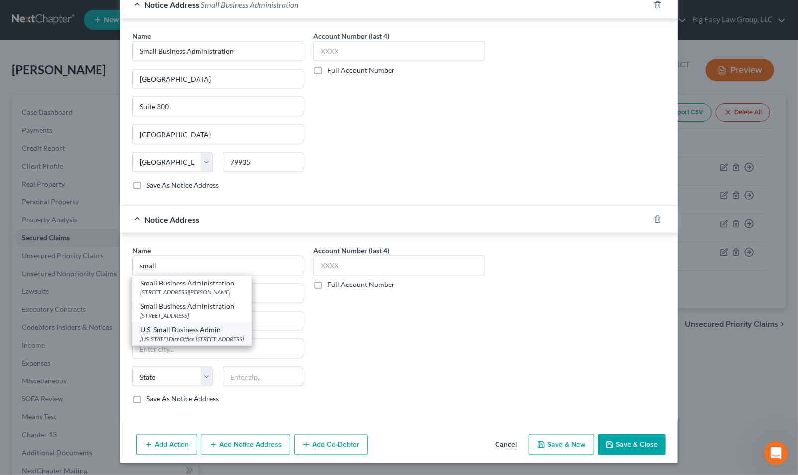
click at [206, 329] on div "U.S. Small Business Admin" at bounding box center [191, 330] width 103 height 10
type input "U.S. Small Business Admin"
type input "[US_STATE] Dist Office"
type input "[STREET_ADDRESS]"
type input "[GEOGRAPHIC_DATA]"
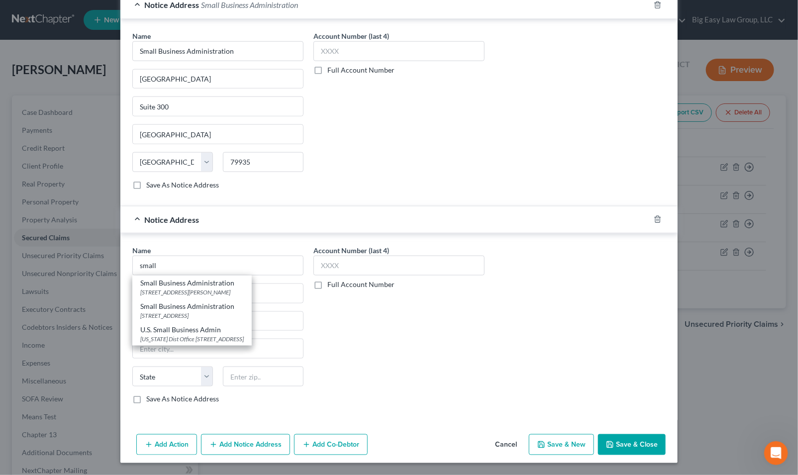
select select "19"
type input "70130"
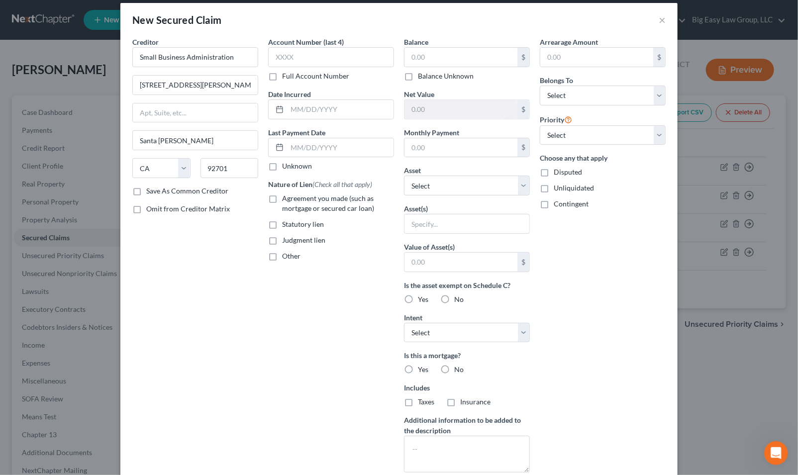
scroll to position [0, 0]
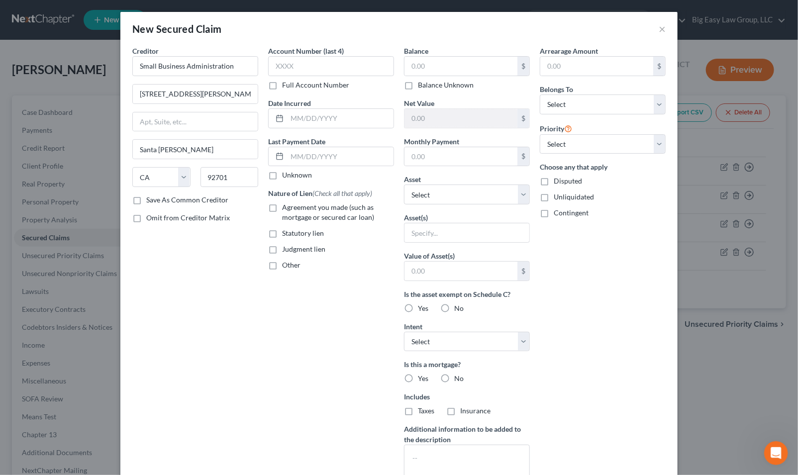
click at [282, 212] on label "Agreement you made (such as mortgage or secured car loan)" at bounding box center [338, 212] width 112 height 20
click at [286, 209] on input "Agreement you made (such as mortgage or secured car loan)" at bounding box center [289, 205] width 6 height 6
checkbox input "true"
click at [417, 66] on input "text" at bounding box center [460, 66] width 113 height 19
type input "30,000"
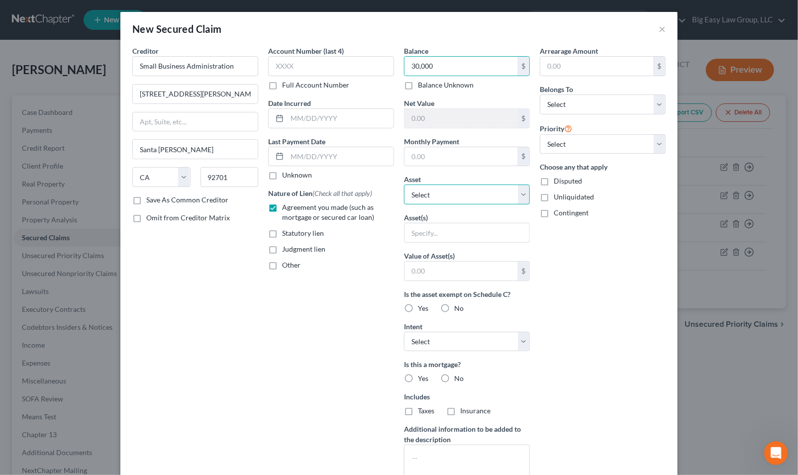
click at [481, 191] on select "Select Other Multiple Assets Pre-petition earned but unpaid wages, 75% exempt, …" at bounding box center [467, 194] width 126 height 20
select select "16"
click at [404, 184] on select "Select Other Multiple Assets Pre-petition earned but unpaid wages, 75% exempt, …" at bounding box center [467, 194] width 126 height 20
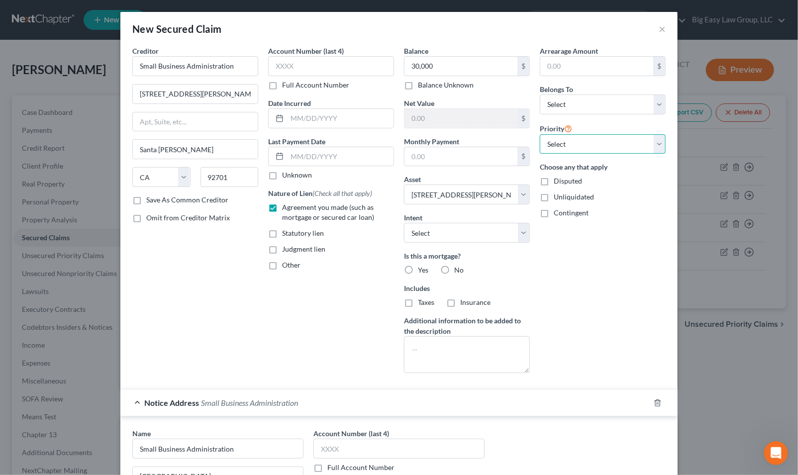
click at [562, 146] on select "Select 1st 2nd 3rd 4th 5th 6th 7th 8th 9th 10th 11th 12th 13th 14th 15th 16th 1…" at bounding box center [602, 144] width 126 height 20
select select "2"
click at [539, 134] on select "Select 1st 2nd 3rd 4th 5th 6th 7th 8th 9th 10th 11th 12th 13th 14th 15th 16th 1…" at bounding box center [602, 144] width 126 height 20
click at [428, 233] on select "Select Surrender Redeem Reaffirm Avoid Other" at bounding box center [467, 233] width 126 height 20
click at [418, 265] on label "Yes" at bounding box center [423, 270] width 10 height 10
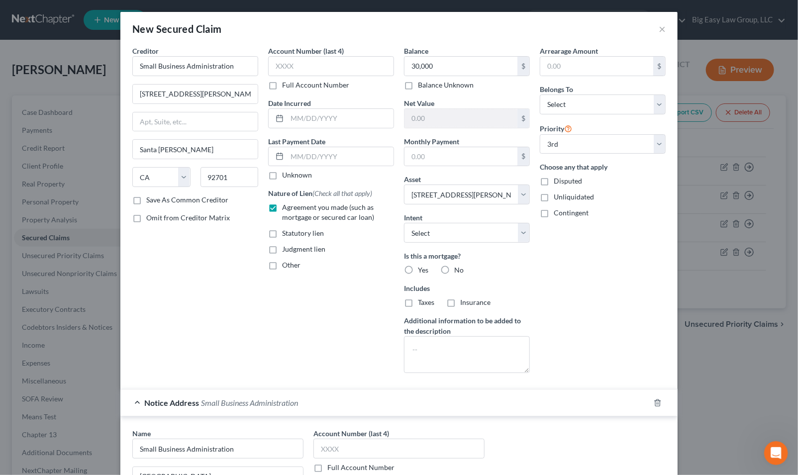
click at [422, 265] on input "Yes" at bounding box center [425, 268] width 6 height 6
radio input "true"
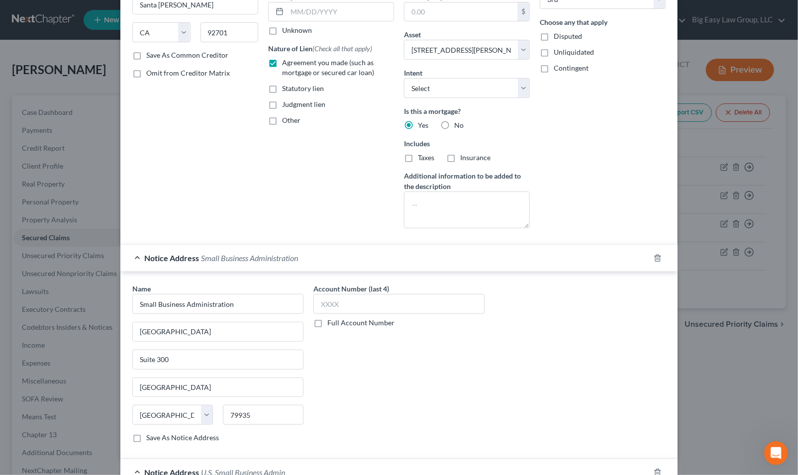
scroll to position [399, 0]
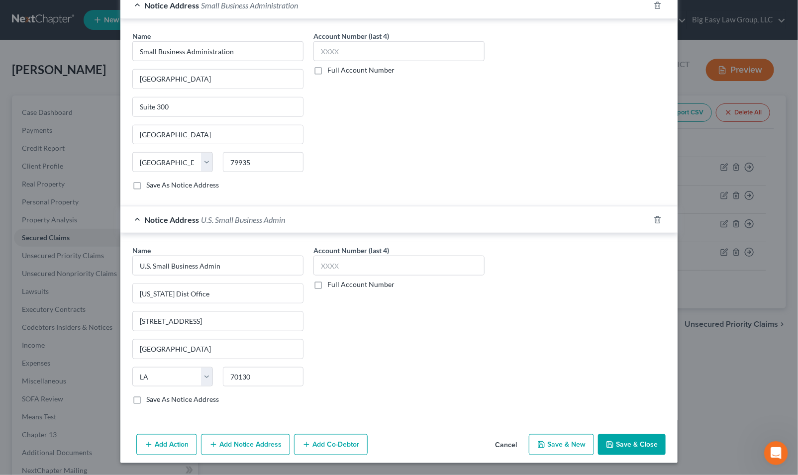
drag, startPoint x: 620, startPoint y: 444, endPoint x: 625, endPoint y: 432, distance: 12.5
click at [620, 444] on button "Save & Close" at bounding box center [632, 444] width 68 height 21
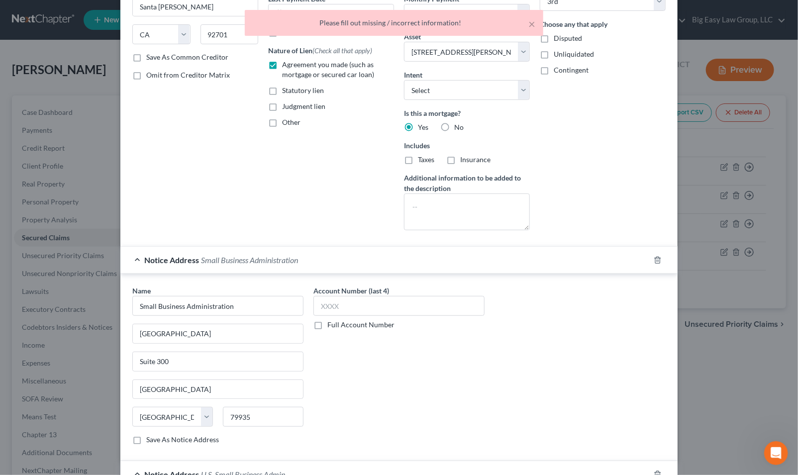
scroll to position [0, 0]
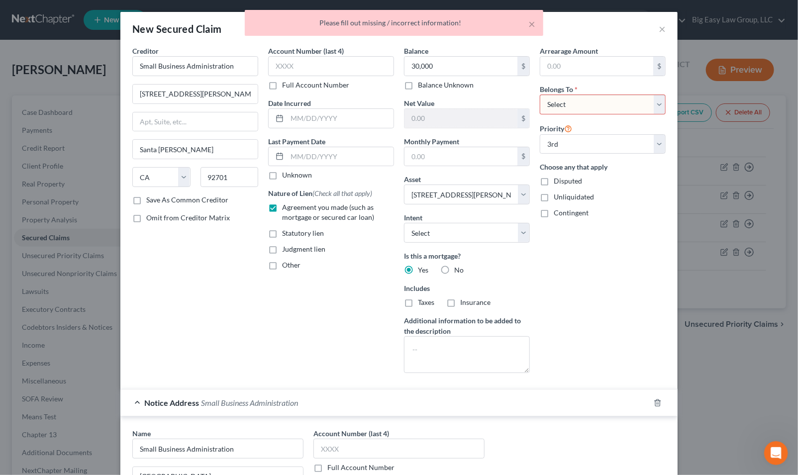
click at [567, 109] on select "Select Debtor 1 Only Debtor 2 Only Debtor 1 And Debtor 2 Only At Least One Of T…" at bounding box center [602, 104] width 126 height 20
select select "0"
click at [539, 94] on select "Select Debtor 1 Only Debtor 2 Only Debtor 1 And Debtor 2 Only At Least One Of T…" at bounding box center [602, 104] width 126 height 20
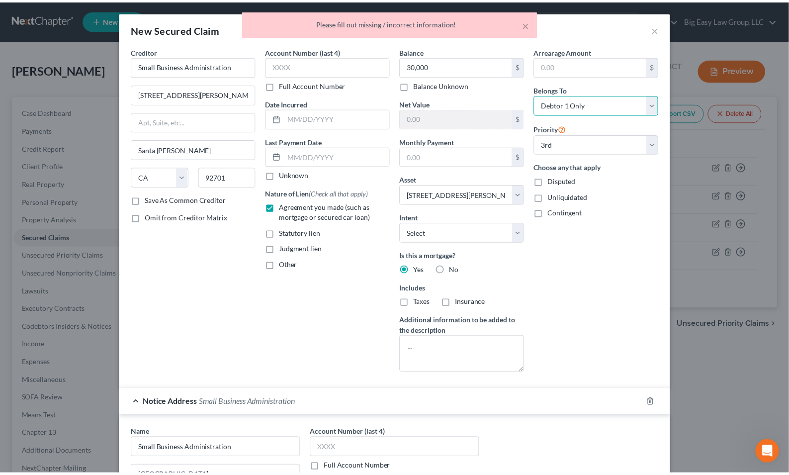
scroll to position [399, 0]
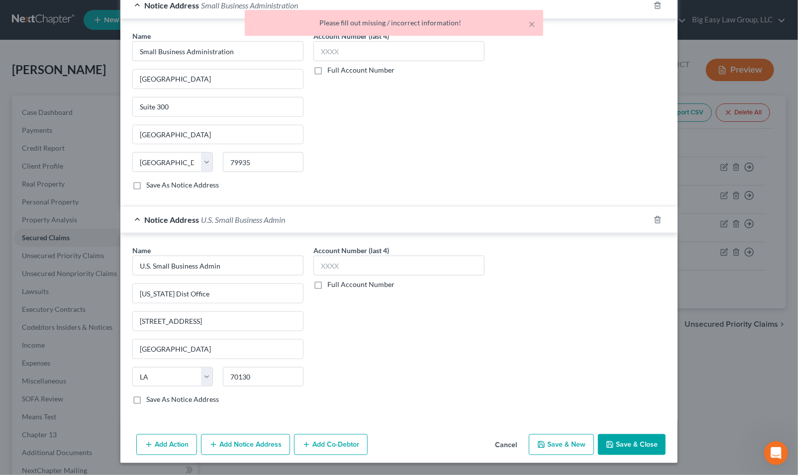
click at [635, 449] on button "Save & Close" at bounding box center [632, 444] width 68 height 21
select select
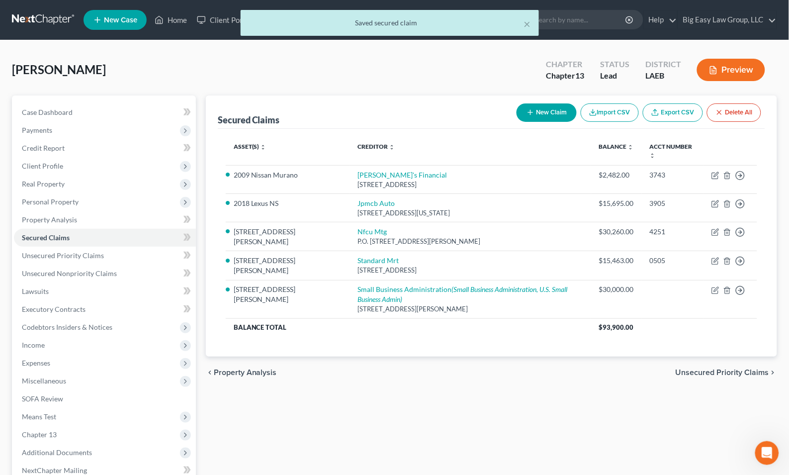
click at [175, 20] on div "Home New Case Client Portal Directory Cases DebtorCC Payments Big Easy Law Grou…" at bounding box center [394, 291] width 789 height 582
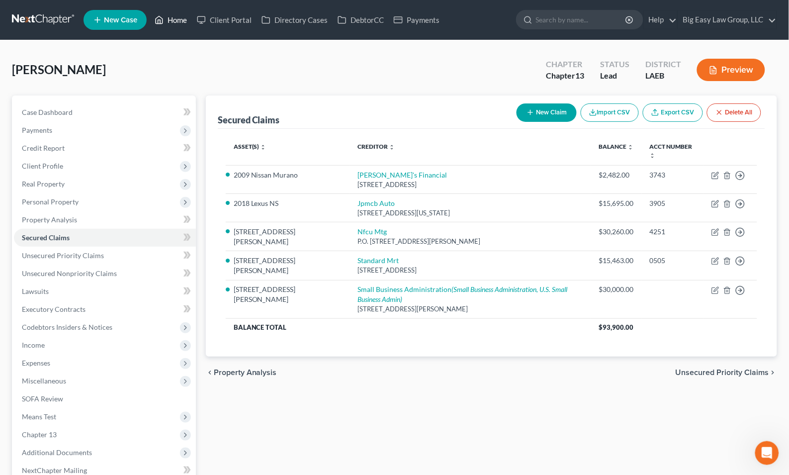
click at [166, 17] on link "Home" at bounding box center [171, 20] width 42 height 18
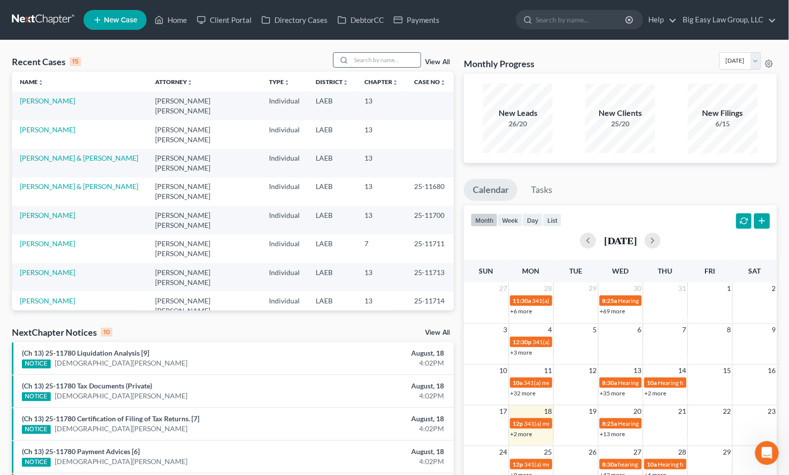
click at [387, 53] on input "search" at bounding box center [386, 60] width 70 height 14
type input "krautter"
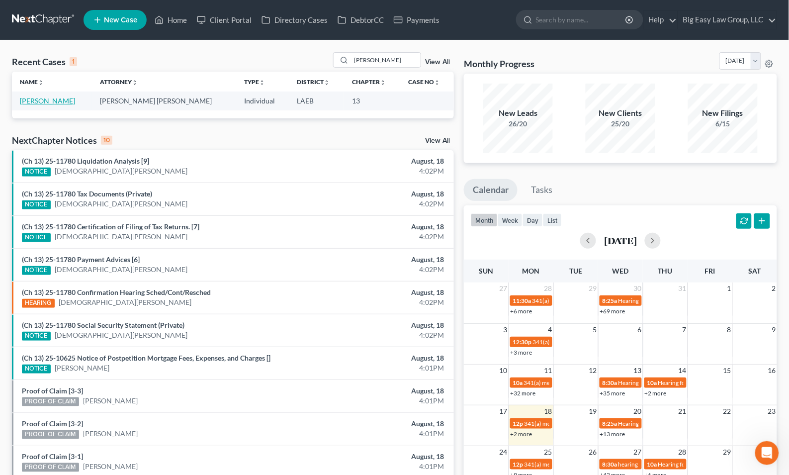
click at [68, 99] on link "[PERSON_NAME]" at bounding box center [47, 100] width 55 height 8
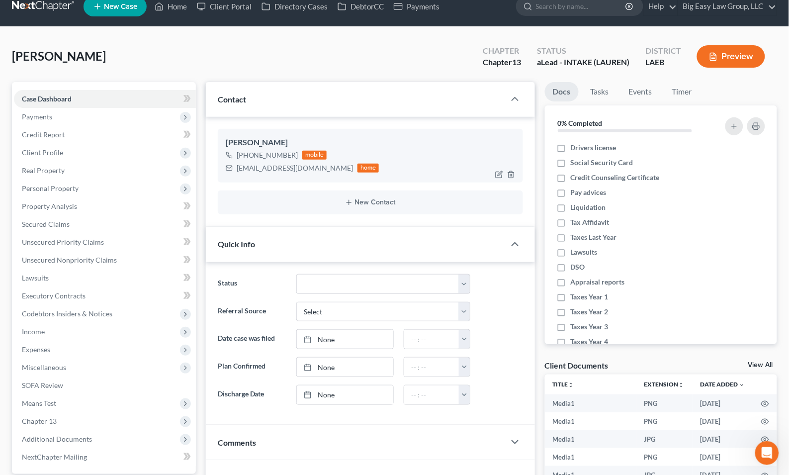
scroll to position [15, 0]
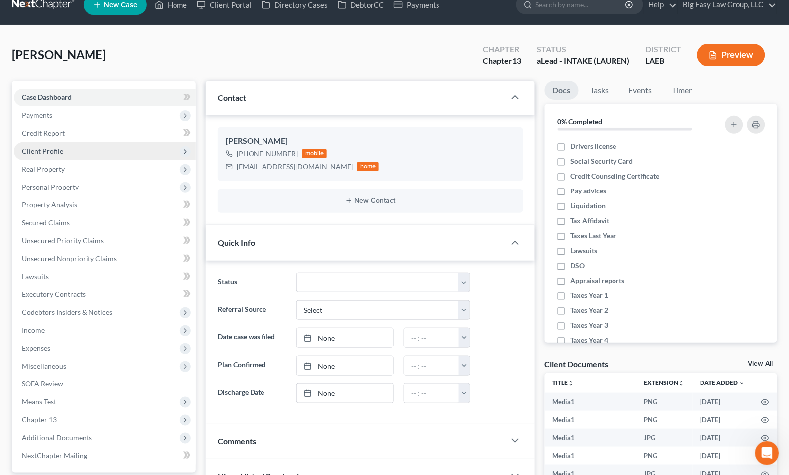
click at [123, 143] on span "Client Profile" at bounding box center [105, 151] width 182 height 18
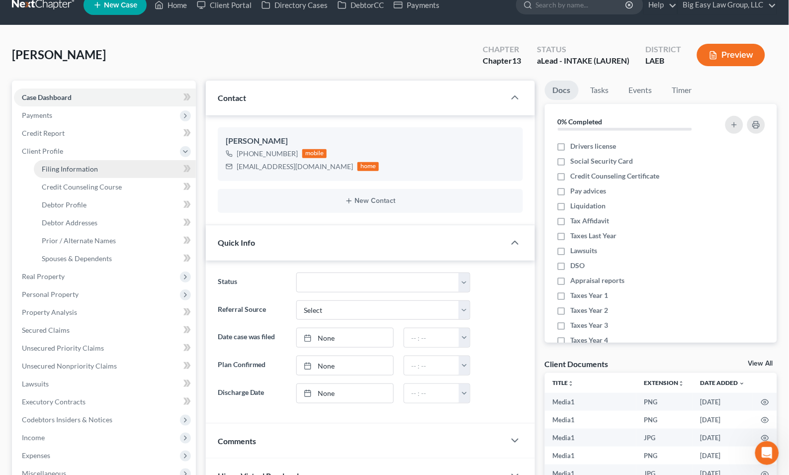
click at [131, 165] on link "Filing Information" at bounding box center [115, 169] width 162 height 18
select select "1"
select select "0"
select select "3"
select select "34"
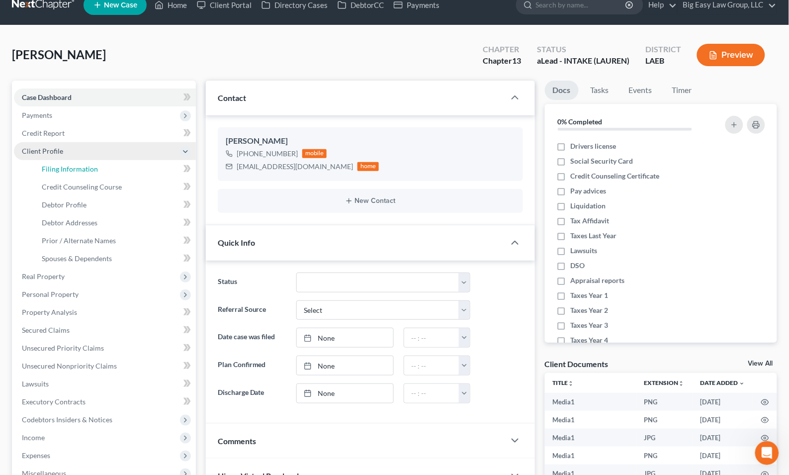
select select "0"
select select "19"
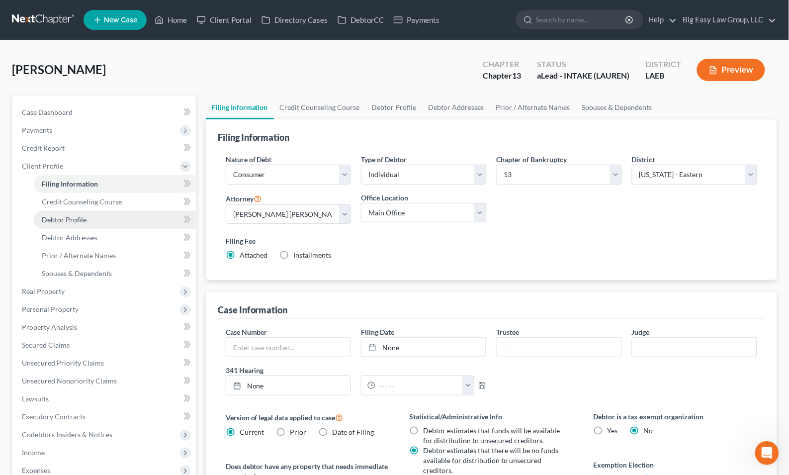
click at [95, 219] on link "Debtor Profile" at bounding box center [115, 220] width 162 height 18
select select "0"
select select "2"
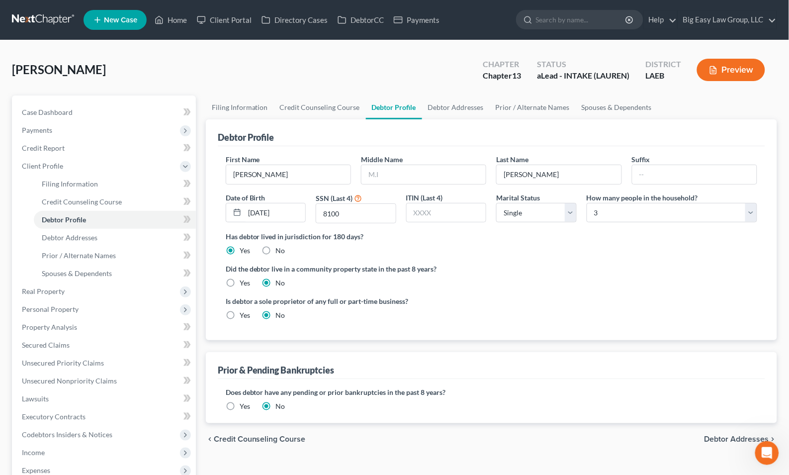
drag, startPoint x: 236, startPoint y: 404, endPoint x: 297, endPoint y: 365, distance: 72.3
click at [240, 405] on label "Yes" at bounding box center [245, 406] width 10 height 10
click at [244, 405] on input "Yes" at bounding box center [247, 404] width 6 height 6
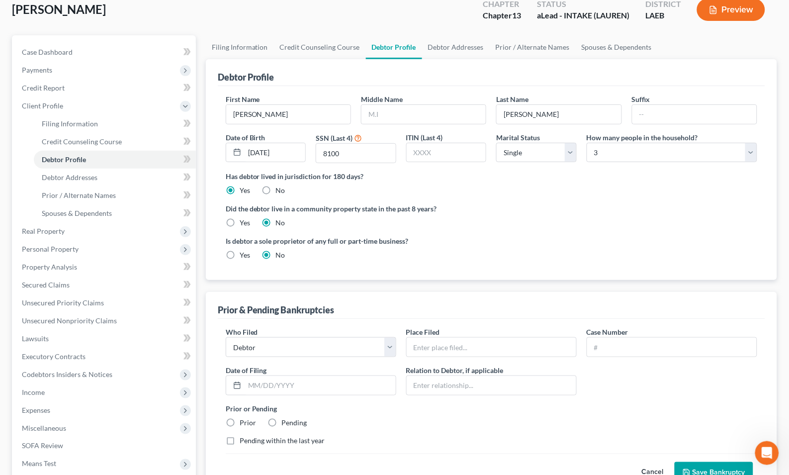
scroll to position [82, 0]
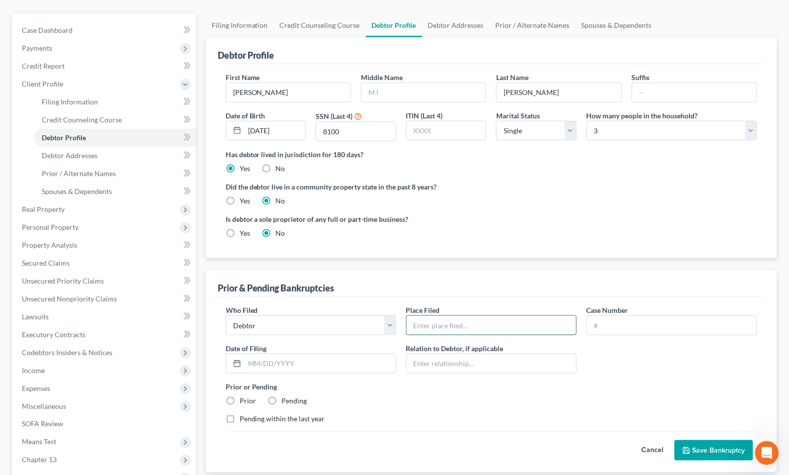
click at [439, 326] on input "text" at bounding box center [492, 325] width 170 height 19
type input "Eastern District of LA"
click at [612, 326] on input "text" at bounding box center [672, 325] width 170 height 19
type input "17-12187"
click at [339, 356] on input "text" at bounding box center [320, 363] width 151 height 19
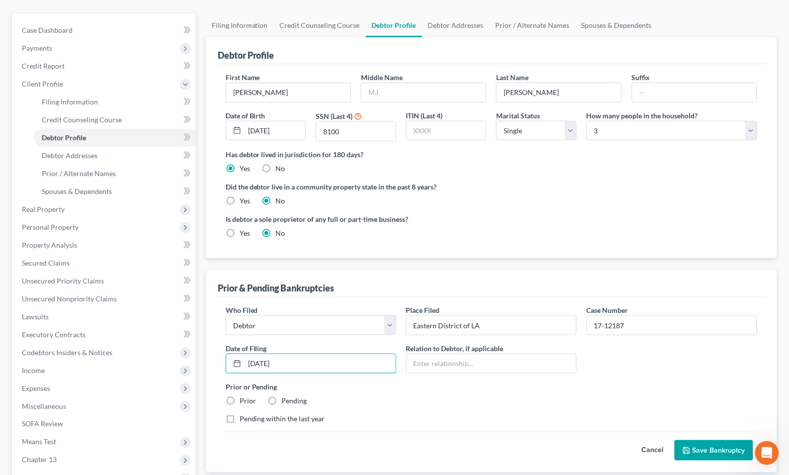
type input "08/17/2017"
click at [245, 400] on label "Prior" at bounding box center [248, 401] width 16 height 10
click at [245, 400] on input "Prior" at bounding box center [247, 399] width 6 height 6
radio input "true"
click at [694, 450] on button "Save Bankruptcy" at bounding box center [714, 450] width 79 height 21
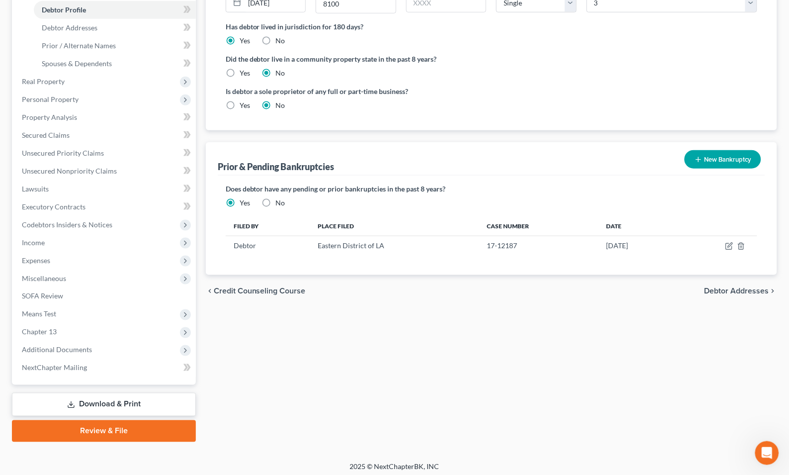
scroll to position [213, 0]
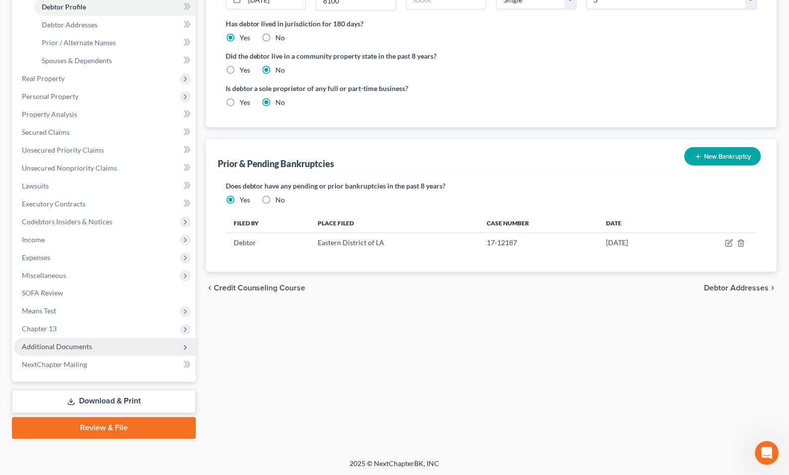
drag, startPoint x: 78, startPoint y: 344, endPoint x: 91, endPoint y: 353, distance: 16.1
click at [79, 344] on span "Additional Documents" at bounding box center [57, 347] width 70 height 8
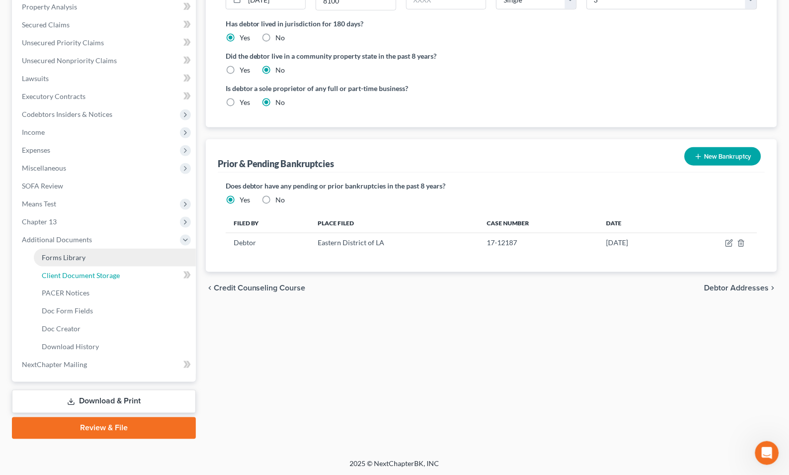
drag, startPoint x: 95, startPoint y: 277, endPoint x: 157, endPoint y: 260, distance: 63.5
click at [96, 277] on span "Client Document Storage" at bounding box center [81, 275] width 78 height 8
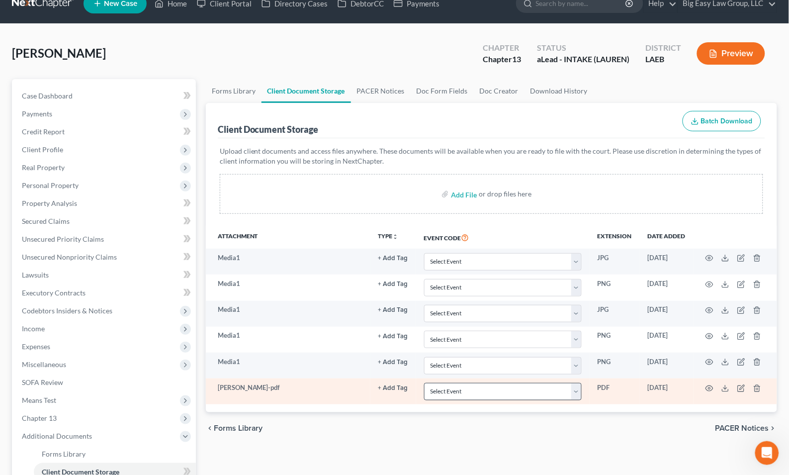
scroll to position [190, 0]
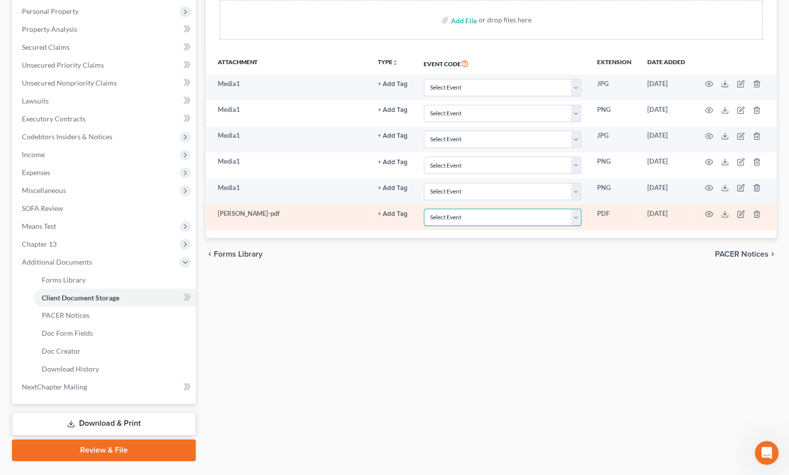
click at [538, 212] on select "Select Event Certificate of Credit Counseling Db (PF) Certificate of Credit Cou…" at bounding box center [503, 217] width 158 height 17
select select "0"
click at [424, 209] on select "Select Event Certificate of Credit Counseling Db (PF) Certificate of Credit Cou…" at bounding box center [503, 217] width 158 height 17
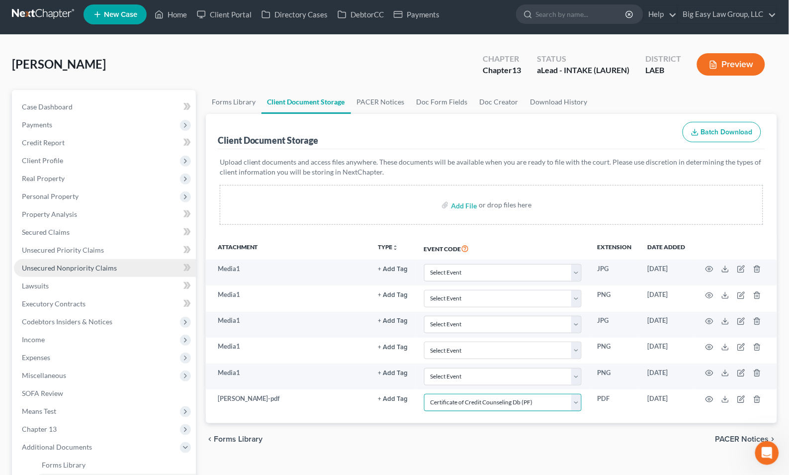
scroll to position [0, 0]
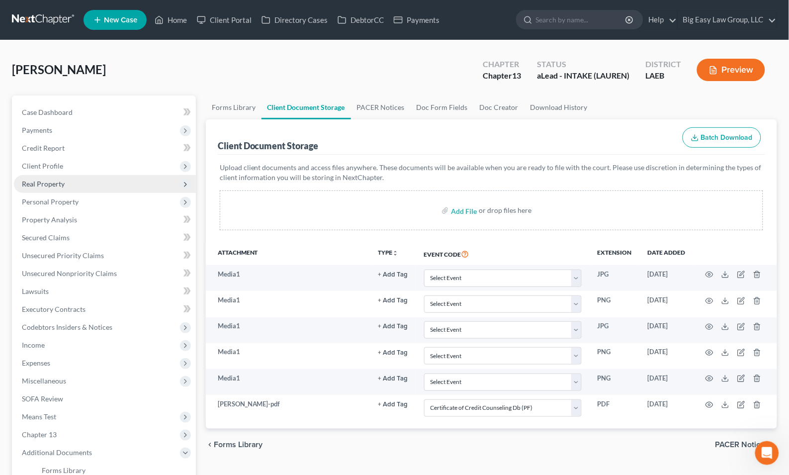
click at [107, 180] on span "Real Property" at bounding box center [105, 184] width 182 height 18
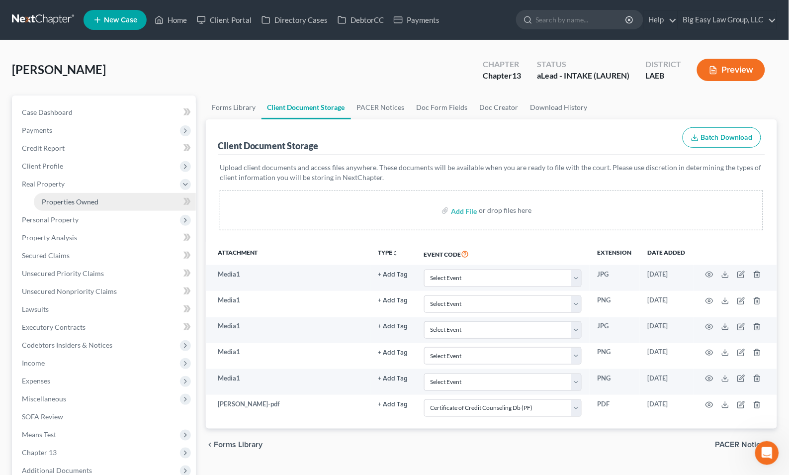
click at [114, 198] on link "Properties Owned" at bounding box center [115, 202] width 162 height 18
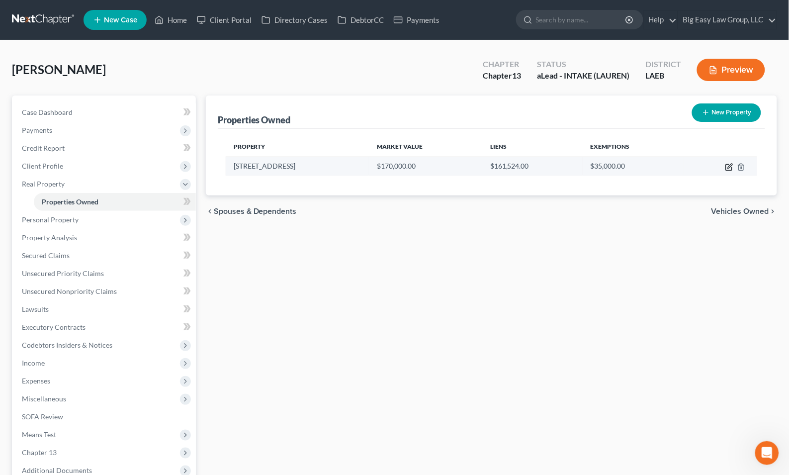
click at [730, 163] on icon "button" at bounding box center [729, 167] width 8 height 8
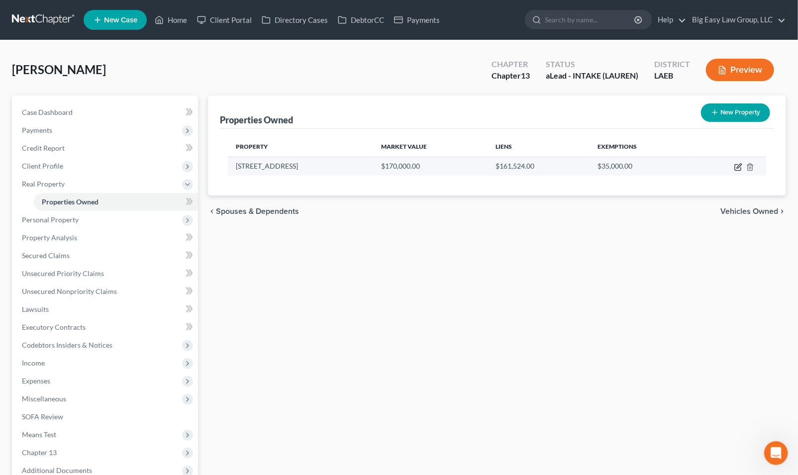
select select "19"
select select "35"
select select "0"
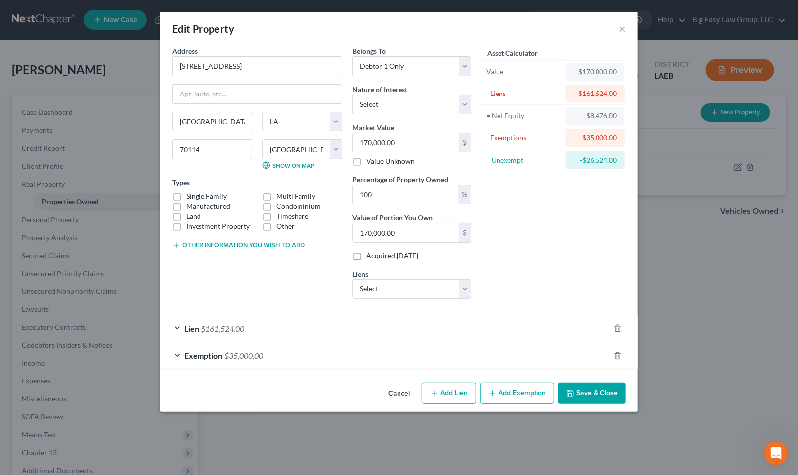
click at [186, 201] on label "Manufactured" at bounding box center [208, 206] width 44 height 10
click at [190, 201] on input "Manufactured" at bounding box center [193, 204] width 6 height 6
checkbox input "true"
click at [186, 211] on label "Land" at bounding box center [193, 216] width 15 height 10
click at [190, 211] on input "Land" at bounding box center [193, 214] width 6 height 6
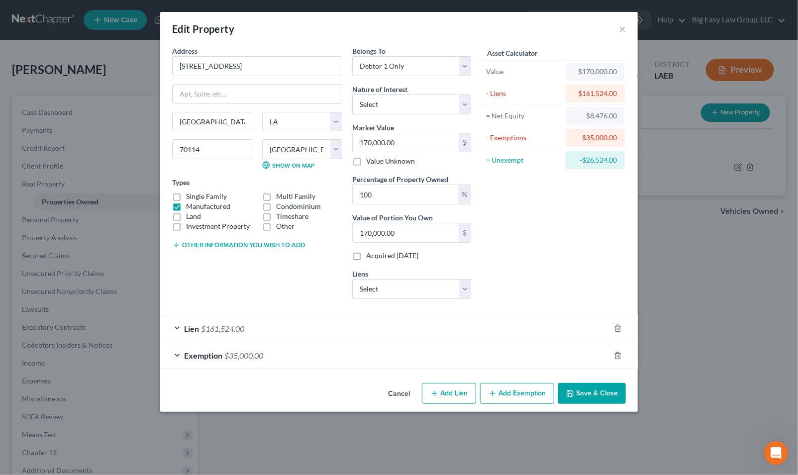
checkbox input "true"
drag, startPoint x: 177, startPoint y: 197, endPoint x: 177, endPoint y: 204, distance: 7.0
click at [186, 197] on label "Single Family" at bounding box center [206, 196] width 41 height 10
click at [190, 197] on input "Single Family" at bounding box center [193, 194] width 6 height 6
checkbox input "true"
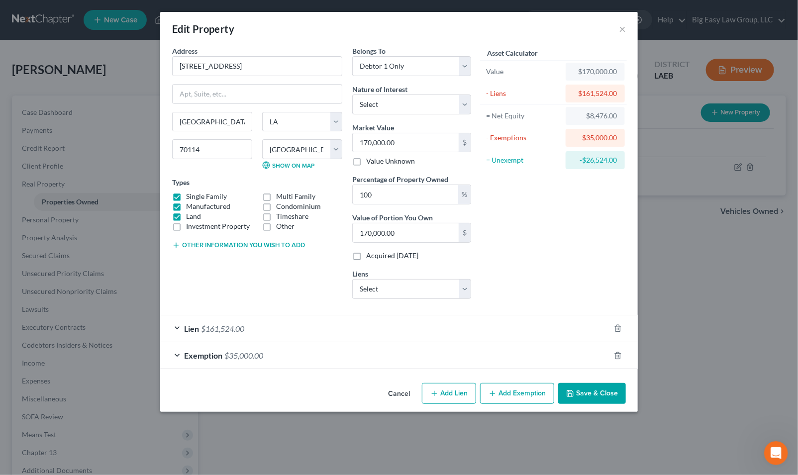
click at [186, 211] on label "Land" at bounding box center [193, 216] width 15 height 10
click at [190, 211] on input "Land" at bounding box center [193, 214] width 6 height 6
click at [186, 216] on label "Land" at bounding box center [193, 216] width 15 height 10
click at [190, 216] on input "Land" at bounding box center [193, 214] width 6 height 6
drag, startPoint x: 177, startPoint y: 207, endPoint x: 177, endPoint y: 215, distance: 7.5
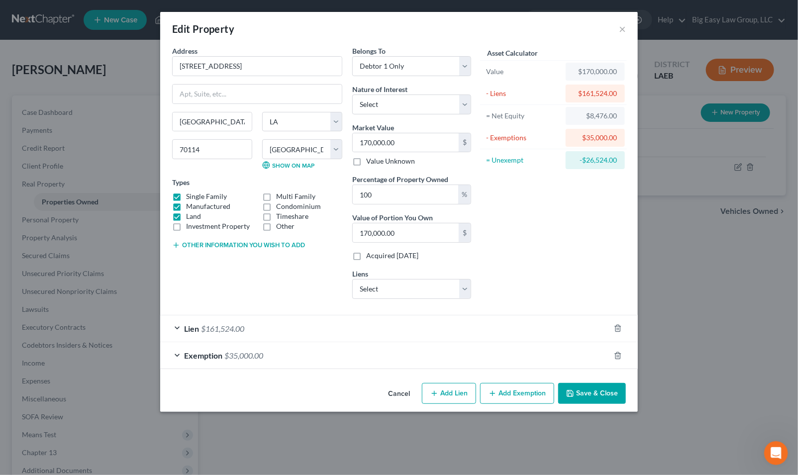
click at [177, 209] on div "Single Family Multi Family Manufactured Condominium Land Timeshare Investment P…" at bounding box center [257, 211] width 180 height 40
click at [186, 215] on label "Land" at bounding box center [193, 216] width 15 height 10
click at [190, 215] on input "Land" at bounding box center [193, 214] width 6 height 6
checkbox input "false"
click at [186, 205] on label "Manufactured" at bounding box center [208, 206] width 44 height 10
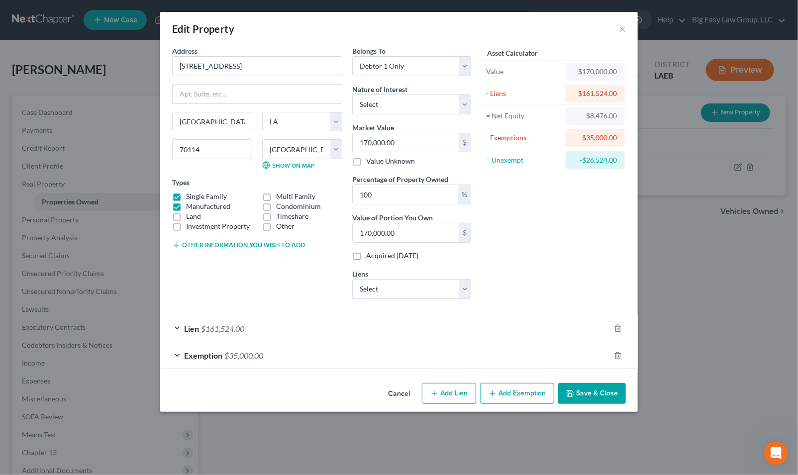
click at [190, 205] on input "Manufactured" at bounding box center [193, 204] width 6 height 6
checkbox input "false"
drag, startPoint x: 416, startPoint y: 143, endPoint x: 304, endPoint y: 106, distance: 117.3
click at [313, 110] on div "Address * 1019 Southlawn Blvd. New Orleans State AL AK AR AZ CA CO CT DE DC FL …" at bounding box center [321, 176] width 309 height 261
drag, startPoint x: 420, startPoint y: 146, endPoint x: 324, endPoint y: 128, distance: 97.6
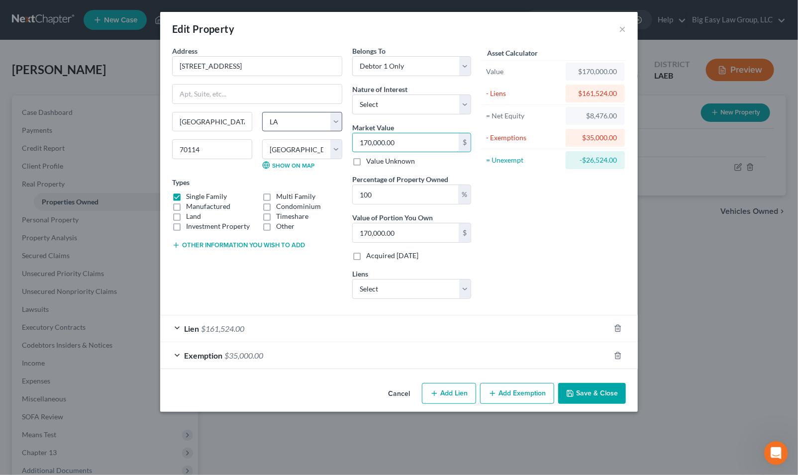
click at [324, 128] on div "Address * 1019 Southlawn Blvd. New Orleans State AL AK AR AZ CA CO CT DE DC FL …" at bounding box center [321, 176] width 309 height 261
type input "1"
type input "1.00"
type input "16"
type input "16.00"
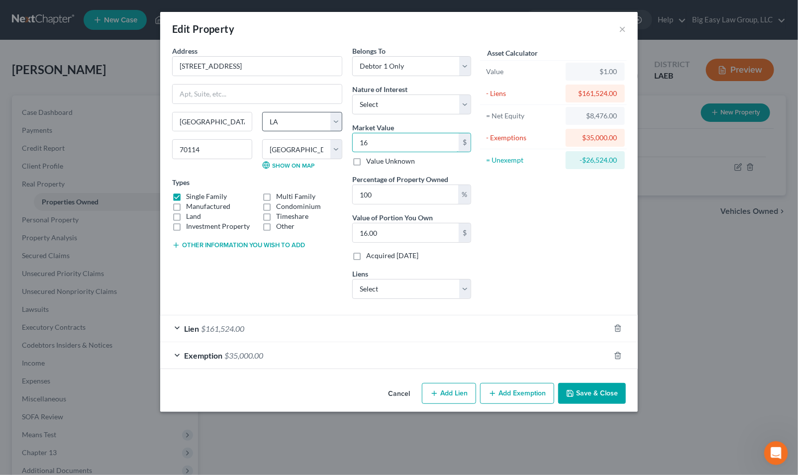
type input "169"
type input "169.00"
type input "1695"
type input "1,695.00"
type input "1,6950"
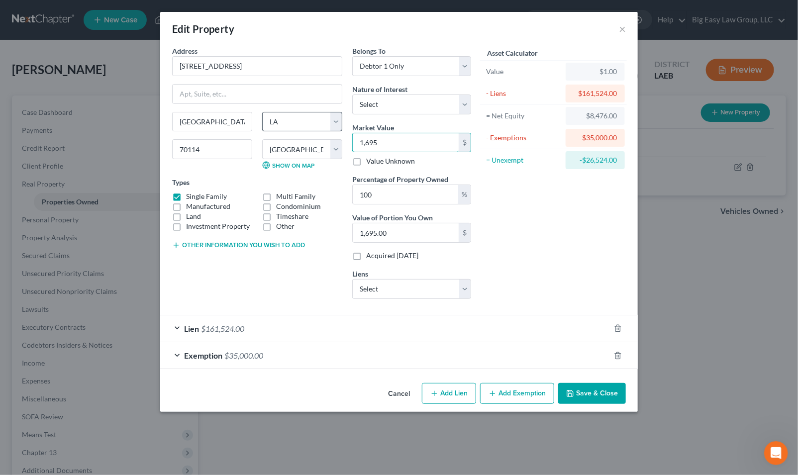
type input "16,950.00"
type input "16,9500"
type input "169,500.00"
type input "169,500"
click at [584, 396] on button "Save & Close" at bounding box center [592, 393] width 68 height 21
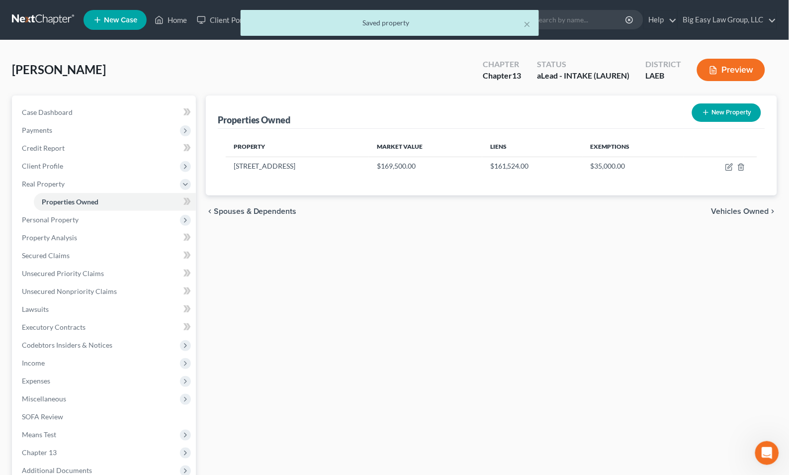
click at [474, 221] on div "chevron_left Spouses & Dependents Vehicles Owned chevron_right" at bounding box center [491, 211] width 571 height 32
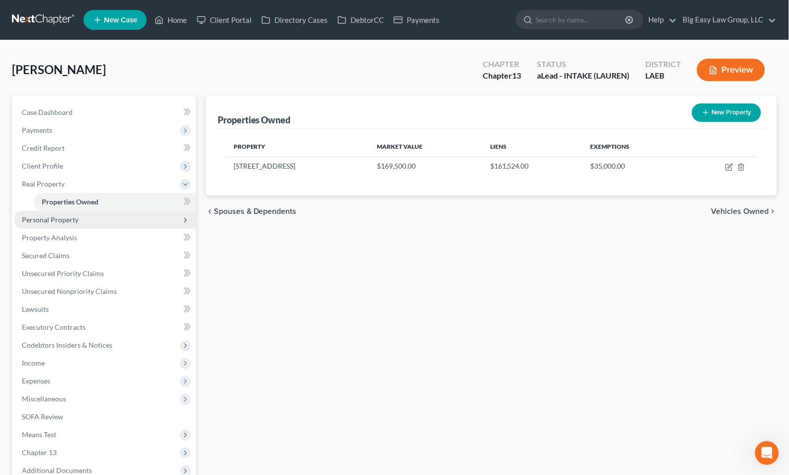
click at [121, 220] on span "Personal Property" at bounding box center [105, 220] width 182 height 18
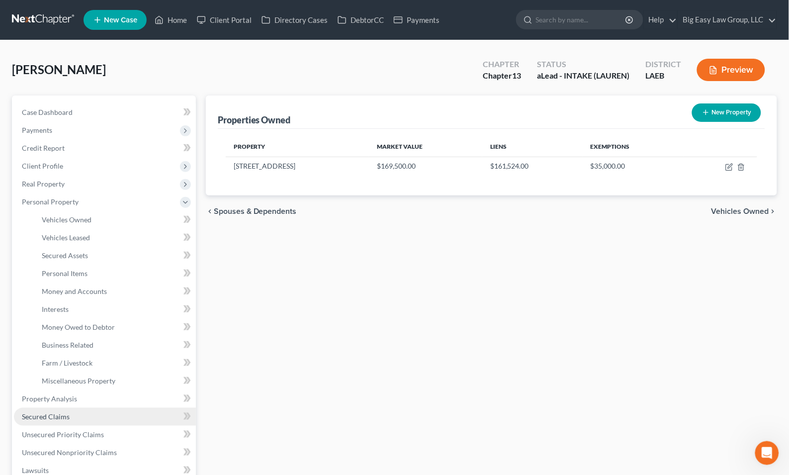
click at [105, 410] on link "Secured Claims" at bounding box center [105, 417] width 182 height 18
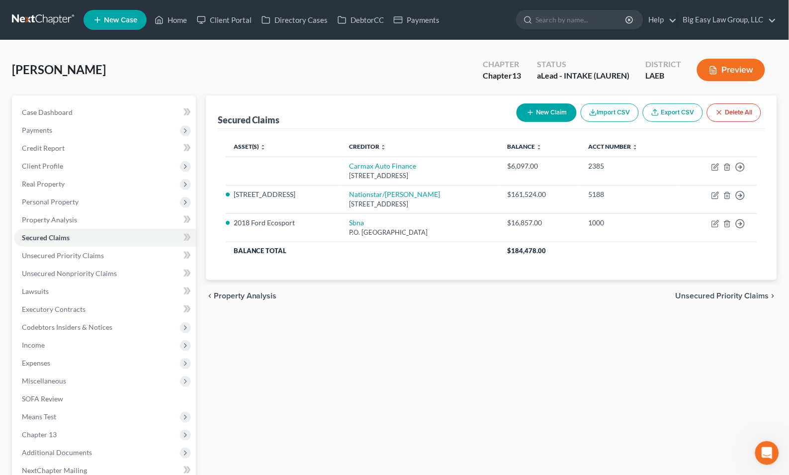
click at [530, 412] on div "Secured Claims New Claim Import CSV Export CSV Delete All Asset(s) expand_more …" at bounding box center [491, 319] width 581 height 449
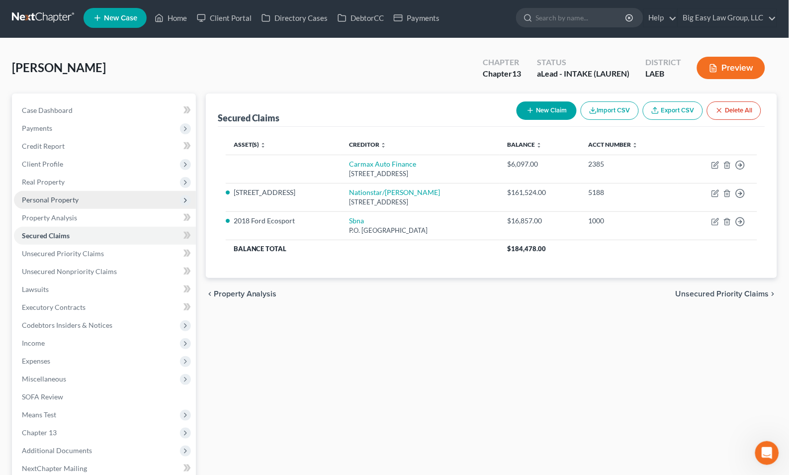
click at [124, 205] on span "Personal Property" at bounding box center [105, 200] width 182 height 18
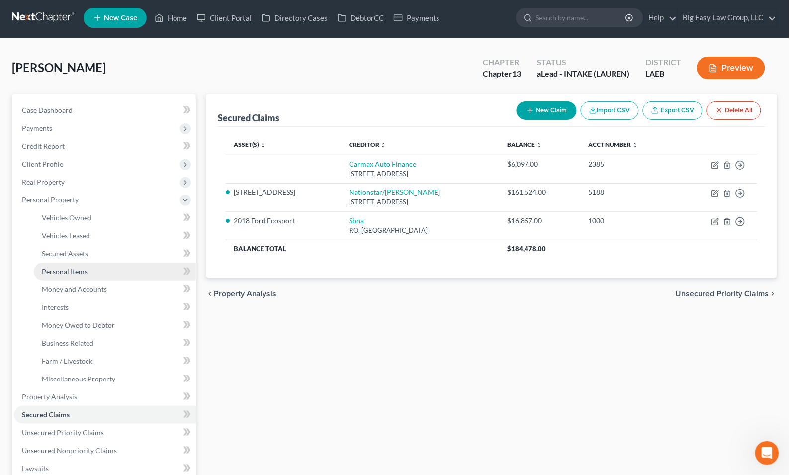
click at [132, 263] on link "Personal Items" at bounding box center [115, 272] width 162 height 18
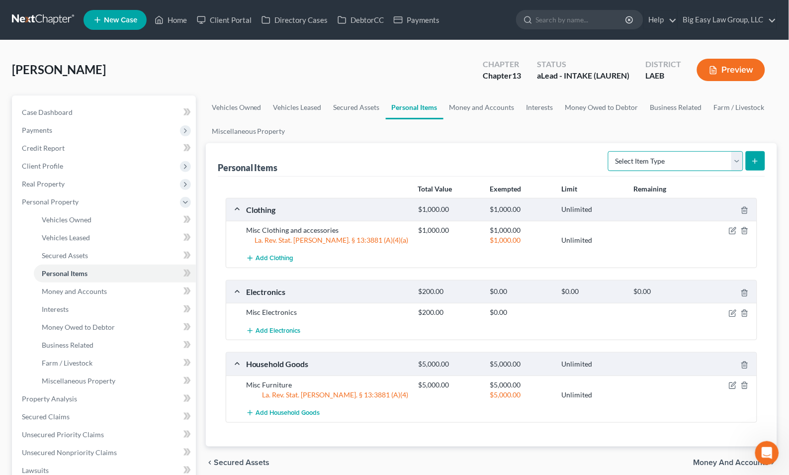
click at [650, 162] on select "Select Item Type Clothing (A/B: 11) Collectibles Of Value (A/B: 8) Electronics …" at bounding box center [675, 161] width 135 height 20
click at [610, 151] on select "Select Item Type Clothing (A/B: 11) Collectibles Of Value (A/B: 8) Electronics …" at bounding box center [675, 161] width 135 height 20
click at [677, 163] on select "Select Item Type Clothing (A/B: 11) Collectibles Of Value (A/B: 8) Electronics …" at bounding box center [675, 161] width 135 height 20
select select "pets"
click at [610, 151] on select "Select Item Type Clothing (A/B: 11) Collectibles Of Value (A/B: 8) Electronics …" at bounding box center [675, 161] width 135 height 20
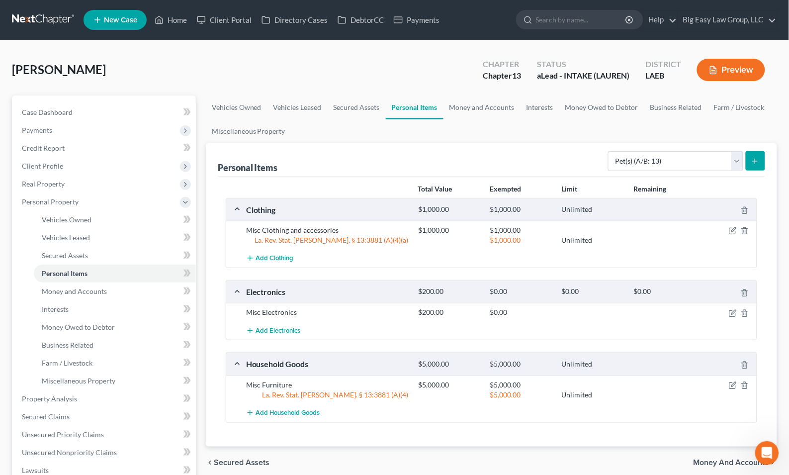
click at [751, 161] on icon "submit" at bounding box center [755, 161] width 8 height 8
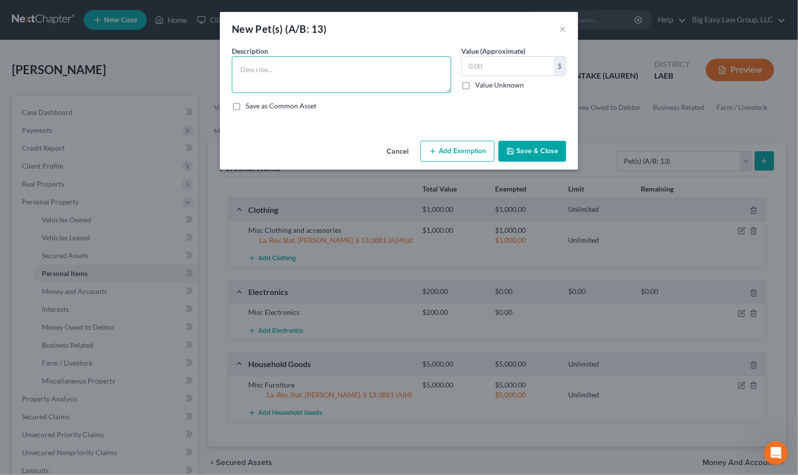
click at [347, 86] on textarea at bounding box center [341, 74] width 219 height 37
type textarea "3 dogs"
type input "200"
click at [448, 138] on div "Cancel Add Exemption Save & Close" at bounding box center [399, 153] width 358 height 33
click at [449, 150] on button "Add Exemption" at bounding box center [457, 151] width 74 height 21
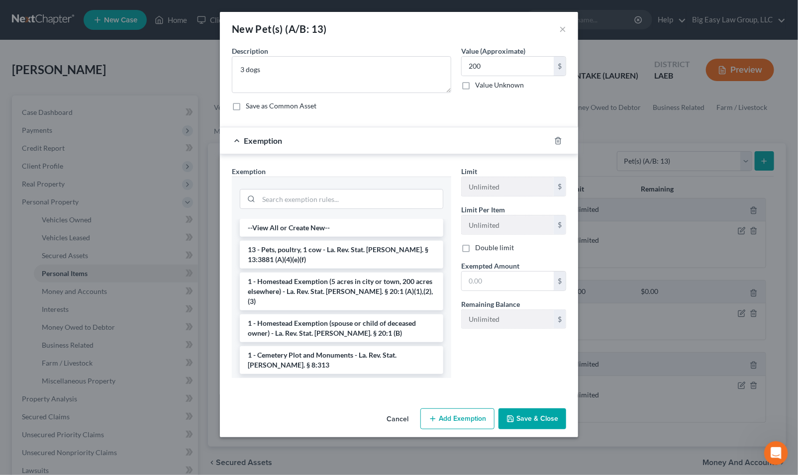
drag, startPoint x: 325, startPoint y: 255, endPoint x: 402, endPoint y: 254, distance: 77.1
click at [326, 254] on li "13 - Pets, poultry, 1 cow - La. Rev. Stat. Ann. § 13:3881 (A)(4)(e)(f)" at bounding box center [341, 255] width 203 height 28
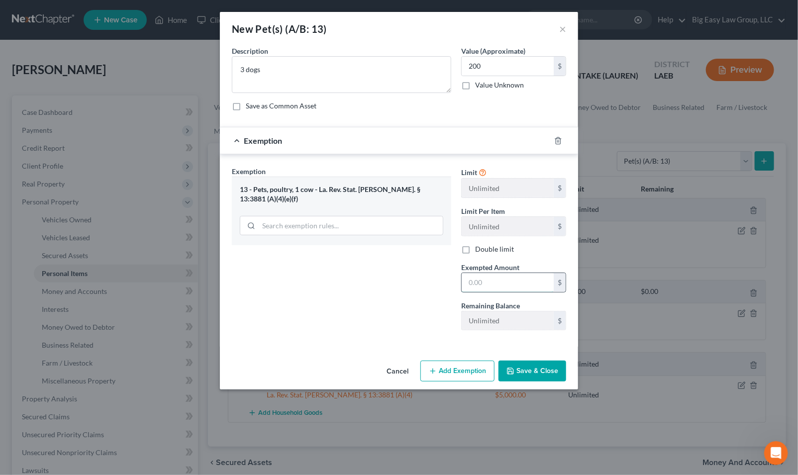
click at [501, 277] on input "text" at bounding box center [507, 282] width 92 height 19
type input "200"
click at [526, 372] on button "Save & Close" at bounding box center [532, 370] width 68 height 21
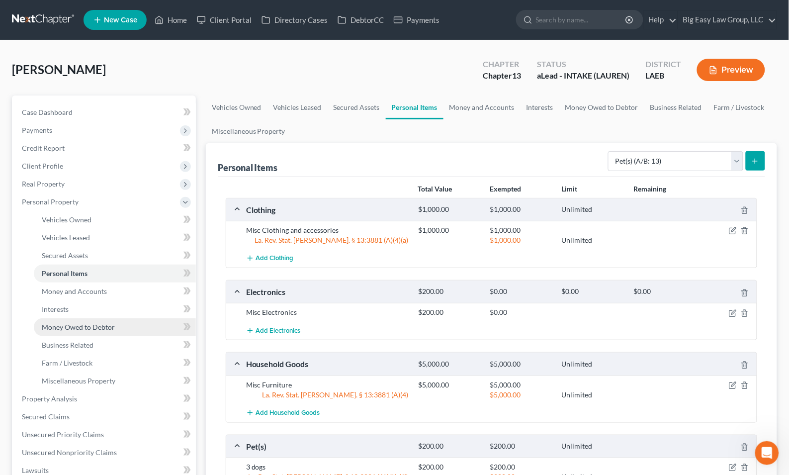
click at [89, 323] on span "Money Owed to Debtor" at bounding box center [78, 327] width 73 height 8
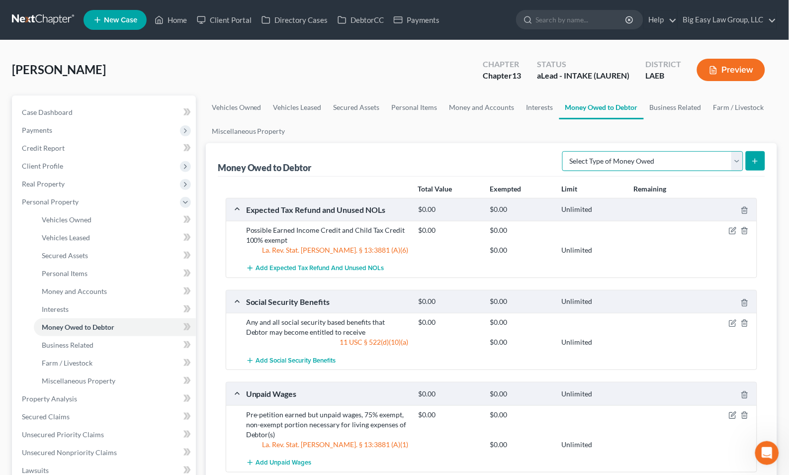
click at [622, 167] on select "Select Type of Money Owed Accounts Receivable (A/B: 38) Alimony (A/B: 29) Child…" at bounding box center [652, 161] width 181 height 20
select select "child_support"
click at [565, 151] on select "Select Type of Money Owed Accounts Receivable (A/B: 38) Alimony (A/B: 29) Child…" at bounding box center [652, 161] width 181 height 20
click at [755, 159] on icon "submit" at bounding box center [755, 161] width 8 height 8
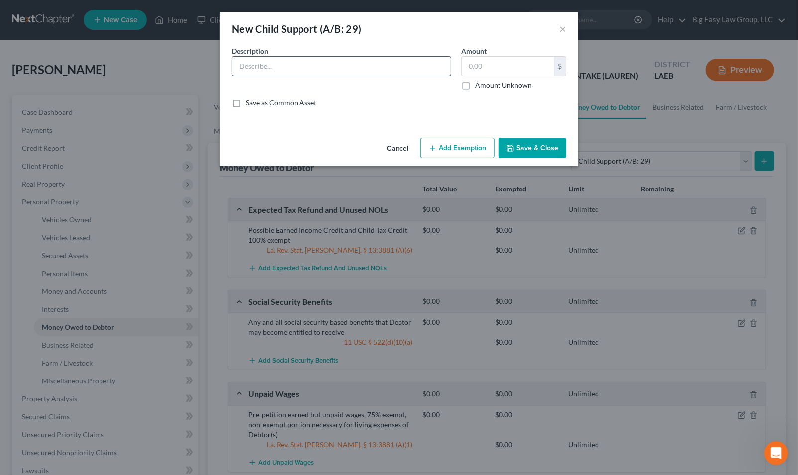
click at [274, 65] on input "text" at bounding box center [341, 66] width 218 height 19
type input "Back child support - unknown"
click at [493, 87] on label "Amount Unknown" at bounding box center [503, 85] width 57 height 10
click at [485, 87] on input "Amount Unknown" at bounding box center [482, 83] width 6 height 6
checkbox input "true"
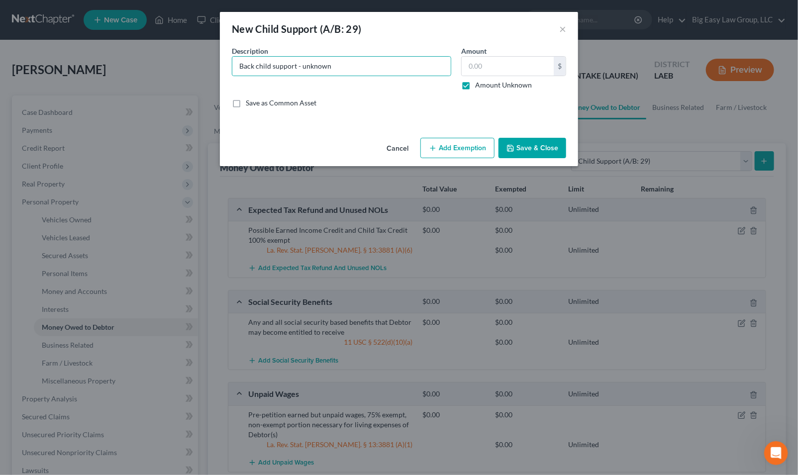
type input "0.00"
click at [511, 153] on button "Save & Close" at bounding box center [532, 148] width 68 height 21
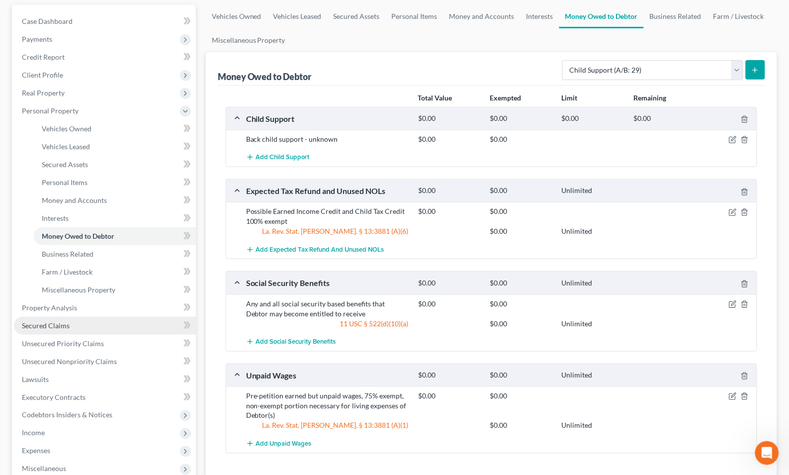
click at [96, 319] on link "Secured Claims" at bounding box center [105, 326] width 182 height 18
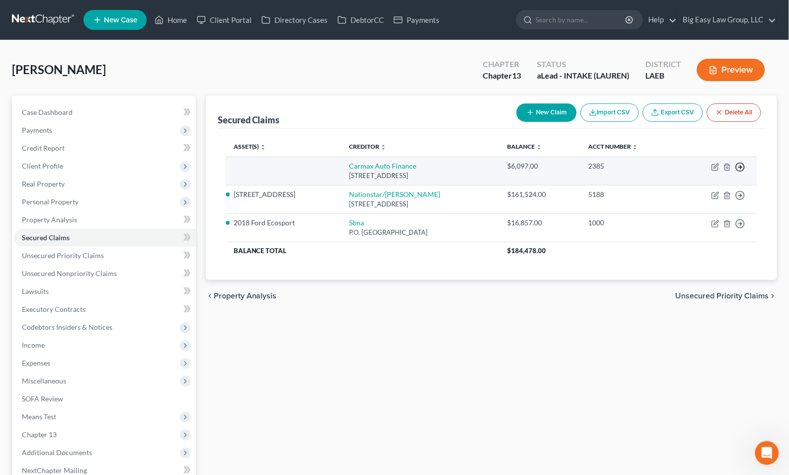
click at [741, 163] on circle "button" at bounding box center [740, 167] width 8 height 8
click at [683, 186] on link "Move to F" at bounding box center [694, 190] width 83 height 17
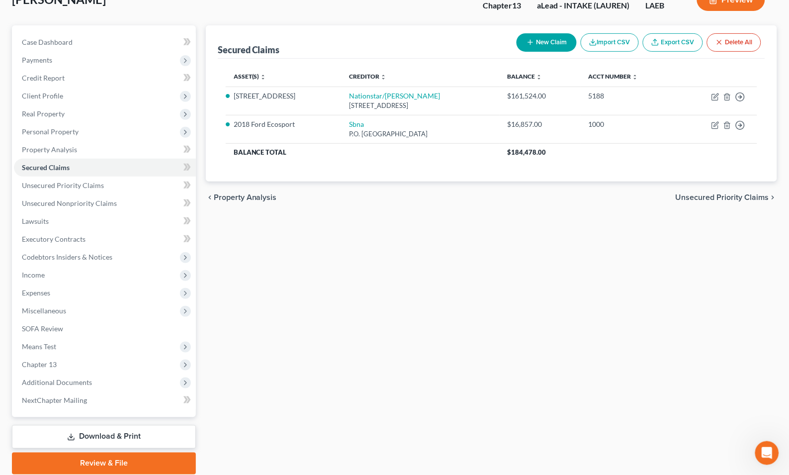
scroll to position [78, 0]
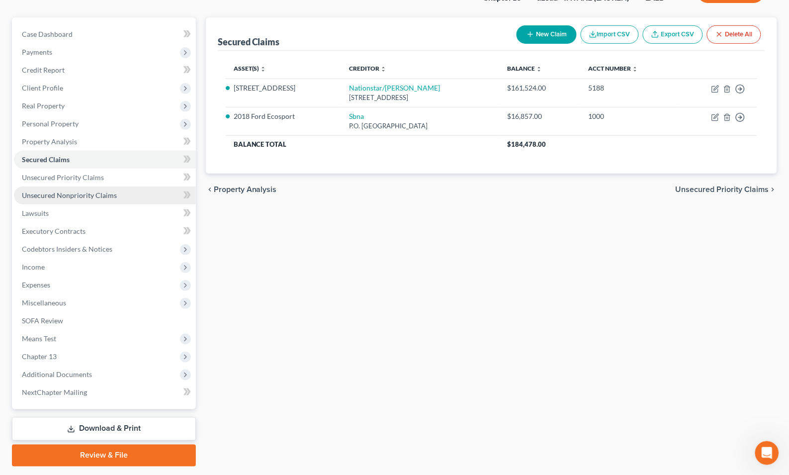
click at [130, 195] on link "Unsecured Nonpriority Claims" at bounding box center [105, 195] width 182 height 18
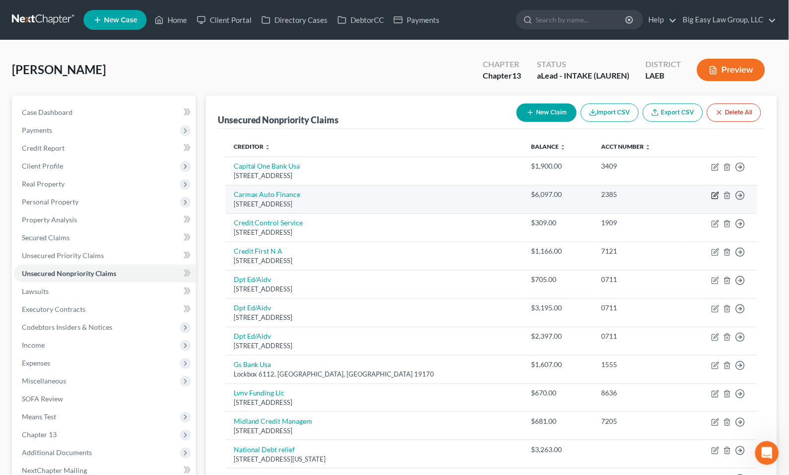
click at [716, 192] on icon "button" at bounding box center [716, 195] width 8 height 8
select select "48"
select select "0"
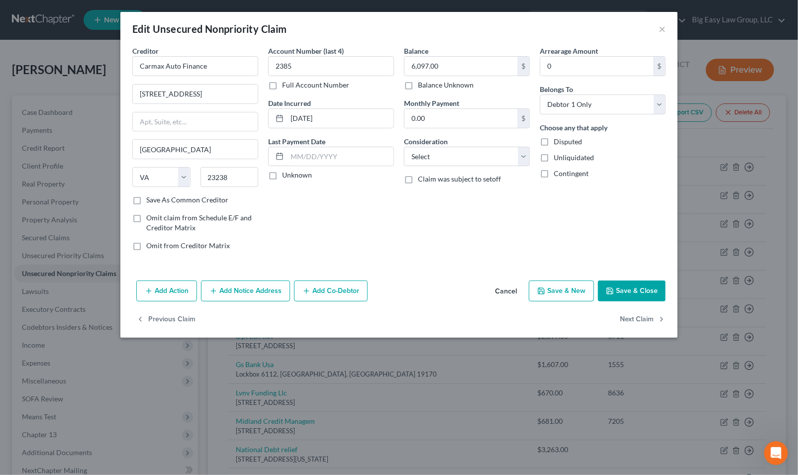
click at [181, 291] on button "Add Action" at bounding box center [166, 290] width 61 height 21
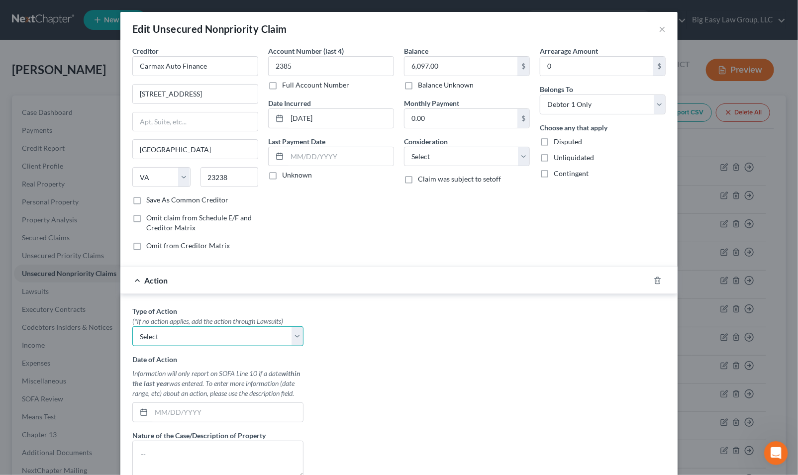
click at [201, 342] on select "Select Repossession Garnishment Foreclosure Personal Injury Attached, Seized, O…" at bounding box center [217, 336] width 171 height 20
select select "0"
click at [132, 327] on select "Select Repossession Garnishment Foreclosure Personal Injury Attached, Seized, O…" at bounding box center [217, 336] width 171 height 20
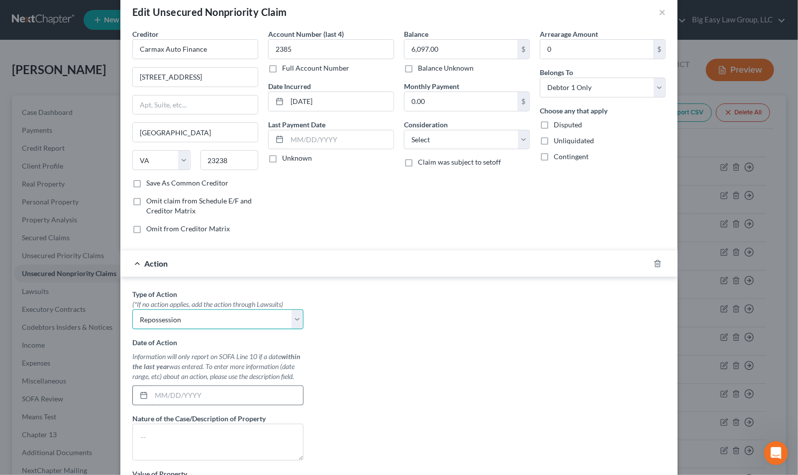
scroll to position [17, 0]
click at [179, 397] on input "text" at bounding box center [227, 394] width 152 height 19
type input "08/15/2025"
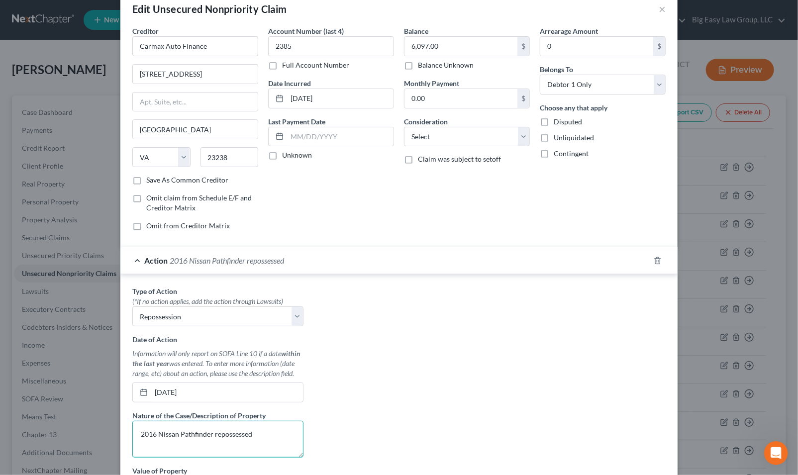
type textarea "2016 Nissan Pathfinder repossessed"
click at [405, 395] on div "Type of Action * (*If no action applies, add the action through Lawsuits) Selec…" at bounding box center [398, 410] width 543 height 249
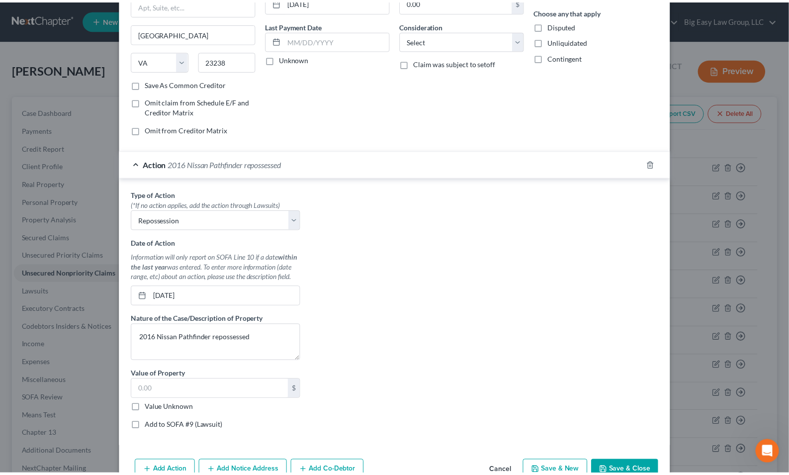
scroll to position [172, 0]
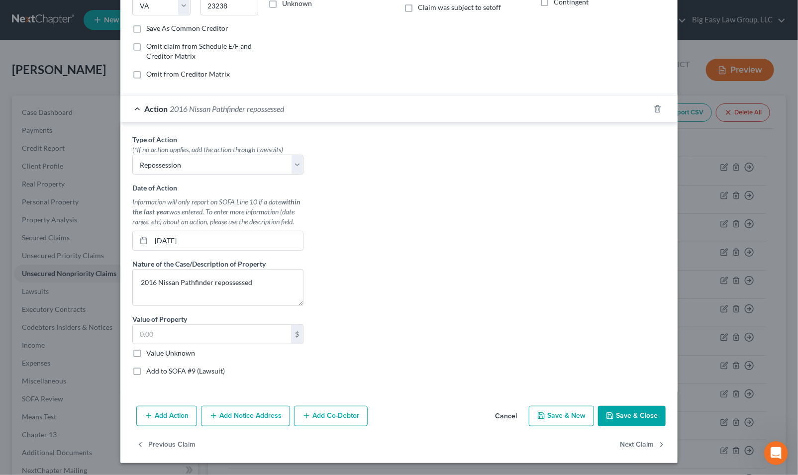
drag, startPoint x: 152, startPoint y: 364, endPoint x: 148, endPoint y: 357, distance: 8.5
click at [152, 364] on div "Type of Action * (*If no action applies, add the action through Lawsuits) Selec…" at bounding box center [217, 258] width 181 height 249
click at [148, 356] on label "Value Unknown" at bounding box center [170, 353] width 49 height 10
click at [150, 355] on input "Value Unknown" at bounding box center [153, 351] width 6 height 6
checkbox input "true"
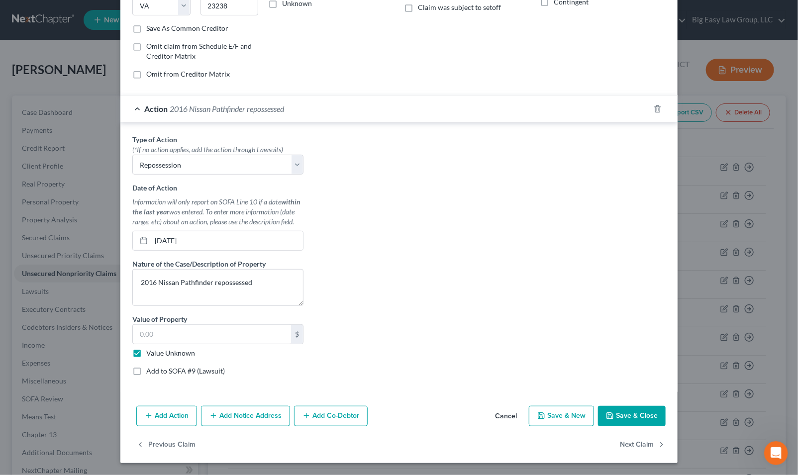
type input "0.00"
click at [618, 411] on button "Save & Close" at bounding box center [632, 416] width 68 height 21
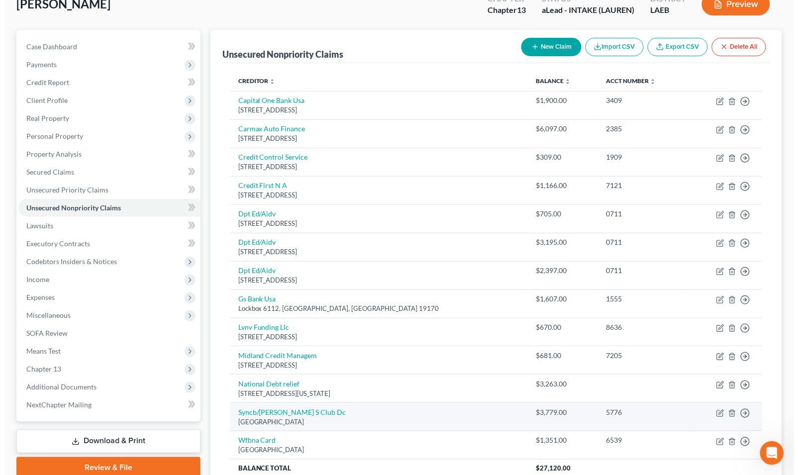
scroll to position [158, 0]
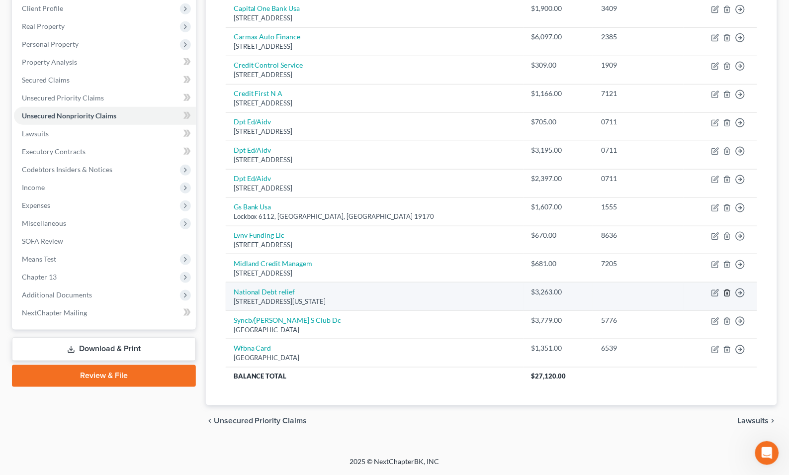
click at [728, 292] on icon "button" at bounding box center [727, 293] width 8 height 8
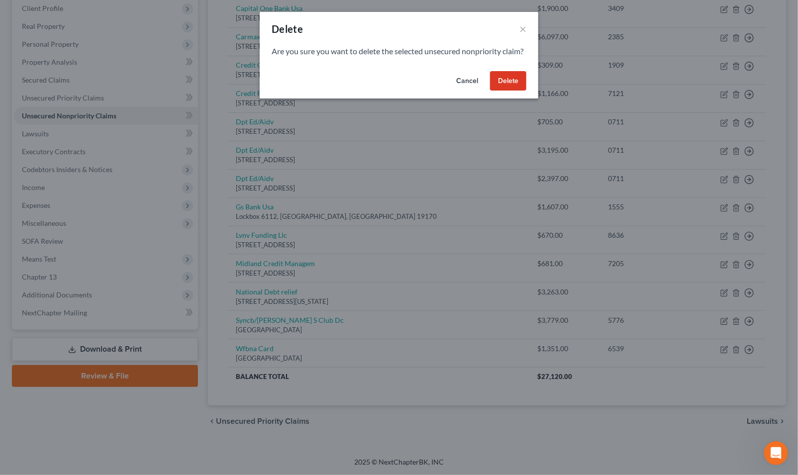
click at [506, 89] on button "Delete" at bounding box center [508, 81] width 36 height 20
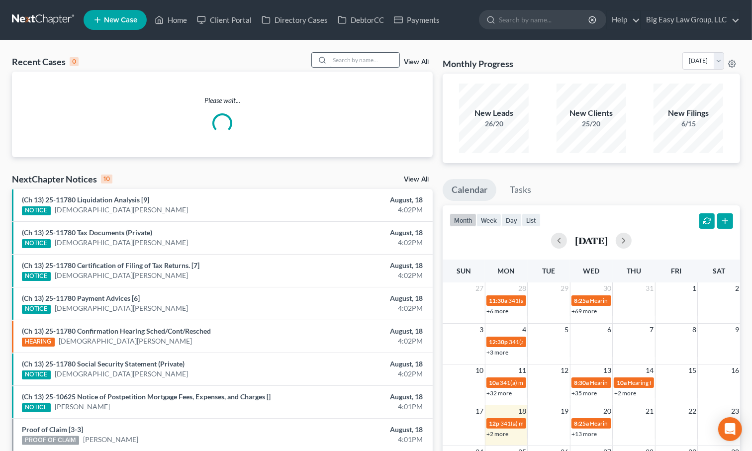
click at [348, 54] on input "search" at bounding box center [365, 60] width 70 height 14
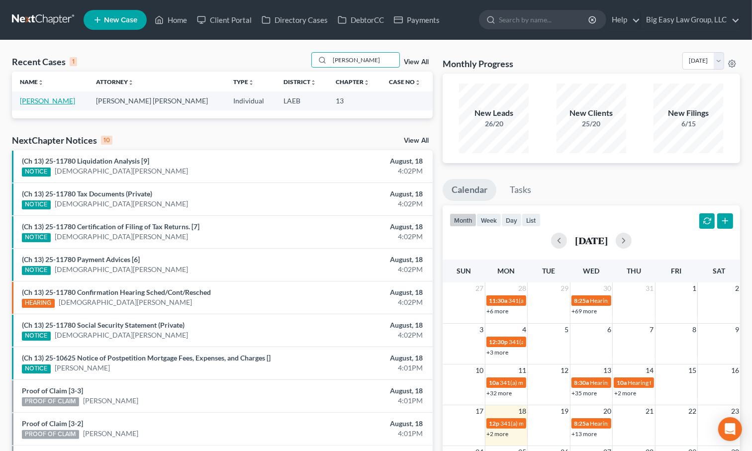
type input "[PERSON_NAME]"
click at [58, 101] on link "[PERSON_NAME]" at bounding box center [47, 100] width 55 height 8
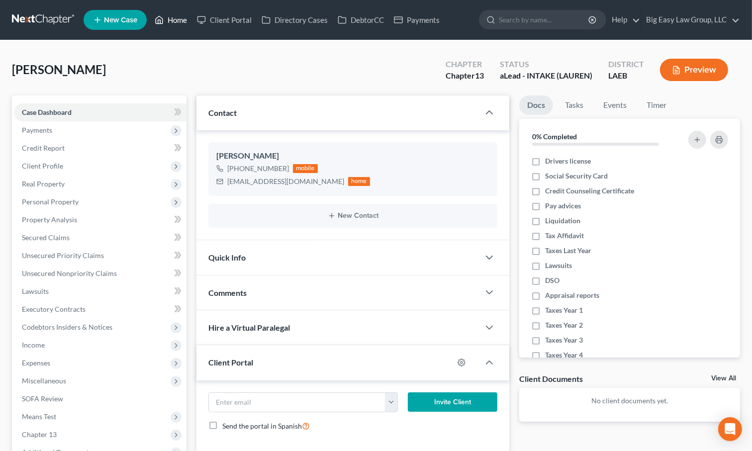
scroll to position [871, 0]
click at [176, 21] on link "Home" at bounding box center [171, 20] width 42 height 18
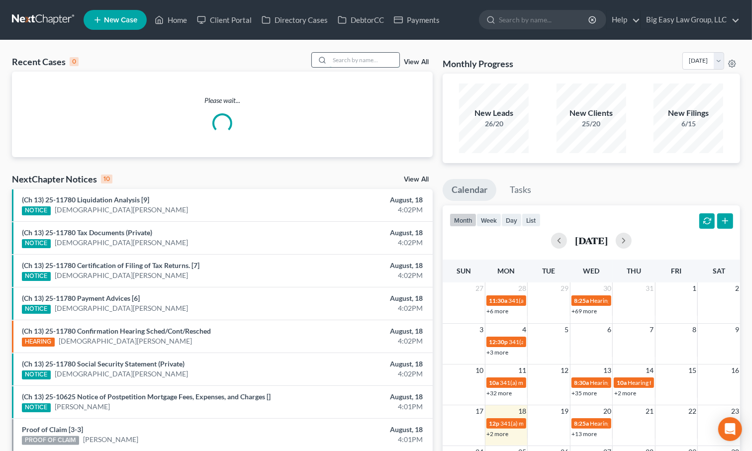
click at [357, 64] on input "search" at bounding box center [365, 60] width 70 height 14
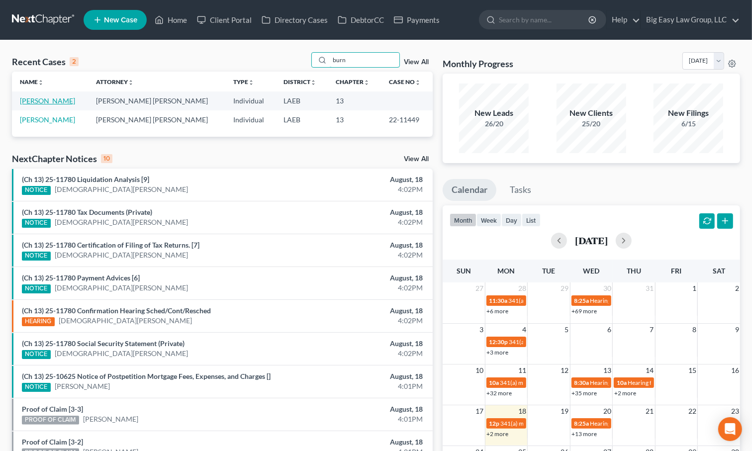
type input "burn"
click at [47, 100] on link "[PERSON_NAME]" at bounding box center [47, 100] width 55 height 8
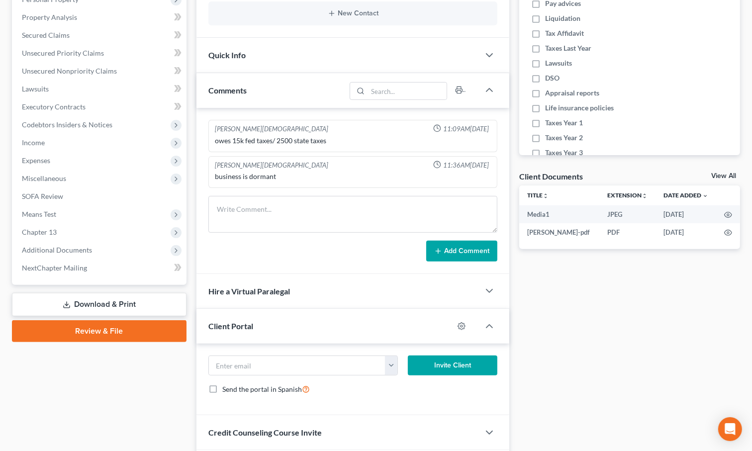
scroll to position [274, 0]
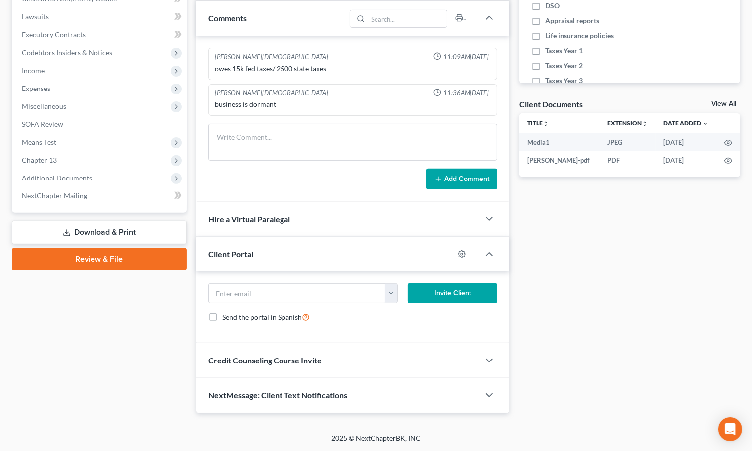
click at [314, 397] on span "NextMessage: Client Text Notifications" at bounding box center [277, 394] width 139 height 9
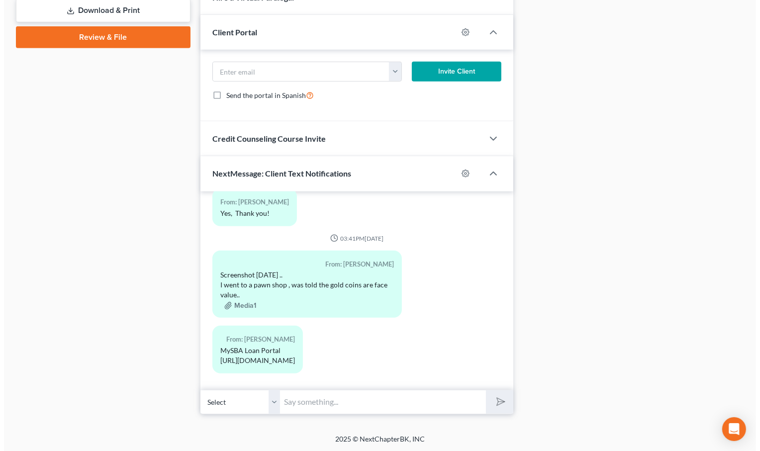
scroll to position [356, 0]
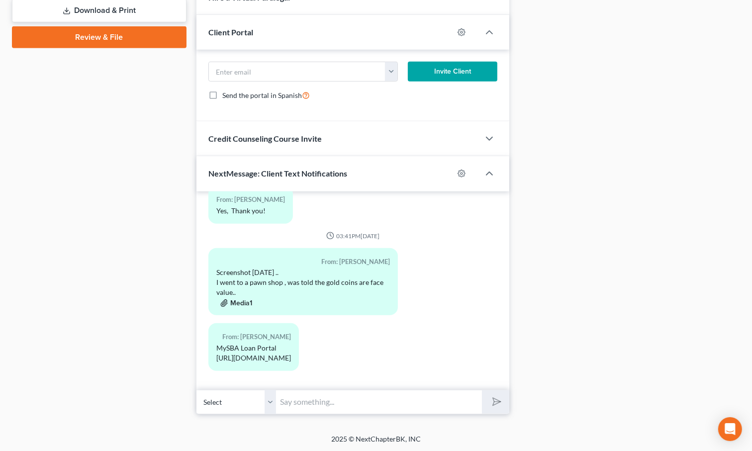
click at [241, 299] on button "Media1" at bounding box center [236, 303] width 32 height 8
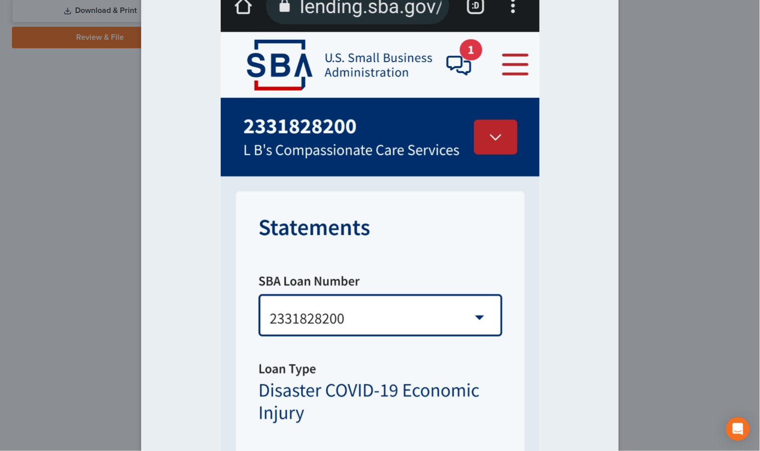
scroll to position [0, 0]
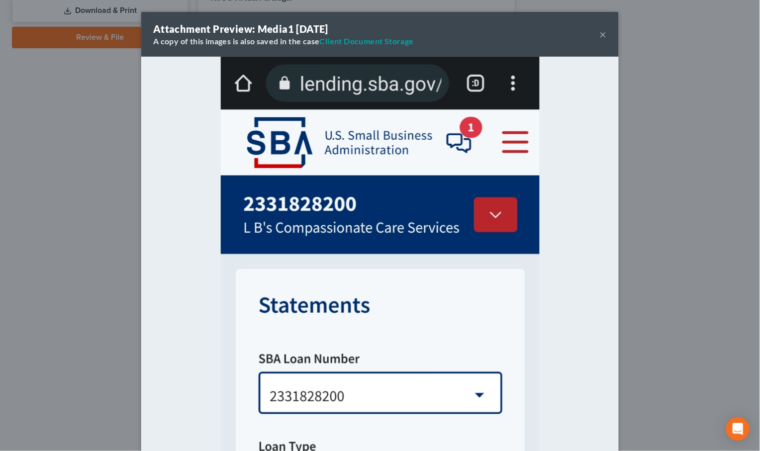
click at [600, 36] on button "×" at bounding box center [603, 34] width 7 height 12
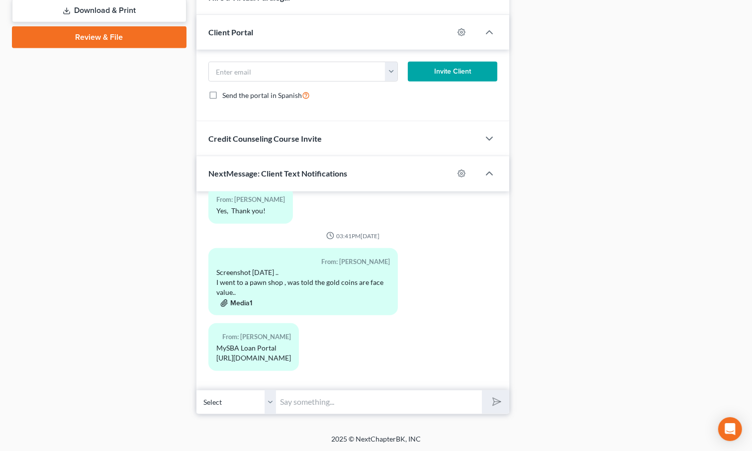
click at [239, 299] on button "Media1" at bounding box center [236, 303] width 32 height 8
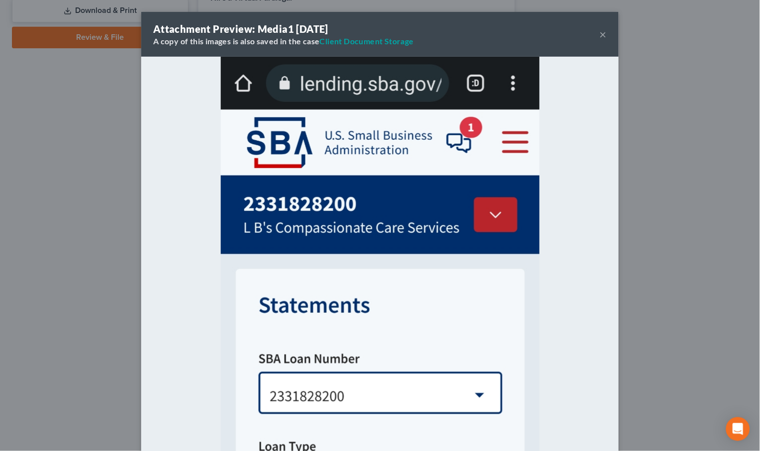
click at [595, 33] on div "Attachment Preview: Media1 [DATE] A copy of this images is also saved in the ca…" at bounding box center [379, 34] width 477 height 45
click at [600, 36] on button "×" at bounding box center [603, 34] width 7 height 12
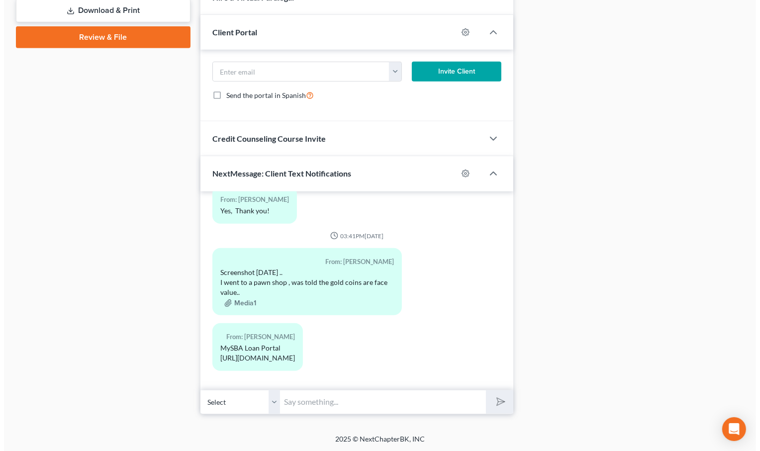
scroll to position [497, 0]
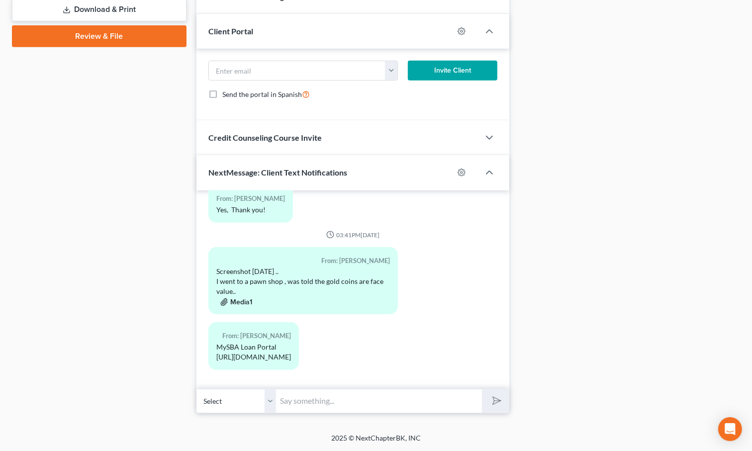
click at [246, 298] on button "Media1" at bounding box center [236, 302] width 32 height 8
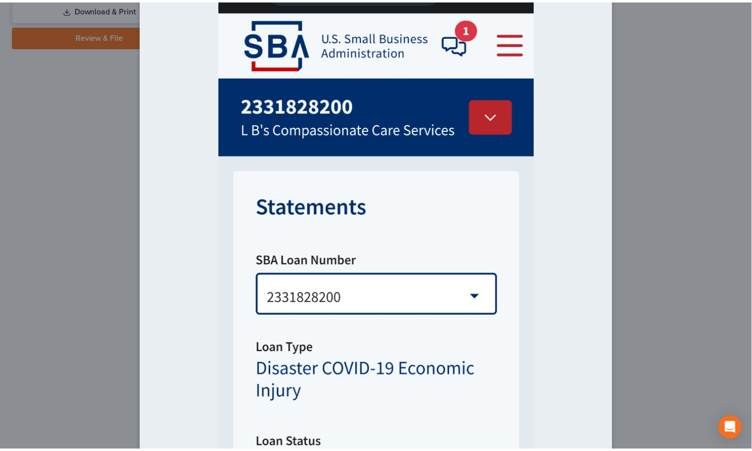
scroll to position [0, 0]
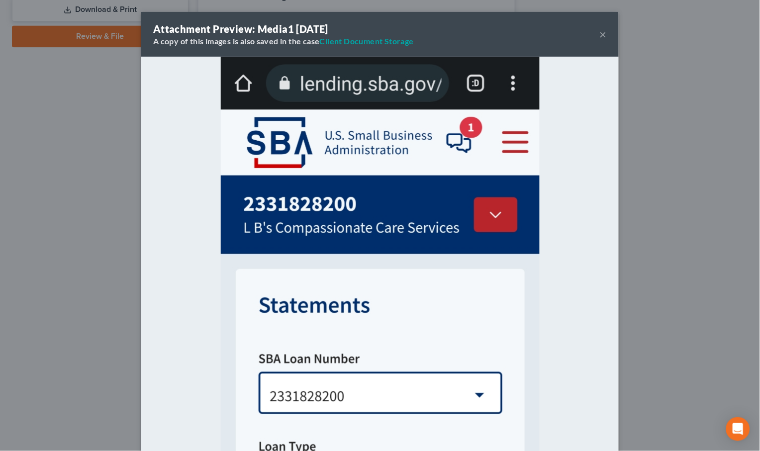
click at [600, 33] on button "×" at bounding box center [603, 34] width 7 height 12
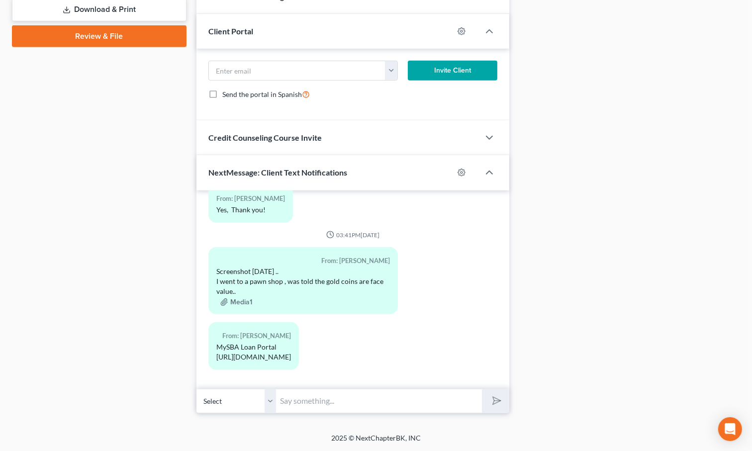
click at [533, 168] on div "Docs Tasks Events Timer 0% Completed Nothing here yet! Drivers license Social S…" at bounding box center [629, 5] width 231 height 815
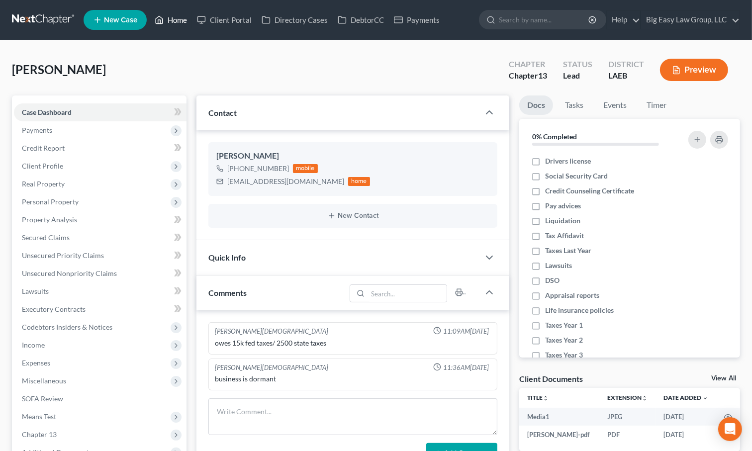
click at [174, 16] on link "Home" at bounding box center [171, 20] width 42 height 18
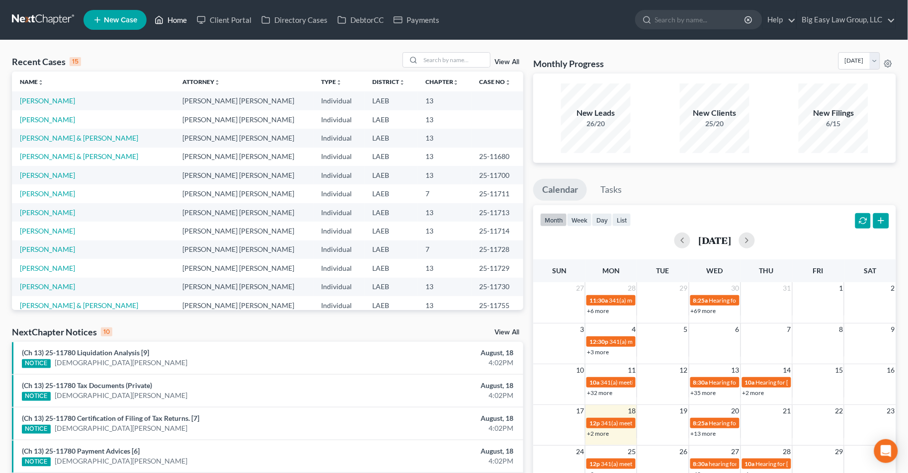
click at [174, 18] on link "Home" at bounding box center [171, 20] width 42 height 18
click at [178, 20] on link "Home" at bounding box center [171, 20] width 42 height 18
click at [456, 60] on input "search" at bounding box center [456, 60] width 70 height 14
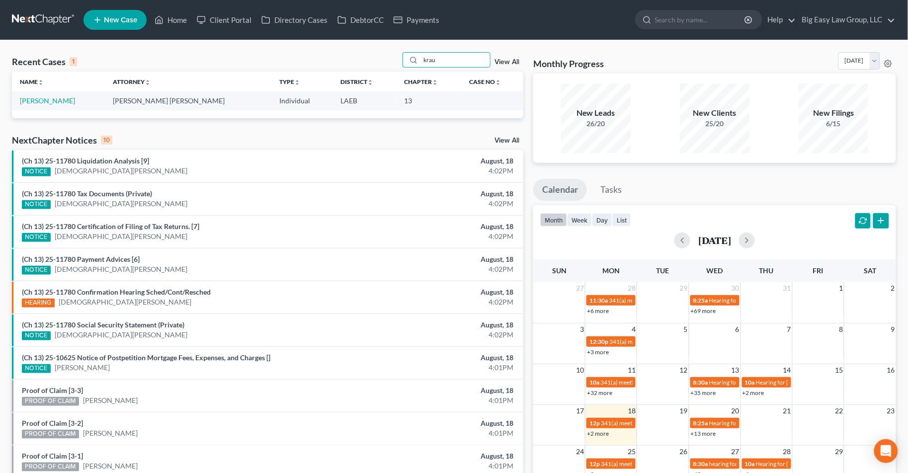
type input "krau"
click at [67, 96] on td "Krautter, Stephanie" at bounding box center [58, 100] width 93 height 18
click at [30, 101] on link "Krautter, Stephanie" at bounding box center [47, 100] width 55 height 8
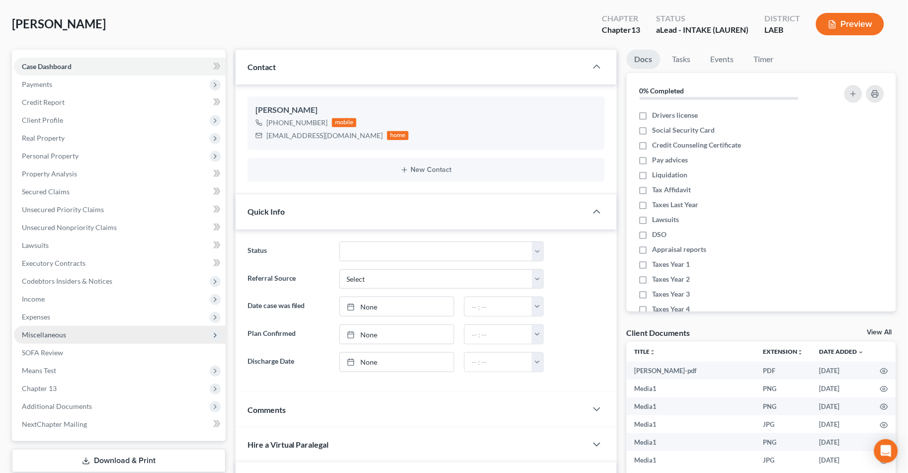
scroll to position [110, 0]
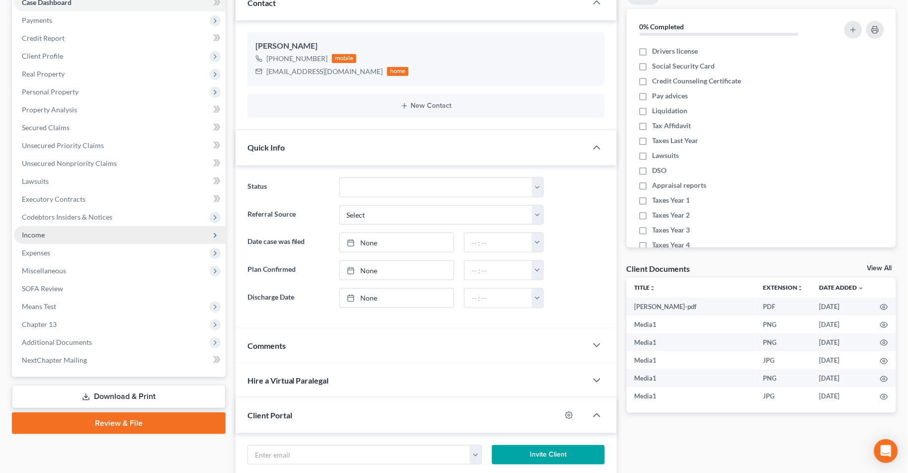
click at [133, 240] on span "Income" at bounding box center [120, 235] width 212 height 18
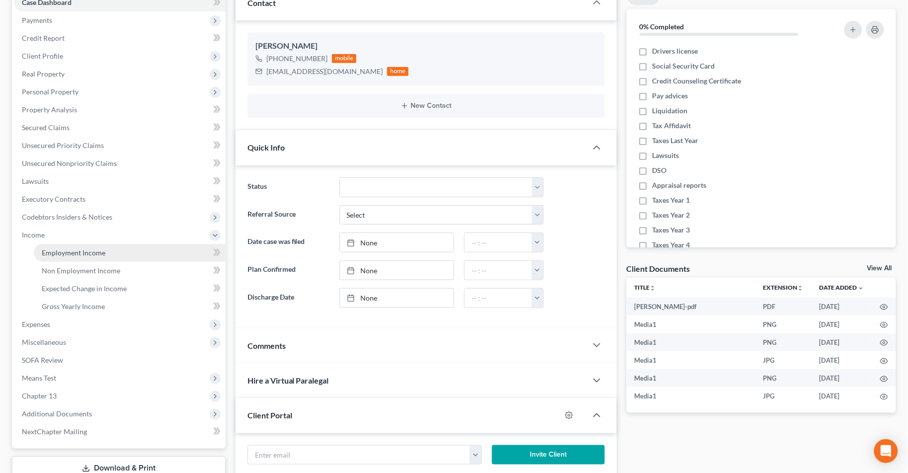
click at [166, 251] on link "Employment Income" at bounding box center [130, 253] width 192 height 18
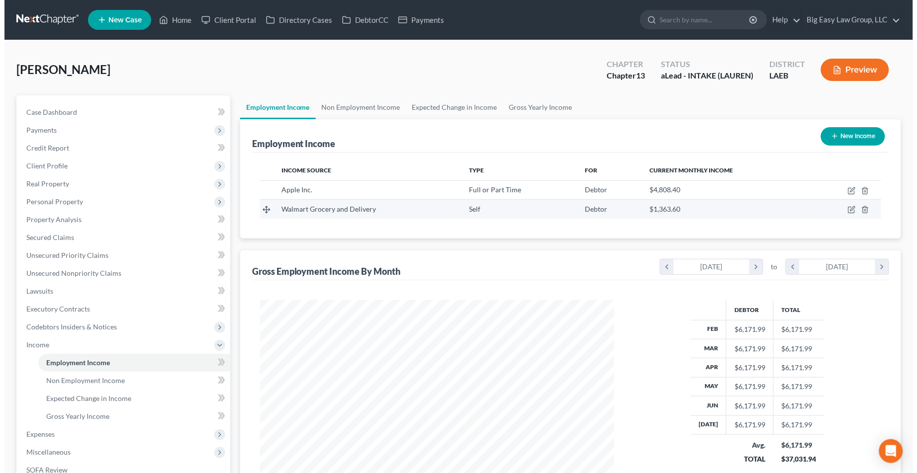
scroll to position [178, 374]
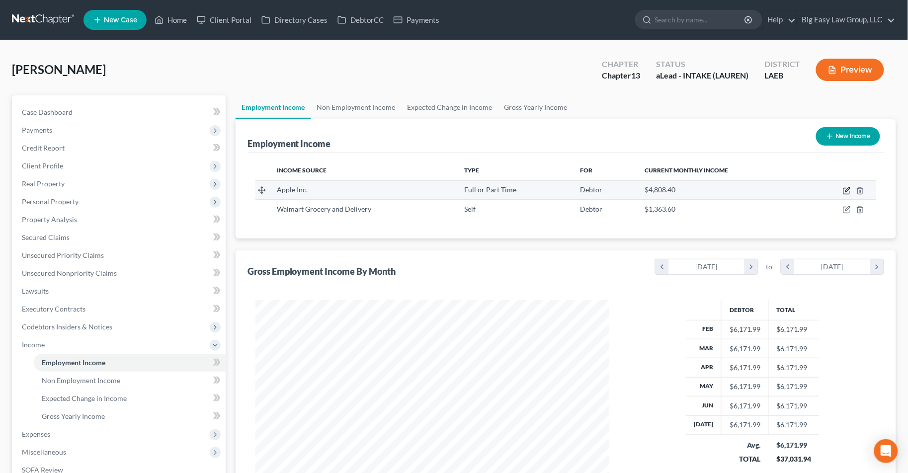
click at [759, 188] on icon "button" at bounding box center [847, 191] width 6 height 6
select select "0"
select select "4"
select select "2"
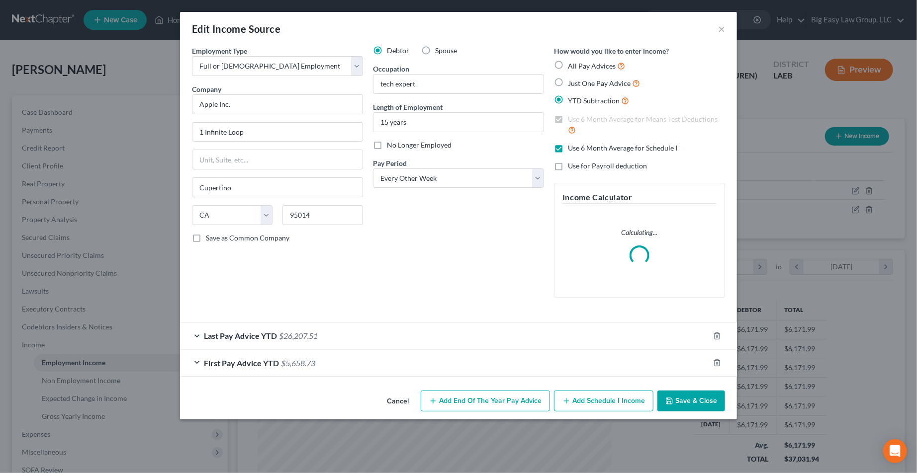
scroll to position [179, 377]
click at [309, 337] on span "$26,207.51" at bounding box center [298, 335] width 39 height 9
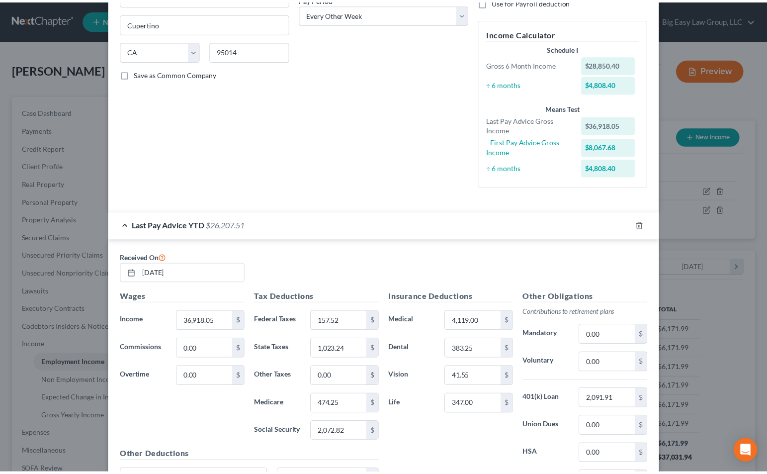
scroll to position [0, 0]
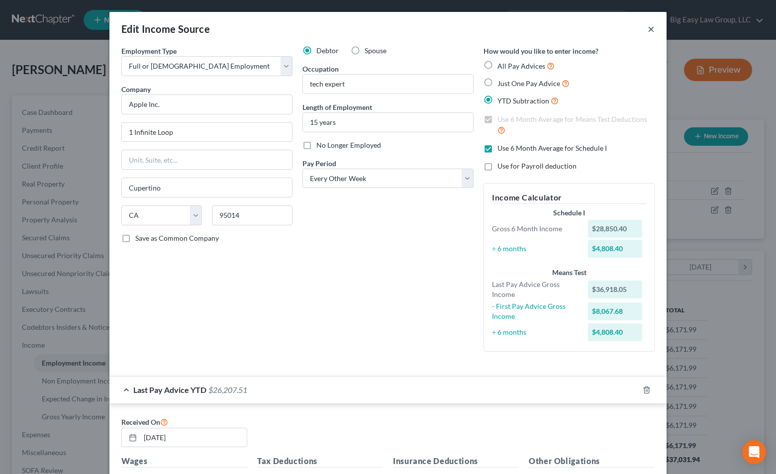
click at [650, 22] on div "Edit Income Source ×" at bounding box center [387, 29] width 557 height 34
click at [649, 24] on button "×" at bounding box center [650, 29] width 7 height 12
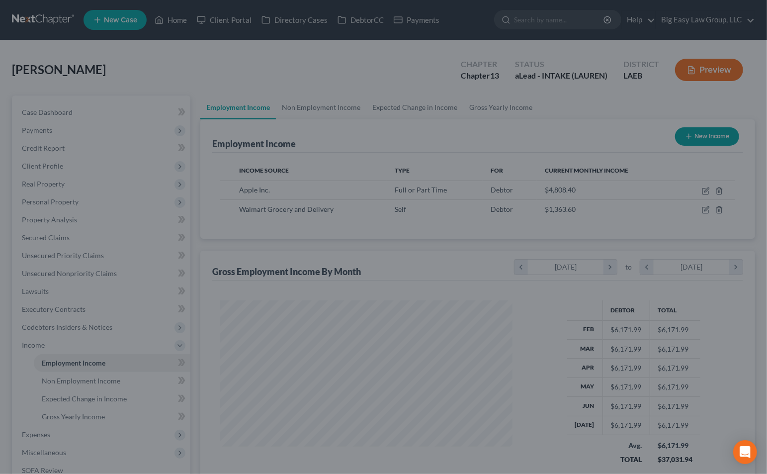
scroll to position [497053, 496919]
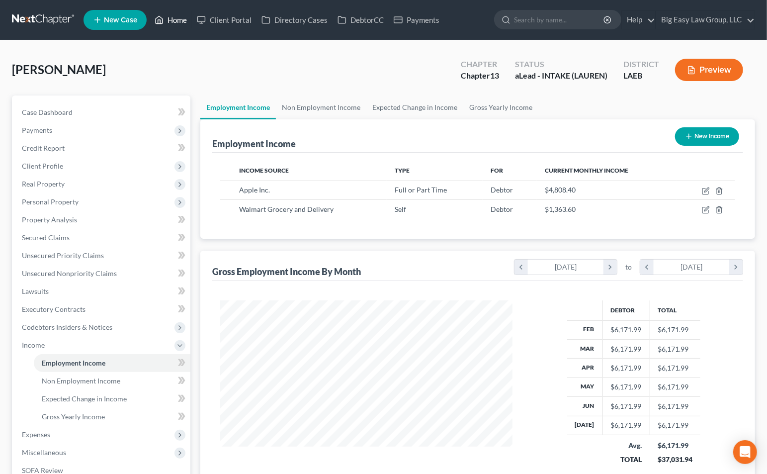
click at [167, 17] on link "Home" at bounding box center [171, 20] width 42 height 18
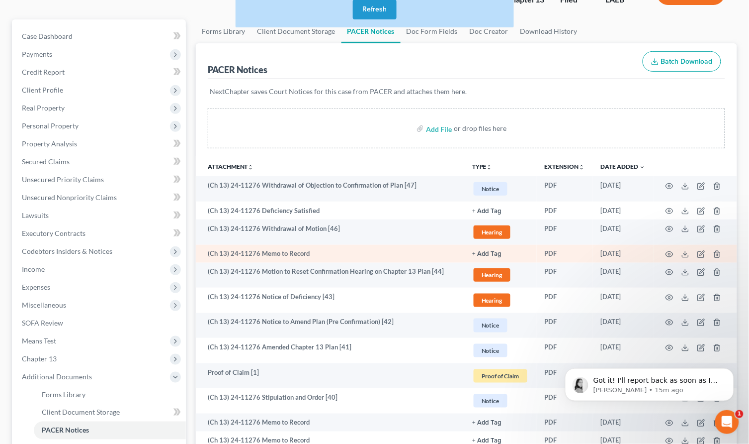
scroll to position [76, 0]
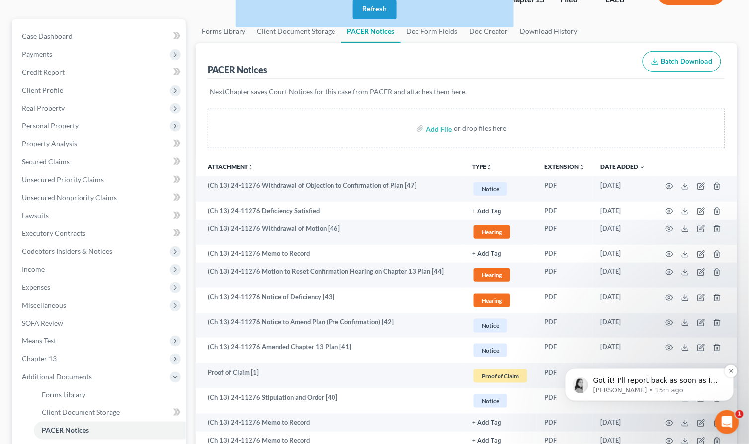
click at [622, 383] on p "Got it! I'll report back as soon as I hear from [GEOGRAPHIC_DATA]!" at bounding box center [657, 380] width 128 height 10
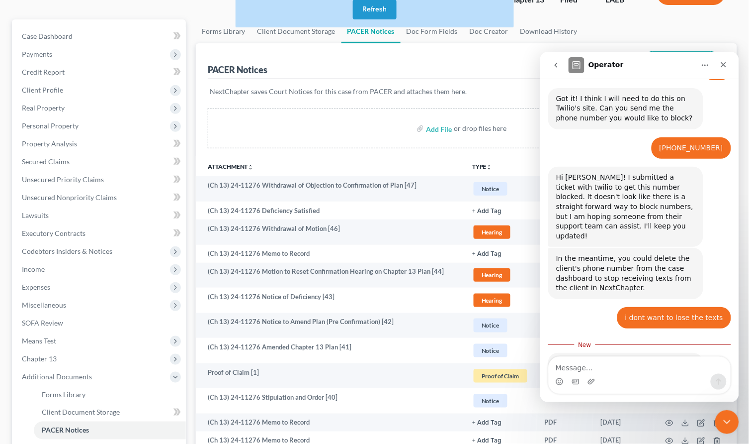
scroll to position [466, 0]
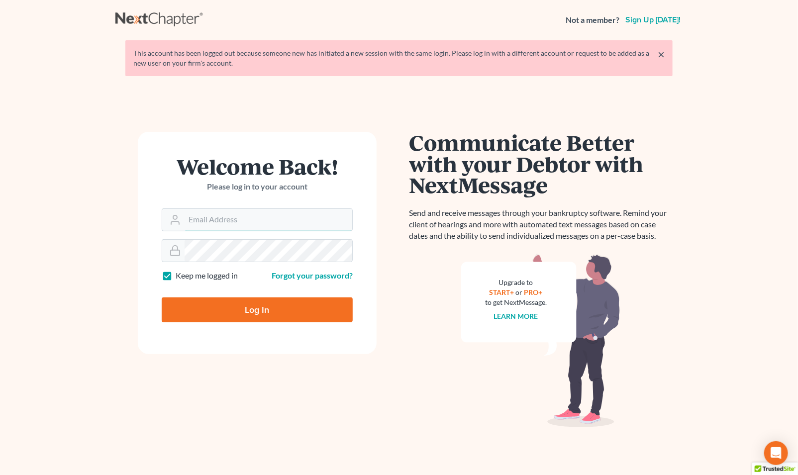
type input "[EMAIL_ADDRESS][DOMAIN_NAME]"
click at [227, 317] on input "Log In" at bounding box center [257, 309] width 191 height 25
type input "Thinking..."
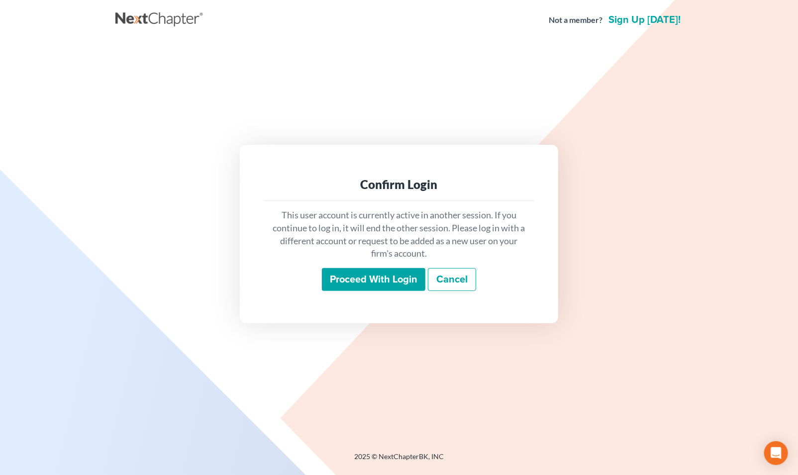
click at [371, 280] on input "Proceed with login" at bounding box center [373, 279] width 103 height 23
